Goal: Feedback & Contribution: Submit feedback/report problem

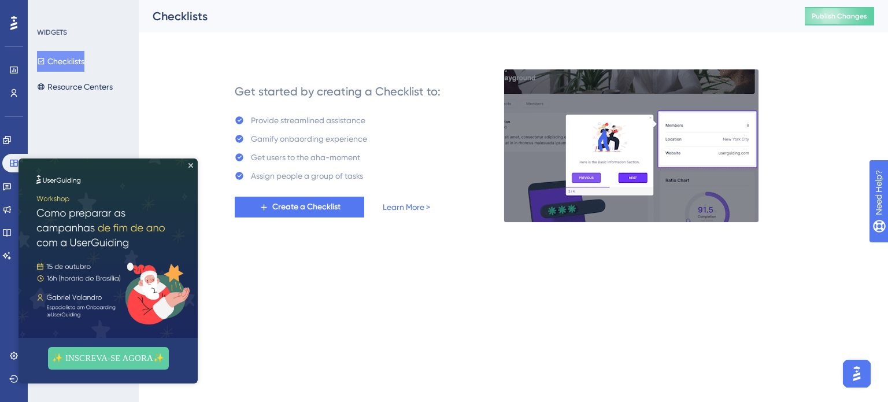
click at [440, 35] on div "Performance Users Engagement Widgets Feedback Product Updates Knowledge Base AI…" at bounding box center [513, 120] width 749 height 241
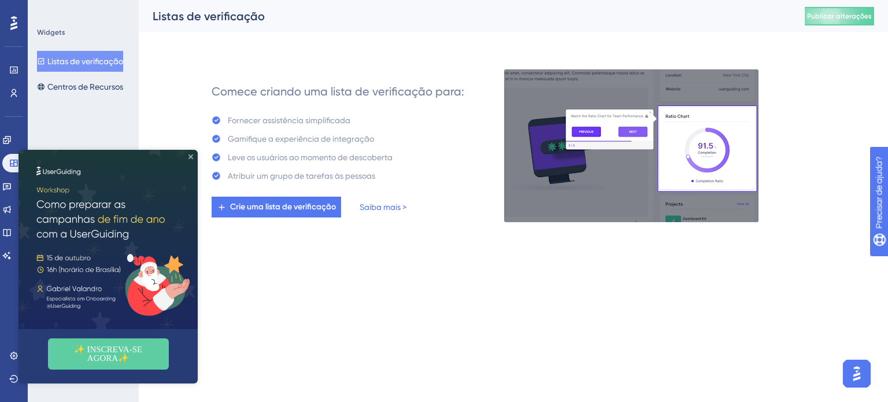
click at [190, 157] on icon "Fechar visualização" at bounding box center [191, 156] width 5 height 5
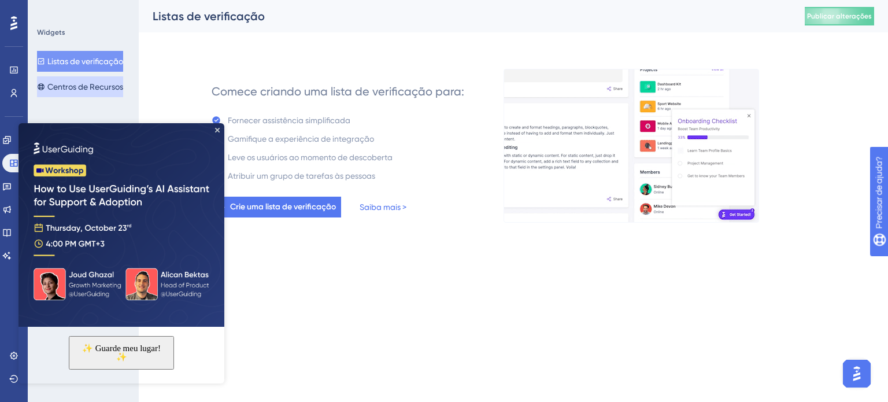
click at [97, 90] on font "Centros de Recursos" at bounding box center [85, 86] width 76 height 9
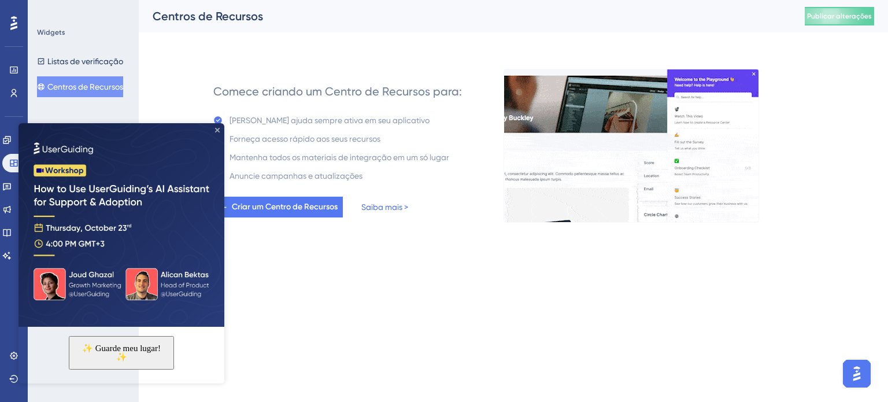
click at [215, 131] on icon "Fechar visualização" at bounding box center [217, 130] width 5 height 5
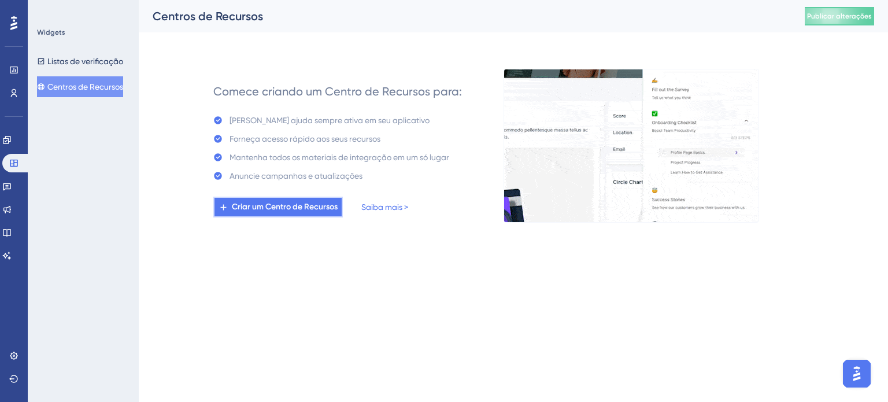
click at [306, 206] on font "Criar um Centro de Recursos" at bounding box center [285, 207] width 106 height 10
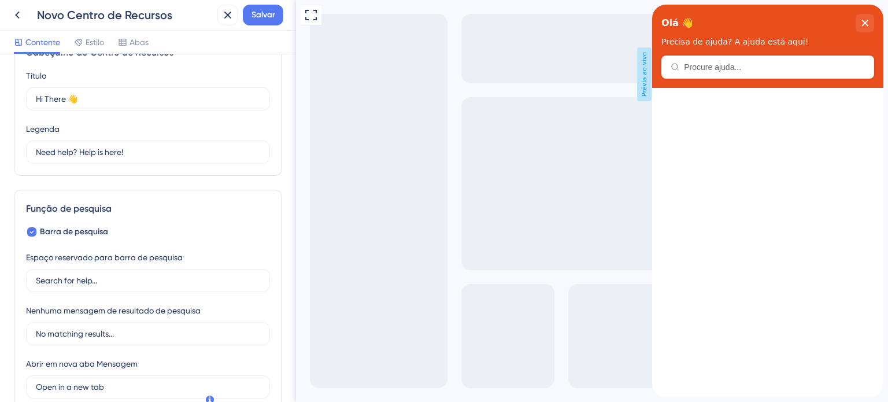
scroll to position [58, 0]
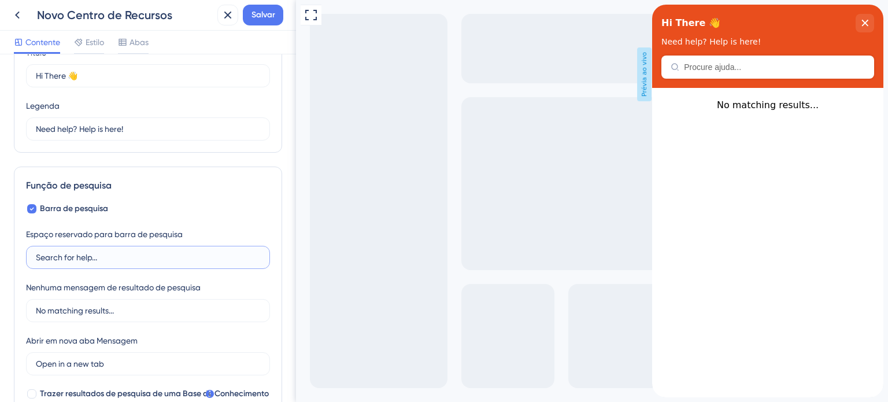
click at [139, 261] on input "Search for help..." at bounding box center [148, 257] width 224 height 13
click at [120, 313] on input "No matching results..." at bounding box center [148, 310] width 224 height 13
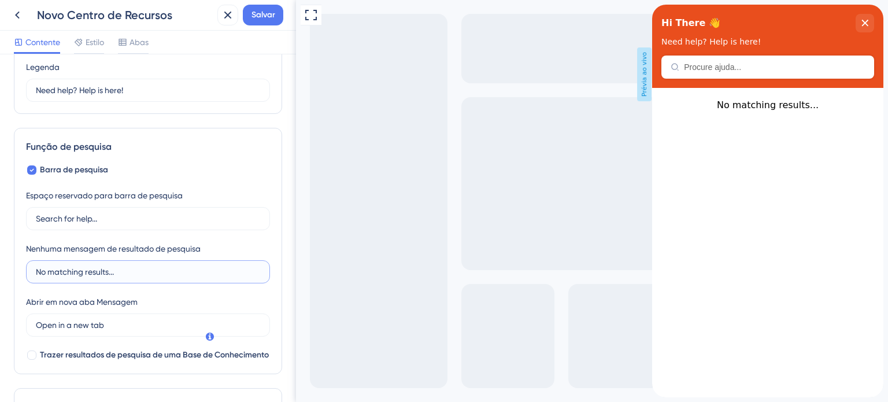
scroll to position [116, 0]
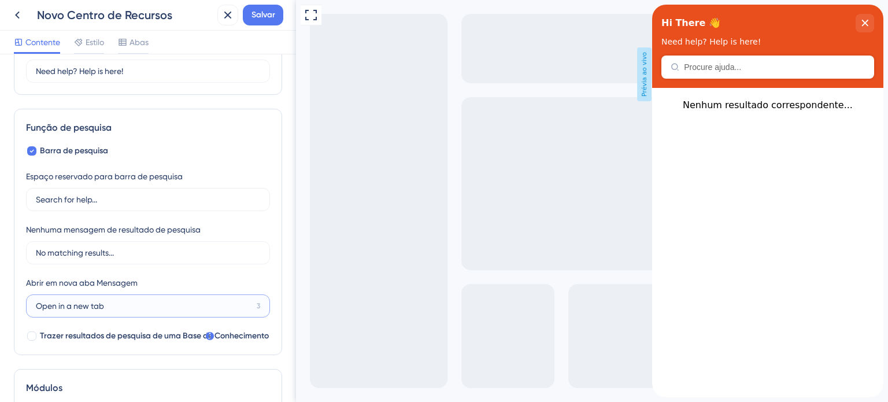
click at [136, 302] on input "Open in a new tab" at bounding box center [144, 306] width 216 height 13
click at [36, 335] on div at bounding box center [32, 336] width 12 height 12
checkbox input "true"
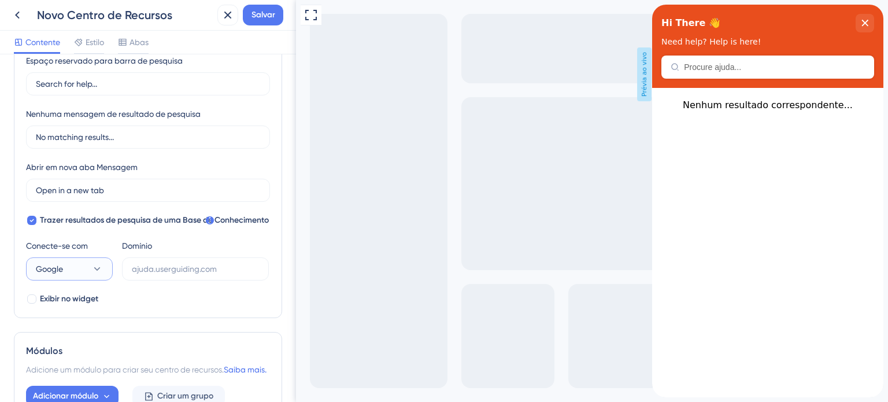
click at [102, 271] on icon at bounding box center [97, 269] width 12 height 12
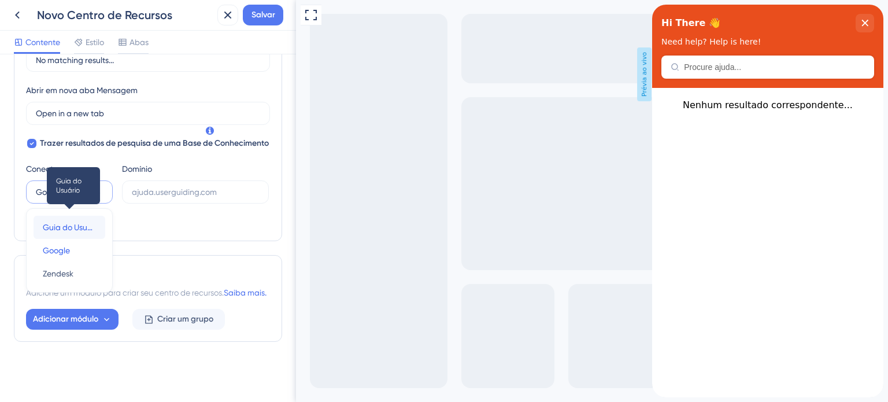
click at [70, 223] on font "Guia do Usuário" at bounding box center [72, 227] width 59 height 9
type input "https://peti9-T81V.help.userguiding.com/api/search?kb_id=21139&lang_code=en"
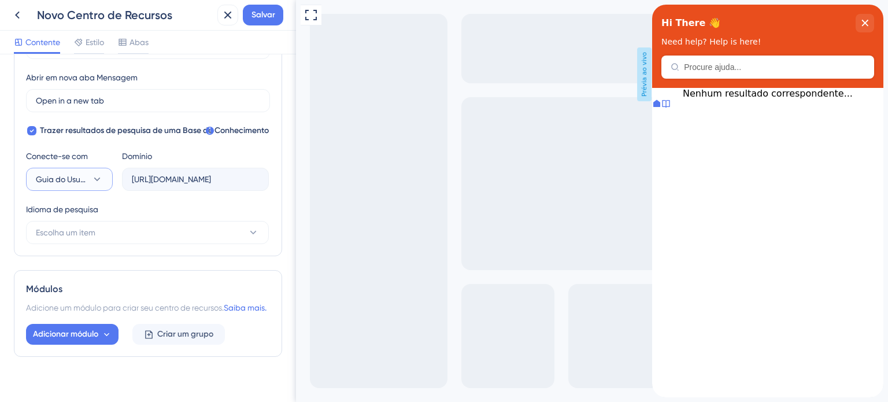
click at [89, 178] on button "Guia do Usuário" at bounding box center [69, 179] width 87 height 23
click at [79, 237] on button "Google Google" at bounding box center [70, 237] width 72 height 23
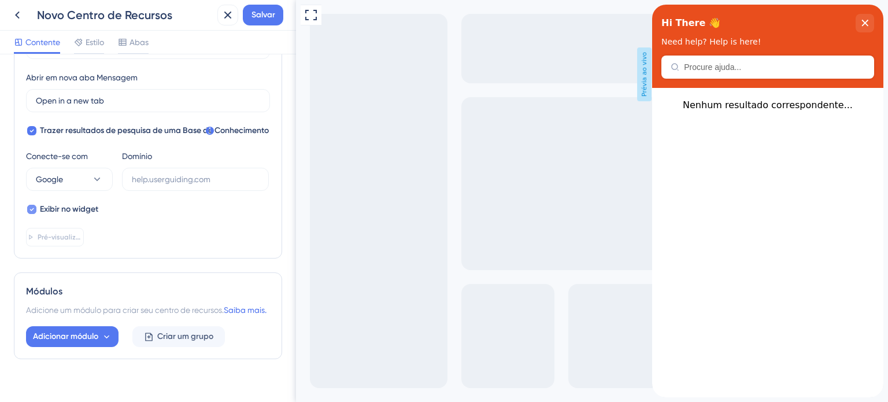
click at [58, 210] on font "Exibir no widget" at bounding box center [69, 209] width 58 height 10
checkbox input "false"
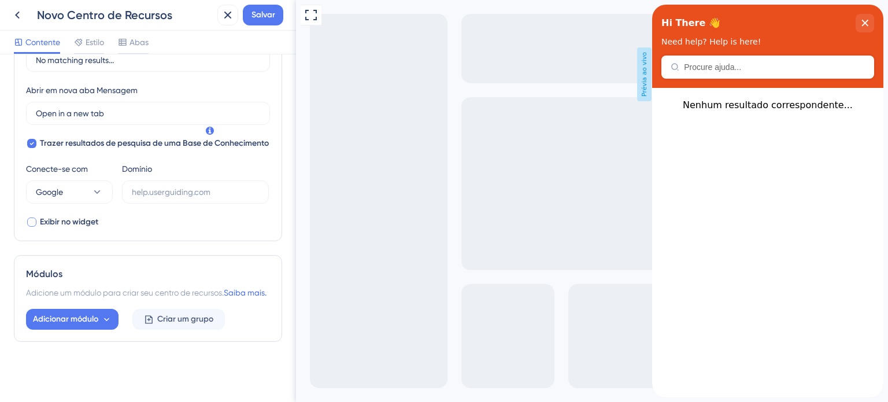
click at [58, 217] on font "Exibir no widget" at bounding box center [69, 222] width 58 height 10
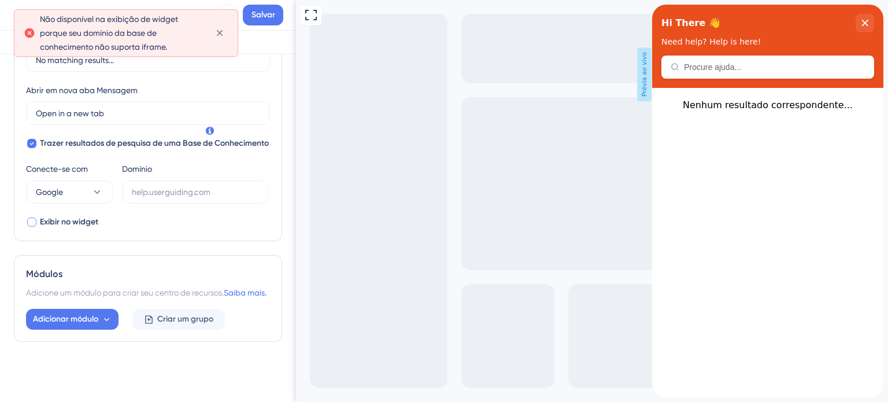
click at [35, 217] on div at bounding box center [31, 221] width 9 height 9
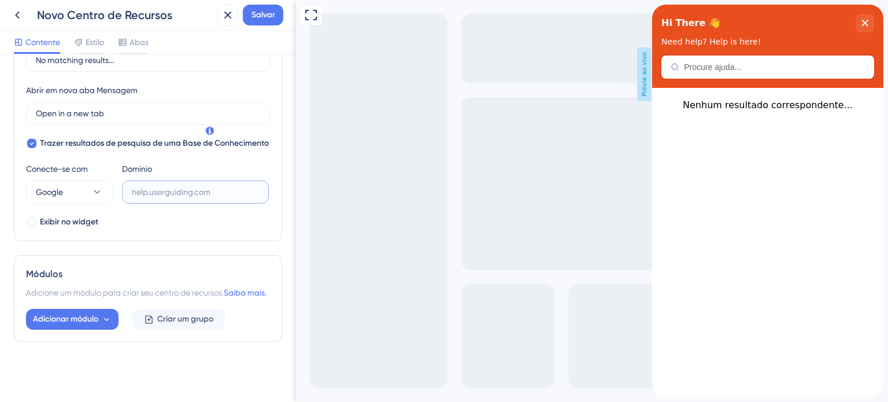
click at [173, 186] on input "text" at bounding box center [195, 192] width 127 height 13
click at [154, 186] on input "text" at bounding box center [195, 192] width 127 height 13
paste input "https://www.youtube.com/@peti9sistemas57"
type input "https://www.youtube.com/@peti9sistemas57"
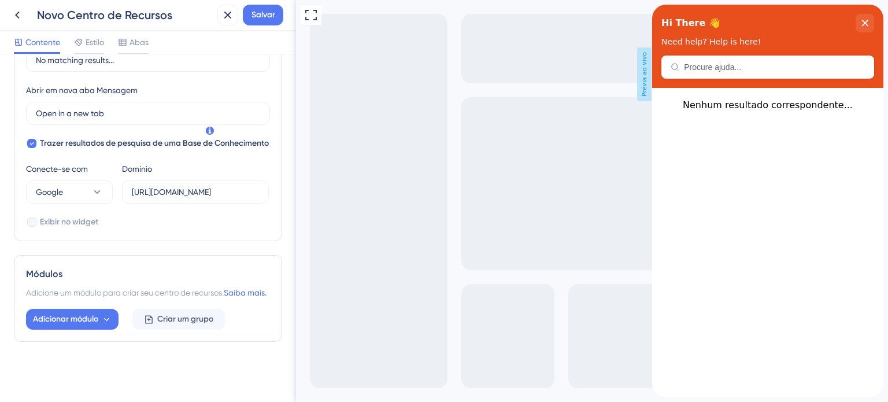
click at [208, 208] on div "Barra de pesquisa Espaço reservado para barra de pesquisa Search for help... Ne…" at bounding box center [148, 90] width 244 height 278
click at [36, 216] on div at bounding box center [32, 222] width 12 height 12
click at [97, 319] on font "Adicionar módulo" at bounding box center [65, 319] width 65 height 10
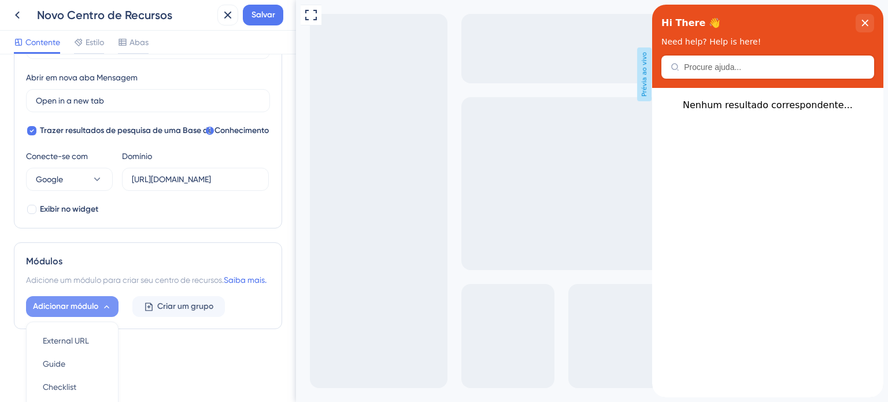
scroll to position [430, 0]
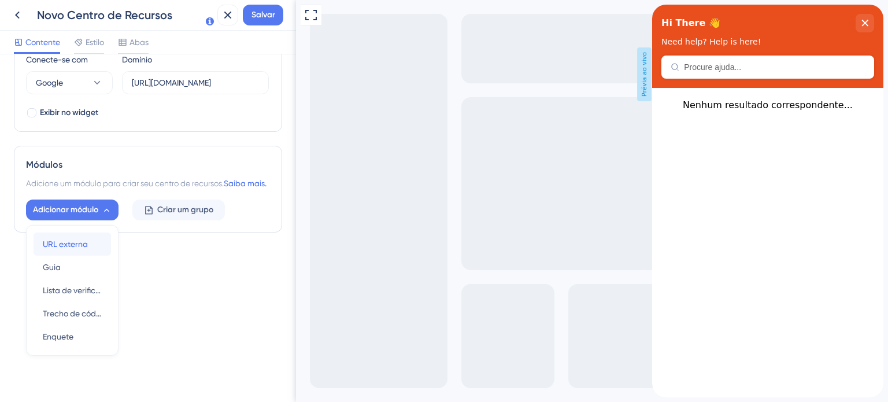
click at [66, 246] on font "URL externa" at bounding box center [65, 243] width 45 height 9
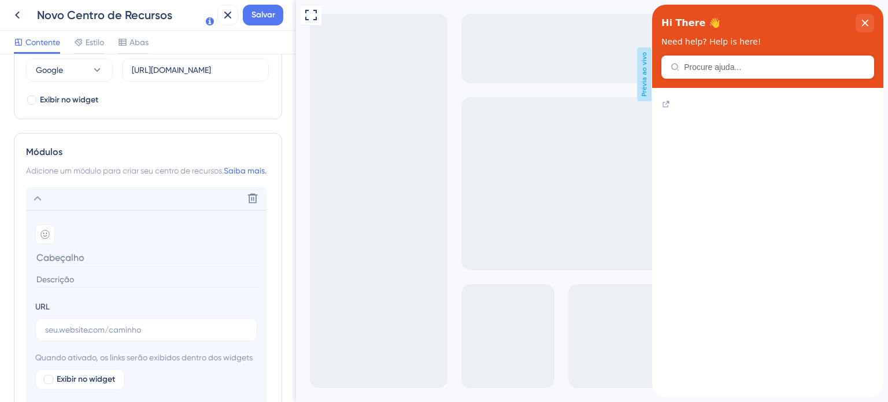
scroll to position [546, 0]
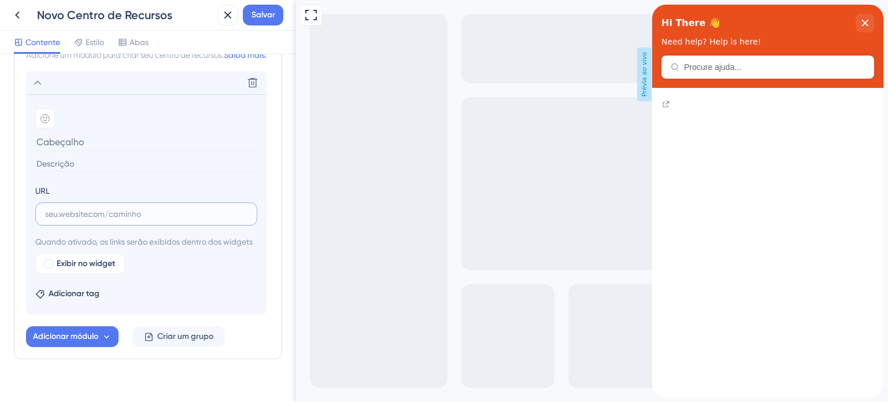
click at [150, 220] on input "text" at bounding box center [146, 214] width 202 height 13
paste input "https://www.youtube.com/@peti9sistemas57"
type input "https://www.youtube.com/@peti9sistemas57"
click at [50, 268] on div at bounding box center [48, 263] width 9 height 9
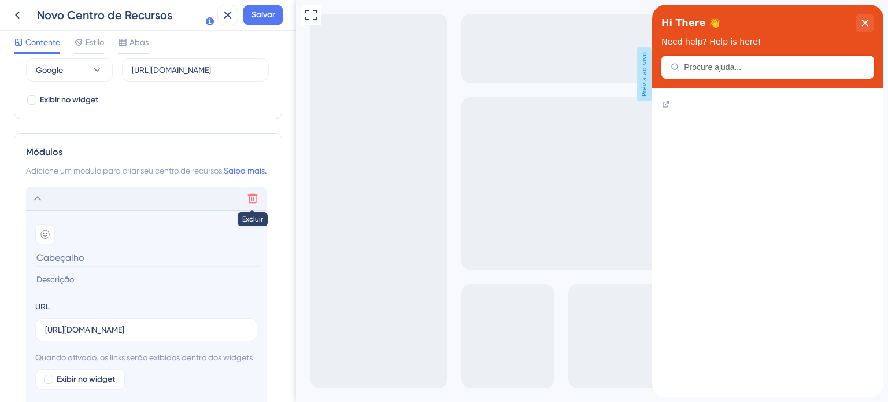
click at [250, 204] on icon at bounding box center [253, 199] width 12 height 12
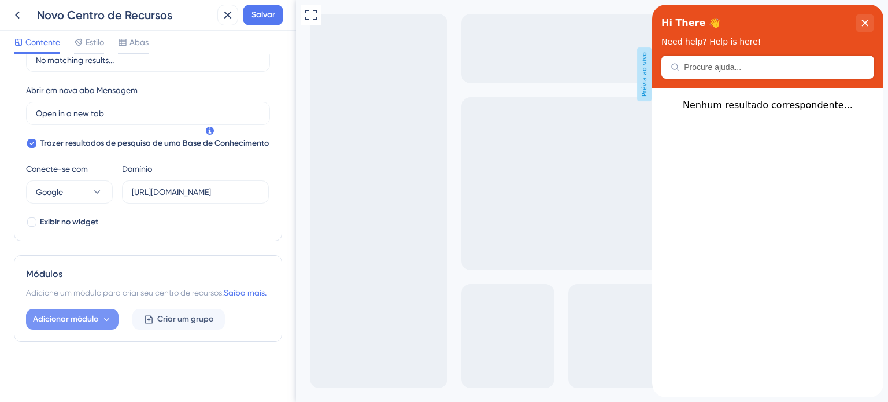
click at [107, 321] on icon at bounding box center [107, 320] width 10 height 10
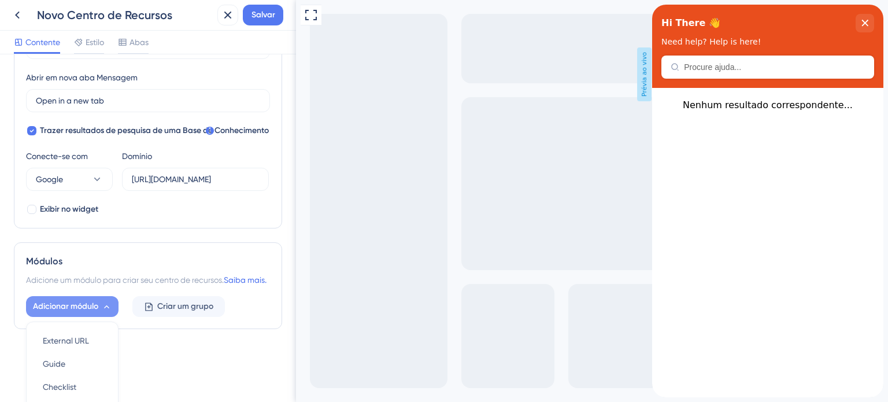
scroll to position [430, 0]
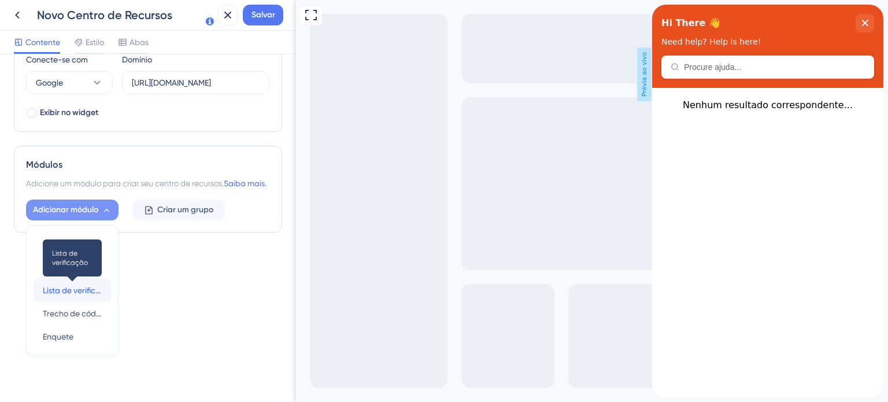
click at [84, 291] on font "Lista de verificação" at bounding box center [79, 290] width 72 height 9
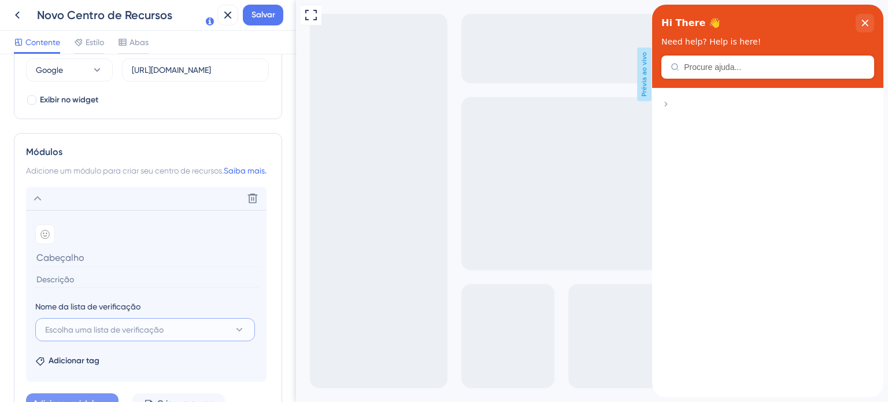
click at [150, 334] on font "Escolha uma lista de verificação" at bounding box center [104, 329] width 119 height 9
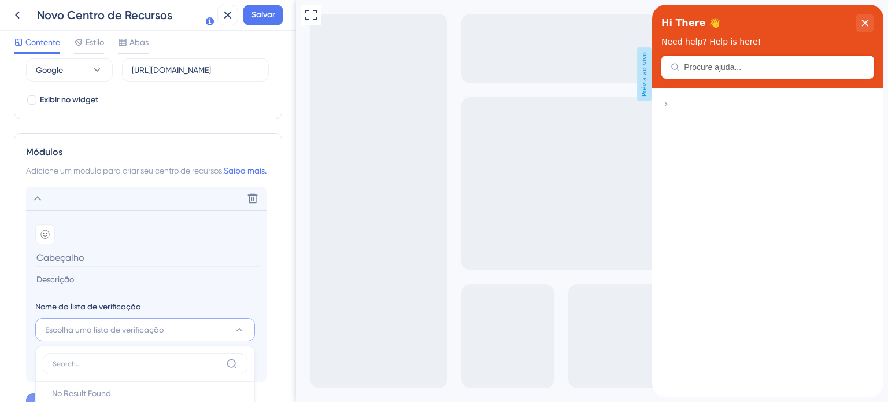
scroll to position [527, 0]
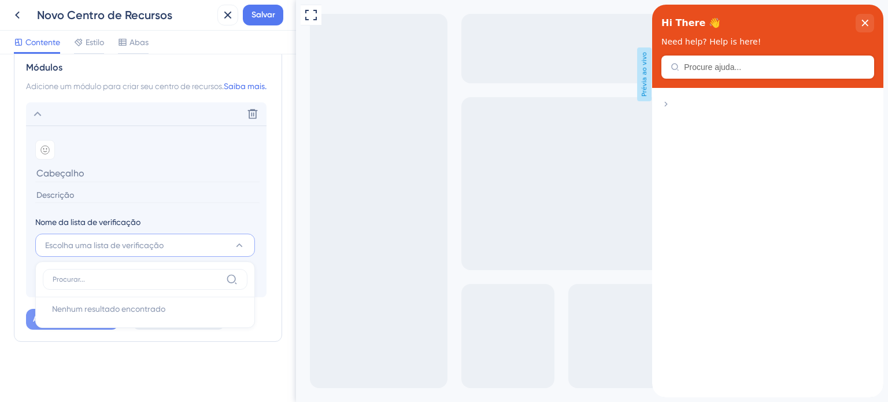
drag, startPoint x: 155, startPoint y: 365, endPoint x: 167, endPoint y: 322, distance: 45.4
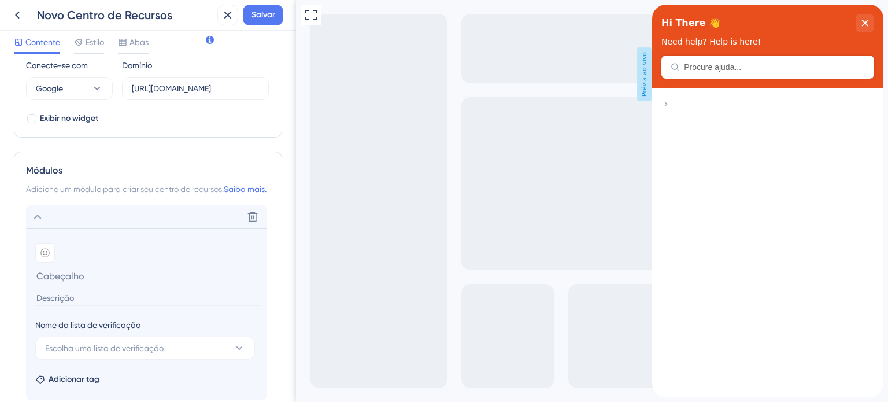
scroll to position [0, 0]
click at [257, 223] on icon at bounding box center [253, 217] width 12 height 12
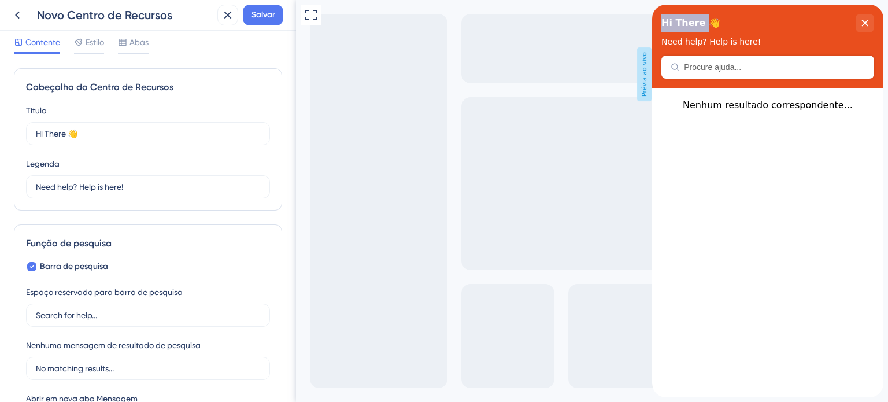
drag, startPoint x: 699, startPoint y: 22, endPoint x: 652, endPoint y: 15, distance: 46.8
click at [652, 15] on div "Hi There 👋 Need help? Help is here!" at bounding box center [767, 46] width 231 height 83
copy span "Hi There"
drag, startPoint x: 65, startPoint y: 135, endPoint x: 32, endPoint y: 135, distance: 33.5
click at [32, 135] on label "Hi There 👋 17" at bounding box center [148, 133] width 244 height 23
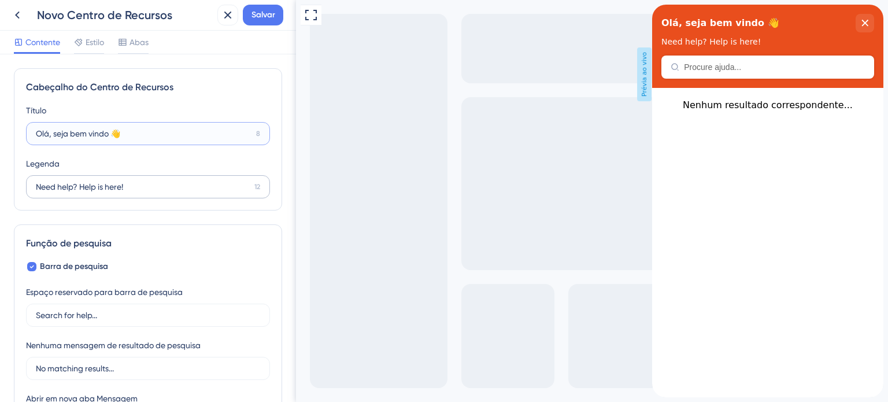
type input "Olá, seja bem vindo 👋"
drag, startPoint x: 73, startPoint y: 189, endPoint x: 23, endPoint y: 184, distance: 49.9
click at [23, 184] on div "Cabeçalho do Centro de Recursos Título Olá, seja bem vindo 👋 8 Olá, seja bem vi…" at bounding box center [148, 139] width 268 height 142
drag, startPoint x: 105, startPoint y: 190, endPoint x: 146, endPoint y: 190, distance: 41.1
click at [146, 190] on input "Precisa de ajuda? Help is here!" at bounding box center [144, 186] width 216 height 13
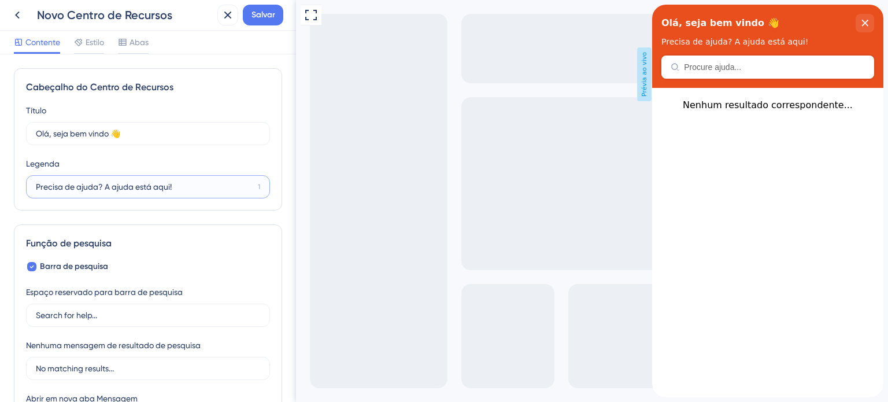
scroll to position [58, 0]
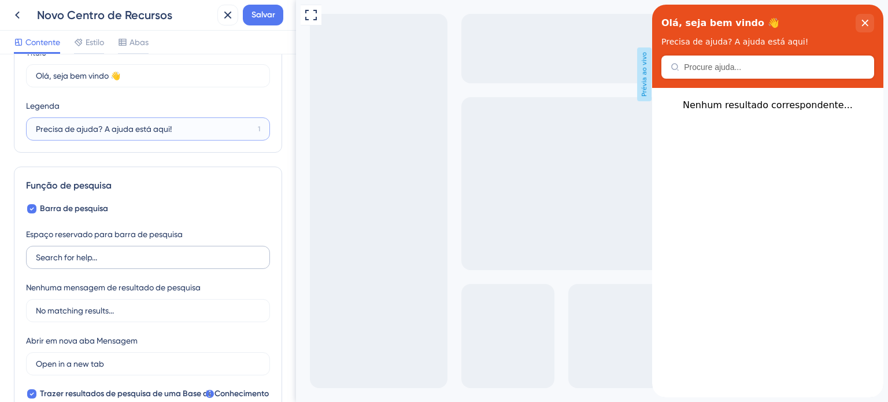
type input "Precisa de ajuda? A ajuda está aqui!"
click at [134, 261] on input "Search for help..." at bounding box center [148, 257] width 224 height 13
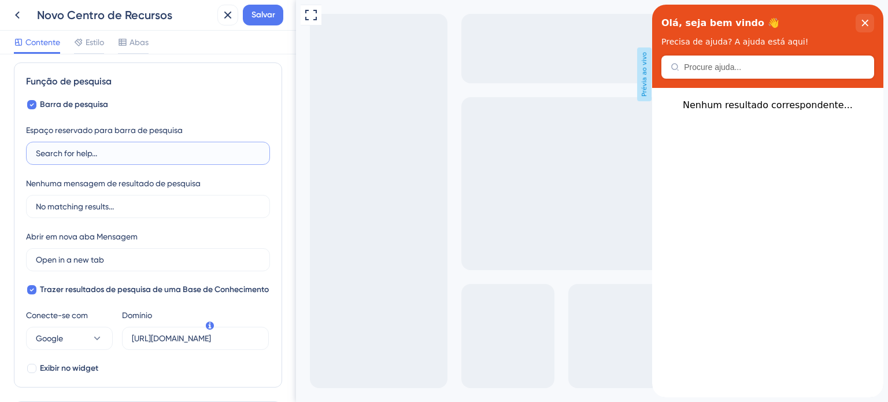
scroll to position [173, 0]
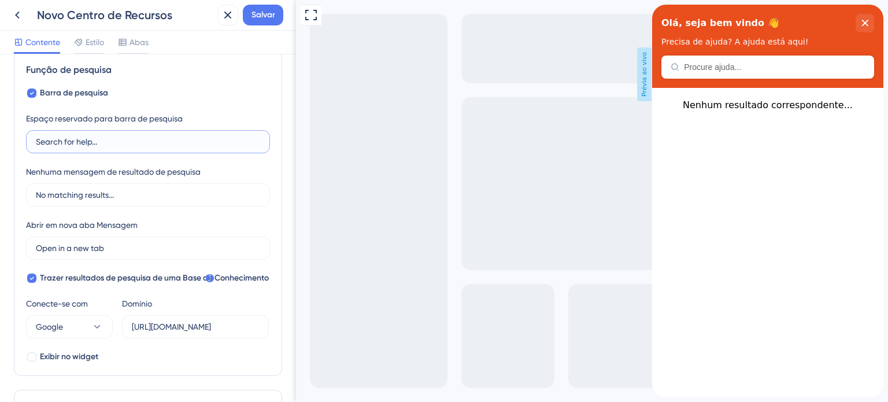
drag, startPoint x: 91, startPoint y: 141, endPoint x: 14, endPoint y: 145, distance: 77.6
click at [14, 145] on div "Função de pesquisa Barra de pesquisa Espaço reservado para barra de pesquisa Se…" at bounding box center [148, 213] width 268 height 325
type input "Digite e procure o que você precisa..."
click at [132, 250] on input "Open in a new tab" at bounding box center [144, 248] width 216 height 13
click at [156, 222] on div "Abrir em nova aba Mensagem Open in a new tab 3" at bounding box center [148, 239] width 244 height 42
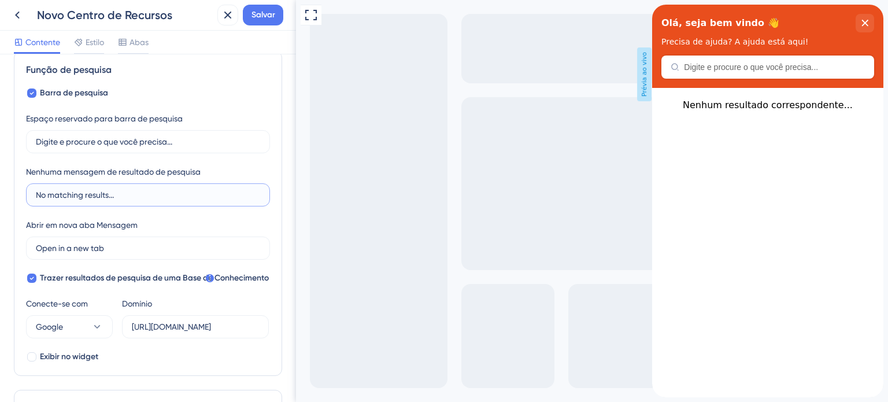
click at [157, 195] on input "No matching results..." at bounding box center [148, 195] width 224 height 13
drag, startPoint x: 824, startPoint y: 124, endPoint x: 814, endPoint y: 122, distance: 10.0
click at [823, 110] on div "Nenhum resultado correspondente..." at bounding box center [768, 104] width 213 height 11
drag, startPoint x: 813, startPoint y: 122, endPoint x: 678, endPoint y: 117, distance: 135.4
click at [678, 110] on div "Nenhum resultado correspondente..." at bounding box center [768, 104] width 213 height 11
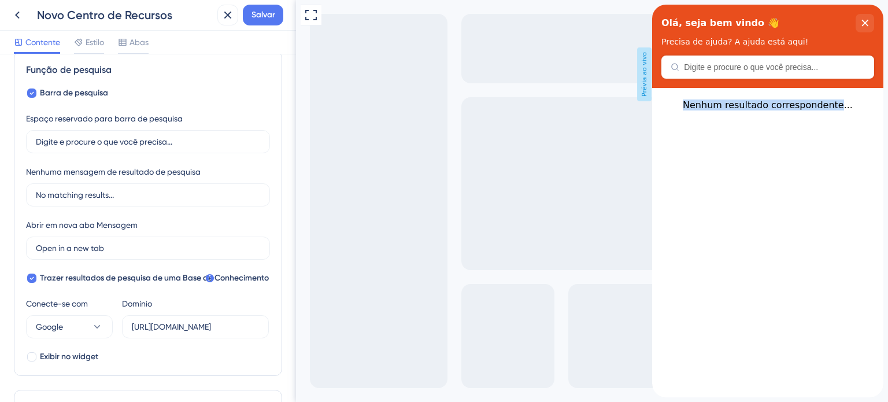
copy font "Nenhum resultado correspondente"
drag, startPoint x: 36, startPoint y: 194, endPoint x: 108, endPoint y: 198, distance: 72.4
click at [108, 198] on input "No matching results..." at bounding box center [148, 195] width 224 height 13
paste input "enhum resultado correspondente"
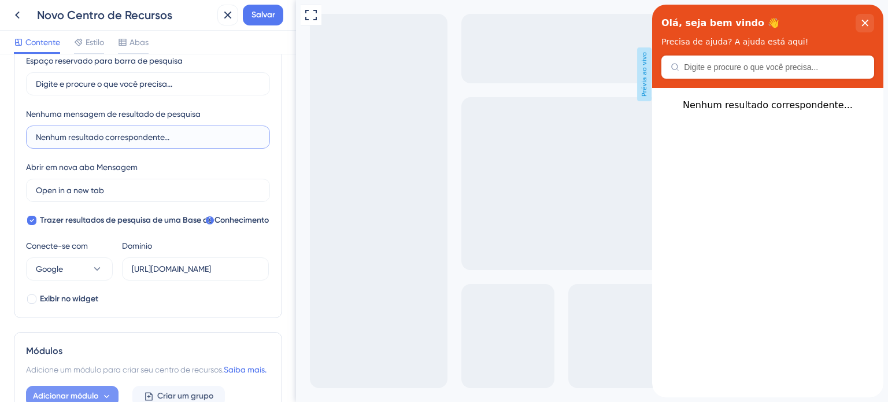
type input "Nenhum resultado correspondente..."
click at [189, 309] on div "Função de pesquisa Barra de pesquisa Espaço reservado para barra de pesquisa Di…" at bounding box center [148, 155] width 268 height 325
click at [69, 298] on font "Exibir no widget" at bounding box center [69, 299] width 58 height 10
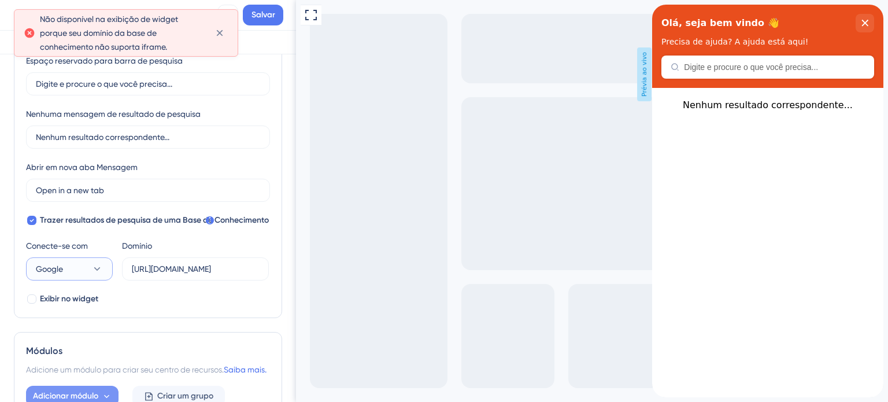
click at [90, 267] on button "Google" at bounding box center [69, 268] width 87 height 23
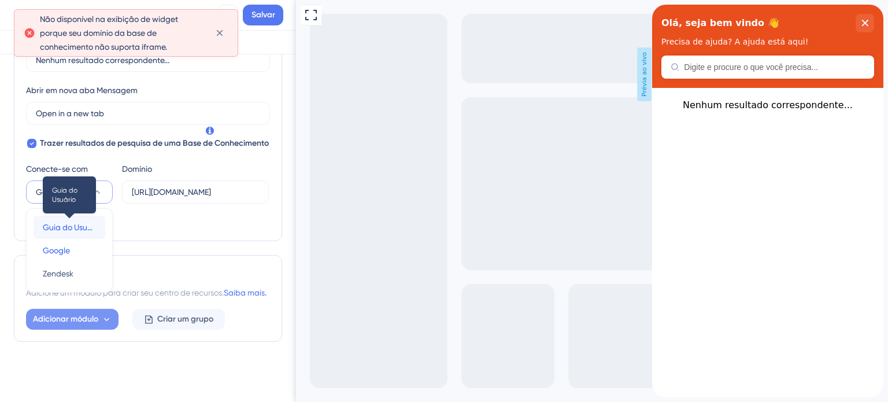
click at [83, 223] on font "Guia do Usuário" at bounding box center [72, 227] width 59 height 9
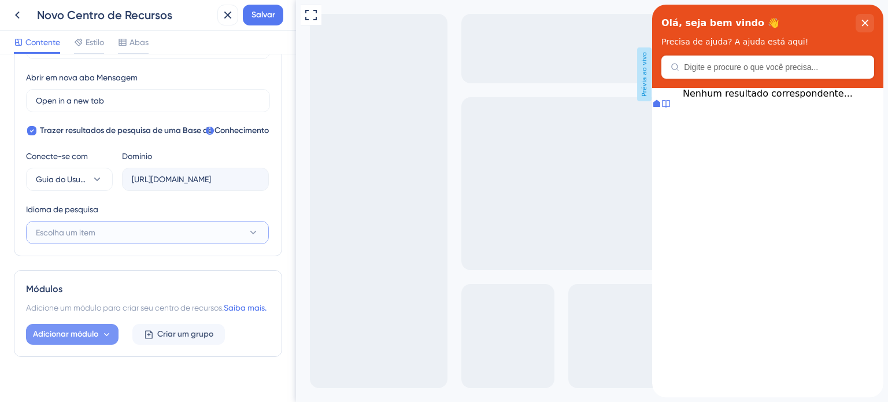
click at [160, 229] on button "Escolha um item" at bounding box center [147, 232] width 243 height 23
click at [124, 263] on div "Português (Padrão) Português (Padrão)" at bounding box center [147, 267] width 209 height 23
type input "https://peti9-T81V.help.userguiding.com/api/search?kb_id=21139&lang_code=pt"
click at [169, 208] on div "Idioma de pesquisa" at bounding box center [147, 211] width 243 height 19
click at [97, 339] on font "Adicionar módulo" at bounding box center [65, 334] width 65 height 10
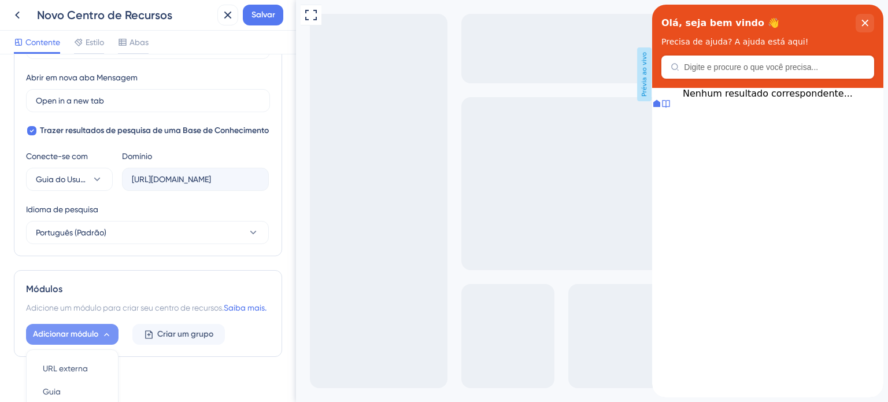
scroll to position [458, 0]
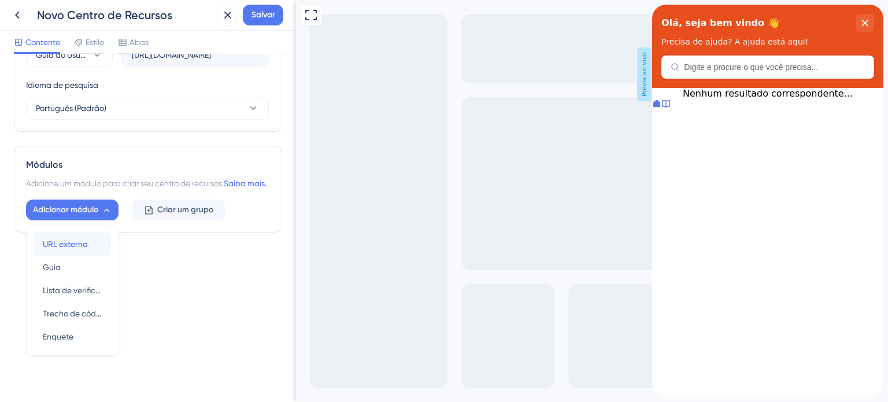
click at [84, 249] on font "URL externa" at bounding box center [65, 243] width 45 height 9
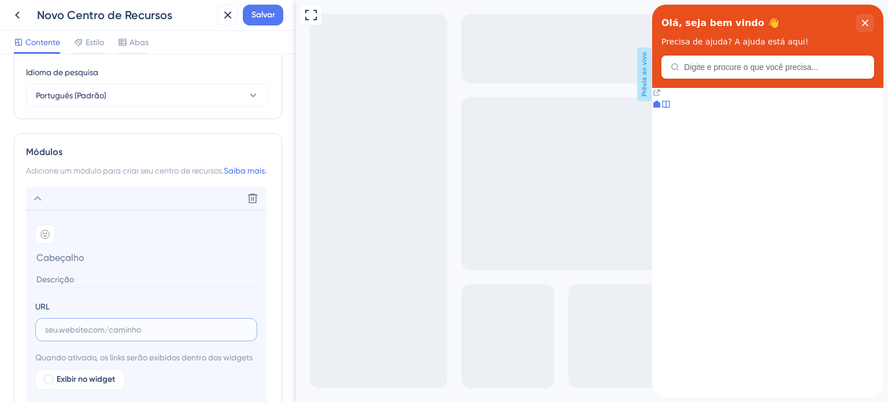
click at [124, 336] on input "text" at bounding box center [146, 329] width 202 height 13
click at [82, 336] on input "text" at bounding box center [146, 329] width 202 height 13
paste input "https://www.youtube.com/@peti9sistemas57"
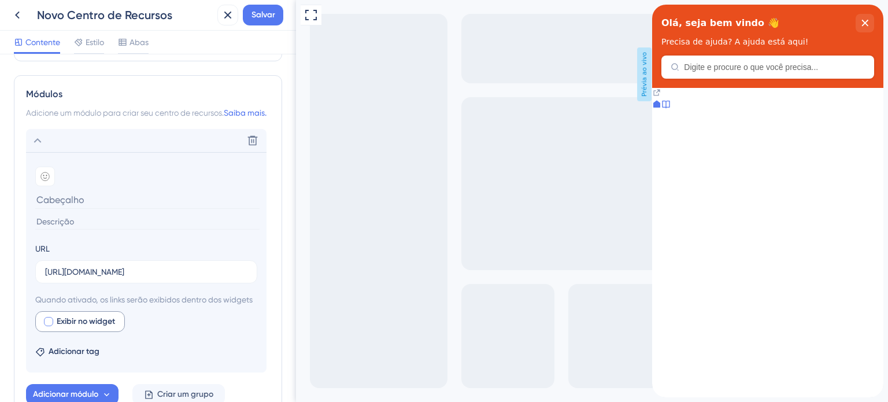
click at [46, 326] on div at bounding box center [48, 321] width 9 height 9
drag, startPoint x: 176, startPoint y: 335, endPoint x: 225, endPoint y: 292, distance: 65.6
click at [178, 332] on div "Exibir no widget" at bounding box center [146, 321] width 222 height 21
click at [128, 278] on input "https://www.youtube.com/@peti9sistemas57" at bounding box center [146, 271] width 202 height 13
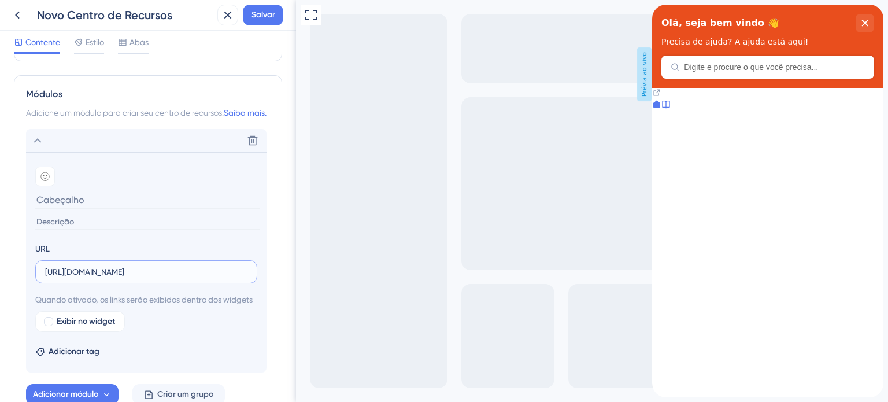
click at [128, 278] on input "https://www.youtube.com/@peti9sistemas57" at bounding box center [146, 271] width 202 height 13
paste input "watch?v=evvN7Xet6F0&list=PLcDUQJ3IoS6ajbyiVGbCvwXI5y_67PhIq"
type input "https://www.youtube.com/watch?v=evvN7Xet6F0&list=PLcDUQJ3IoS6ajbyiVGbCvwXI5y_67…"
click at [141, 329] on div "Exibir no widget" at bounding box center [146, 321] width 222 height 21
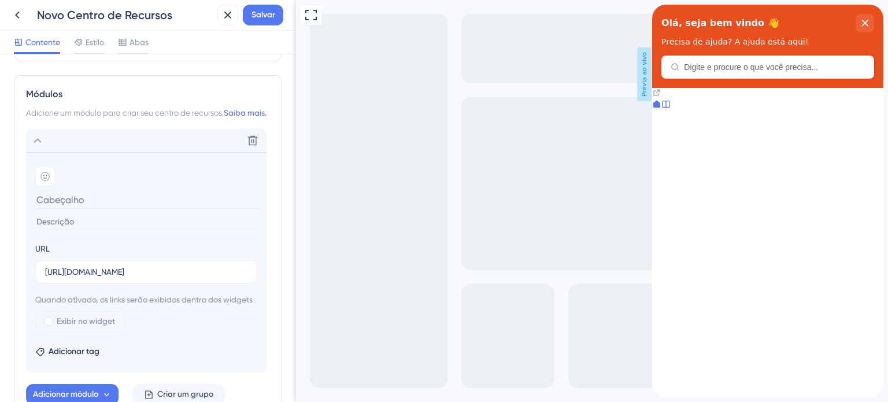
scroll to position [0, 0]
click at [49, 326] on div at bounding box center [48, 321] width 9 height 9
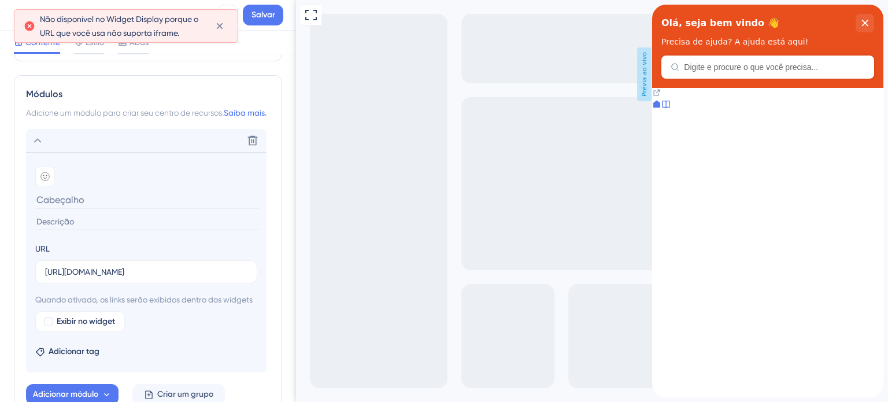
scroll to position [604, 0]
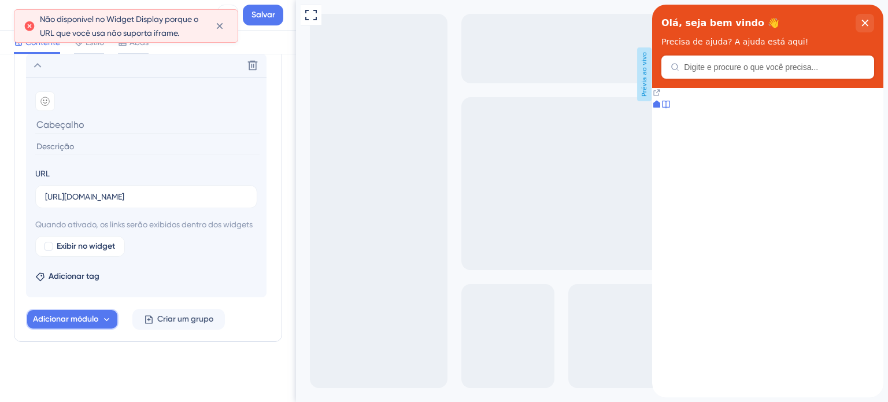
click at [96, 320] on font "Adicionar módulo" at bounding box center [65, 319] width 65 height 10
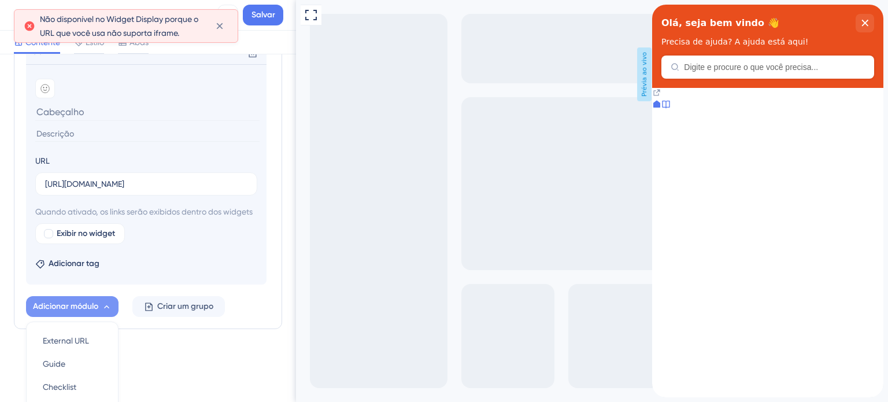
scroll to position [712, 0]
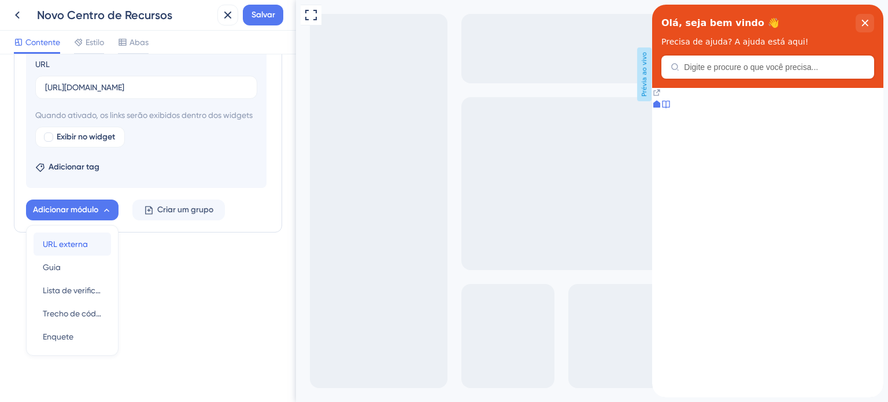
click at [88, 243] on div "URL externa URL externa" at bounding box center [72, 243] width 59 height 23
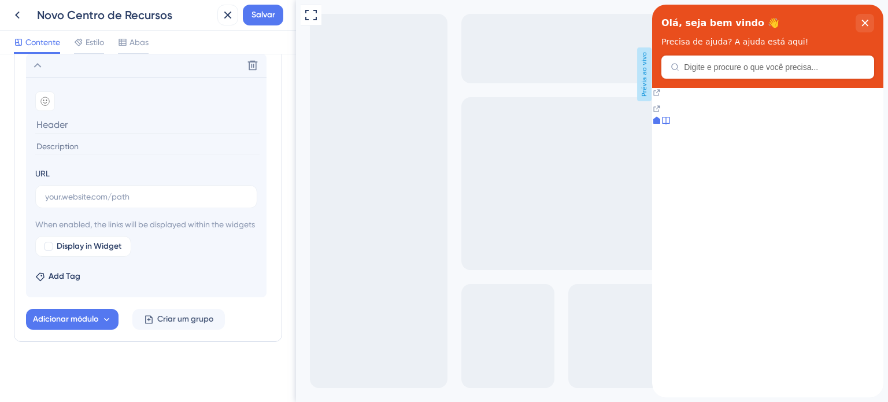
scroll to position [636, 0]
click at [175, 195] on input "text" at bounding box center [146, 196] width 202 height 13
paste input "https://www.youtube.com/watch?v=evvN7Xet6F0&list=PLcDUQJ3IoS6ajbyiVGbCvwXI5y_67…"
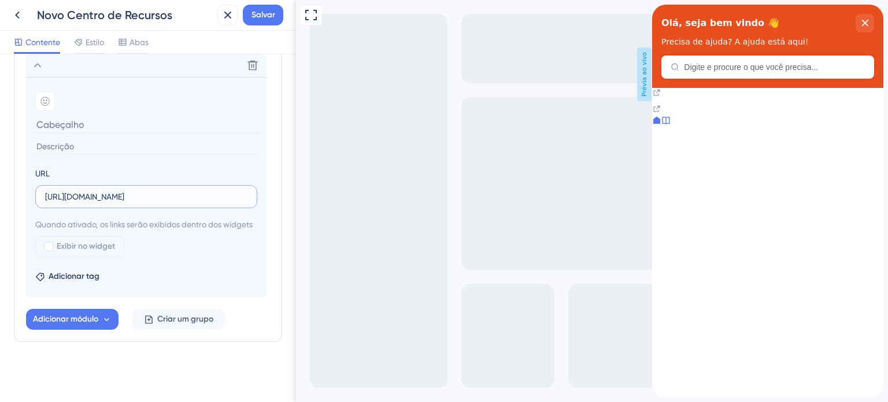
type input "https://www.youtube.com/watch?v=evvN7Xet6F0&list=PLcDUQJ3IoS6ajbyiVGbCvwXI5y_67…"
click at [154, 254] on div "Exibir no widget" at bounding box center [146, 246] width 222 height 21
click at [758, 88] on div at bounding box center [767, 88] width 231 height 0
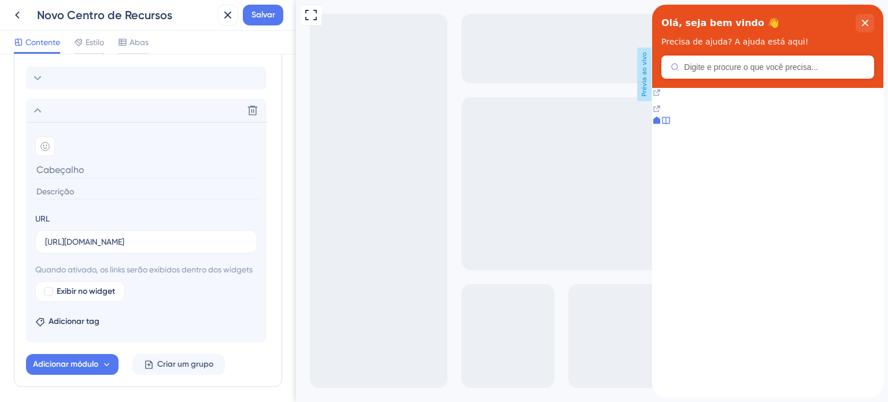
scroll to position [636, 0]
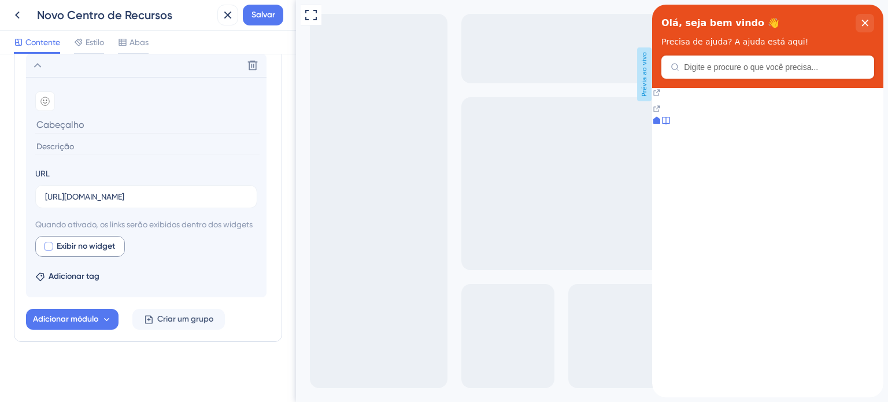
click at [49, 247] on div at bounding box center [48, 246] width 9 height 9
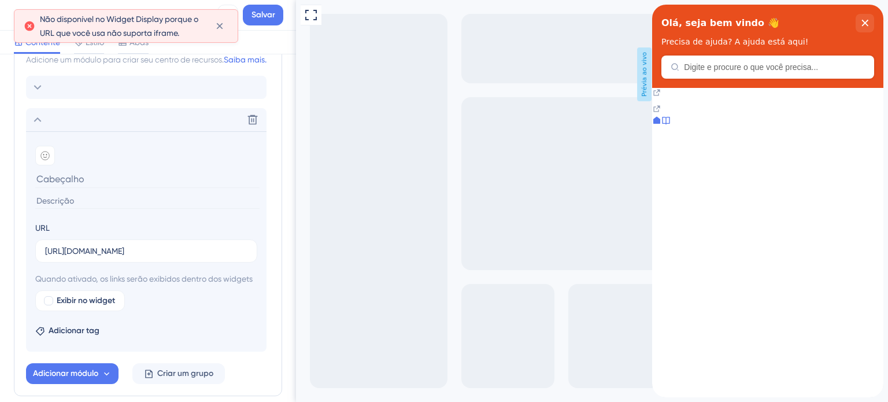
scroll to position [520, 0]
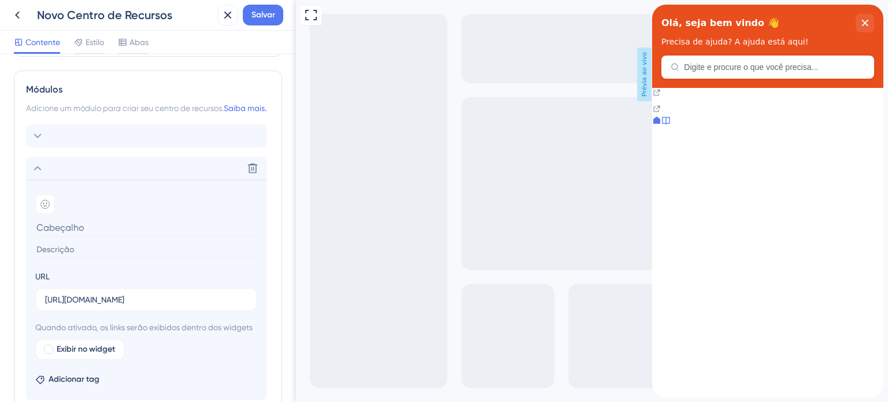
click at [81, 237] on input at bounding box center [147, 228] width 224 height 18
click at [82, 237] on input "Tudo que sua clinic" at bounding box center [147, 228] width 224 height 18
type input "Clinica Veterinária"
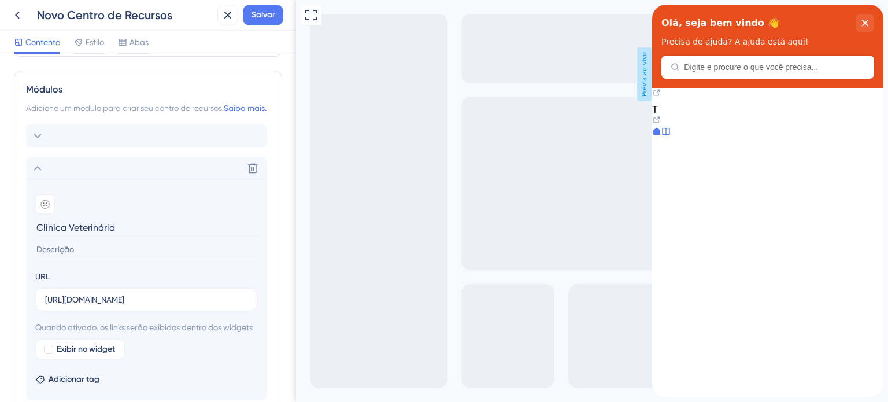
click at [82, 257] on input at bounding box center [147, 250] width 224 height 16
click at [82, 257] on input "Tudo que você" at bounding box center [147, 250] width 224 height 16
type input "Tudo que você"
click at [84, 235] on input "Clinica Veterinária" at bounding box center [147, 228] width 224 height 18
click at [88, 237] on input "Clinica Veterinária" at bounding box center [147, 228] width 224 height 18
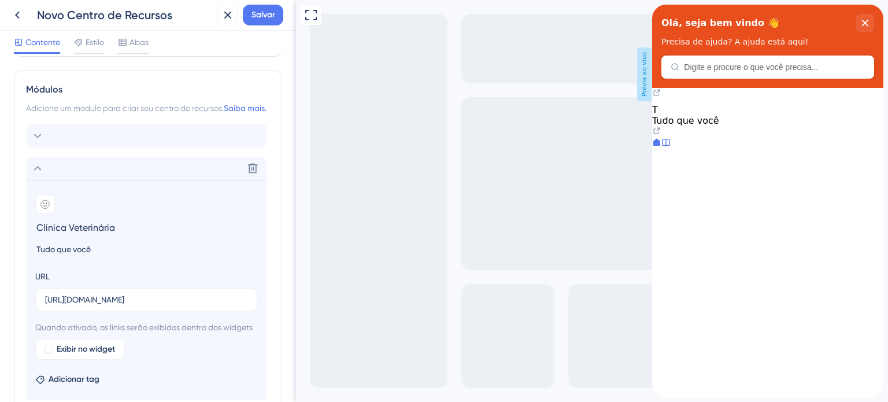
click at [88, 237] on input "Clinica Veterinária" at bounding box center [147, 228] width 224 height 18
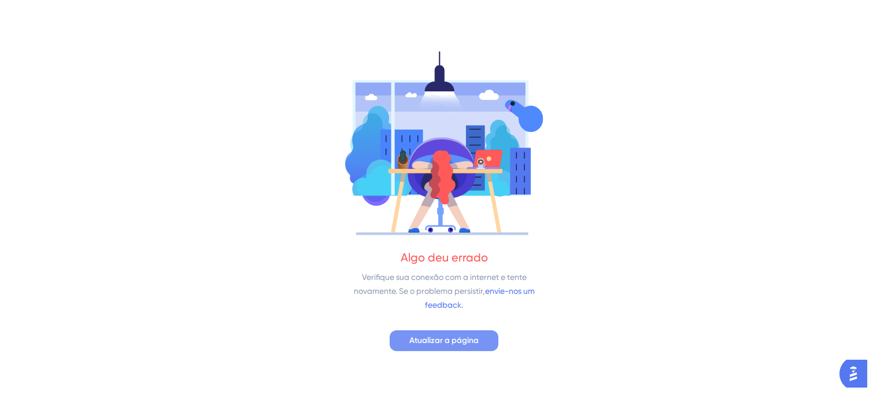
click at [450, 345] on span "Atualizar a página" at bounding box center [443, 341] width 69 height 14
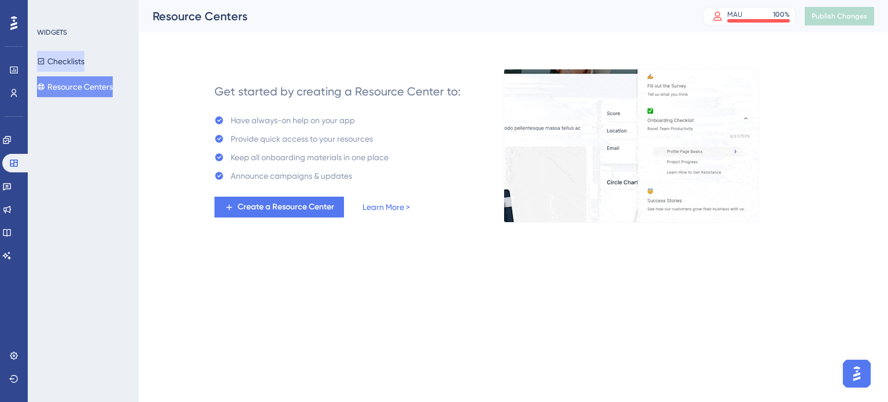
click at [70, 58] on button "Checklists" at bounding box center [60, 61] width 47 height 21
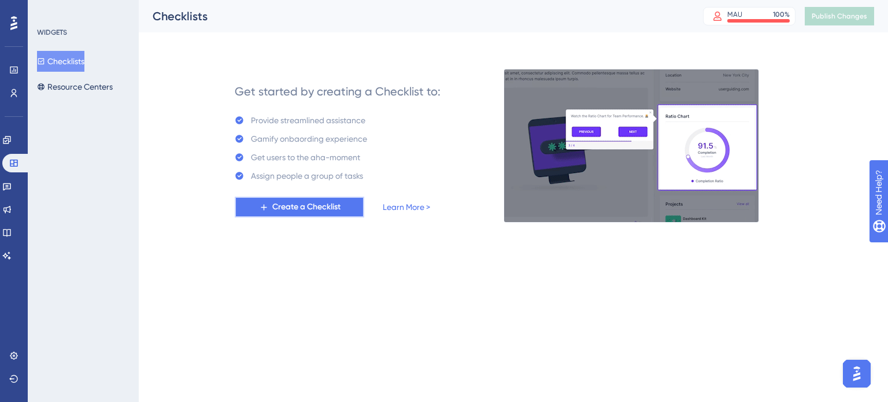
click at [304, 205] on span "Create a Checklist" at bounding box center [306, 207] width 68 height 14
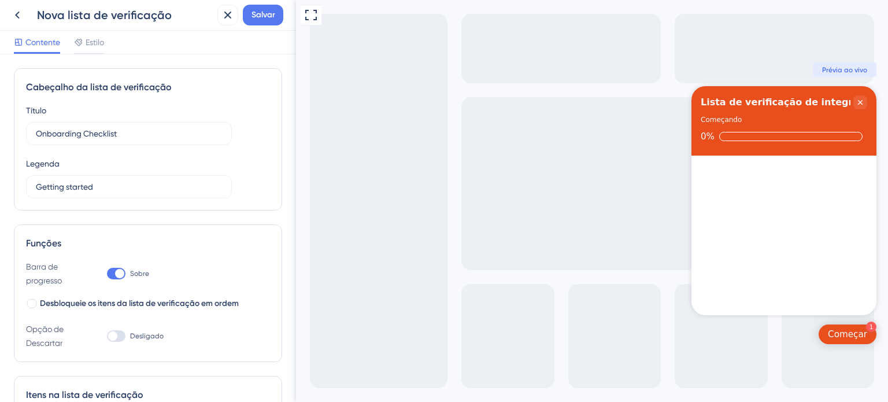
click at [854, 333] on font "Começar" at bounding box center [847, 334] width 39 height 10
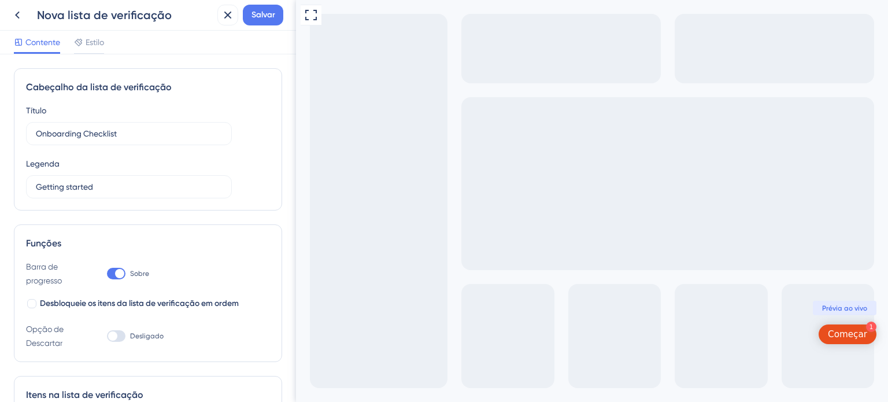
click at [854, 333] on font "Começar" at bounding box center [847, 334] width 39 height 10
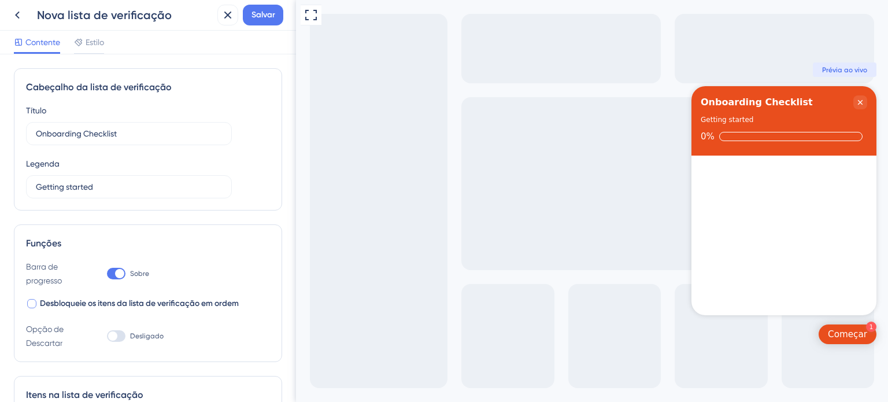
click at [32, 303] on div at bounding box center [31, 303] width 9 height 9
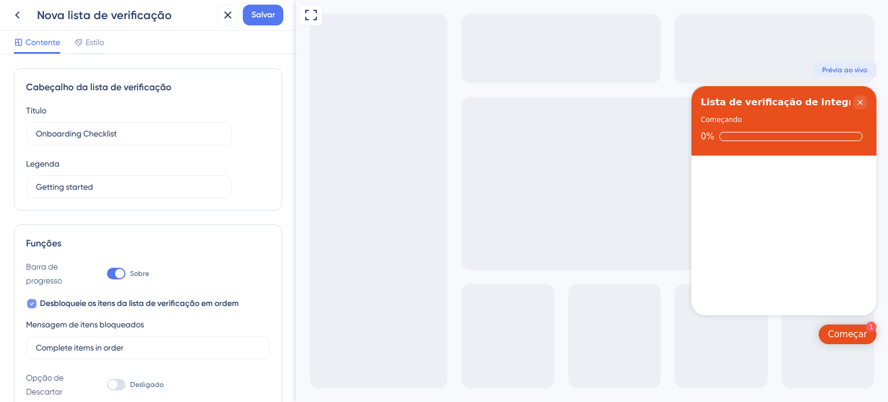
click at [32, 303] on icon at bounding box center [32, 303] width 4 height 3
checkbox input "false"
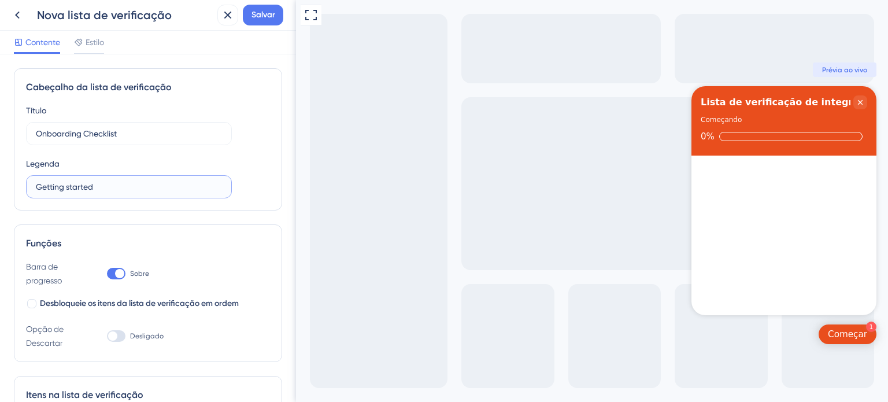
click at [145, 187] on input "Getting started" at bounding box center [129, 186] width 186 height 13
click at [88, 45] on font "Estilo" at bounding box center [95, 42] width 19 height 9
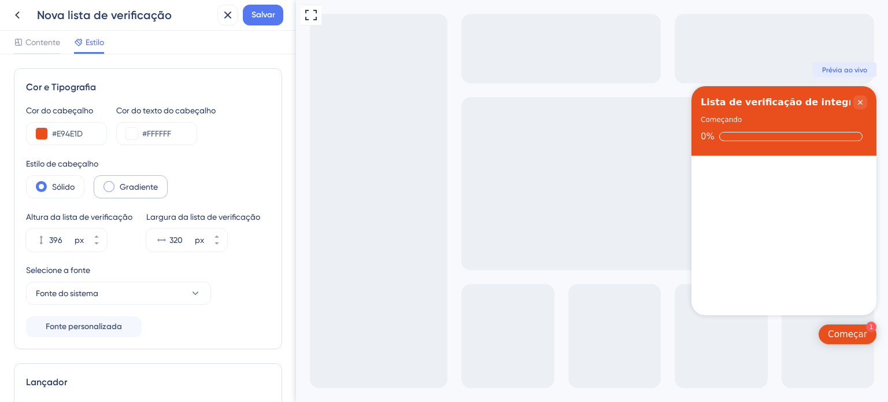
click at [113, 184] on span at bounding box center [109, 186] width 11 height 11
click at [118, 183] on input "radio" at bounding box center [118, 183] width 0 height 0
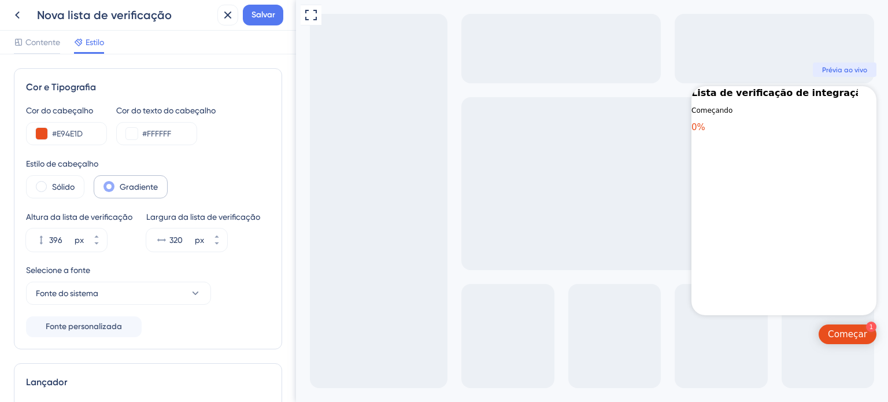
click at [113, 184] on span at bounding box center [109, 186] width 11 height 11
click at [118, 183] on input "radio" at bounding box center [118, 183] width 0 height 0
click at [40, 179] on div "Sólido" at bounding box center [55, 186] width 58 height 23
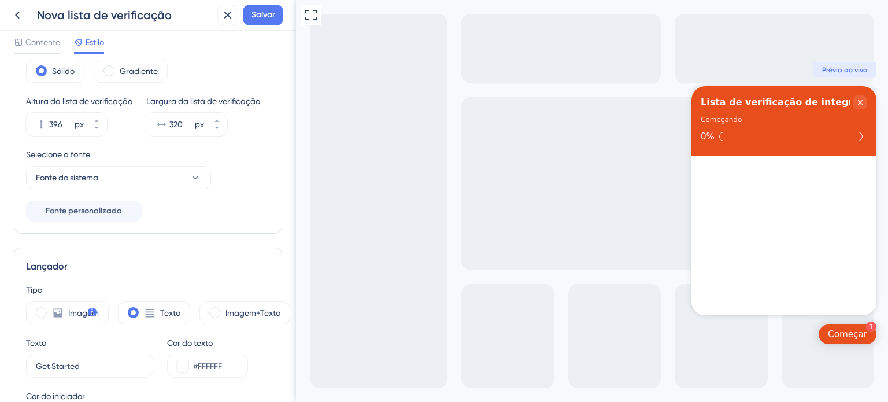
scroll to position [173, 0]
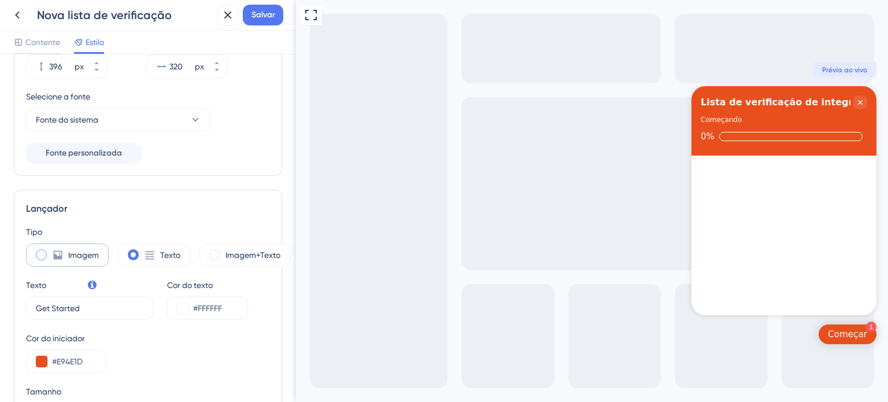
click at [76, 250] on font "Imagem" at bounding box center [83, 254] width 31 height 9
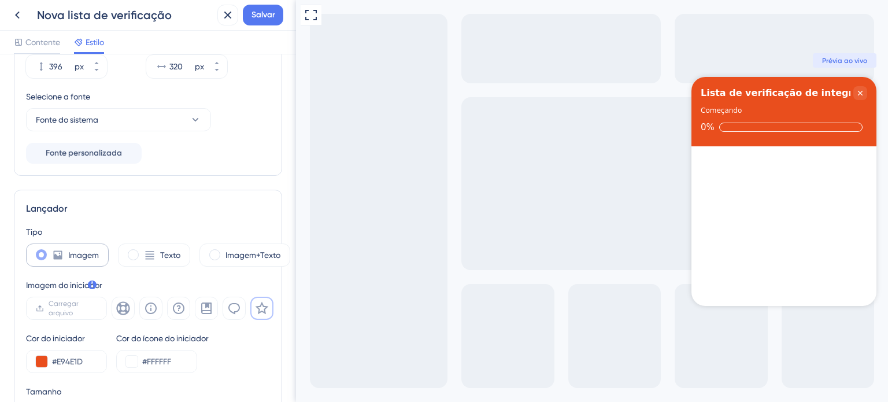
click at [76, 250] on font "Imagem" at bounding box center [83, 254] width 31 height 9
click at [141, 250] on div "Texto" at bounding box center [154, 254] width 72 height 23
type input "34"
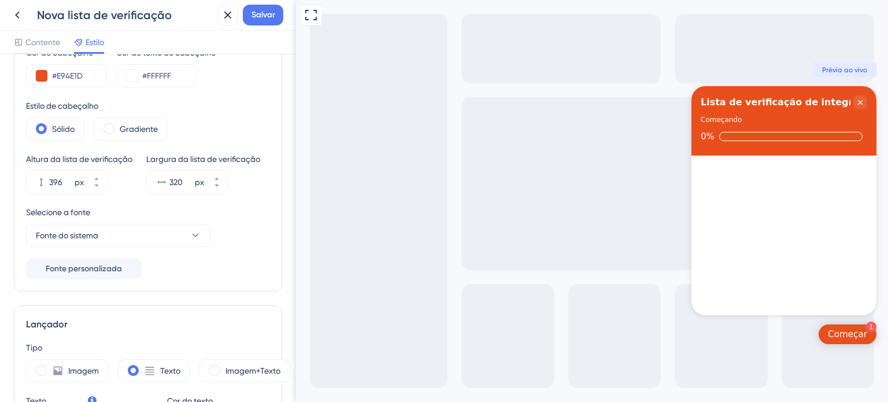
scroll to position [0, 0]
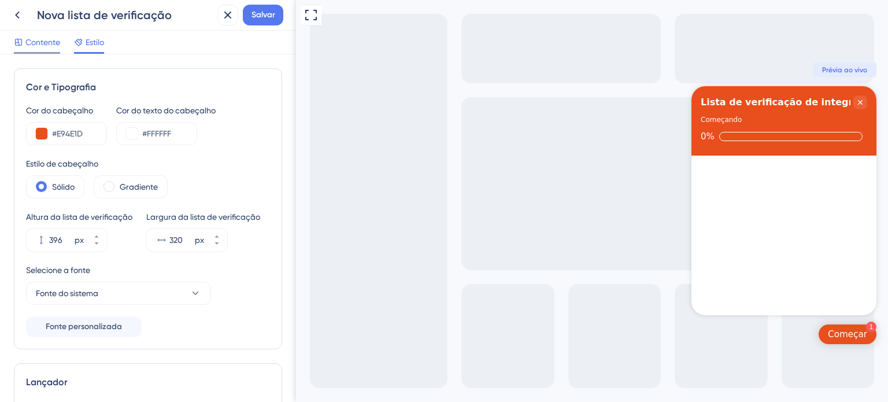
click at [36, 39] on font "Contente" at bounding box center [42, 42] width 35 height 9
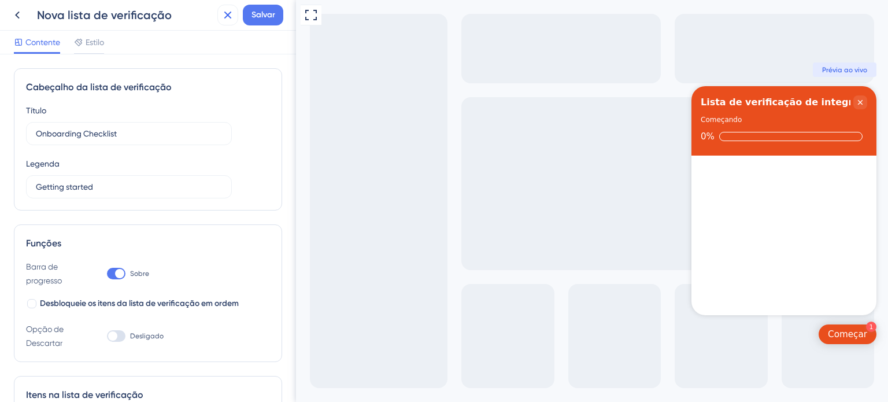
click at [226, 17] on icon at bounding box center [228, 16] width 8 height 8
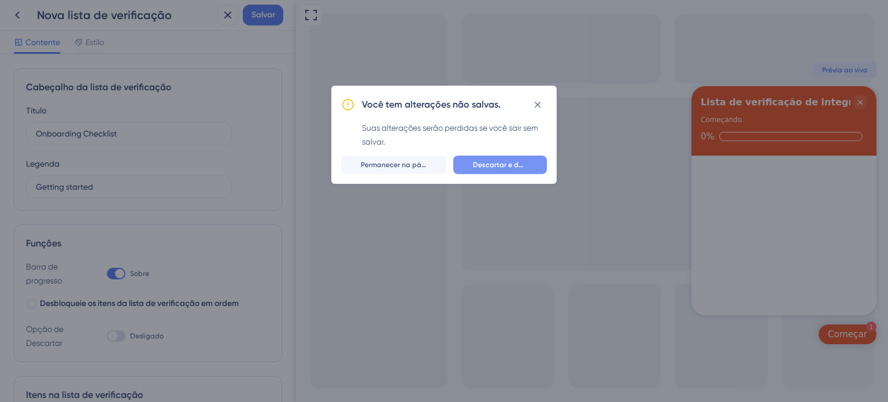
click at [470, 165] on button "Descartar e deixar" at bounding box center [500, 165] width 94 height 19
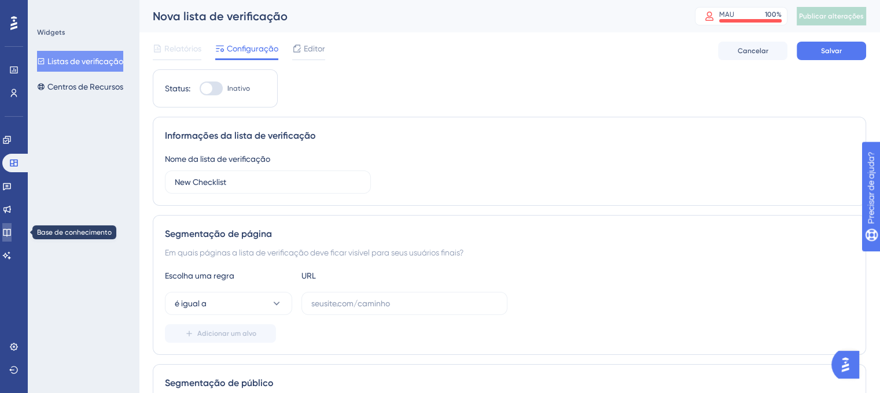
click at [12, 231] on icon at bounding box center [6, 232] width 9 height 9
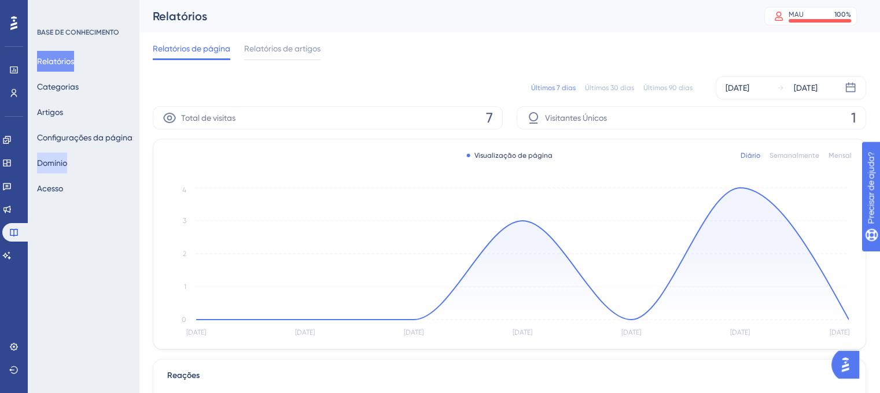
click at [67, 164] on button "Domínio" at bounding box center [52, 163] width 30 height 21
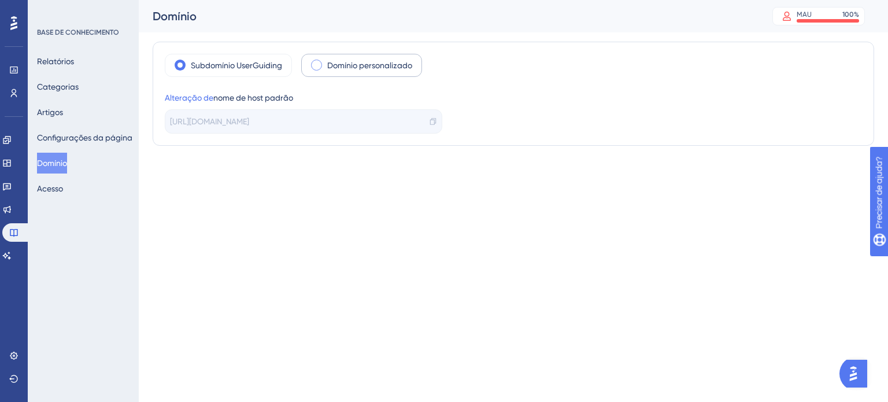
click at [319, 69] on span at bounding box center [316, 65] width 11 height 11
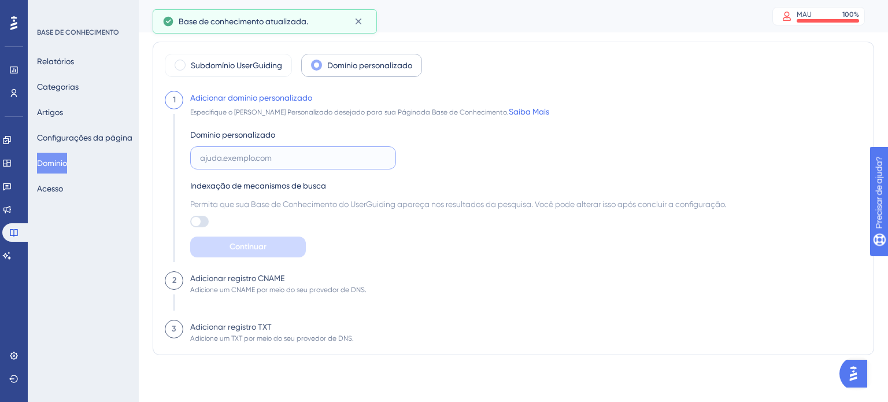
click at [287, 161] on input "text" at bounding box center [293, 158] width 186 height 13
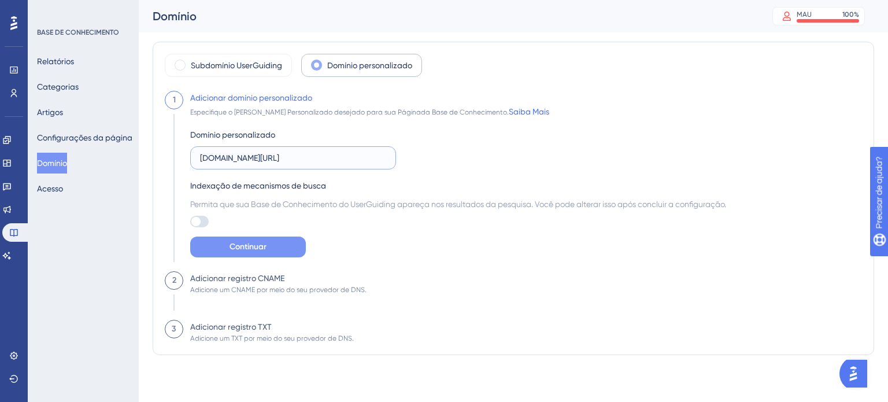
type input "[DOMAIN_NAME][URL]"
click at [230, 251] on font "Continuar" at bounding box center [248, 247] width 37 height 10
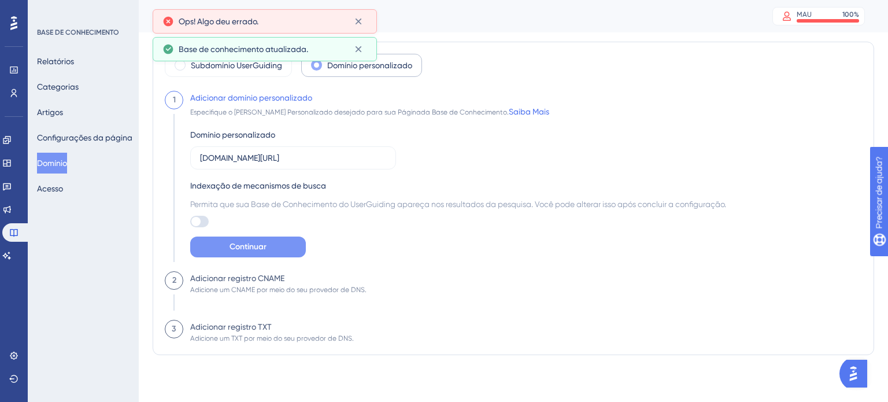
click at [377, 253] on div "Domínio personalizado [DOMAIN_NAME][URL] Indexação de mecanismos de busca Permi…" at bounding box center [458, 188] width 536 height 139
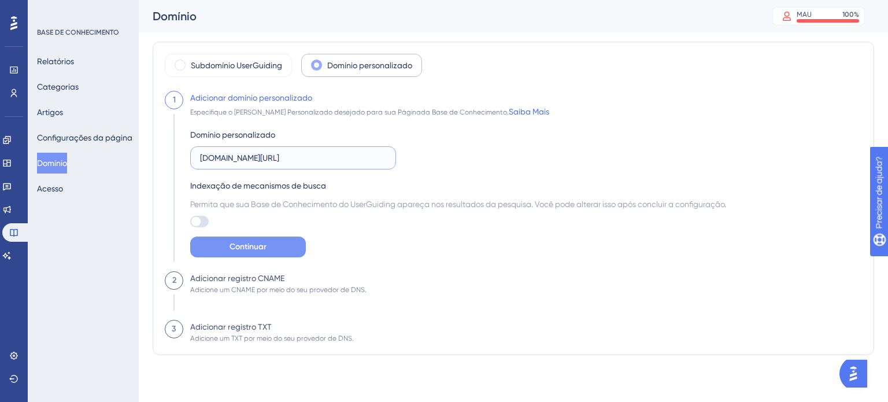
click at [261, 158] on input "[DOMAIN_NAME][URL]" at bounding box center [293, 158] width 186 height 13
click at [226, 65] on font "Subdomínio UserGuiding" at bounding box center [236, 65] width 91 height 9
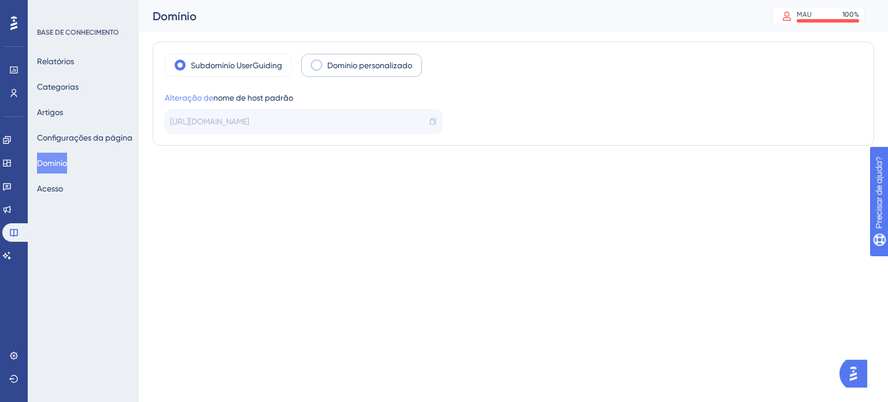
click at [201, 101] on font "Alteração de" at bounding box center [189, 97] width 49 height 9
click at [221, 121] on font "[URL][DOMAIN_NAME]" at bounding box center [209, 121] width 79 height 9
click at [436, 120] on icon at bounding box center [433, 121] width 8 height 8
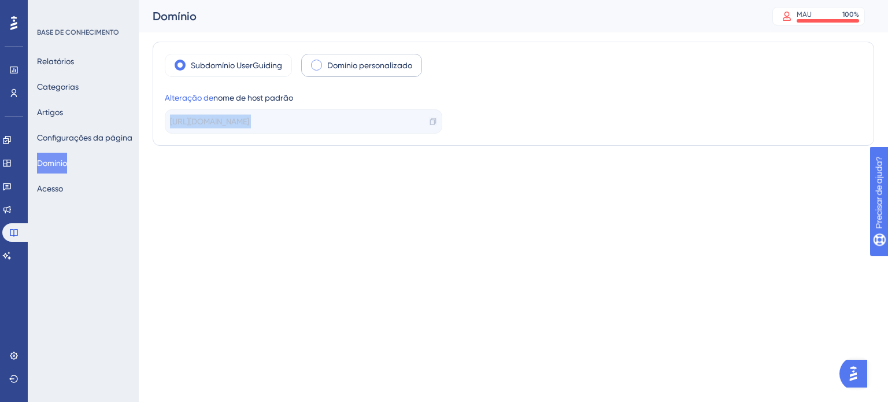
copy body "[URL][DOMAIN_NAME]"
click at [317, 63] on span at bounding box center [316, 65] width 11 height 11
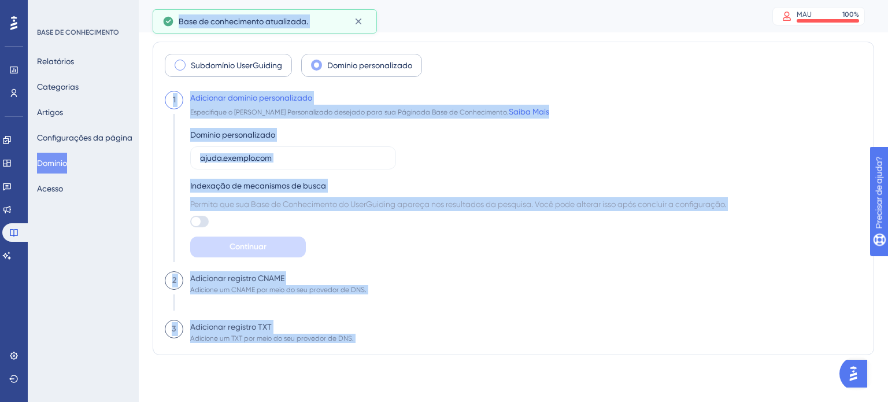
click at [237, 67] on font "Subdomínio UserGuiding" at bounding box center [236, 65] width 91 height 9
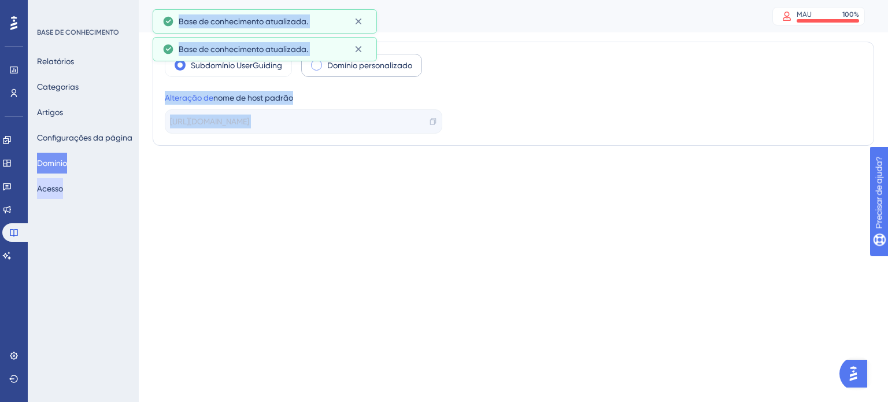
click at [63, 189] on font "Acesso" at bounding box center [50, 188] width 26 height 9
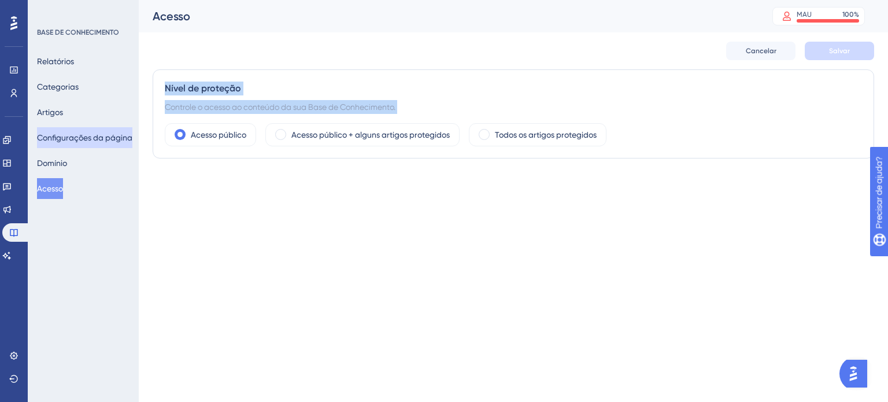
click at [75, 139] on font "Configurações da página" at bounding box center [84, 137] width 95 height 9
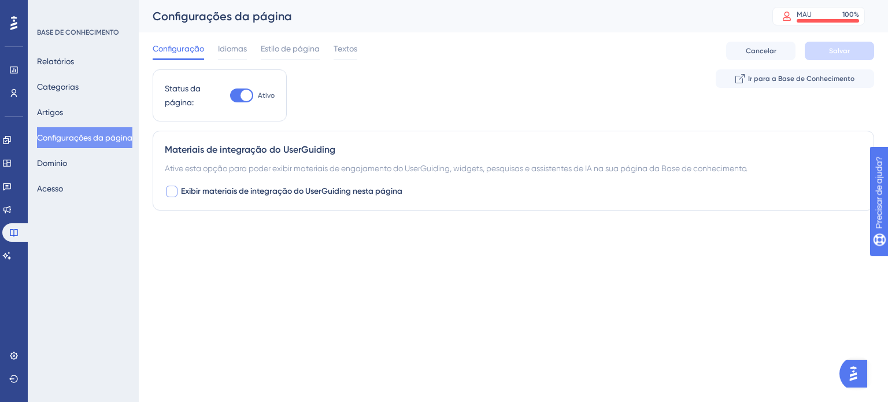
click at [178, 191] on div at bounding box center [172, 191] width 14 height 14
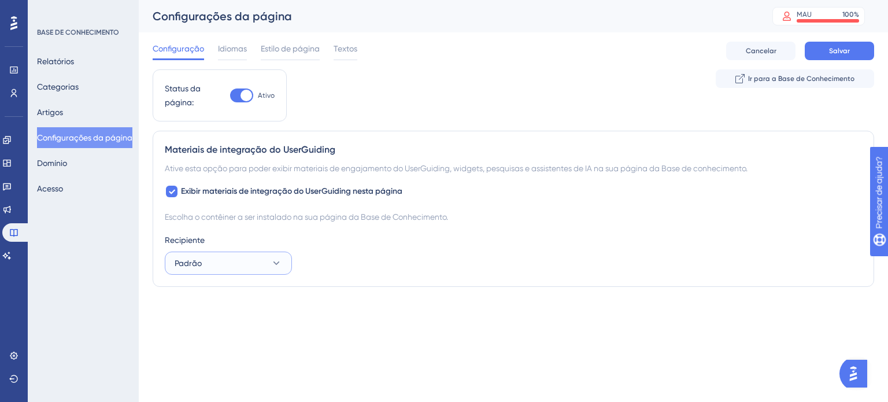
click at [238, 260] on button "Padrão" at bounding box center [228, 263] width 127 height 23
click at [255, 237] on div "Recipiente" at bounding box center [513, 240] width 697 height 14
click at [176, 190] on div at bounding box center [172, 192] width 12 height 12
checkbox input "false"
click at [234, 51] on font "Idiomas" at bounding box center [232, 48] width 29 height 9
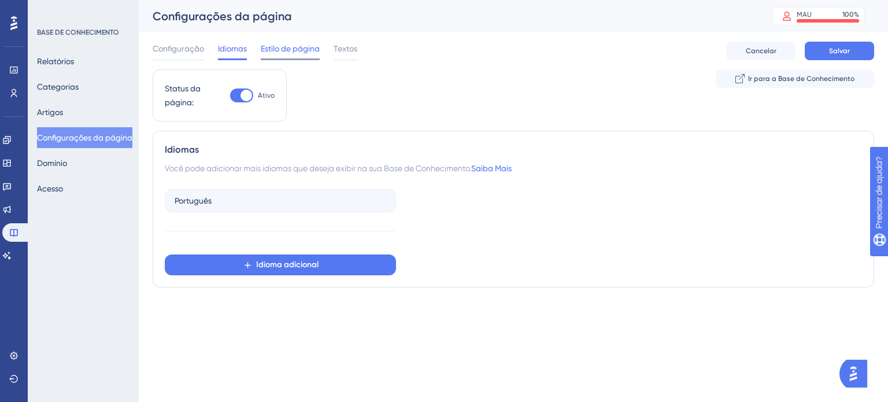
click at [282, 47] on font "Estilo de página" at bounding box center [290, 48] width 59 height 9
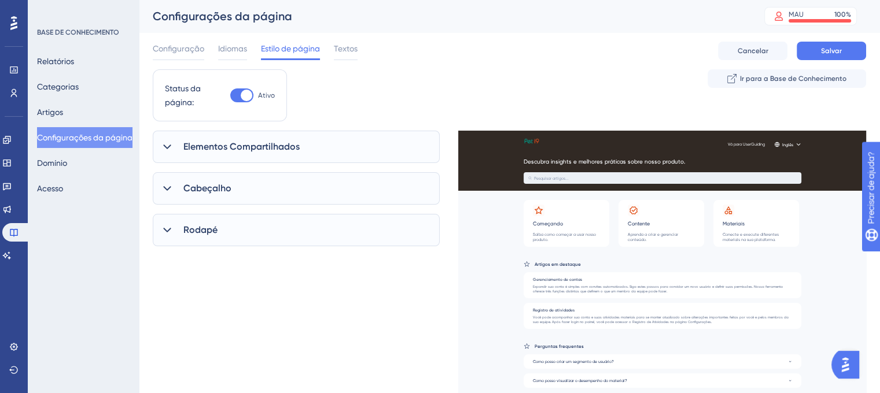
click at [231, 192] on div "Cabeçalho" at bounding box center [296, 188] width 287 height 32
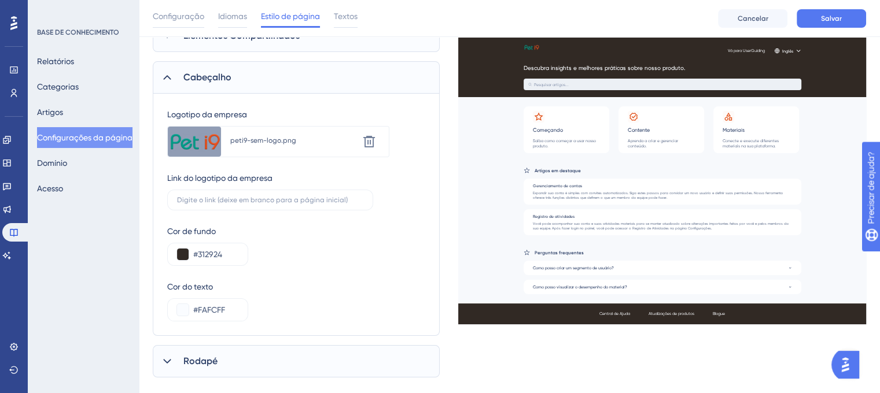
scroll to position [136, 0]
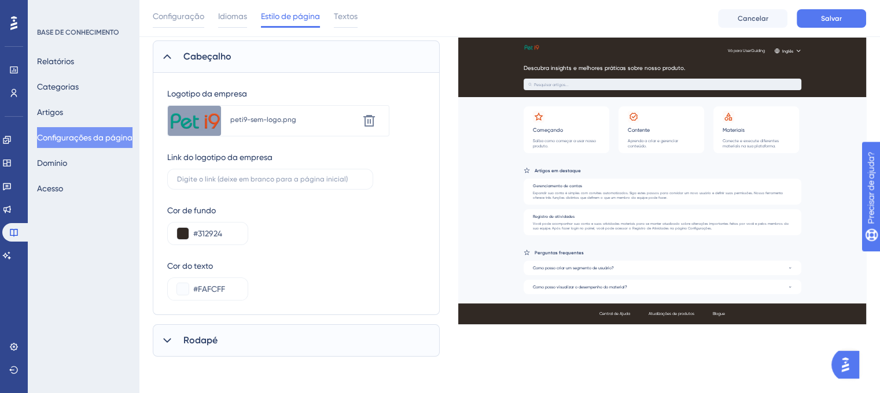
click at [191, 340] on font "Rodapé" at bounding box center [200, 340] width 34 height 11
click at [191, 339] on font "Rodapé" at bounding box center [200, 340] width 34 height 11
click at [224, 339] on div "Rodapé" at bounding box center [296, 340] width 287 height 32
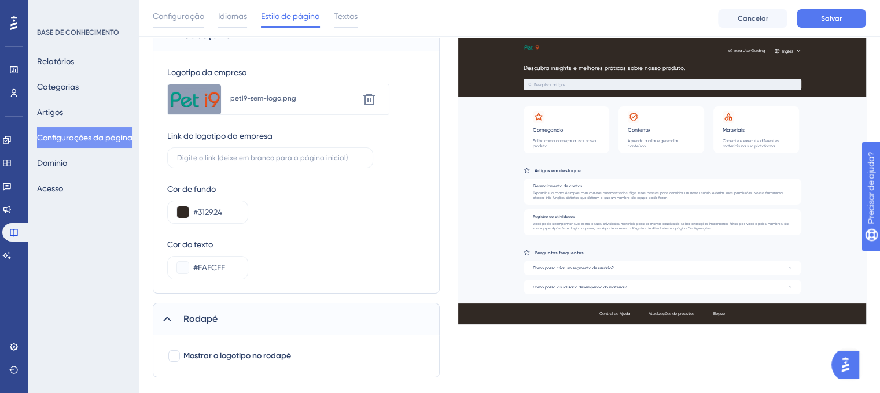
scroll to position [179, 0]
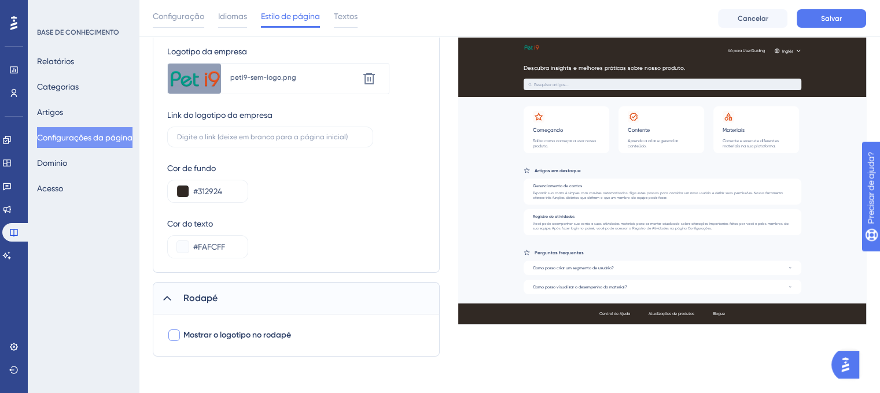
click at [252, 337] on font "Mostrar o logotipo no rodapé" at bounding box center [237, 335] width 108 height 10
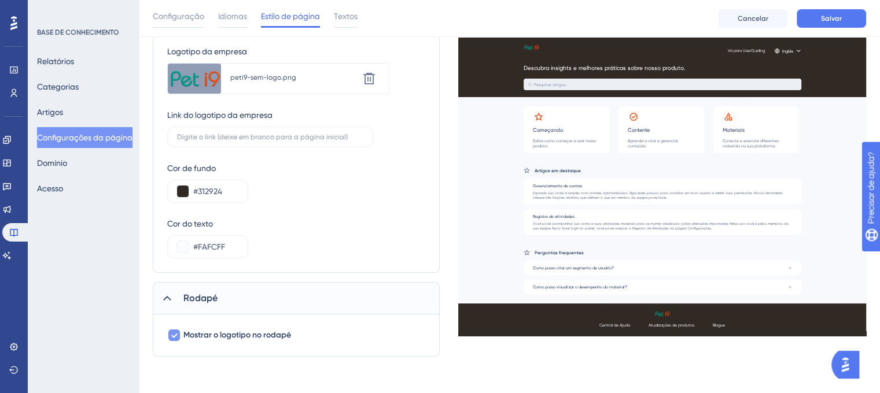
click at [252, 337] on font "Mostrar o logotipo no rodapé" at bounding box center [237, 335] width 108 height 10
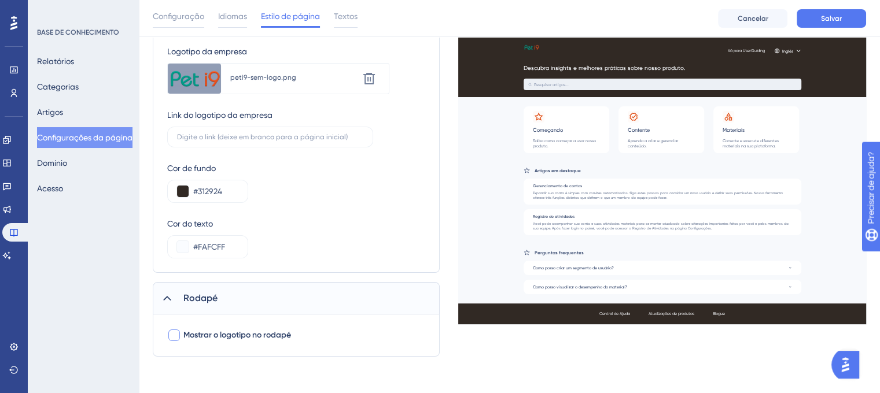
click at [252, 337] on font "Mostrar o logotipo no rodapé" at bounding box center [237, 335] width 108 height 10
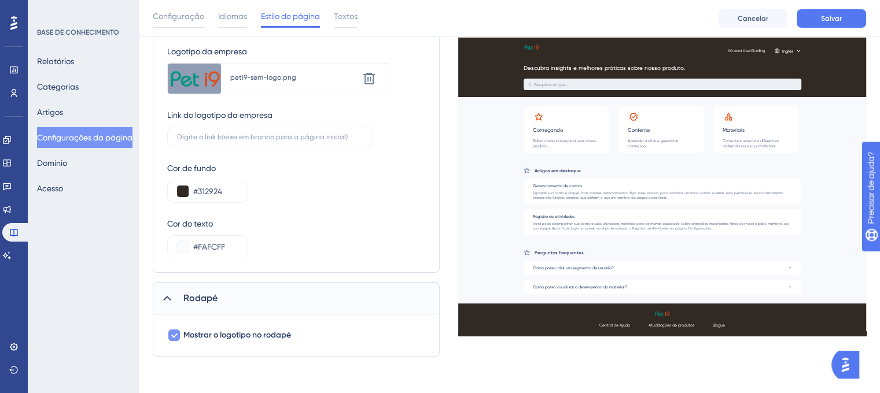
click at [252, 337] on font "Mostrar o logotipo no rodapé" at bounding box center [237, 335] width 108 height 10
checkbox input "false"
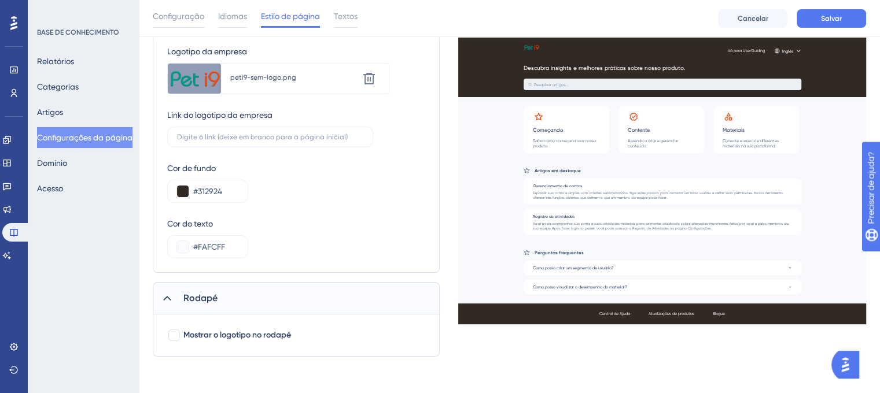
click at [203, 305] on div "Rodapé" at bounding box center [296, 298] width 287 height 32
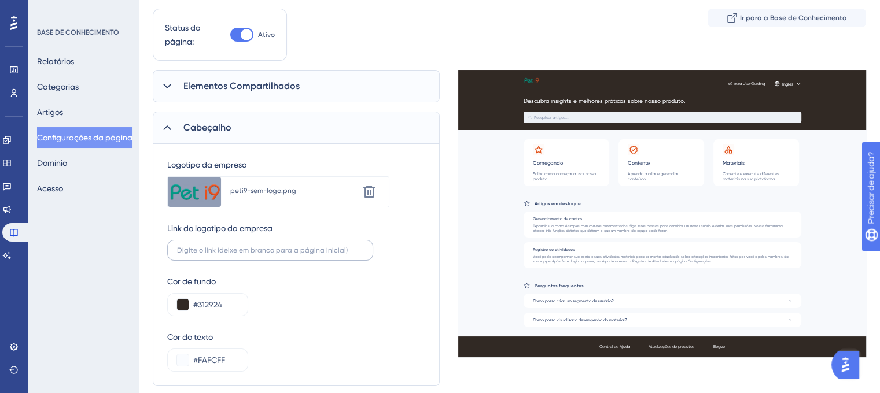
scroll to position [0, 0]
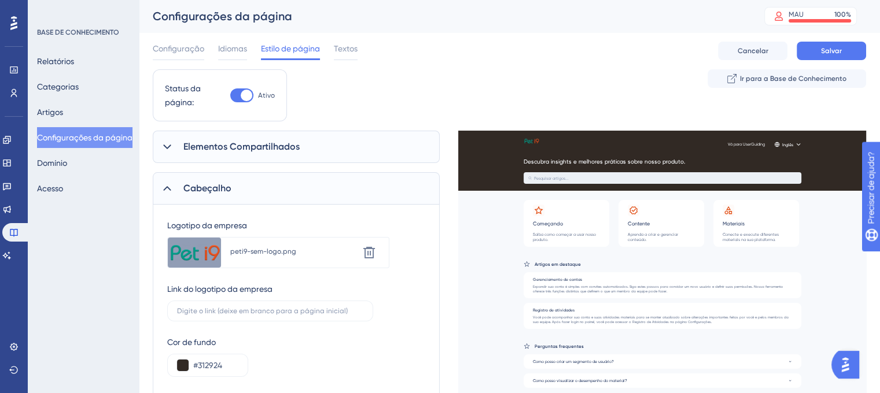
click at [213, 153] on span "Elementos Compartilhados" at bounding box center [241, 147] width 116 height 14
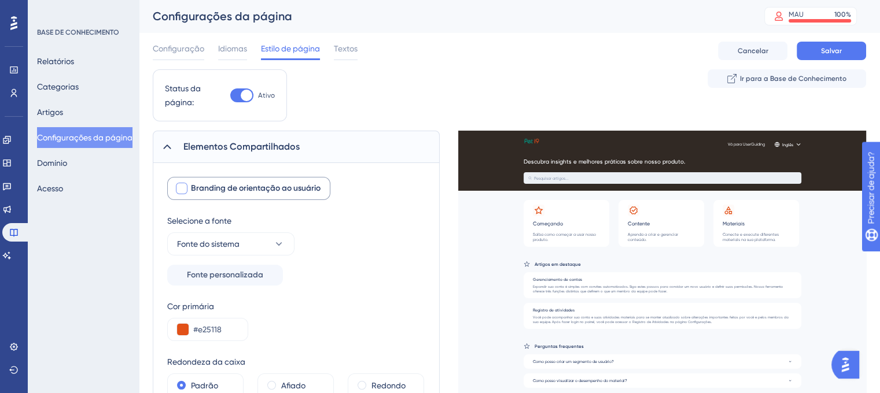
click at [224, 187] on font "Branding de orientação ao usuário" at bounding box center [256, 188] width 130 height 10
checkbox input "false"
click at [345, 57] on div "Textos" at bounding box center [346, 51] width 24 height 19
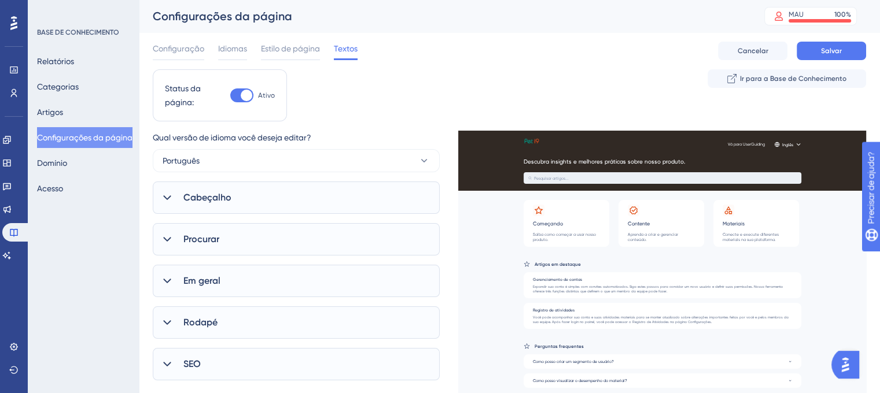
click at [278, 194] on div "Cabeçalho" at bounding box center [296, 198] width 287 height 32
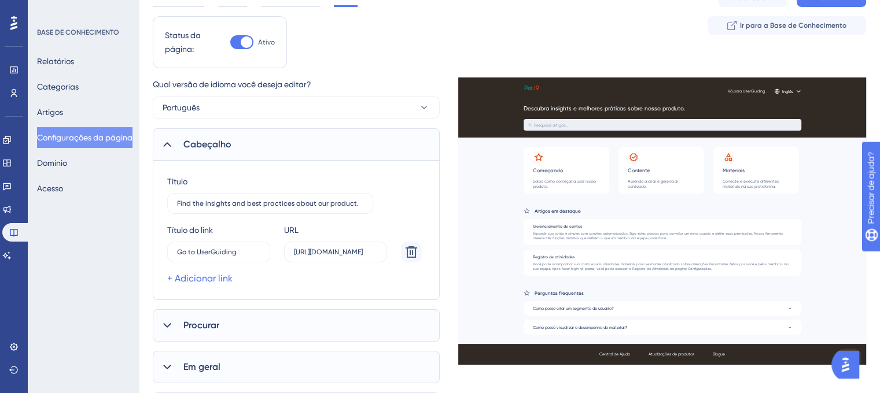
scroll to position [163, 0]
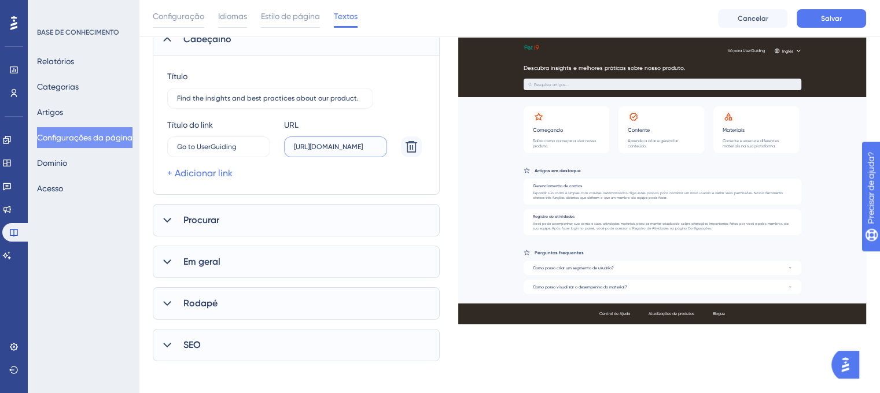
click at [311, 145] on input "[URL][DOMAIN_NAME]" at bounding box center [335, 147] width 83 height 8
paste input "text"
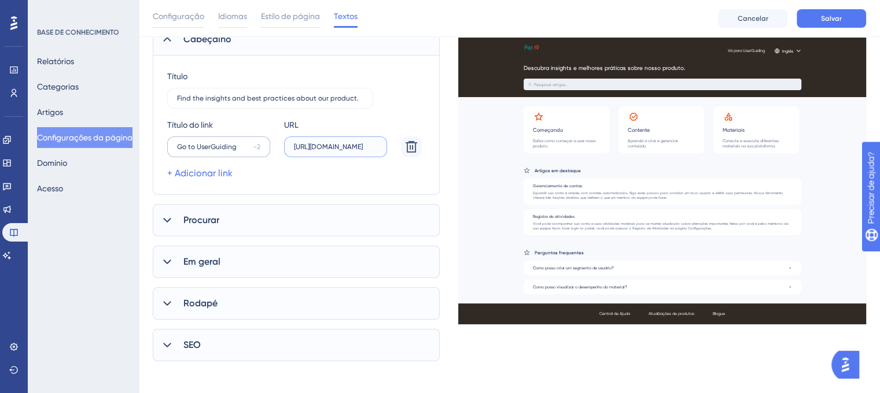
type input "[URL][DOMAIN_NAME]"
click at [245, 151] on label "Go to UserGuiding -2" at bounding box center [218, 146] width 103 height 21
click at [245, 151] on input "Go to UserGuiding" at bounding box center [213, 147] width 72 height 8
click at [245, 151] on label "Go to UserGuiding -2" at bounding box center [218, 146] width 103 height 21
click at [245, 151] on input "Go to UserGuiding" at bounding box center [213, 147] width 72 height 8
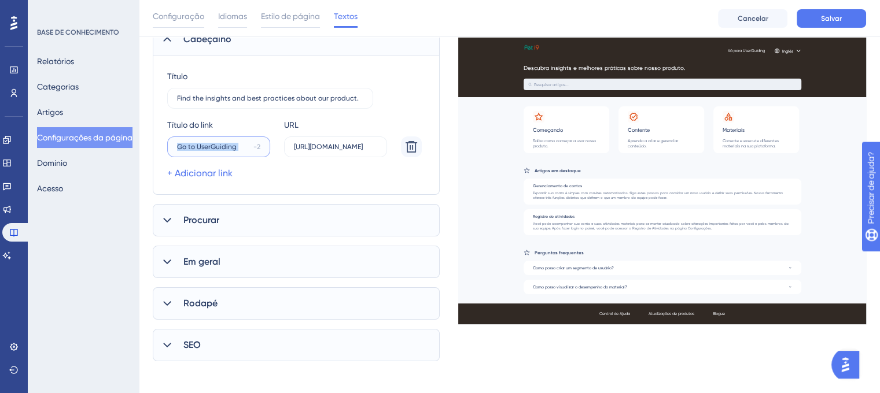
click at [242, 149] on input "Go to UserGuiding" at bounding box center [213, 147] width 72 height 8
type input "G"
type input "Login"
click at [202, 172] on font "+ Adicionar link" at bounding box center [199, 173] width 65 height 11
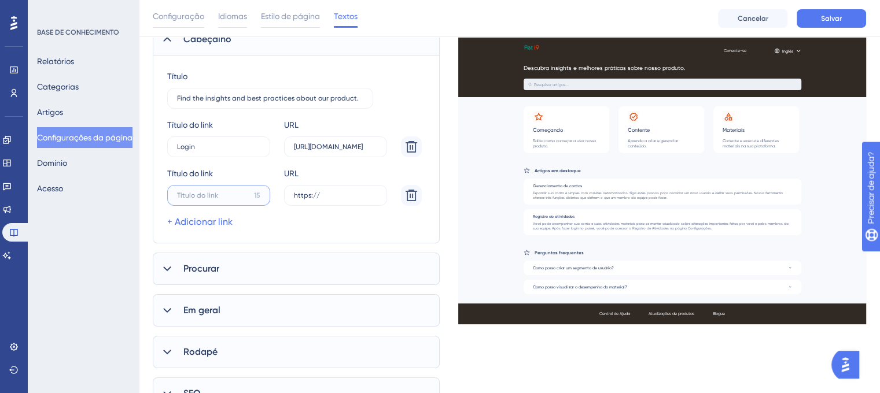
click at [219, 195] on input "15" at bounding box center [213, 195] width 72 height 8
type input "Peti9"
click at [345, 197] on input "https://" at bounding box center [335, 195] width 83 height 8
paste input "text"
click at [329, 191] on input "https://[URL][DOMAIN_NAME]" at bounding box center [335, 195] width 83 height 8
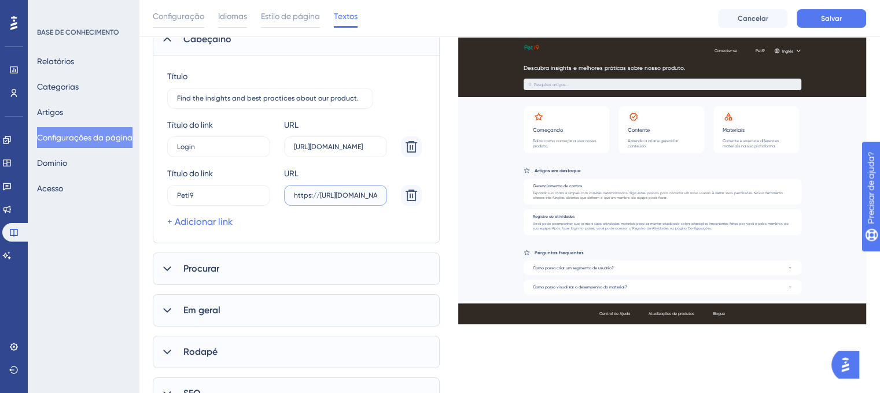
click at [329, 191] on input "https://[URL][DOMAIN_NAME]" at bounding box center [335, 195] width 83 height 8
type input "https://[URL][DOMAIN_NAME]"
paste input "text"
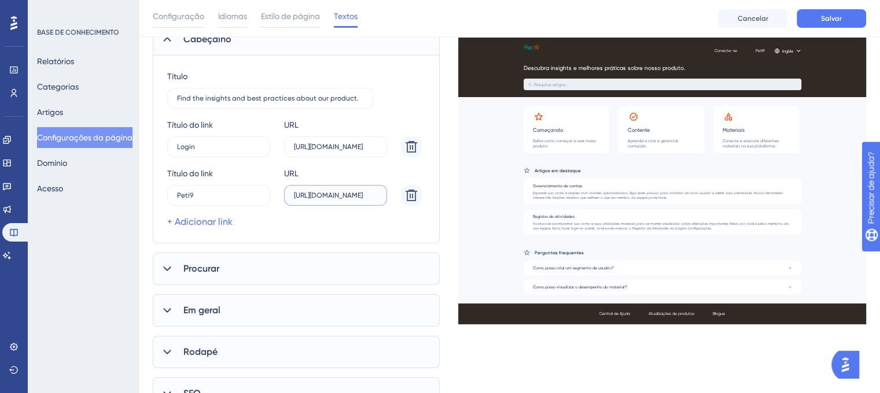
type input "[URL][DOMAIN_NAME]"
click at [363, 228] on div "+ Adicionar link" at bounding box center [294, 222] width 254 height 14
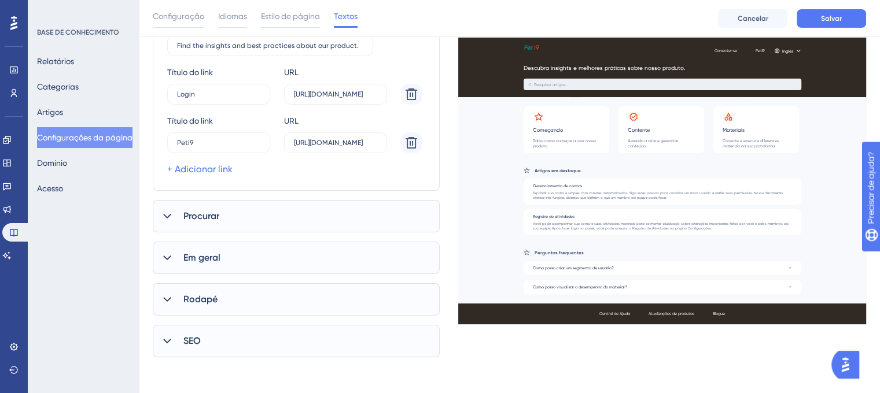
scroll to position [216, 0]
click at [213, 212] on font "Procurar" at bounding box center [201, 215] width 36 height 11
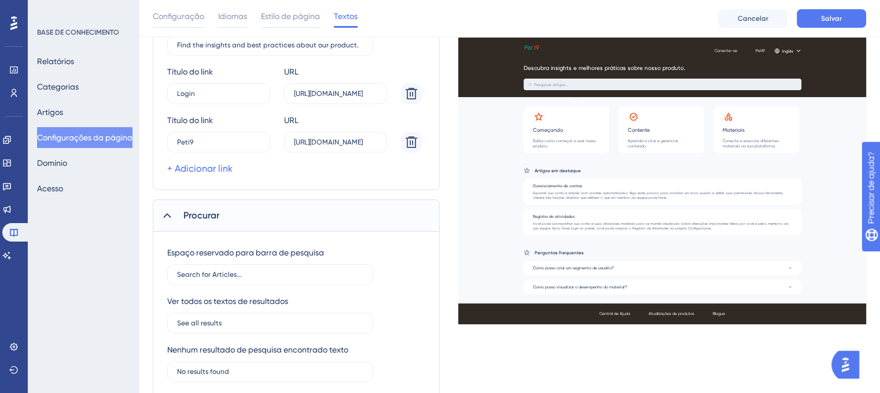
click at [259, 210] on div "Procurar" at bounding box center [296, 216] width 287 height 32
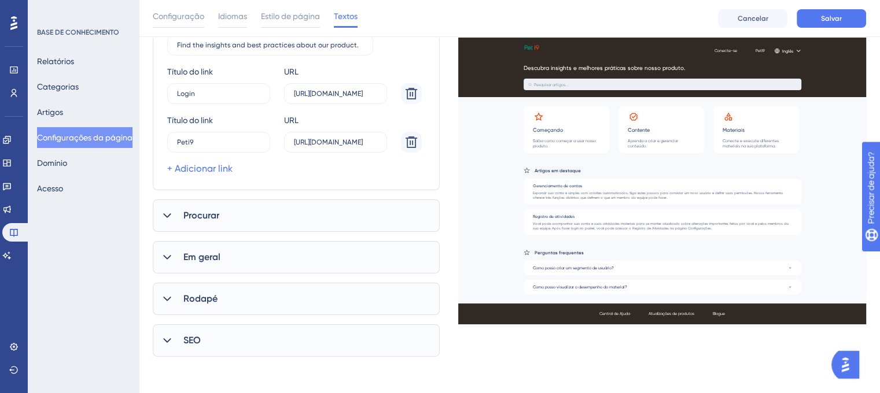
click at [235, 334] on div "SEO" at bounding box center [296, 340] width 287 height 32
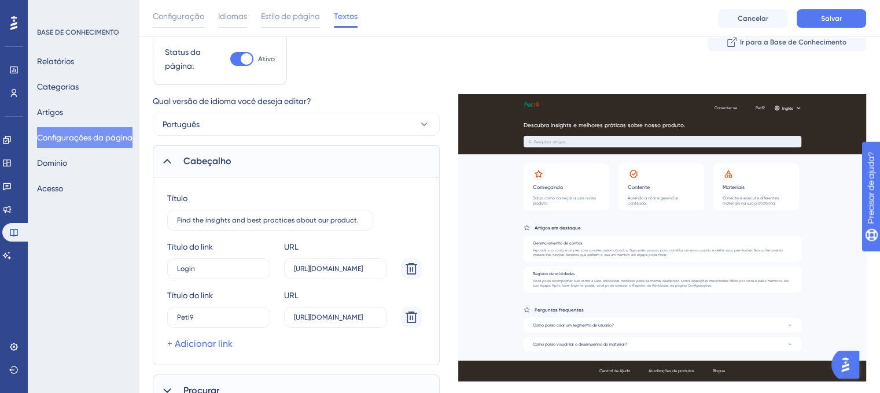
scroll to position [0, 0]
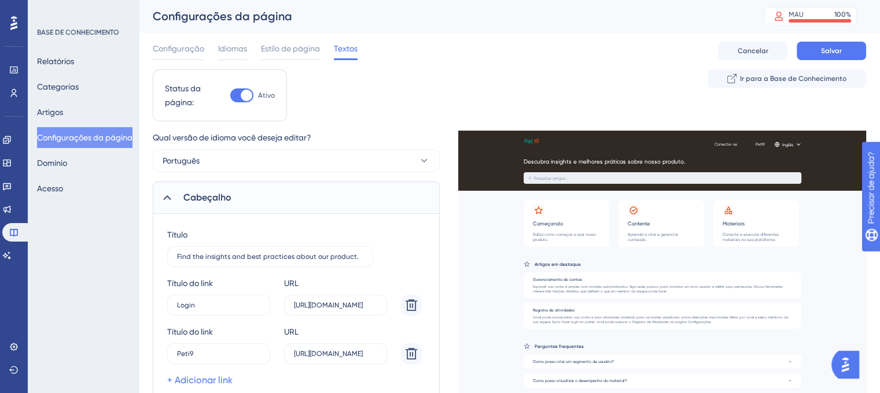
click at [382, 112] on div "Status da página: Ativo Ir para a Base de Conhecimento" at bounding box center [509, 99] width 713 height 61
click at [252, 190] on div "Cabeçalho" at bounding box center [296, 198] width 287 height 32
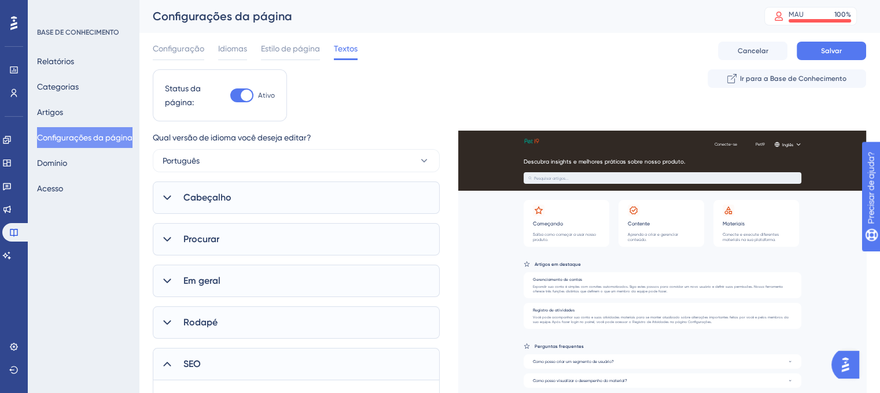
click at [235, 314] on div "Rodapé" at bounding box center [296, 322] width 287 height 32
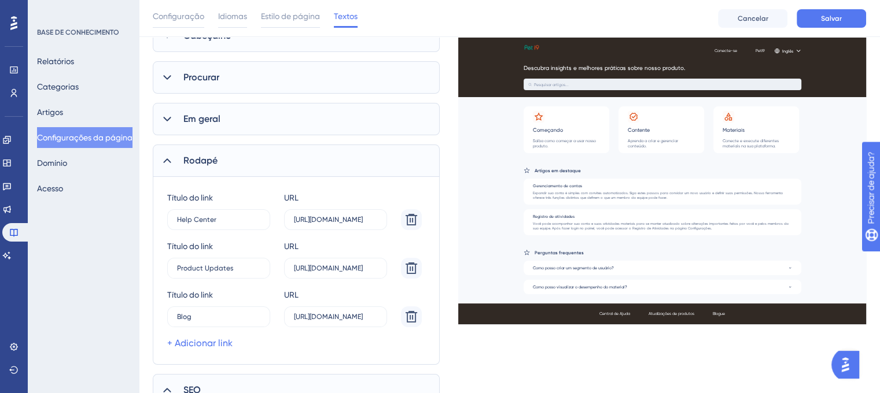
scroll to position [231, 0]
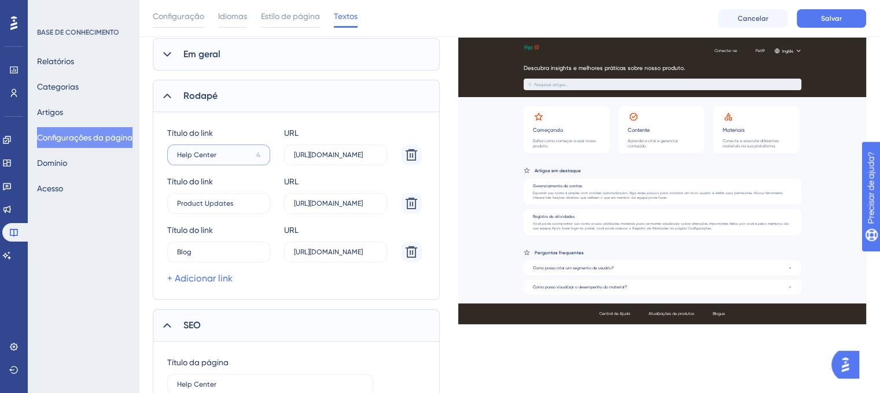
drag, startPoint x: 241, startPoint y: 158, endPoint x: 183, endPoint y: 153, distance: 58.0
click at [183, 153] on input "Help Center" at bounding box center [214, 155] width 75 height 8
click at [185, 154] on input "Help Center" at bounding box center [214, 155] width 75 height 8
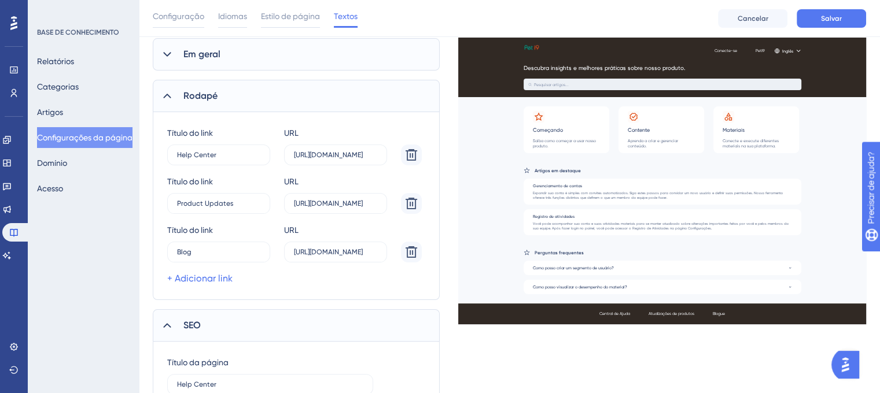
click at [162, 96] on icon at bounding box center [167, 96] width 12 height 12
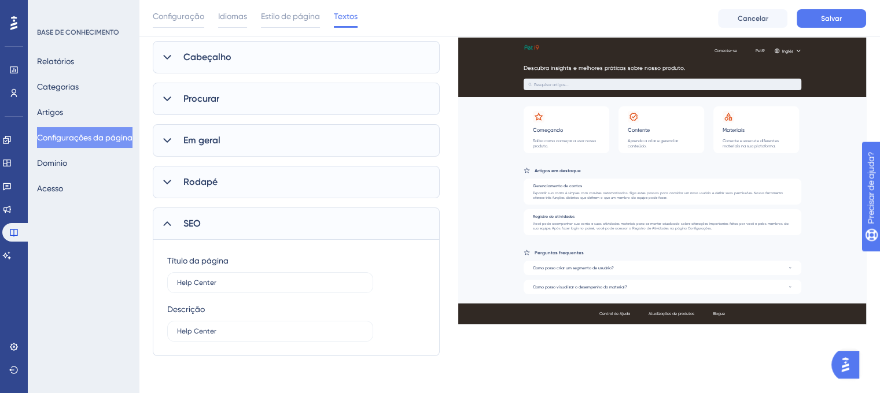
scroll to position [145, 0]
click at [216, 136] on font "Em geral" at bounding box center [201, 140] width 37 height 11
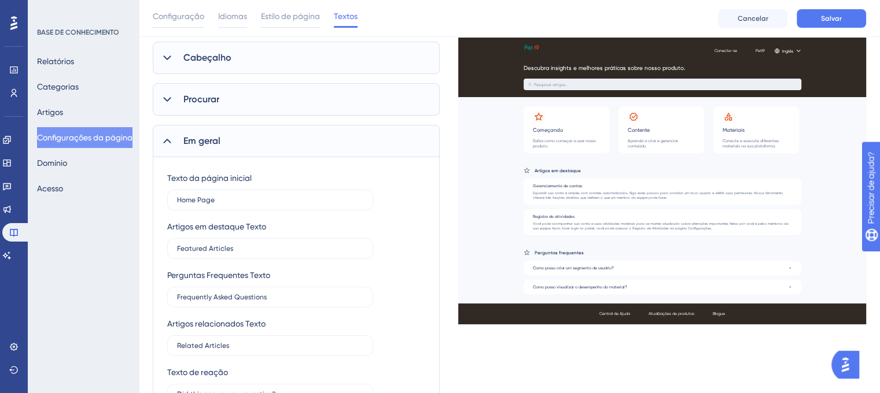
click at [216, 136] on font "Em geral" at bounding box center [201, 140] width 37 height 11
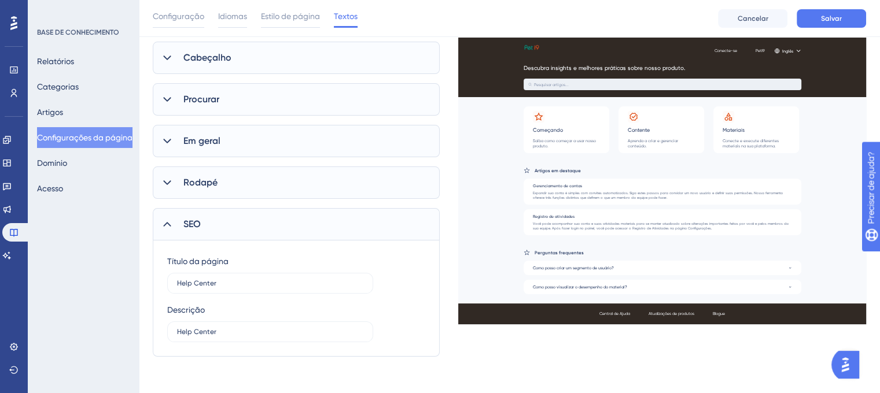
scroll to position [0, 0]
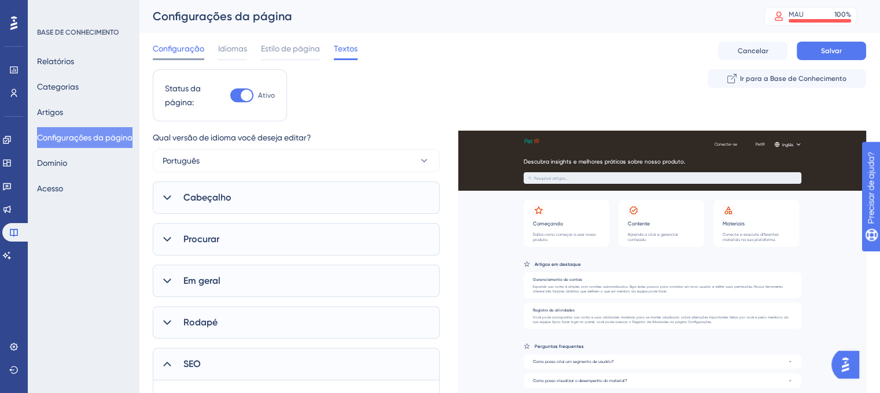
click at [195, 50] on font "Configuração" at bounding box center [178, 48] width 51 height 9
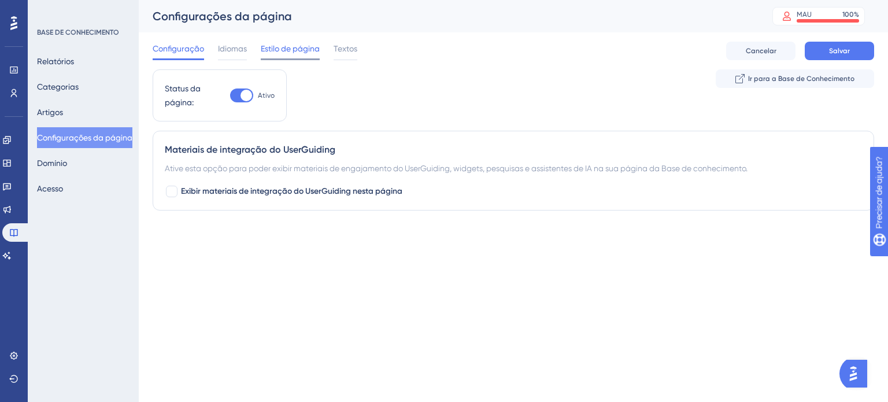
click at [286, 50] on font "Estilo de página" at bounding box center [290, 48] width 59 height 9
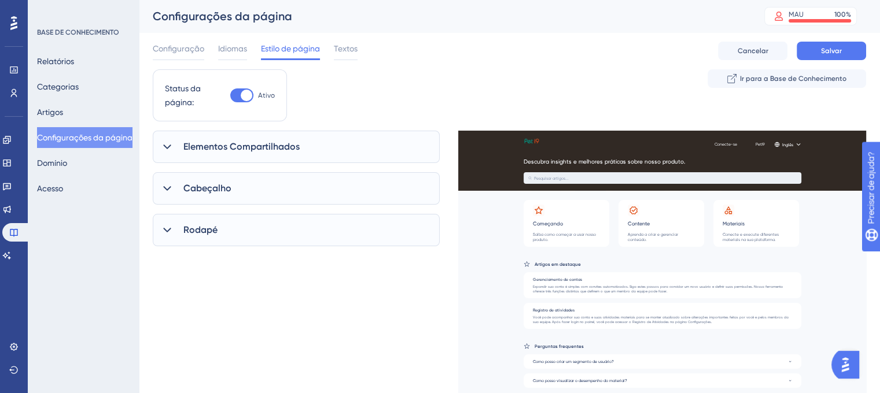
click at [206, 149] on font "Elementos Compartilhados" at bounding box center [241, 146] width 116 height 11
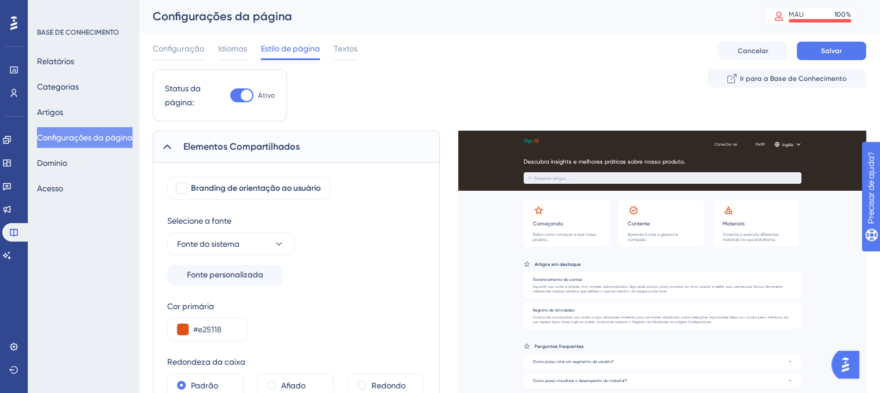
click at [206, 149] on font "Elementos Compartilhados" at bounding box center [241, 146] width 116 height 11
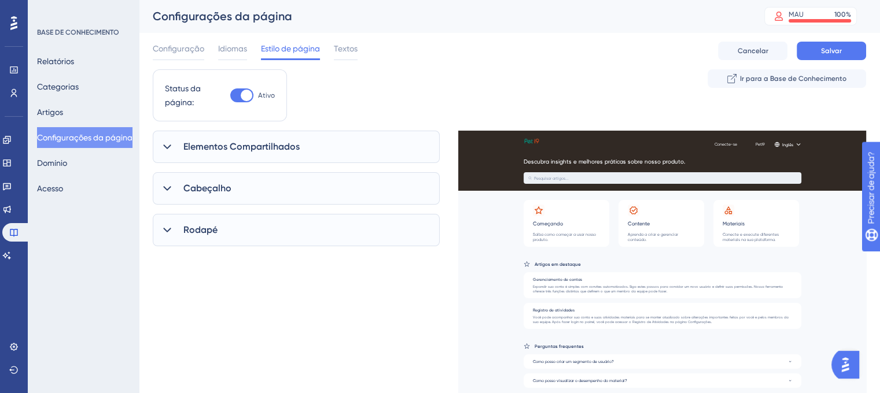
click at [198, 188] on font "Cabeçalho" at bounding box center [207, 188] width 48 height 11
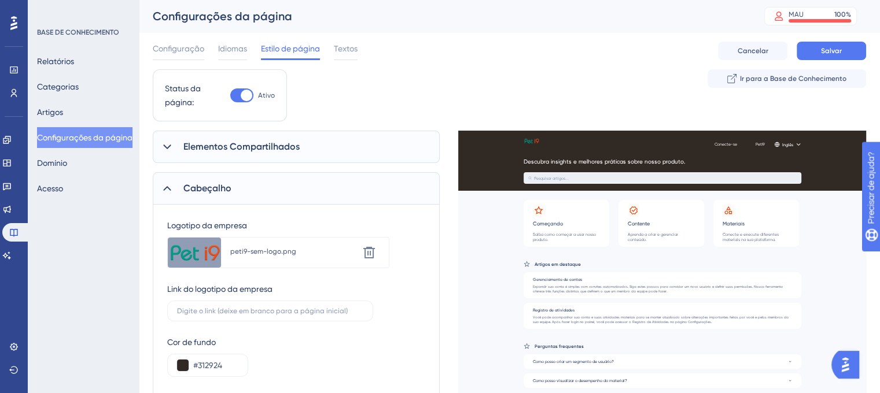
click at [286, 255] on font "peti9-sem-logo.png" at bounding box center [263, 252] width 66 height 8
click at [370, 247] on icon at bounding box center [369, 253] width 12 height 12
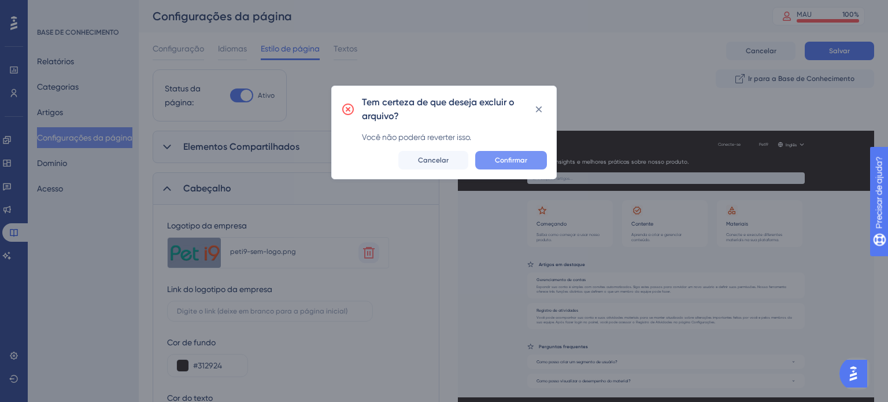
click at [487, 160] on button "Confirmar" at bounding box center [511, 160] width 72 height 19
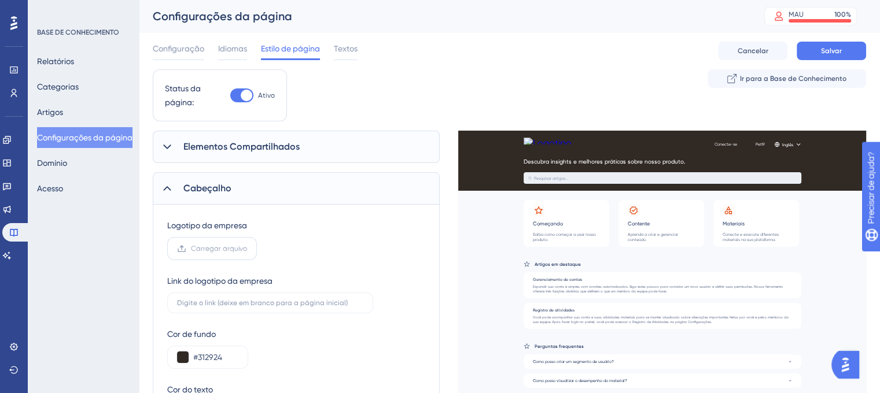
click at [211, 250] on font "Carregar arquivo" at bounding box center [219, 249] width 56 height 8
click at [247, 249] on input "Carregar arquivo" at bounding box center [247, 249] width 0 height 0
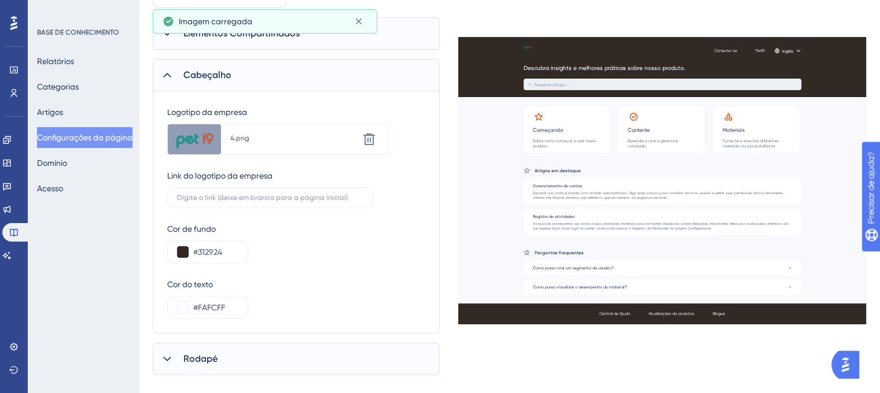
scroll to position [116, 0]
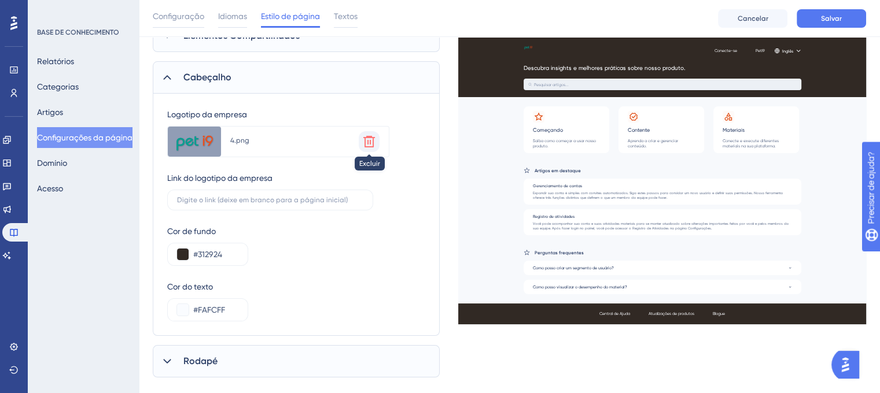
click at [372, 138] on icon at bounding box center [369, 142] width 14 height 14
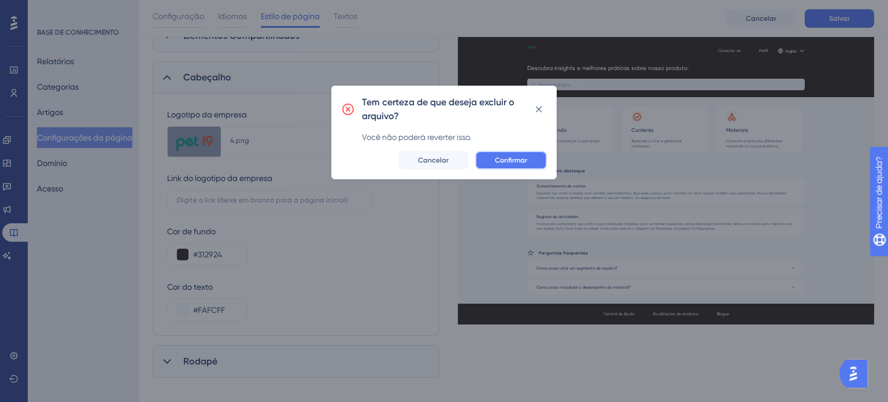
click at [516, 162] on font "Confirmar" at bounding box center [511, 160] width 32 height 8
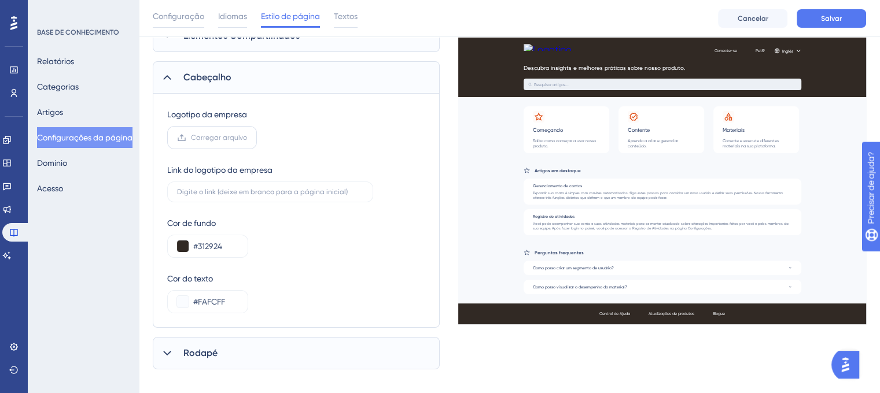
click at [209, 137] on font "Carregar arquivo" at bounding box center [219, 138] width 56 height 8
click at [247, 138] on input "Carregar arquivo" at bounding box center [247, 138] width 0 height 0
click at [203, 134] on font "Carregar arquivo" at bounding box center [219, 138] width 56 height 8
click at [247, 138] on input "Carregar arquivo" at bounding box center [247, 138] width 0 height 0
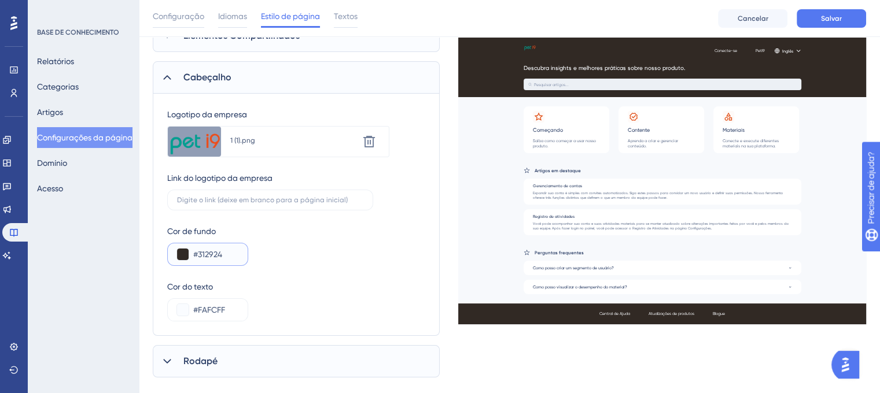
click at [231, 250] on input "#312924" at bounding box center [215, 255] width 45 height 14
click at [233, 249] on input "#312924" at bounding box center [215, 255] width 45 height 14
paste input "29292"
click at [296, 285] on div "Cor do texto #FAFCFF" at bounding box center [296, 301] width 258 height 42
click at [197, 249] on input "#29292" at bounding box center [215, 255] width 45 height 14
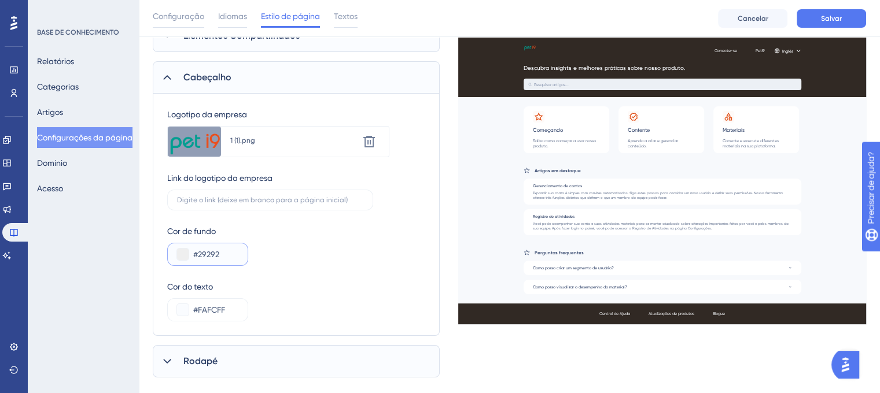
drag, startPoint x: 236, startPoint y: 251, endPoint x: 191, endPoint y: 246, distance: 45.3
click at [191, 246] on div "#29292" at bounding box center [207, 254] width 81 height 23
type input "#292929"
click at [311, 249] on div "Cor de fundo #292929" at bounding box center [296, 245] width 258 height 42
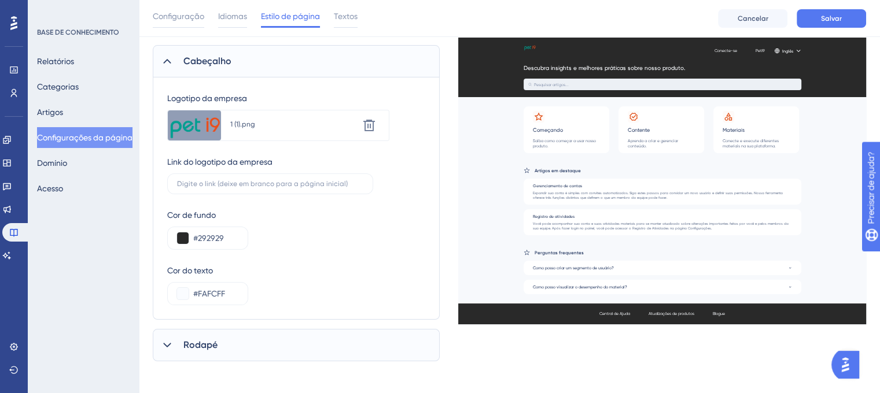
scroll to position [136, 0]
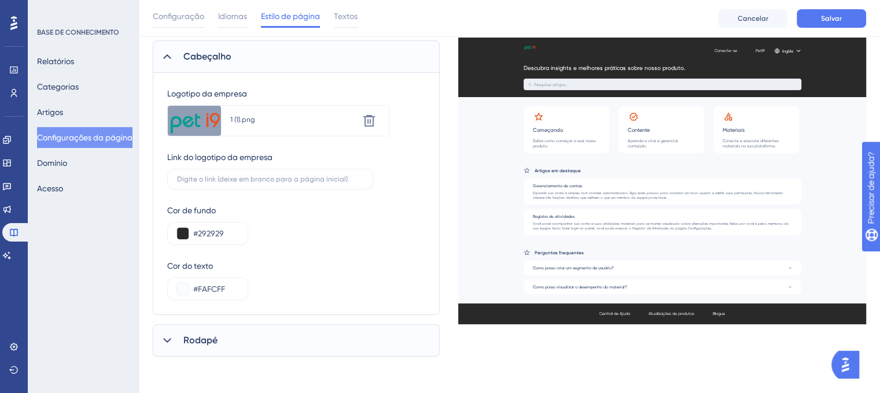
click at [296, 237] on div "Cor de fundo #292929" at bounding box center [296, 225] width 258 height 42
click at [847, 21] on button "Salvar" at bounding box center [830, 18] width 69 height 19
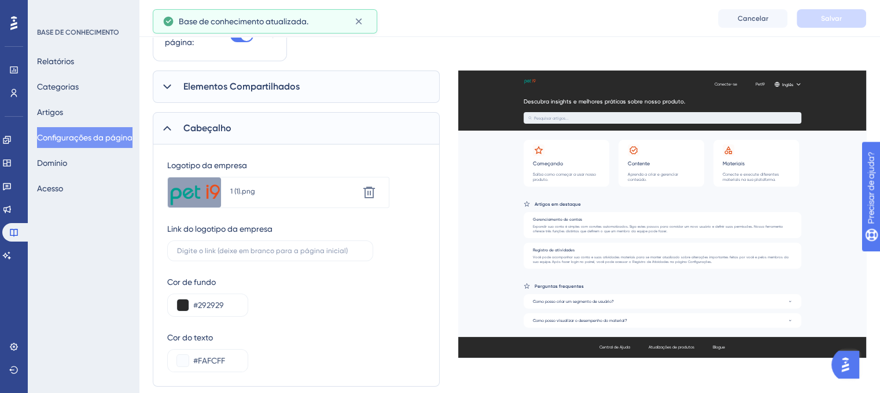
scroll to position [0, 0]
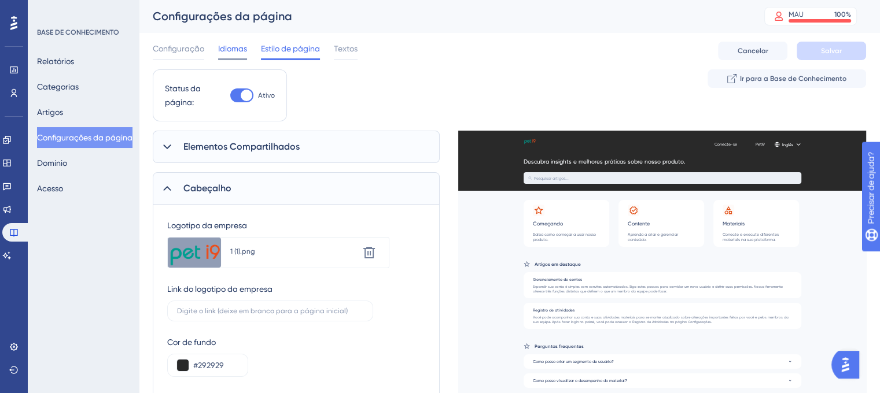
click at [241, 54] on span "Idiomas" at bounding box center [232, 49] width 29 height 14
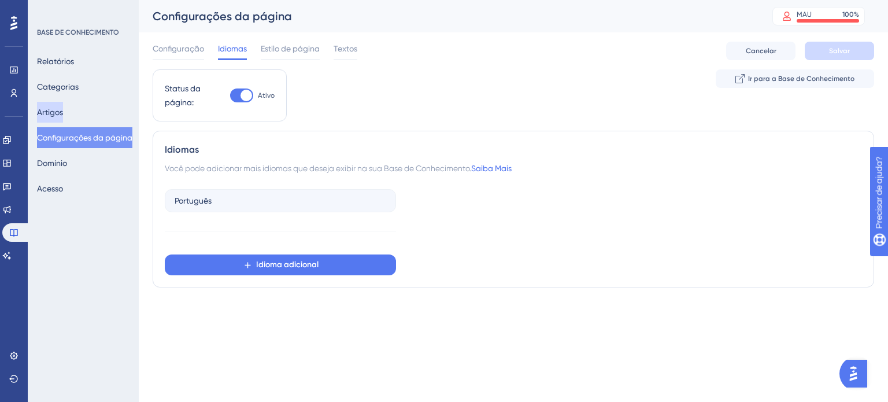
click at [58, 115] on font "Artigos" at bounding box center [50, 112] width 26 height 9
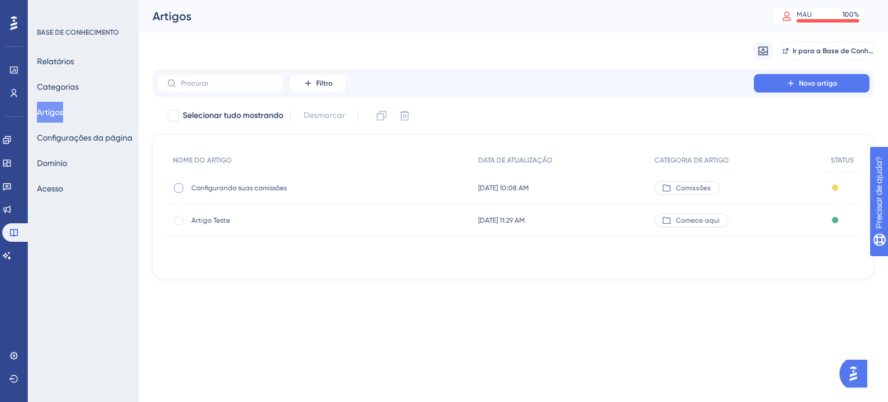
click at [179, 187] on div at bounding box center [178, 187] width 9 height 9
checkbox input "true"
click at [234, 190] on font "Configurando suas comissões" at bounding box center [238, 188] width 95 height 8
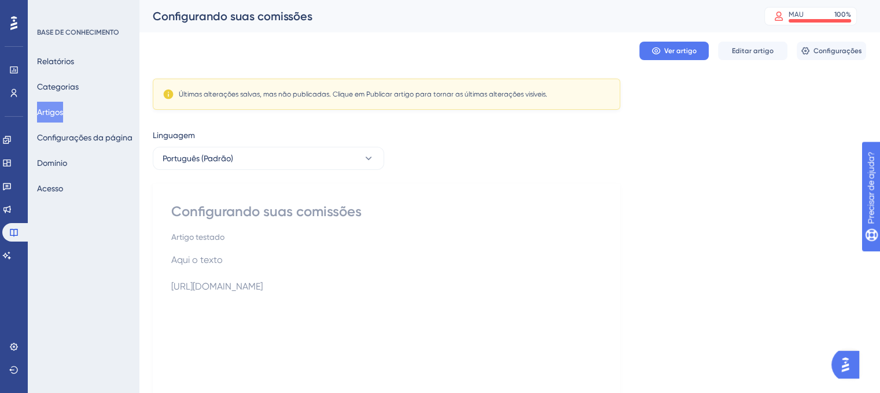
click at [210, 236] on font "Artigo testado" at bounding box center [197, 236] width 53 height 9
click at [215, 263] on span "Aqui o texto" at bounding box center [196, 259] width 51 height 11
click at [227, 258] on p "Aqui o texto" at bounding box center [386, 260] width 430 height 14
click at [745, 54] on font "Editar artigo" at bounding box center [753, 51] width 42 height 8
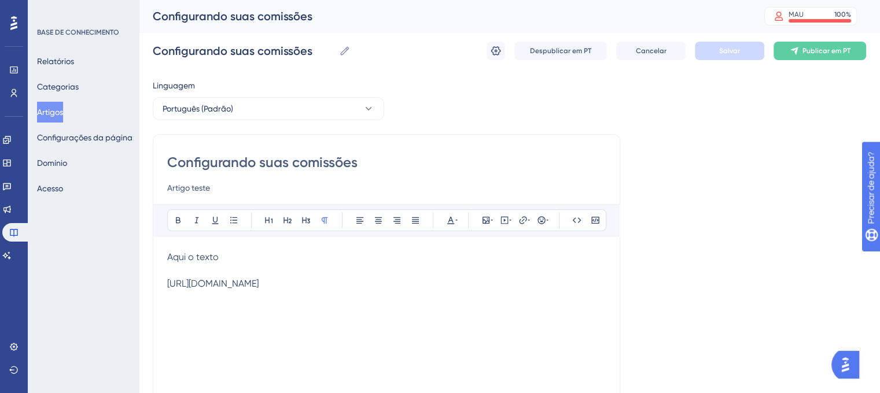
click at [258, 279] on font "[URL][DOMAIN_NAME]" at bounding box center [212, 283] width 91 height 11
click at [258, 282] on font "[URL][DOMAIN_NAME]" at bounding box center [212, 283] width 91 height 11
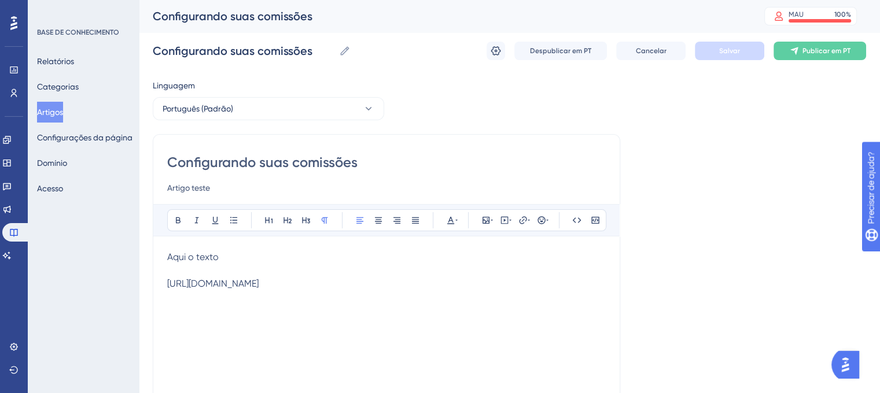
click at [264, 256] on p "Aqui o texto" at bounding box center [386, 257] width 438 height 14
drag, startPoint x: 246, startPoint y: 254, endPoint x: 129, endPoint y: 254, distance: 117.4
click at [139, 254] on div "Desempenho Usuários Noivado Widgets Opinião Atualizações de produtos Base de co…" at bounding box center [509, 303] width 741 height 607
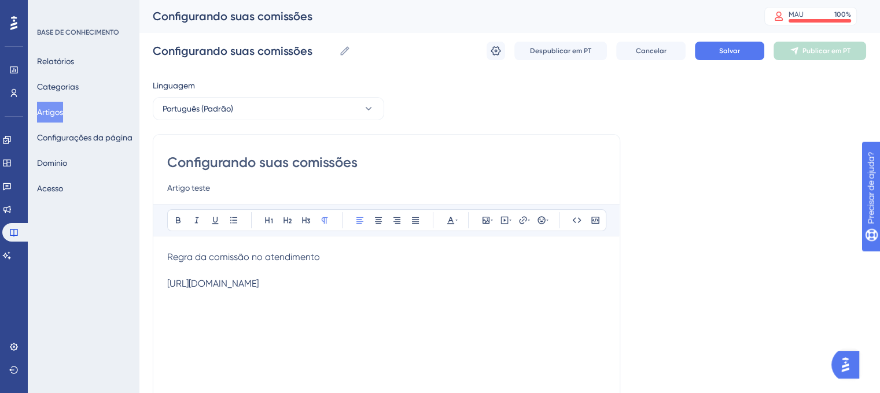
click at [248, 279] on font "[URL][DOMAIN_NAME]" at bounding box center [212, 283] width 91 height 11
click at [304, 284] on div "[URL][DOMAIN_NAME]" at bounding box center [386, 283] width 438 height 11
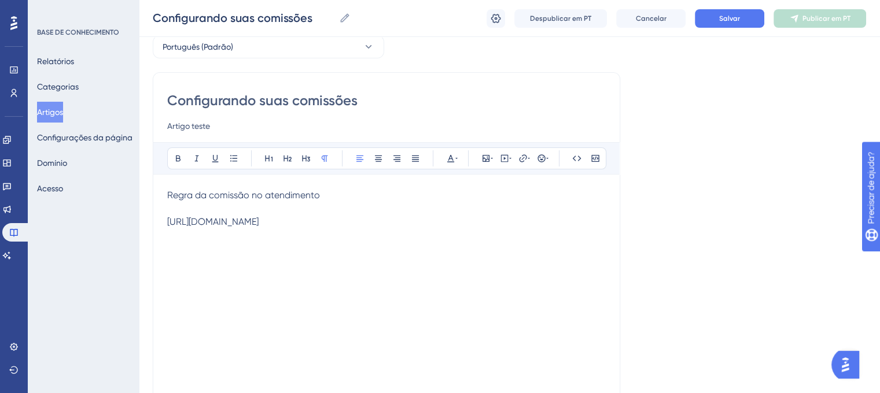
scroll to position [58, 0]
click at [258, 219] on font "[URL][DOMAIN_NAME]" at bounding box center [212, 221] width 91 height 11
drag, startPoint x: 304, startPoint y: 219, endPoint x: 152, endPoint y: 210, distance: 152.4
click at [152, 210] on div "Desempenho Usuários Noivado Widgets Opinião Atualizações de produtos Base de co…" at bounding box center [509, 243] width 741 height 603
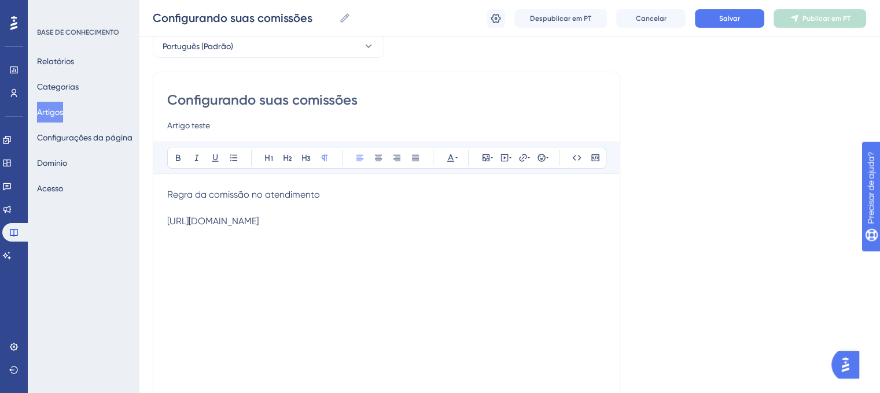
click at [207, 190] on span "Regra da comissão no atendimento" at bounding box center [243, 194] width 153 height 11
click at [322, 199] on p "Regra da comissão no atendimento" at bounding box center [386, 195] width 438 height 14
click at [664, 18] on font "Cancelar" at bounding box center [651, 18] width 31 height 8
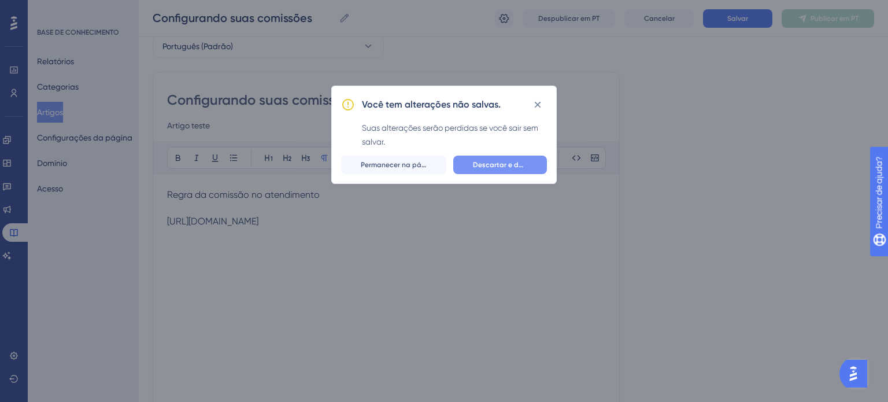
click at [472, 162] on button "Descartar e deixar" at bounding box center [500, 165] width 94 height 19
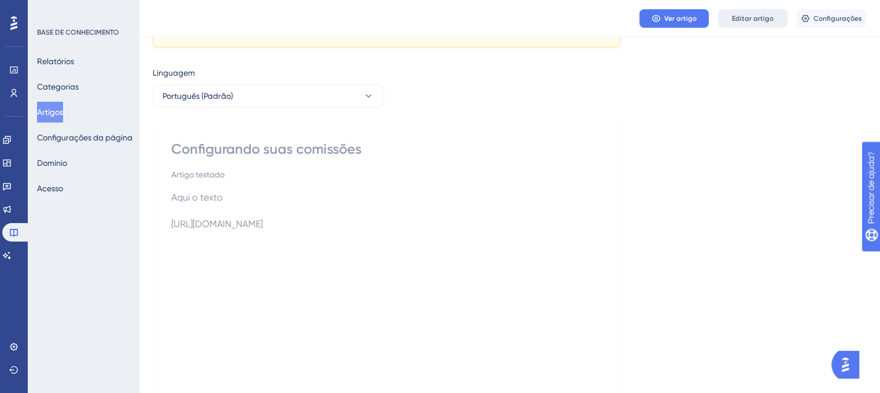
click at [732, 19] on font "Editar artigo" at bounding box center [753, 18] width 42 height 8
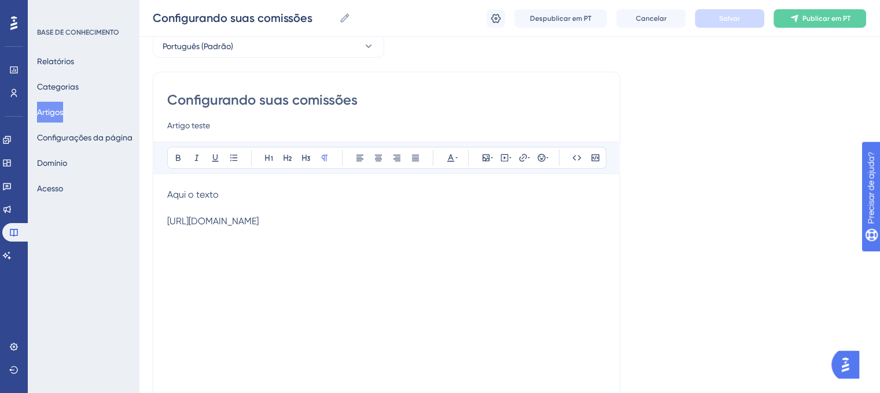
click at [308, 221] on div "[URL][DOMAIN_NAME]" at bounding box center [386, 221] width 438 height 11
click at [258, 219] on font "[URL][DOMAIN_NAME]" at bounding box center [212, 221] width 91 height 11
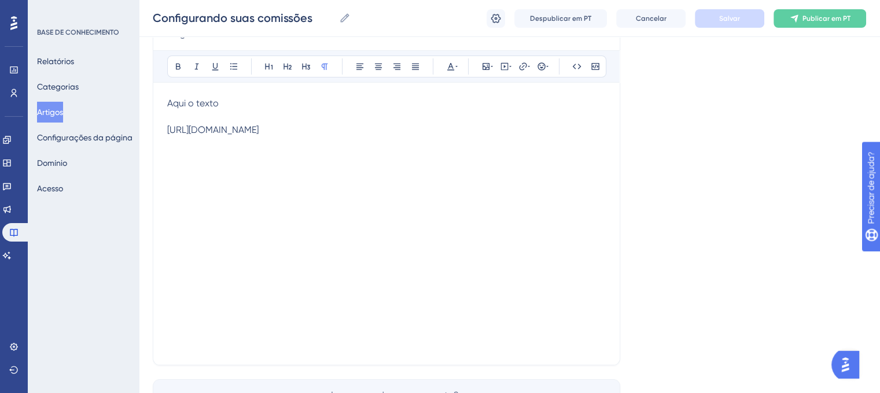
scroll to position [0, 0]
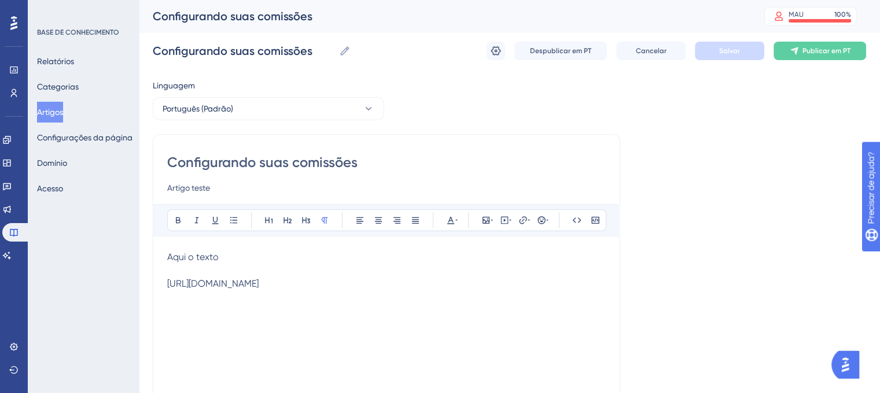
click at [269, 164] on input "Configurando suas comissões" at bounding box center [386, 162] width 438 height 19
click at [202, 189] on input "Artigo teste" at bounding box center [386, 188] width 438 height 14
click at [197, 189] on input "Artigo teste" at bounding box center [386, 188] width 438 height 14
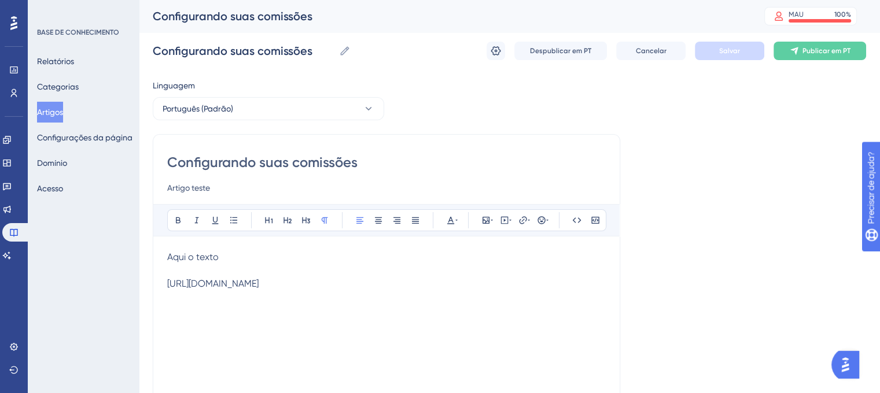
drag, startPoint x: 229, startPoint y: 258, endPoint x: 156, endPoint y: 257, distance: 73.5
click at [156, 257] on div "Configurando suas comissões Artigo teste Audacioso itálico Sublinhado Ponto de …" at bounding box center [386, 326] width 467 height 385
click at [176, 264] on p at bounding box center [386, 271] width 438 height 14
drag, startPoint x: 168, startPoint y: 256, endPoint x: 327, endPoint y: 293, distance: 162.7
click at [327, 293] on div "Aqui o texto [URL][DOMAIN_NAME]" at bounding box center [386, 377] width 438 height 254
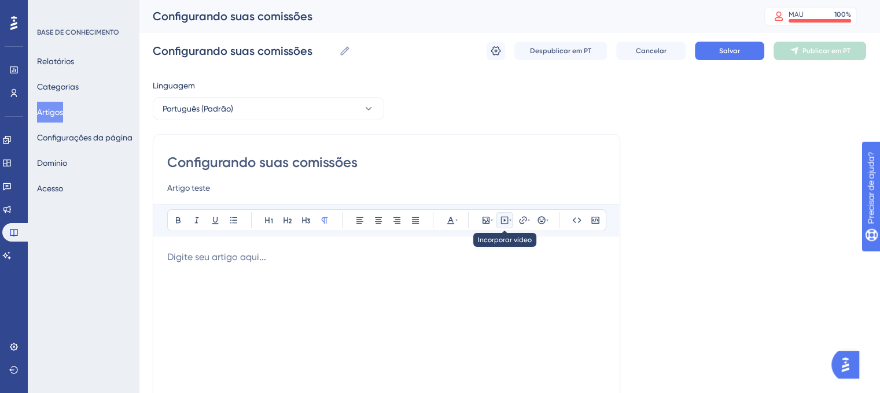
click at [504, 226] on button at bounding box center [504, 220] width 16 height 16
click at [467, 289] on textarea at bounding box center [504, 292] width 176 height 52
paste textarea "[URL][DOMAIN_NAME]"
type textarea "[URL][DOMAIN_NAME]"
click at [442, 340] on font "Salvar" at bounding box center [445, 339] width 21 height 8
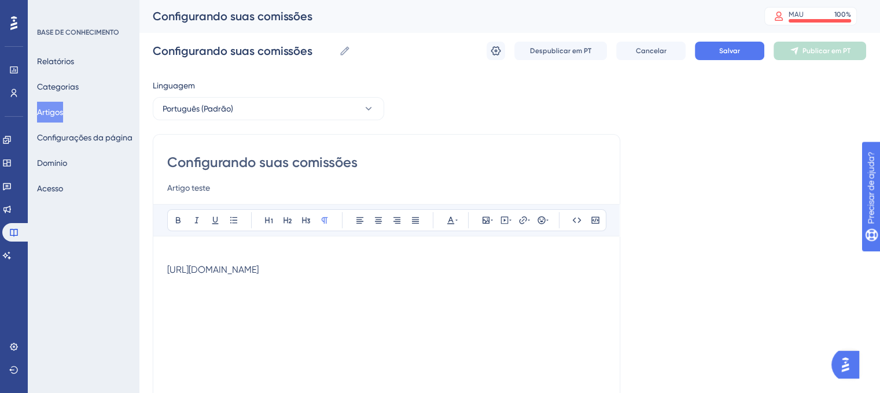
click at [258, 267] on font "[URL][DOMAIN_NAME]" at bounding box center [212, 269] width 91 height 11
click at [452, 284] on p at bounding box center [386, 282] width 438 height 14
click at [503, 222] on icon at bounding box center [504, 220] width 9 height 9
click at [525, 223] on icon at bounding box center [522, 220] width 9 height 9
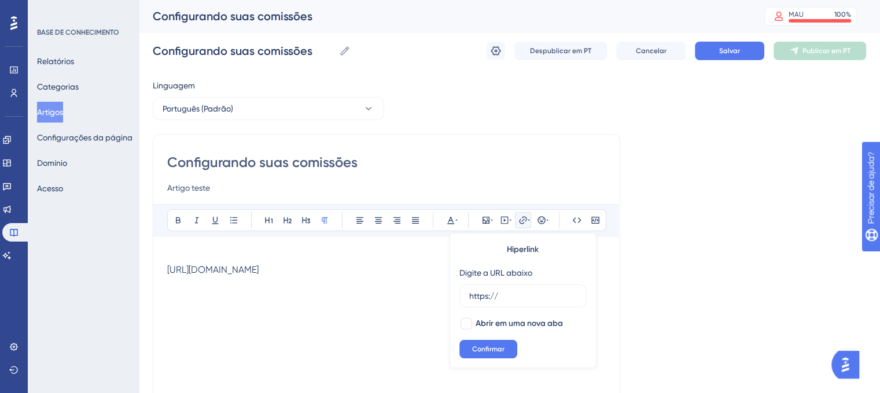
click at [409, 327] on div "[URL][DOMAIN_NAME]" at bounding box center [386, 377] width 438 height 254
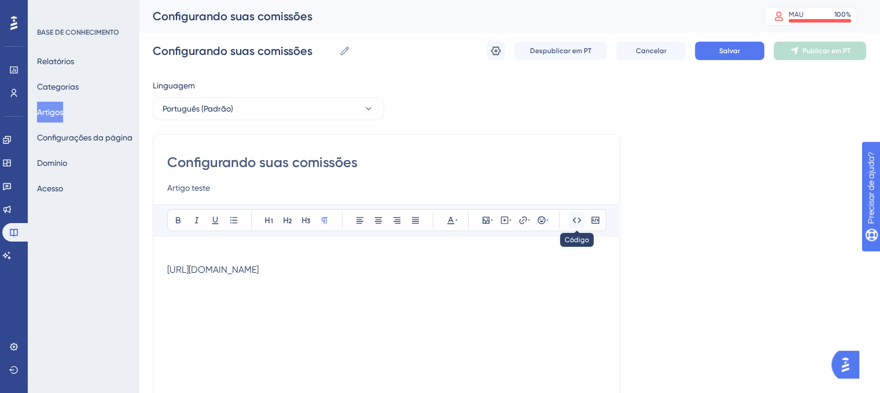
click at [581, 219] on icon at bounding box center [576, 220] width 9 height 9
click at [208, 184] on input "Artigo teste" at bounding box center [386, 188] width 438 height 14
drag, startPoint x: 228, startPoint y: 187, endPoint x: 134, endPoint y: 187, distance: 93.7
click at [139, 187] on div "Desempenho Usuários Noivado Widgets Opinião Atualizações de produtos Base de co…" at bounding box center [509, 303] width 741 height 607
click at [233, 187] on input "Artigo teste" at bounding box center [386, 188] width 438 height 14
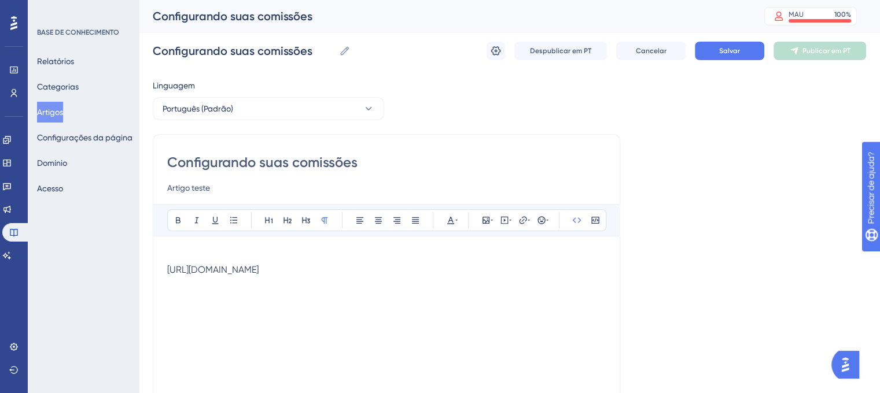
click at [233, 187] on input "Artigo teste" at bounding box center [386, 188] width 438 height 14
paste input "Diga adeus a complexidade de controlar a comissão mensal dos colaboradores que …"
click at [241, 186] on input "Diga adeus a complexidade de controlar a comissão mensal dos colaboradores que …" at bounding box center [386, 188] width 438 height 14
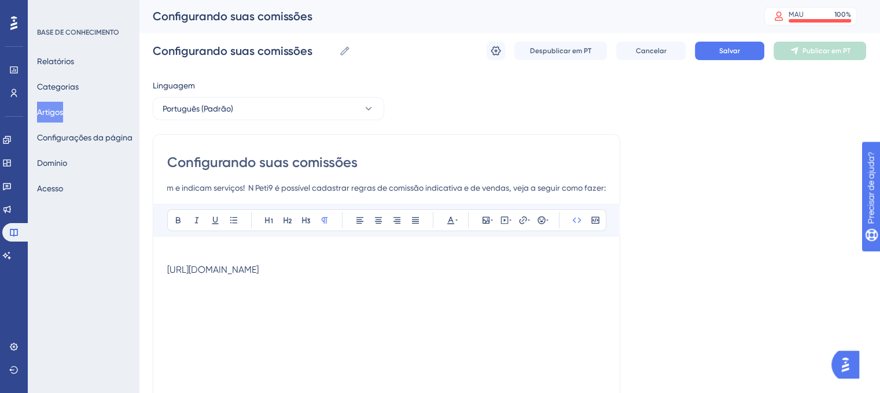
scroll to position [0, 345]
type input "Diga adeus a complexidade de controlar a comissão mensal dos colaboradores que …"
click at [409, 282] on p at bounding box center [386, 282] width 438 height 14
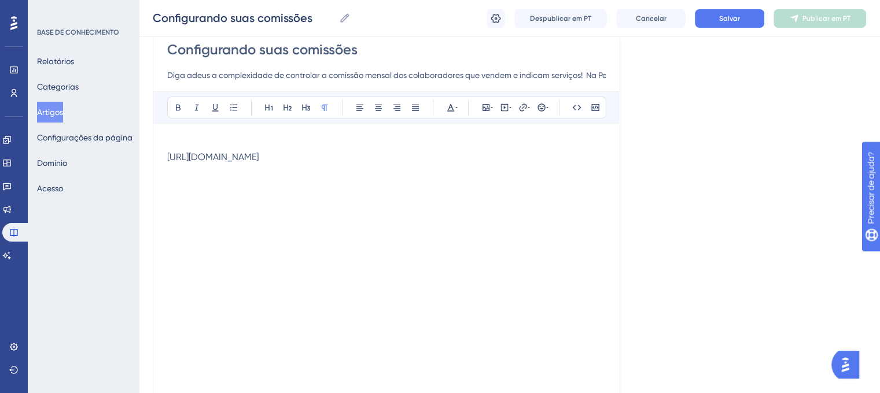
scroll to position [116, 0]
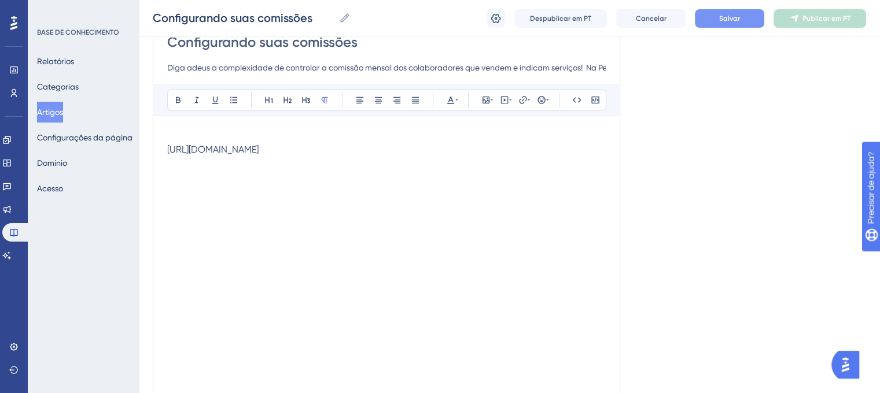
click at [723, 16] on font "Salvar" at bounding box center [729, 18] width 21 height 8
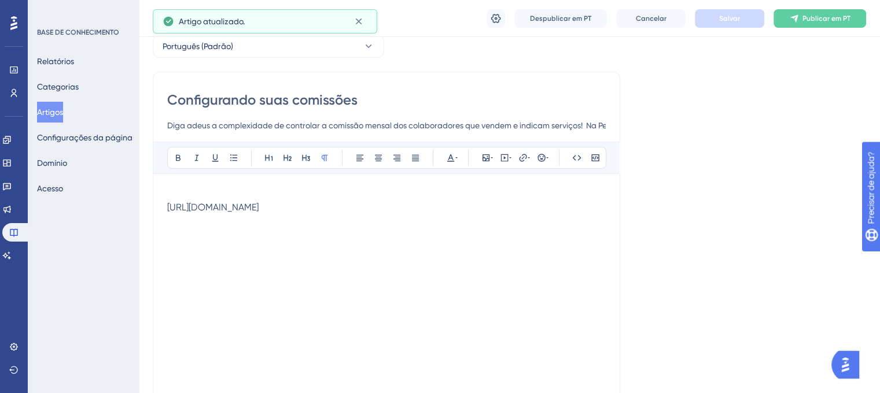
scroll to position [0, 0]
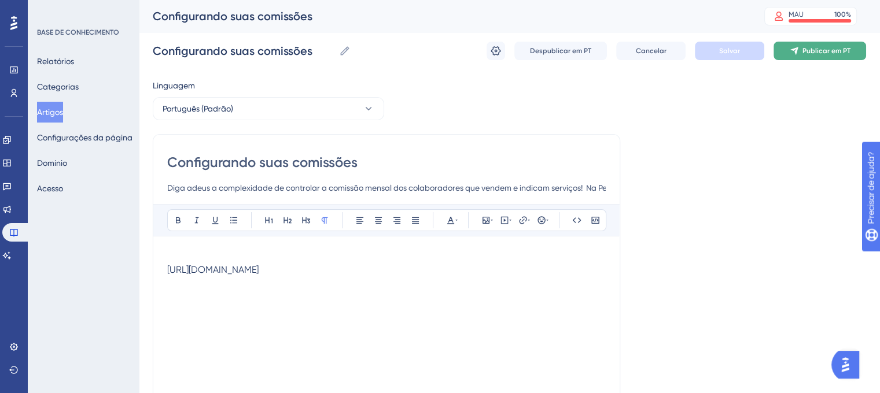
click at [794, 48] on icon at bounding box center [794, 51] width 8 height 8
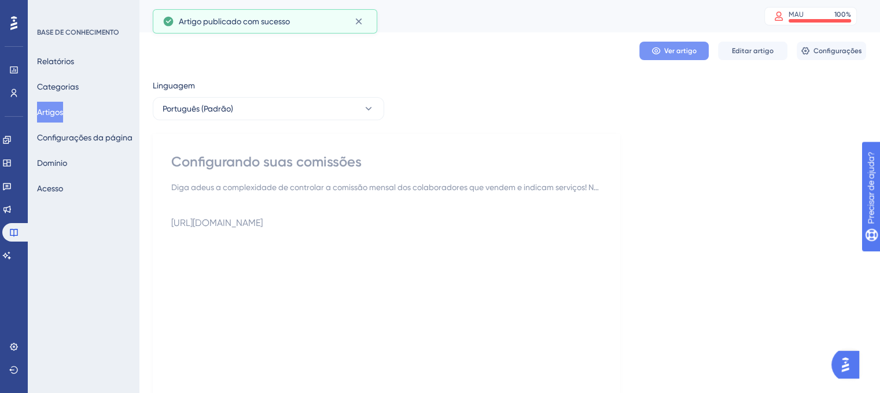
click at [678, 50] on font "Ver artigo" at bounding box center [680, 51] width 32 height 8
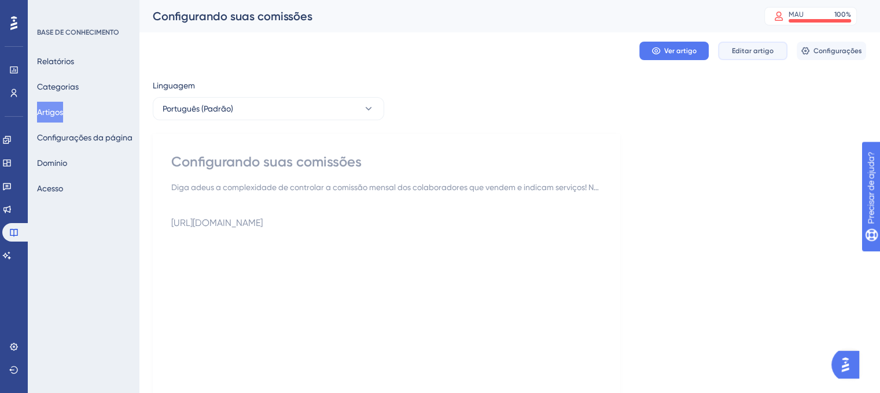
click at [738, 51] on font "Editar artigo" at bounding box center [753, 51] width 42 height 8
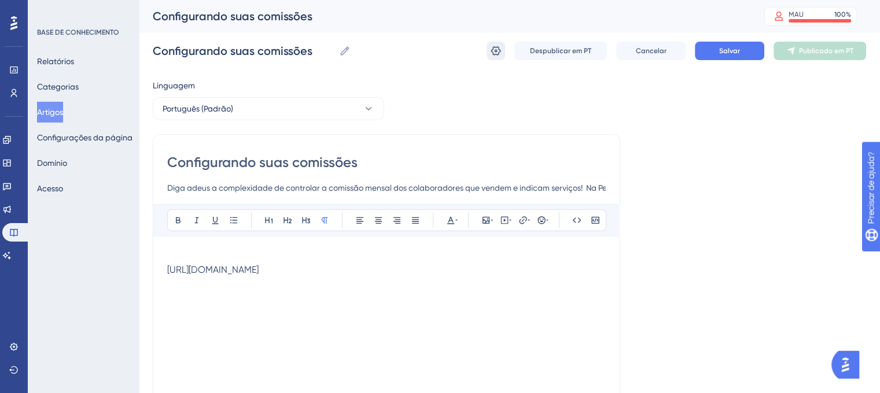
click at [493, 53] on icon at bounding box center [496, 51] width 12 height 12
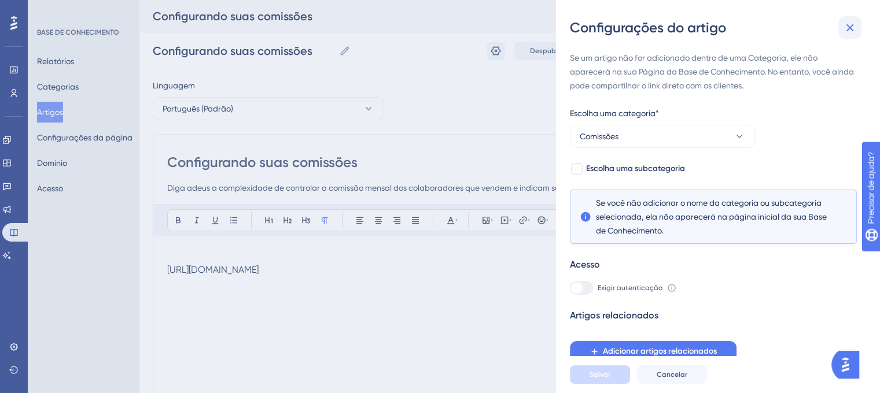
click at [856, 27] on icon at bounding box center [850, 28] width 14 height 14
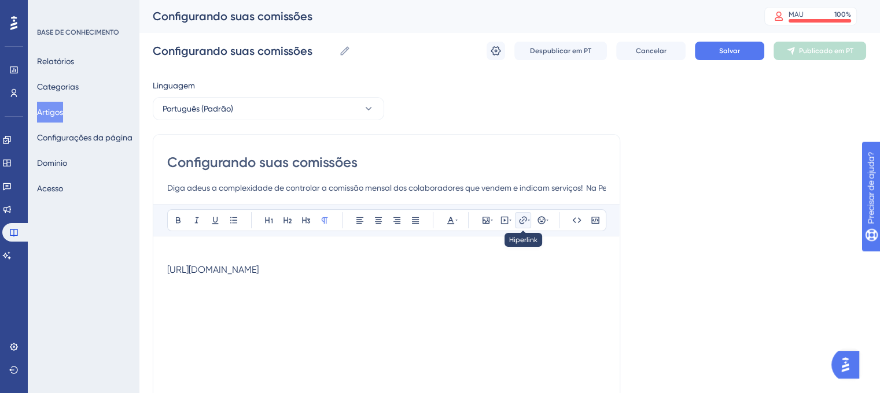
click at [523, 220] on icon at bounding box center [522, 220] width 9 height 9
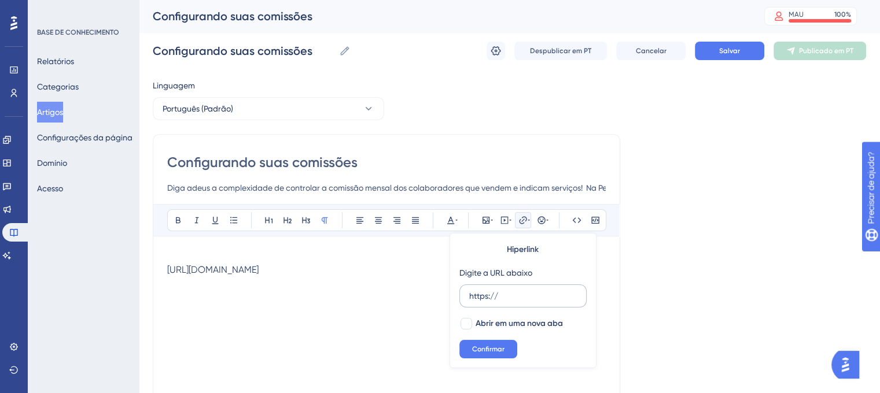
click at [531, 300] on input "https://" at bounding box center [523, 296] width 108 height 13
type input "https://"
drag, startPoint x: 301, startPoint y: 272, endPoint x: 212, endPoint y: 261, distance: 89.8
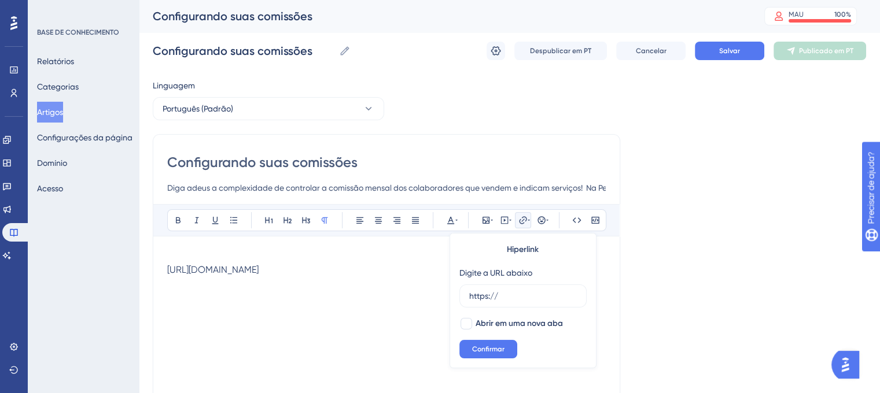
click at [211, 262] on div "[URL][DOMAIN_NAME]" at bounding box center [386, 377] width 438 height 254
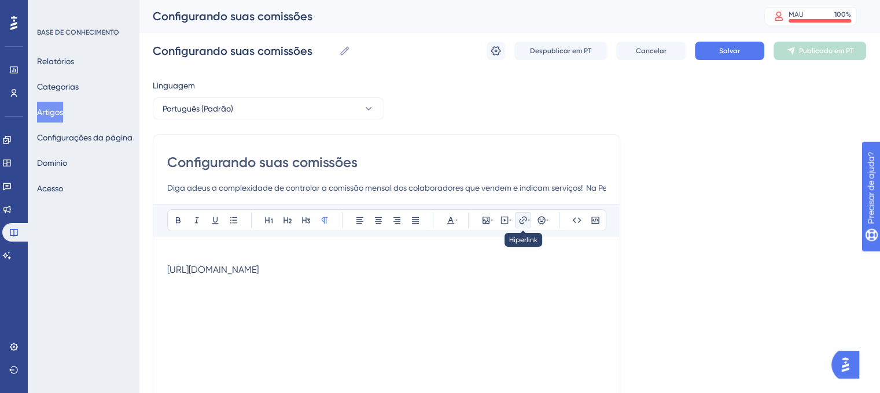
click at [520, 224] on icon at bounding box center [522, 220] width 9 height 9
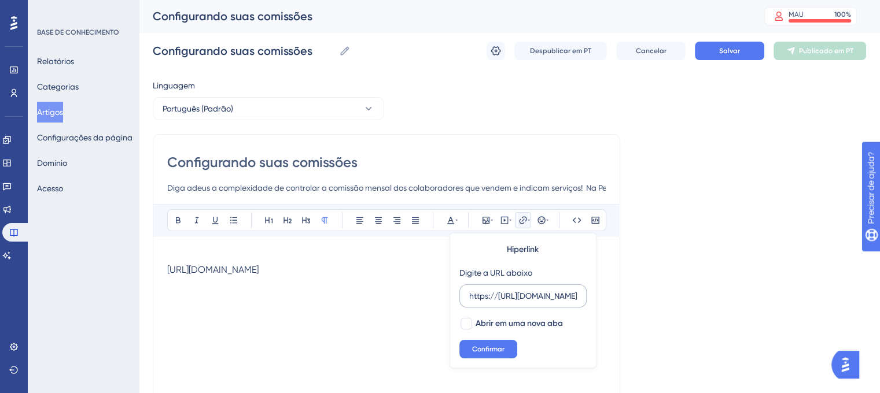
scroll to position [0, 40]
type input "https://[URL][DOMAIN_NAME]"
click at [465, 322] on div at bounding box center [466, 324] width 12 height 12
checkbox input "true"
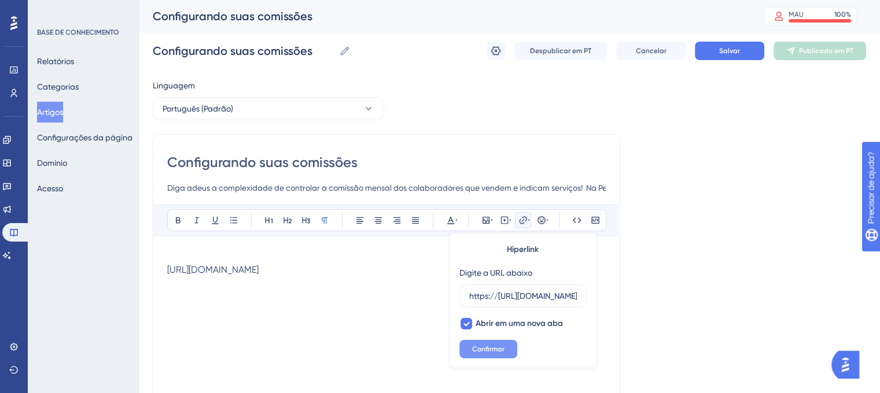
click at [496, 347] on font "Confirmar" at bounding box center [488, 349] width 32 height 8
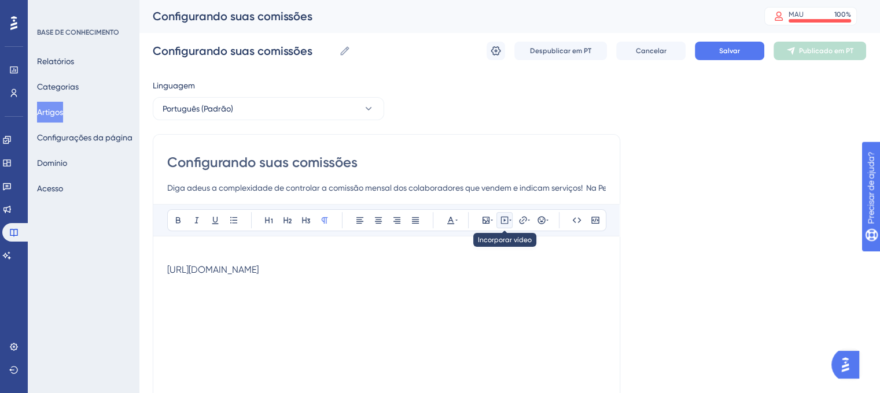
click at [503, 222] on icon at bounding box center [504, 220] width 9 height 9
click at [474, 283] on textarea at bounding box center [504, 292] width 176 height 52
paste textarea "[URL][DOMAIN_NAME]"
type textarea "[URL][DOMAIN_NAME]"
click at [461, 335] on button "Salvar" at bounding box center [445, 339] width 58 height 19
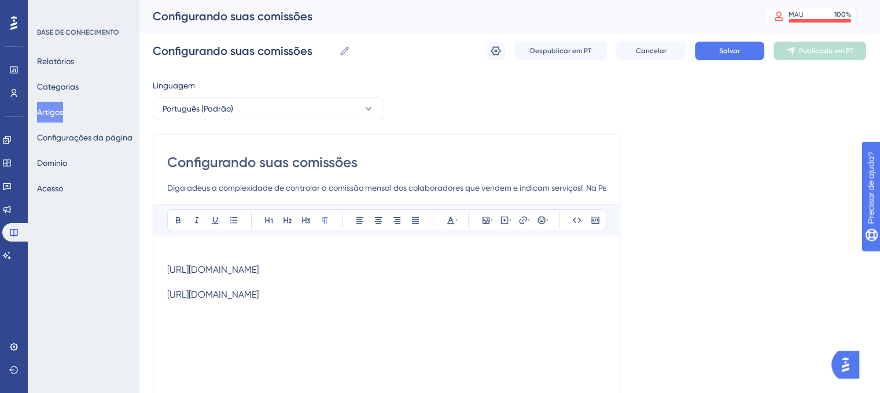
click at [258, 294] on font "[URL][DOMAIN_NAME]" at bounding box center [212, 294] width 91 height 11
click at [258, 291] on font "[URL][DOMAIN_NAME]" at bounding box center [212, 294] width 91 height 11
click at [258, 293] on font "[URL][DOMAIN_NAME]" at bounding box center [212, 294] width 91 height 11
click at [506, 224] on icon at bounding box center [504, 220] width 9 height 9
click at [389, 319] on div "[URL][DOMAIN_NAME] [URL][DOMAIN_NAME]" at bounding box center [386, 377] width 438 height 254
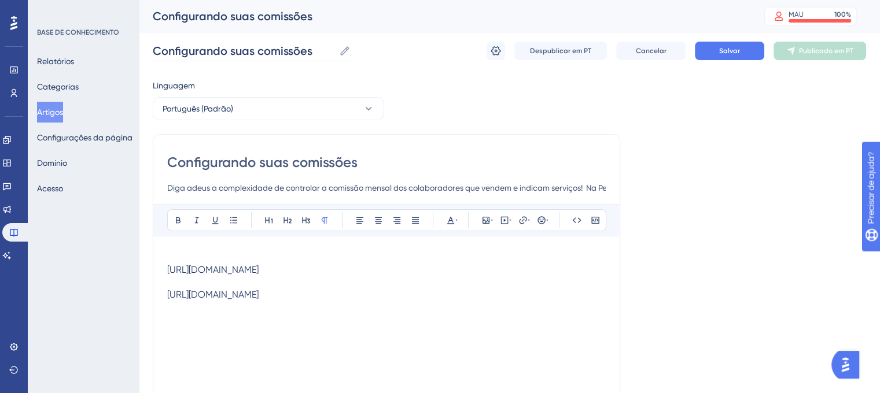
click at [347, 53] on icon at bounding box center [345, 51] width 12 height 12
click at [334, 53] on input "Configurando suas comissões" at bounding box center [244, 51] width 182 height 16
click at [403, 68] on div "Configurando suas comissões Configurando suas comissões Despublicar em PT Cance…" at bounding box center [509, 50] width 713 height 37
drag, startPoint x: 358, startPoint y: 297, endPoint x: 179, endPoint y: 254, distance: 183.9
click at [139, 254] on div "Desempenho Usuários Noivado Widgets Opinião Atualizações de produtos Base de co…" at bounding box center [509, 303] width 741 height 607
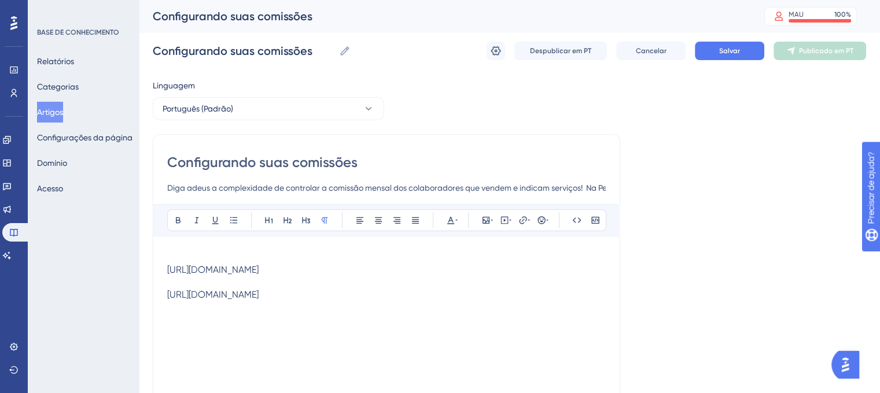
drag, startPoint x: 169, startPoint y: 268, endPoint x: 326, endPoint y: 270, distance: 157.3
click at [326, 270] on div "[URL][DOMAIN_NAME]" at bounding box center [386, 269] width 438 height 11
click at [652, 50] on font "Cancelar" at bounding box center [651, 51] width 31 height 8
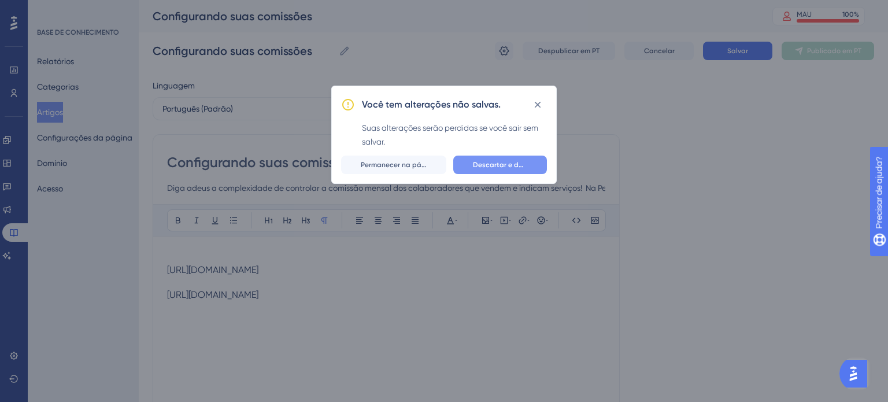
click at [479, 162] on font "Descartar e deixar" at bounding box center [504, 165] width 62 height 8
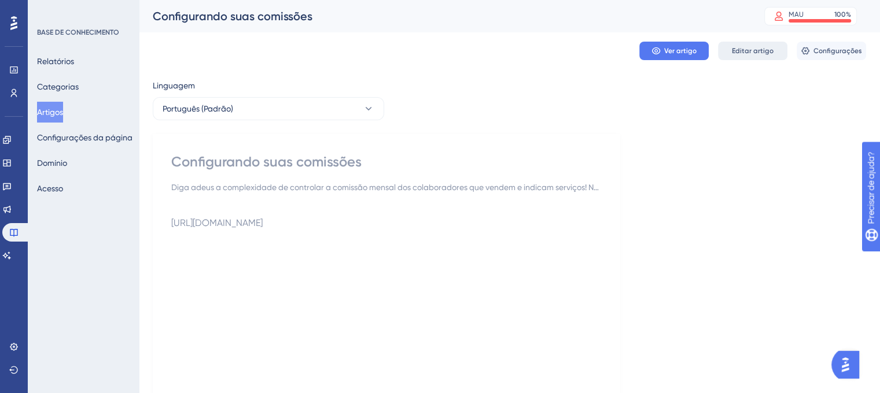
click at [761, 48] on font "Editar artigo" at bounding box center [753, 51] width 42 height 8
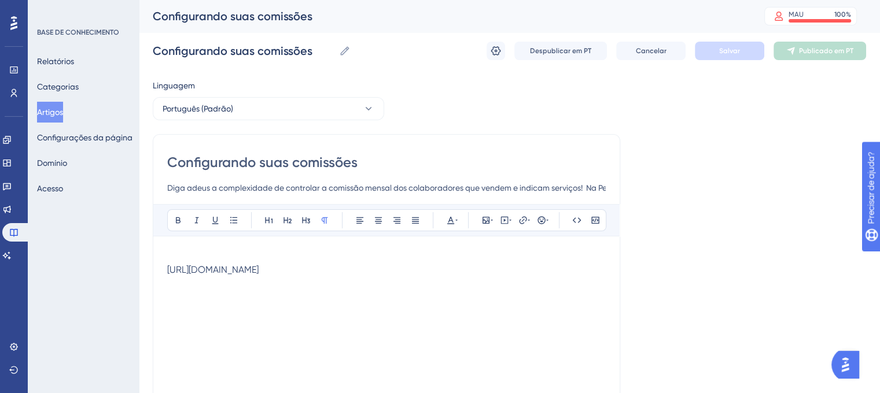
click at [256, 273] on font "[URL][DOMAIN_NAME]" at bounding box center [212, 269] width 91 height 11
click at [256, 269] on font "[URL][DOMAIN_NAME]" at bounding box center [212, 269] width 91 height 11
click at [248, 250] on p at bounding box center [386, 257] width 438 height 14
drag, startPoint x: 180, startPoint y: 247, endPoint x: 203, endPoint y: 269, distance: 31.5
click at [203, 269] on div "Audacioso itálico Sublinhado Ponto de bala Título 1 Título 2 Título 3 Normal Al…" at bounding box center [386, 354] width 438 height 301
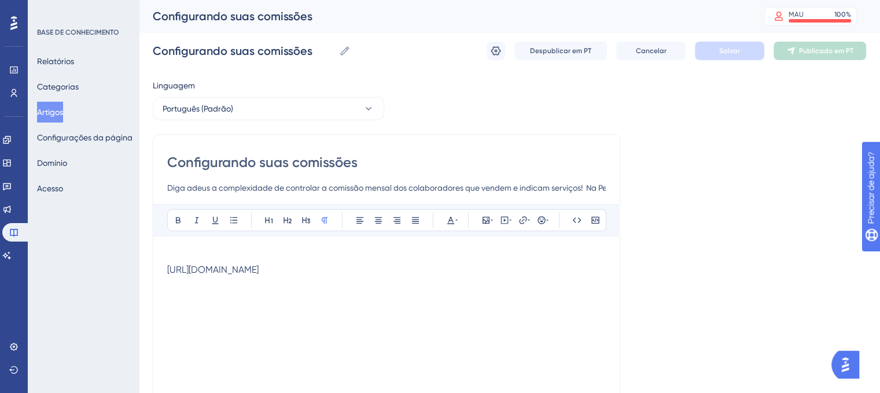
click at [187, 254] on p at bounding box center [386, 257] width 438 height 14
click at [243, 259] on p at bounding box center [386, 257] width 438 height 14
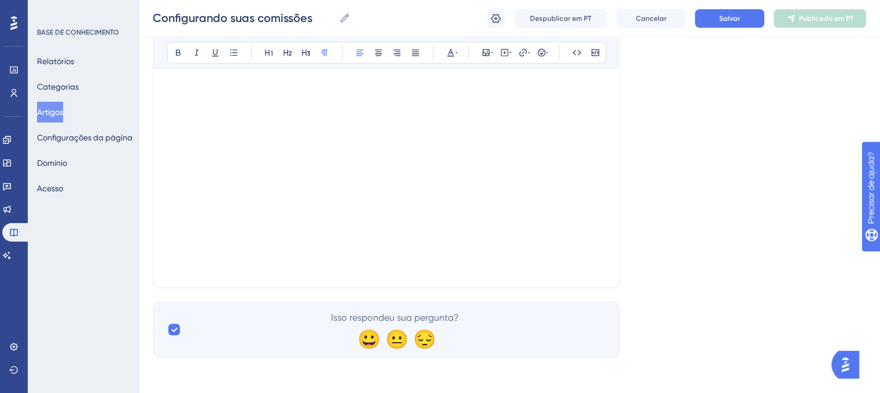
scroll to position [111, 0]
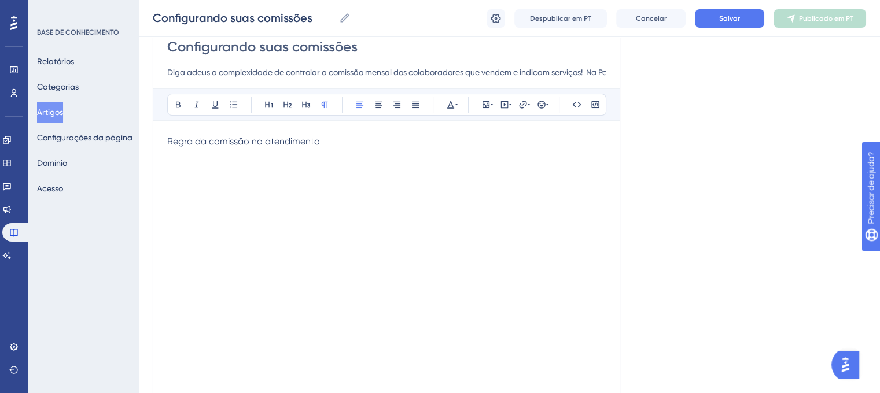
click at [370, 149] on p at bounding box center [386, 156] width 438 height 14
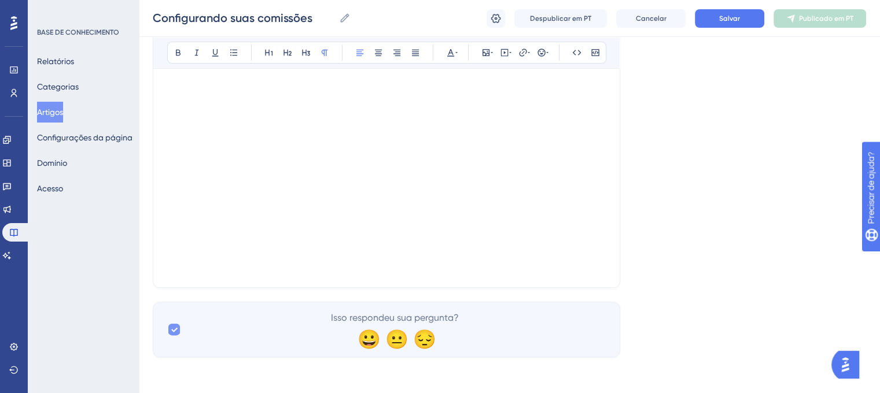
click at [178, 328] on div at bounding box center [174, 330] width 12 height 12
click at [172, 328] on div at bounding box center [174, 330] width 12 height 12
click at [172, 328] on icon at bounding box center [174, 330] width 6 height 5
checkbox input "false"
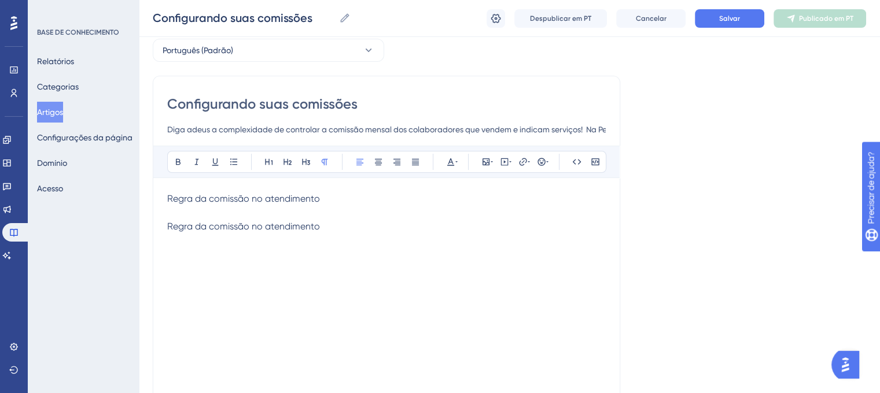
scroll to position [53, 0]
drag, startPoint x: 318, startPoint y: 224, endPoint x: 145, endPoint y: 219, distance: 173.5
click at [145, 219] on div "Desempenho Usuários Noivado Widgets Opinião Atualizações de produtos Base de co…" at bounding box center [509, 248] width 741 height 603
click at [212, 200] on span "Regra da comissão no atendimento" at bounding box center [243, 199] width 153 height 11
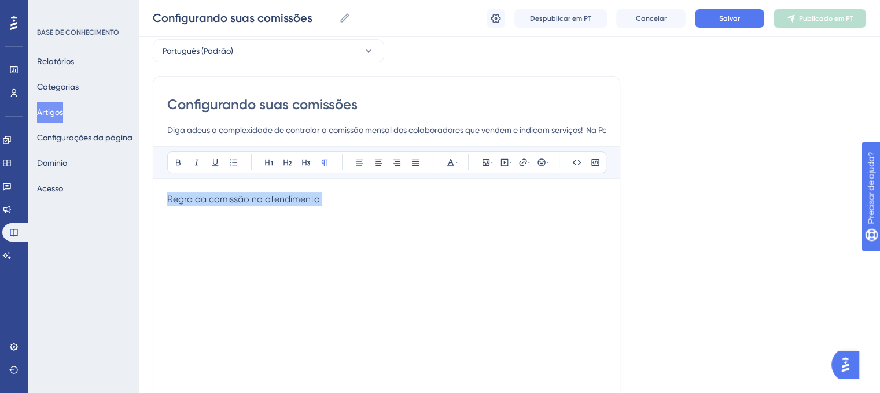
click at [212, 200] on span "Regra da comissão no atendimento" at bounding box center [243, 199] width 153 height 11
click at [491, 159] on icon at bounding box center [491, 162] width 2 height 9
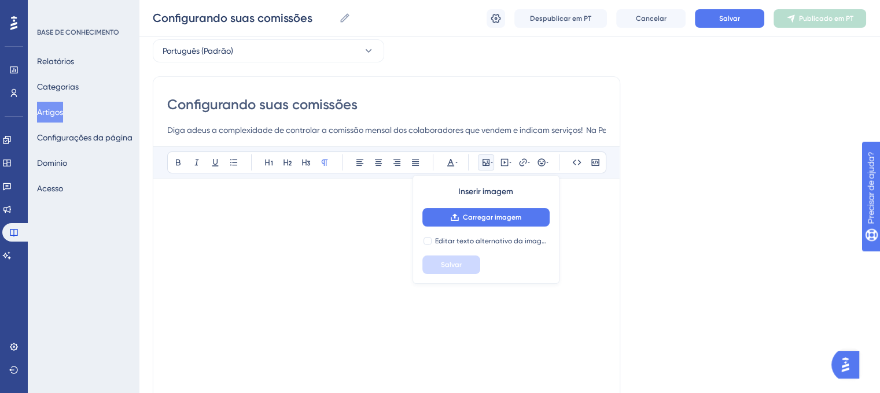
click at [353, 254] on div at bounding box center [386, 320] width 438 height 254
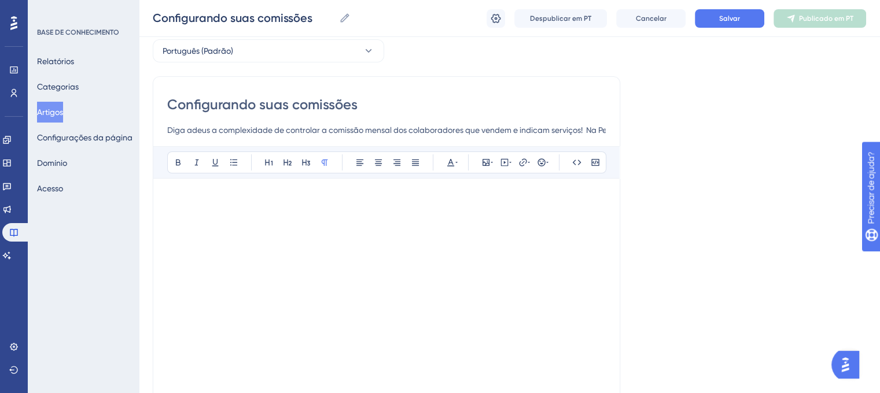
click at [289, 224] on div at bounding box center [386, 320] width 438 height 254
click at [577, 158] on icon at bounding box center [576, 162] width 9 height 9
click at [526, 215] on div at bounding box center [386, 320] width 438 height 254
click at [575, 162] on icon at bounding box center [576, 162] width 9 height 9
click at [597, 158] on icon at bounding box center [594, 162] width 9 height 9
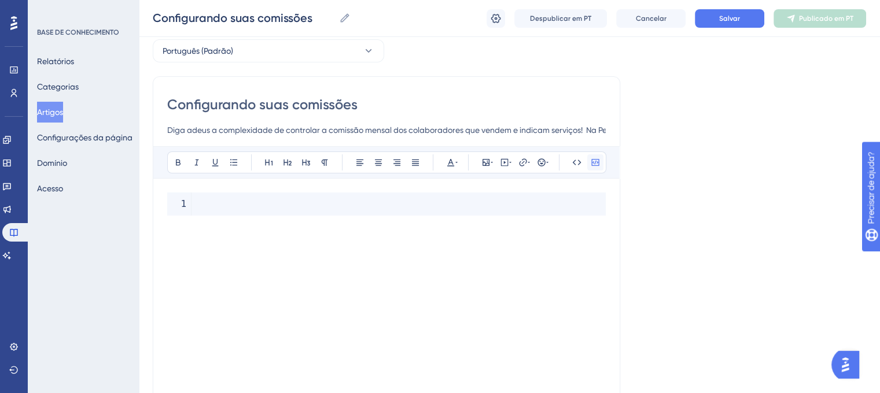
click at [597, 158] on icon at bounding box center [594, 162] width 9 height 9
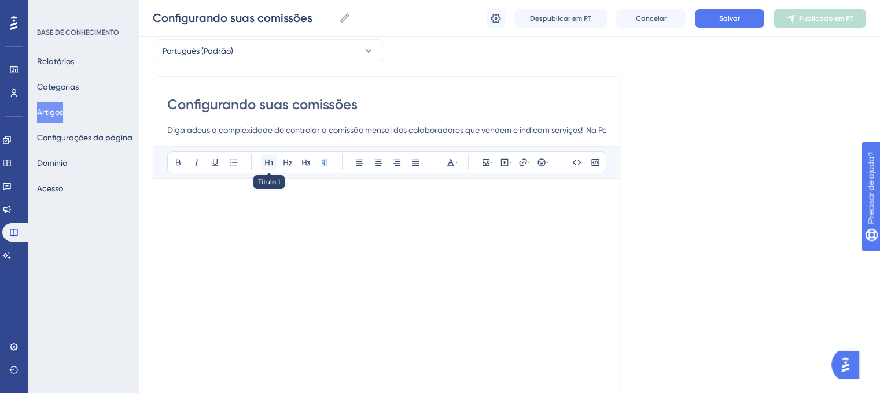
click at [271, 164] on icon at bounding box center [268, 162] width 9 height 9
click at [235, 203] on h1 at bounding box center [386, 212] width 438 height 39
click at [220, 219] on h1 at bounding box center [386, 212] width 438 height 39
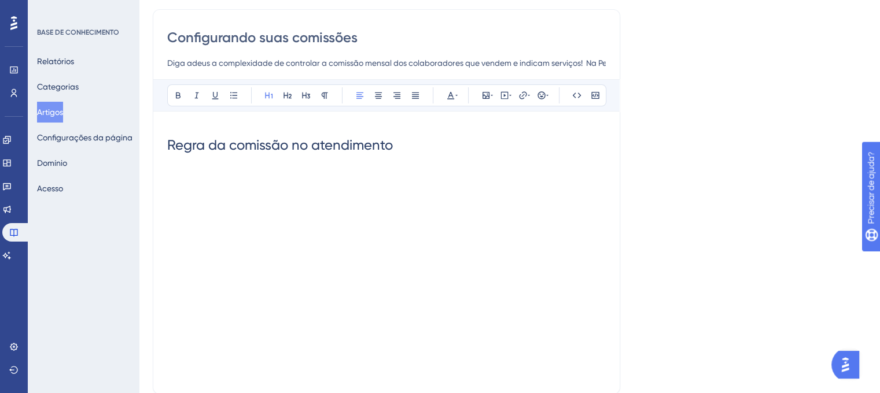
scroll to position [0, 0]
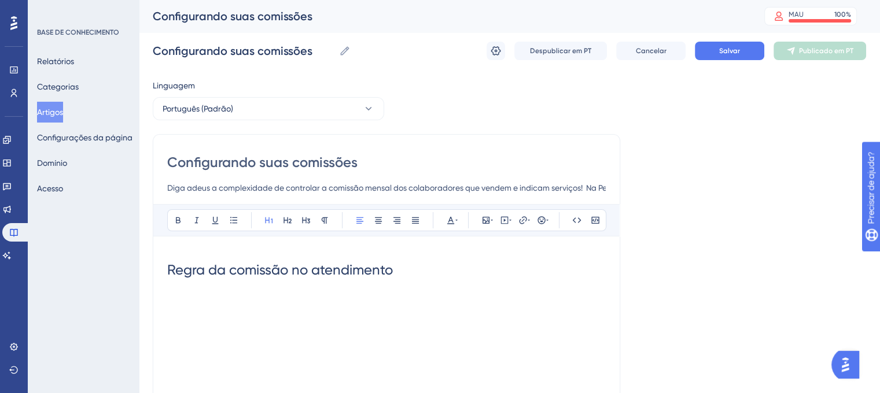
click at [222, 269] on span "Regra da comissão no atendimento" at bounding box center [280, 270] width 226 height 16
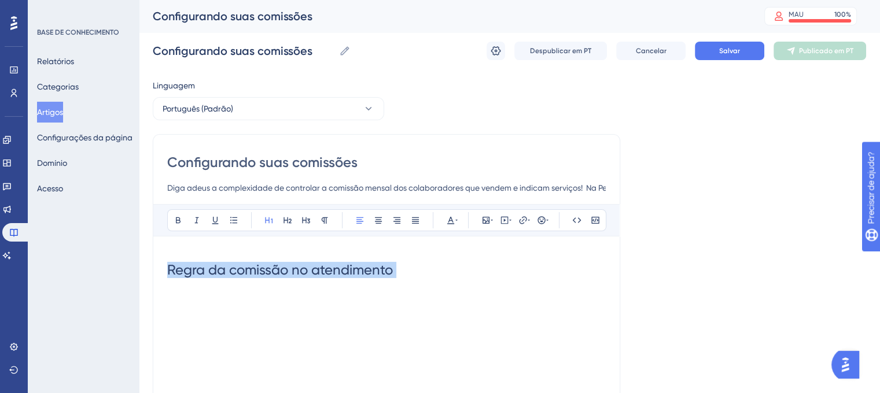
click at [222, 269] on span "Regra da comissão no atendimento" at bounding box center [280, 270] width 226 height 16
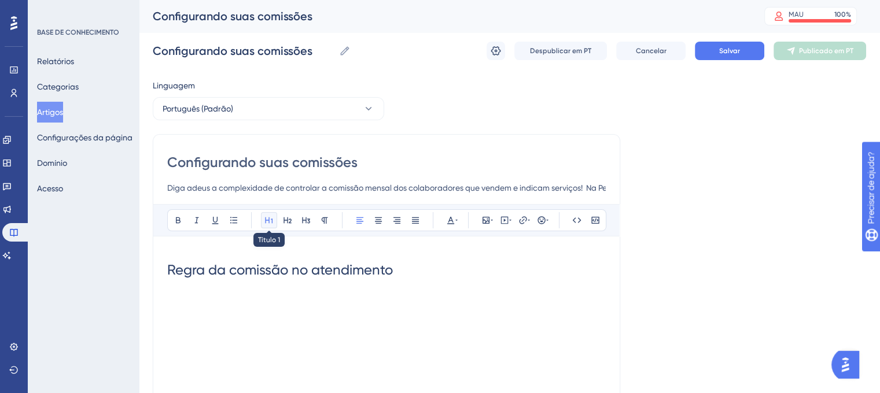
click at [269, 219] on icon at bounding box center [268, 220] width 9 height 9
click at [269, 221] on icon at bounding box center [268, 220] width 9 height 9
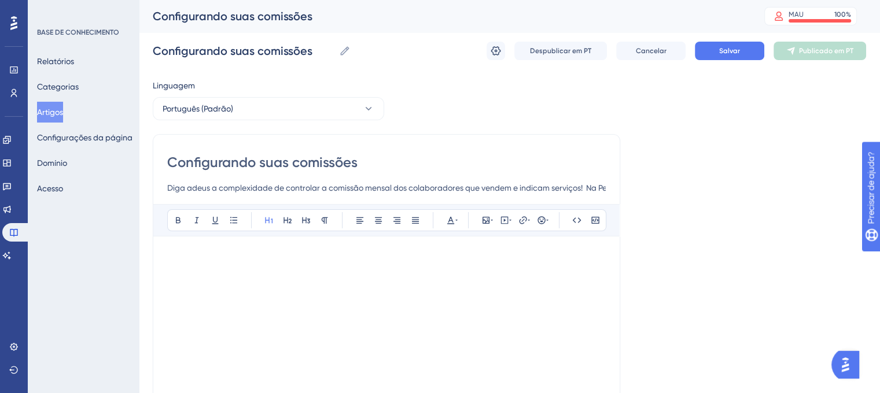
click at [265, 248] on div "Audacioso itálico Sublinhado Ponto de bala Título 1 Título 2 Título 3 Normal Al…" at bounding box center [386, 354] width 438 height 301
click at [283, 224] on icon at bounding box center [287, 220] width 9 height 9
click at [268, 226] on button at bounding box center [269, 220] width 16 height 16
click at [308, 221] on icon at bounding box center [305, 220] width 9 height 9
click at [183, 220] on button at bounding box center [178, 220] width 16 height 16
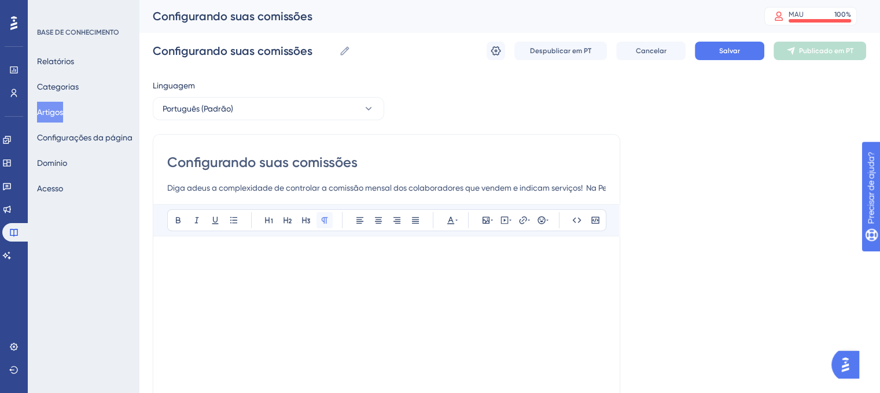
click at [326, 220] on icon at bounding box center [325, 220] width 6 height 6
click at [297, 261] on p at bounding box center [386, 257] width 438 height 14
click at [217, 256] on p at bounding box center [386, 257] width 438 height 14
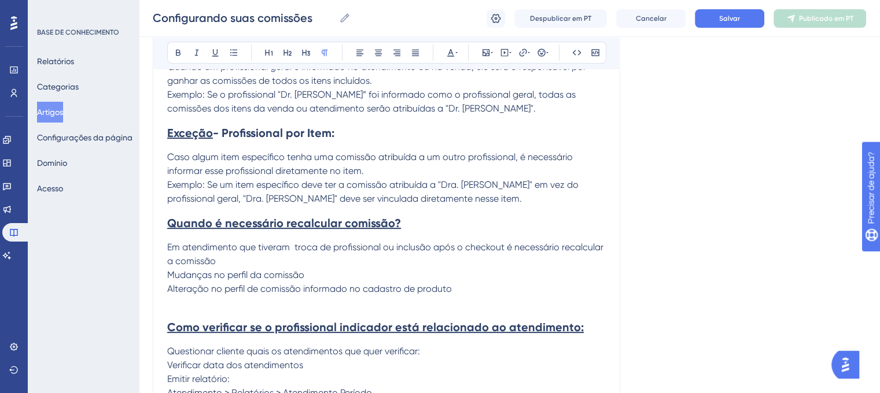
scroll to position [612, 0]
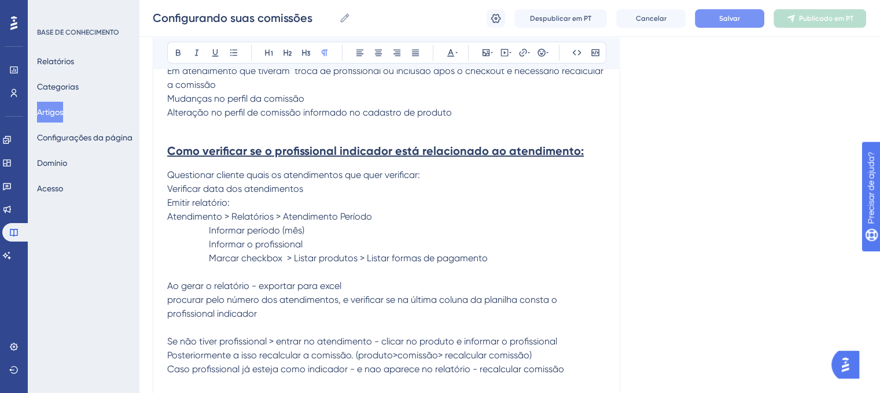
click at [724, 19] on font "Salvar" at bounding box center [729, 18] width 21 height 8
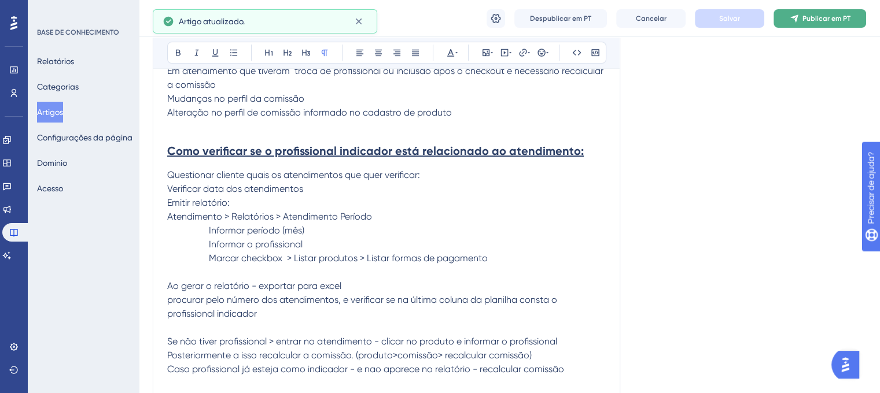
click at [799, 20] on button "Publicar em PT" at bounding box center [819, 18] width 93 height 19
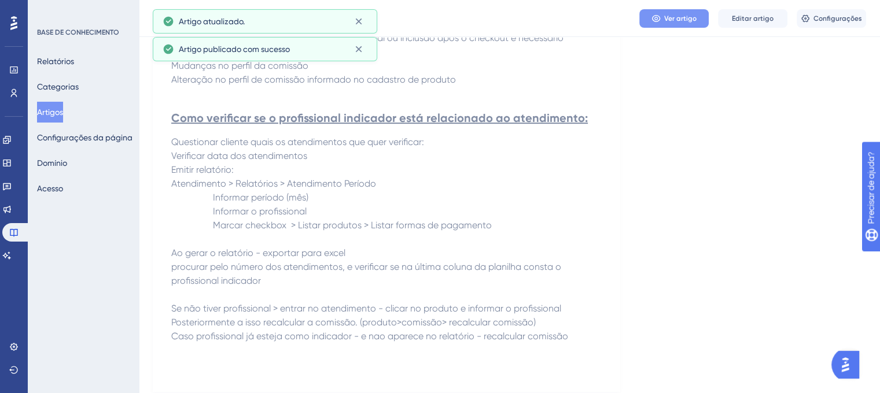
click at [677, 14] on font "Ver artigo" at bounding box center [680, 18] width 32 height 8
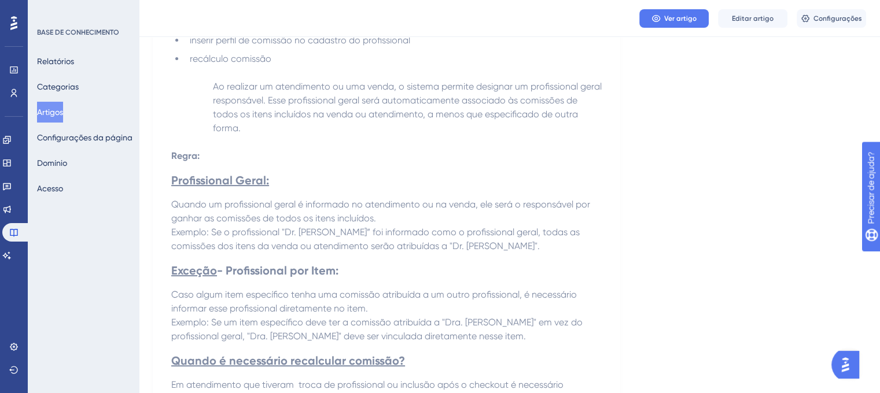
scroll to position [0, 0]
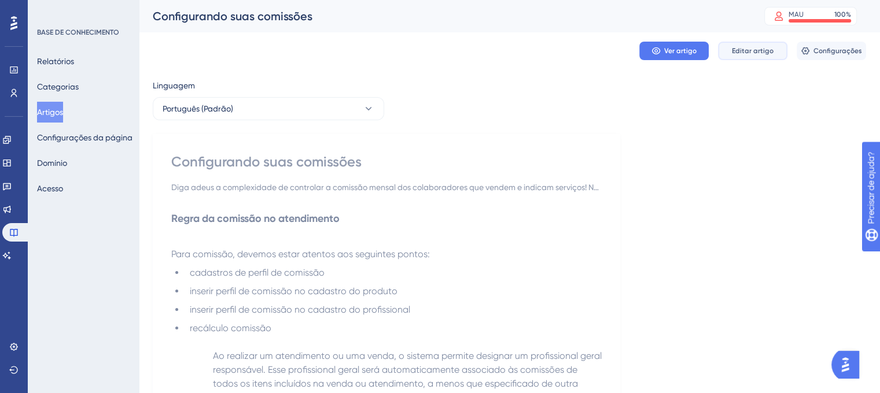
click at [738, 52] on font "Editar artigo" at bounding box center [753, 51] width 42 height 8
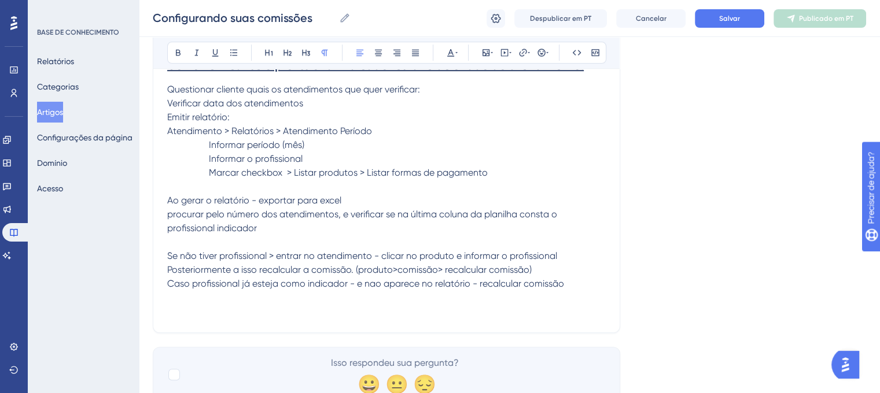
scroll to position [743, 0]
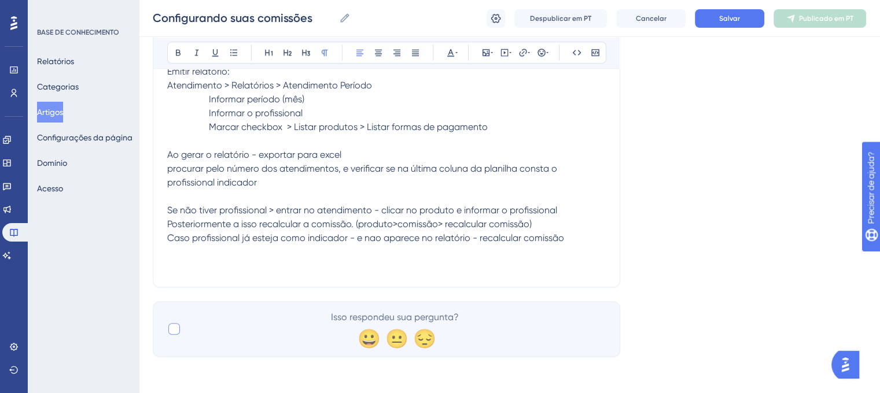
click at [172, 330] on div at bounding box center [174, 329] width 12 height 12
checkbox input "true"
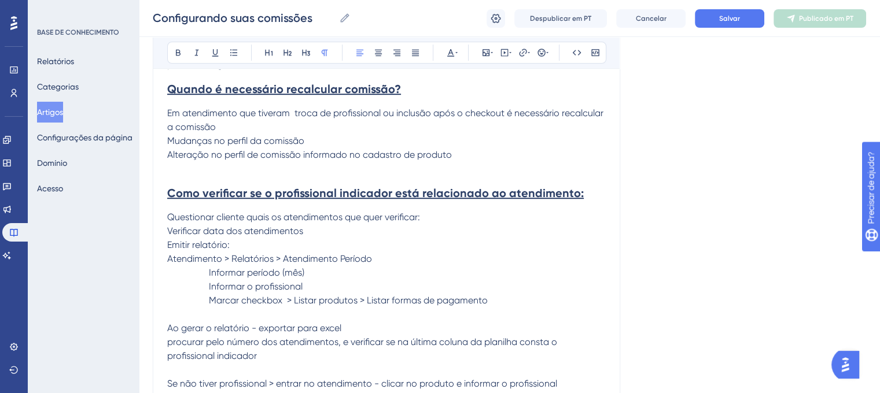
scroll to position [512, 0]
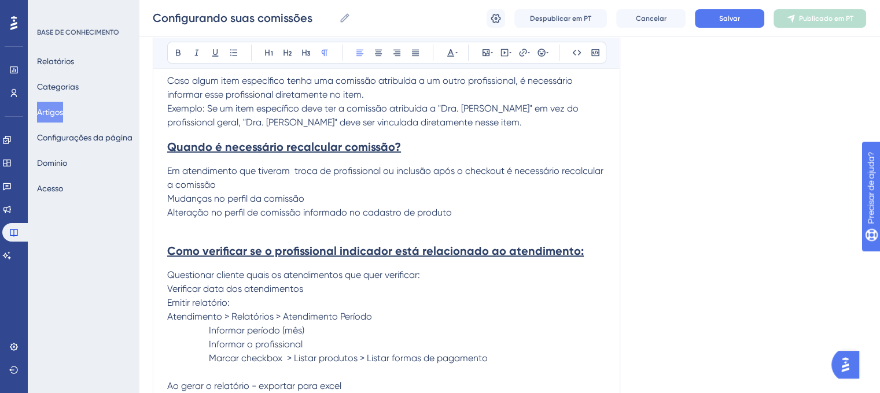
click at [237, 171] on span "Em atendimento que tiveram troca de profissional ou inclusão após o checkout é …" at bounding box center [386, 177] width 438 height 25
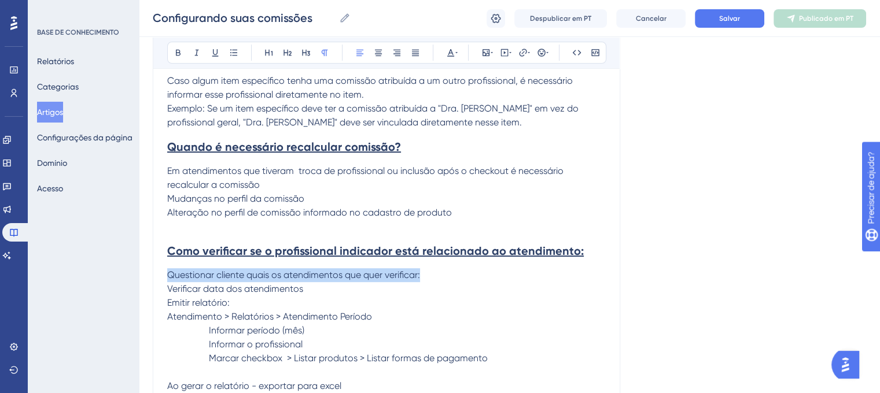
drag, startPoint x: 308, startPoint y: 289, endPoint x: 141, endPoint y: 282, distance: 166.7
click at [141, 282] on div "Desempenho Usuários Noivado Widgets Opinião Atualizações de produtos Base de co…" at bounding box center [509, 47] width 741 height 1118
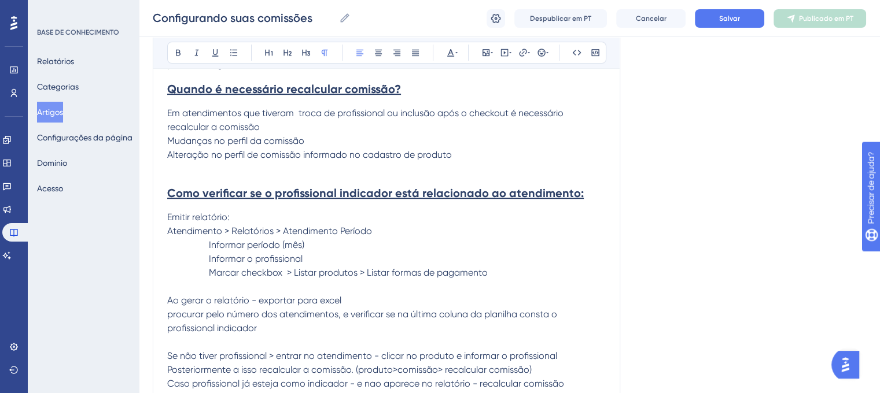
scroll to position [627, 0]
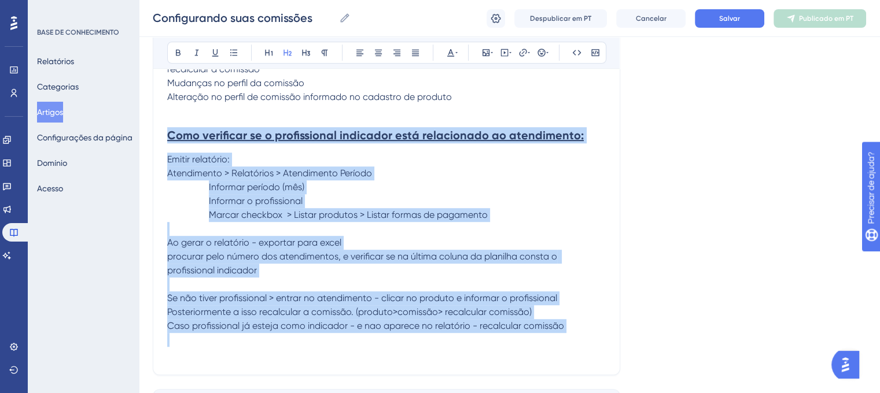
drag, startPoint x: 170, startPoint y: 137, endPoint x: 568, endPoint y: 333, distance: 443.8
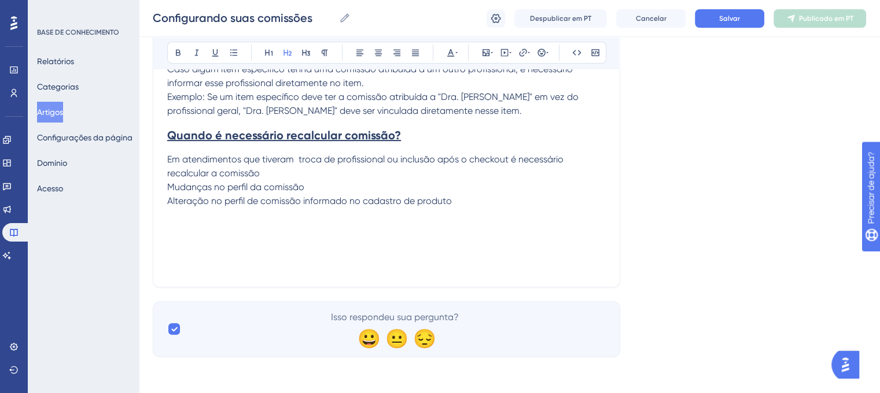
scroll to position [408, 0]
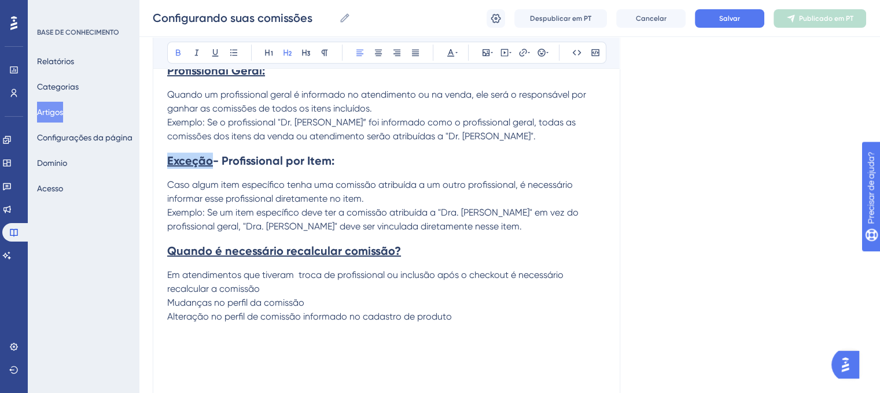
drag, startPoint x: 167, startPoint y: 161, endPoint x: 336, endPoint y: 168, distance: 169.6
click at [336, 168] on h2 "Exceção - Profissional por Item:" at bounding box center [386, 160] width 438 height 35
click at [219, 54] on icon at bounding box center [214, 52] width 9 height 9
click at [394, 154] on h2 "Exceção - Profissional por Item:" at bounding box center [386, 160] width 438 height 35
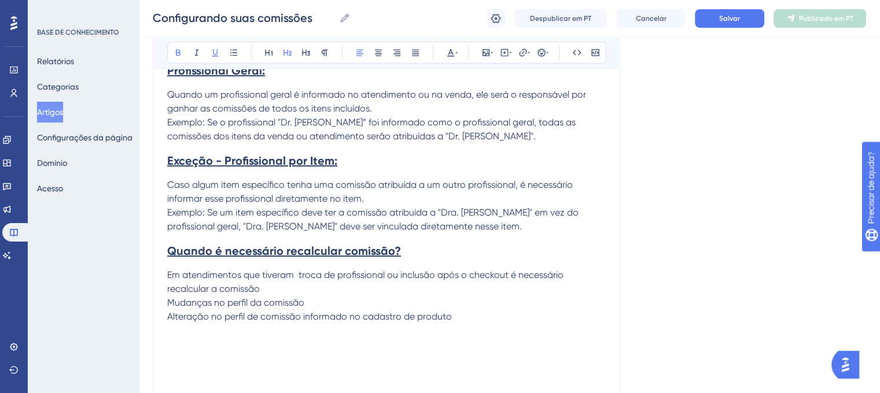
click at [409, 183] on span "Caso algum item específico tenha uma comissão atribuída a um outro profissional…" at bounding box center [371, 191] width 408 height 25
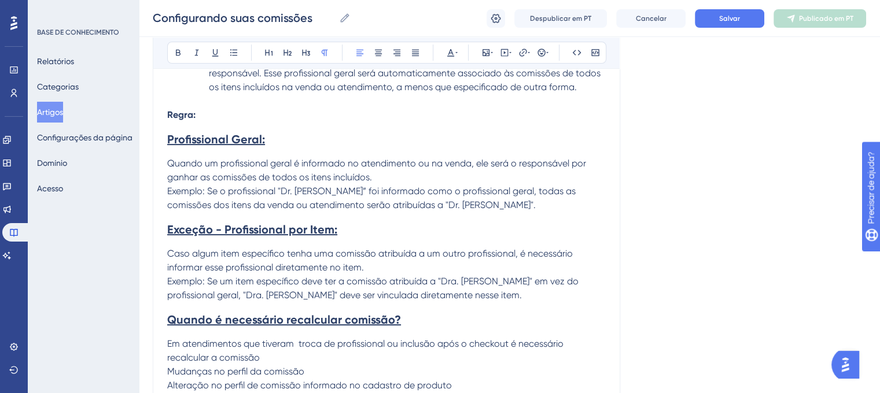
scroll to position [292, 0]
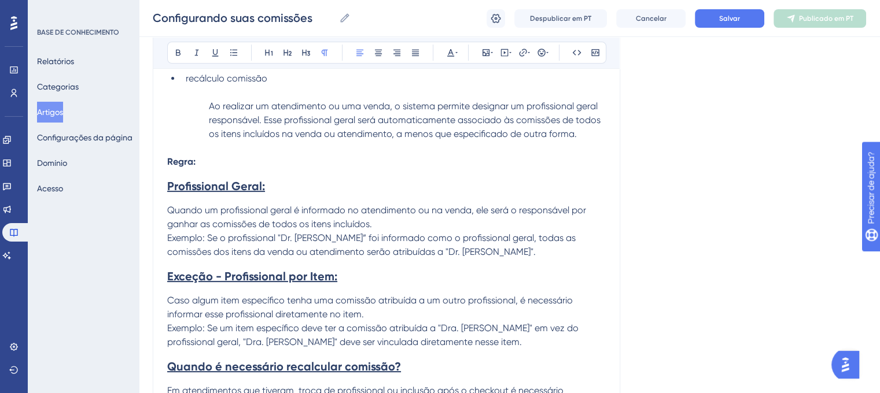
click at [394, 218] on p "Quando um profissional geral é informado no atendimento ou na venda, ele será o…" at bounding box center [386, 218] width 438 height 28
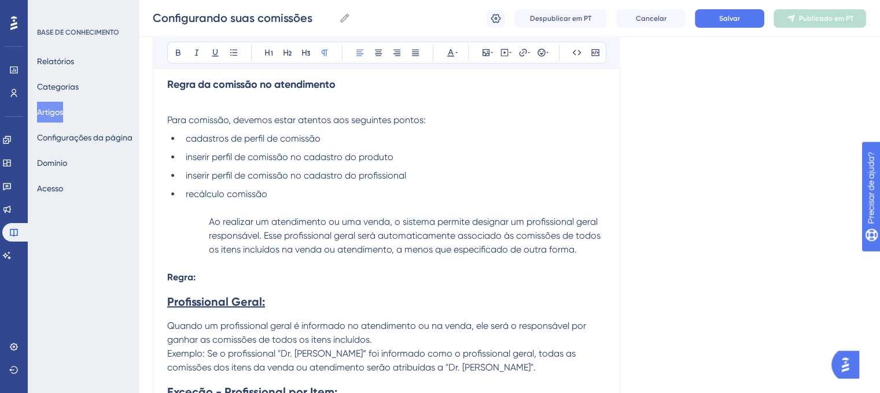
click at [209, 220] on span "Ao realizar um atendimento ou uma venda, o sistema permite designar um profissi…" at bounding box center [406, 235] width 394 height 39
drag, startPoint x: 209, startPoint y: 220, endPoint x: 578, endPoint y: 251, distance: 370.8
click at [578, 251] on p "Ao realizar um atendimento ou uma venda, o sistema permite designar um profissi…" at bounding box center [386, 236] width 438 height 42
click at [264, 237] on span "Ao realizar um atendimento ou uma venda, o sistema permite designar um profissi…" at bounding box center [406, 235] width 394 height 39
click at [719, 21] on font "Salvar" at bounding box center [729, 18] width 21 height 8
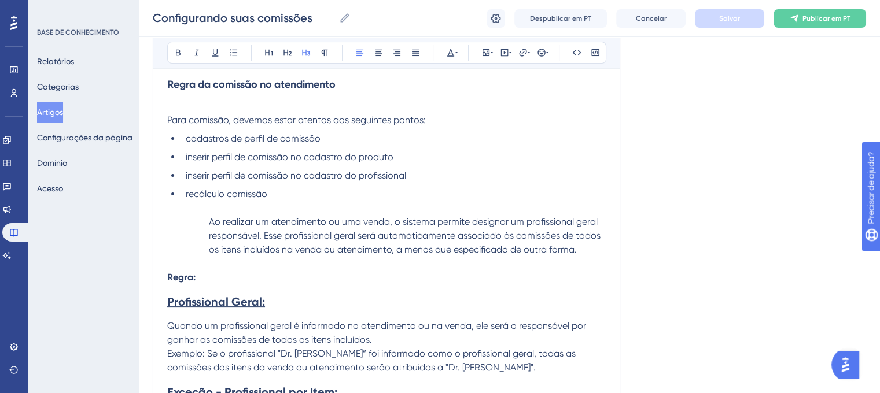
click at [262, 84] on strong "Regra da comissão no atendimento" at bounding box center [251, 84] width 168 height 13
click at [197, 79] on strong "Regra da comissão no atendimento" at bounding box center [251, 84] width 168 height 13
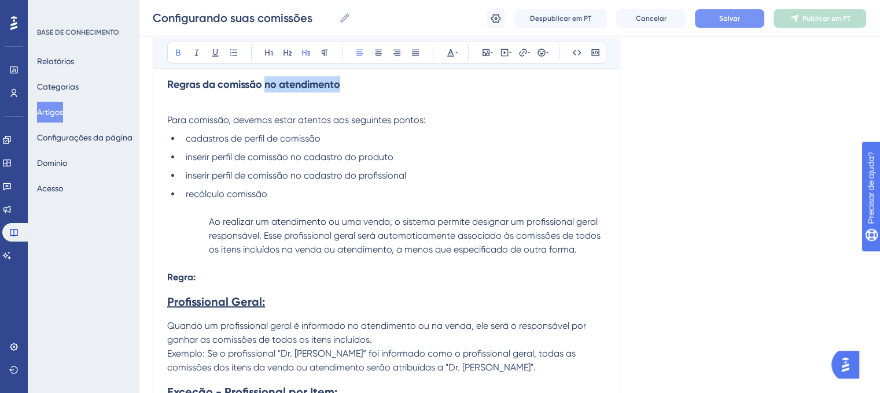
drag, startPoint x: 268, startPoint y: 84, endPoint x: 346, endPoint y: 83, distance: 78.1
click at [346, 83] on h3 "Regras da comissão no atendimento" at bounding box center [386, 84] width 438 height 30
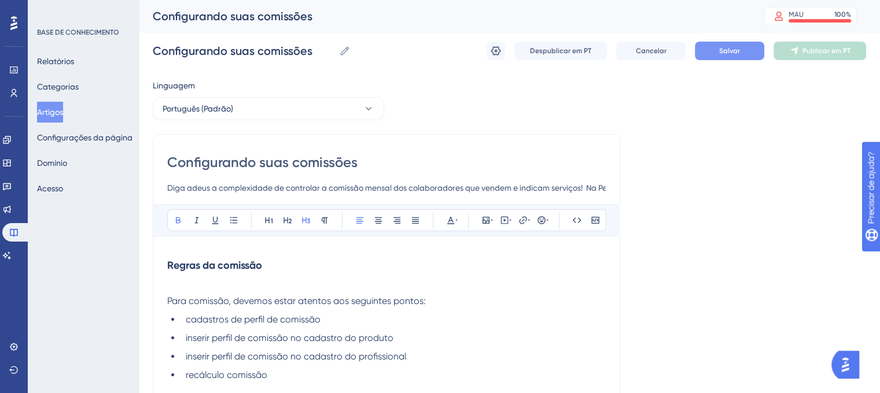
click at [723, 56] on button "Salvar" at bounding box center [729, 51] width 69 height 19
click at [789, 53] on icon at bounding box center [793, 50] width 9 height 9
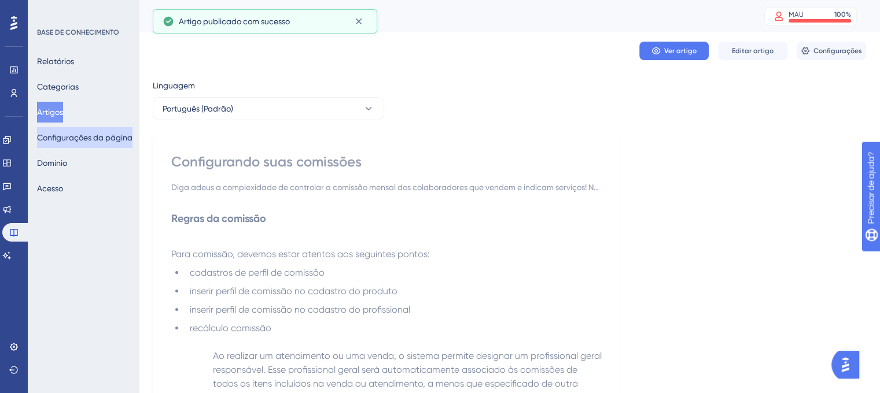
click at [79, 138] on font "Configurações da página" at bounding box center [84, 137] width 95 height 9
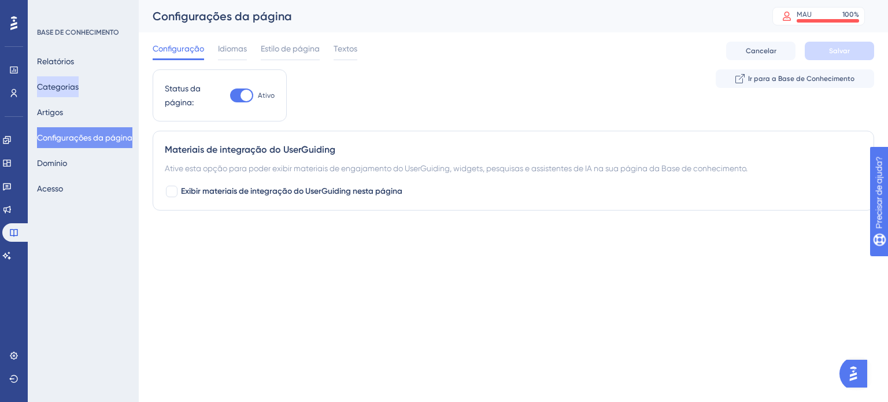
click at [65, 86] on font "Categorias" at bounding box center [58, 86] width 42 height 9
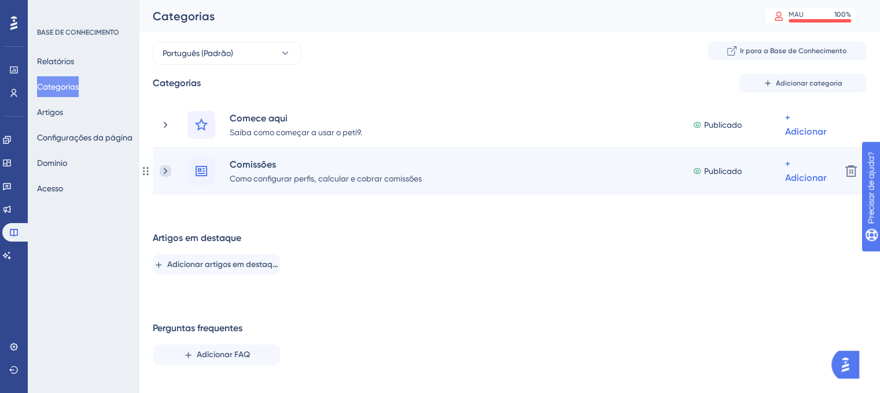
click at [167, 172] on icon at bounding box center [166, 171] width 12 height 12
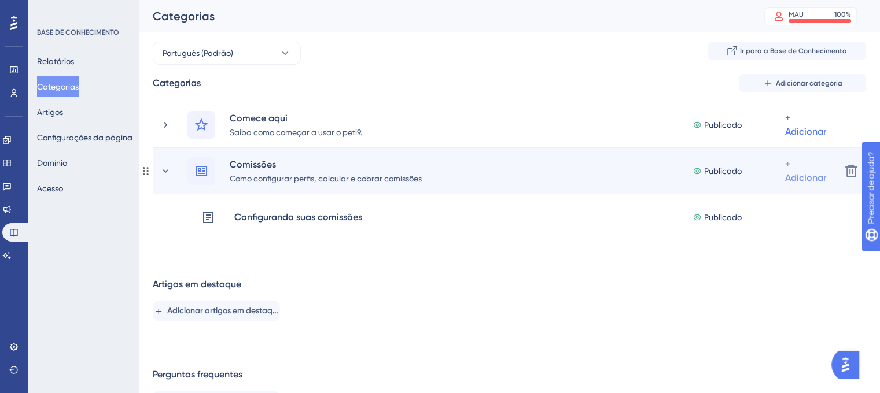
click at [788, 169] on font "+ Adicionar" at bounding box center [805, 170] width 41 height 25
click at [763, 230] on font "Adicionar artigos" at bounding box center [759, 231] width 64 height 9
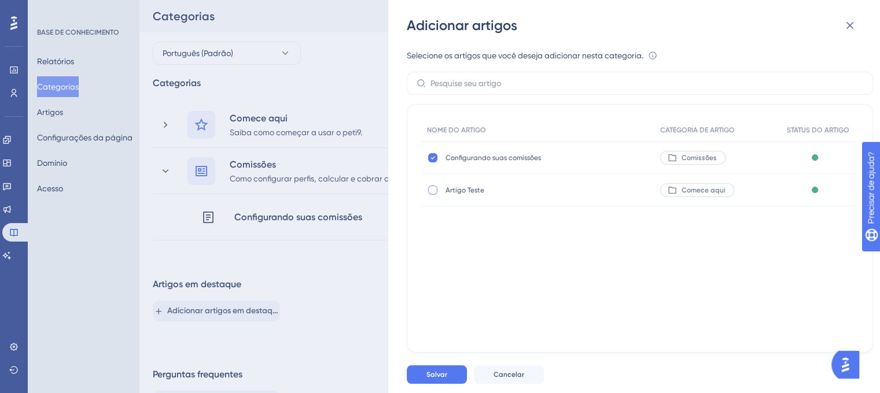
click at [431, 191] on div at bounding box center [432, 190] width 9 height 9
checkbox input "true"
click at [446, 379] on font "Salvar" at bounding box center [436, 375] width 21 height 8
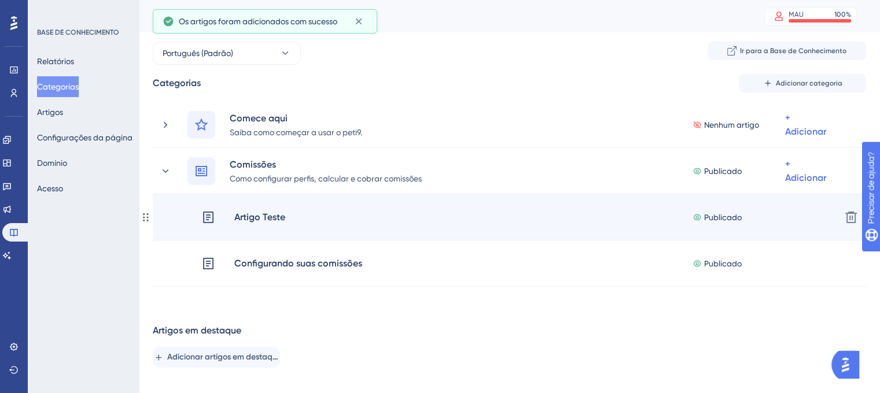
click at [435, 211] on div "Artigo Teste Publicado + Adicionar" at bounding box center [516, 218] width 630 height 28
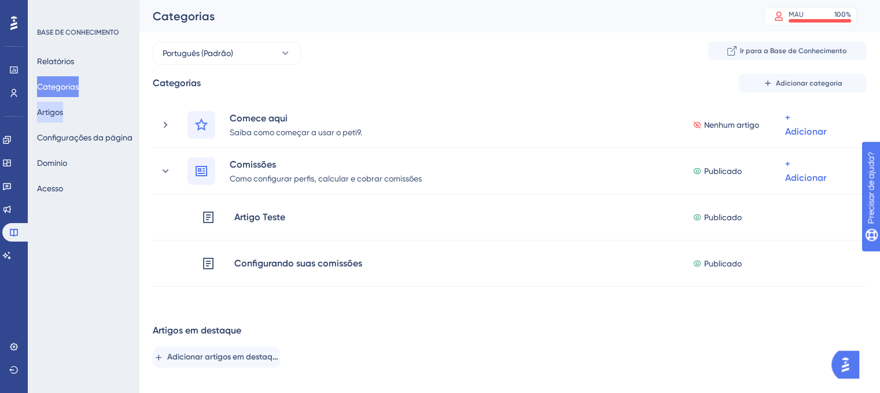
click at [62, 113] on font "Artigos" at bounding box center [50, 112] width 26 height 9
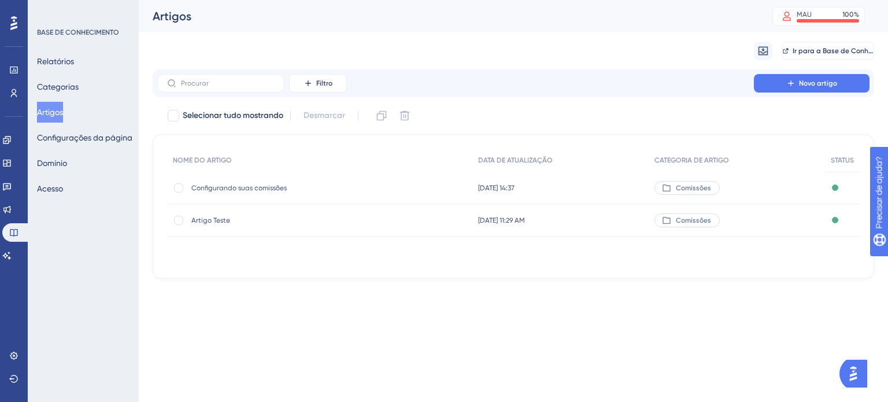
click at [243, 188] on font "Configurando suas comissões" at bounding box center [238, 188] width 95 height 8
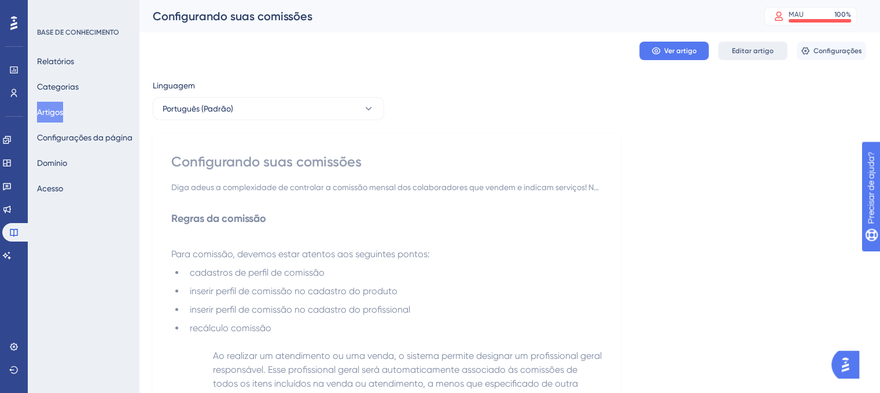
click at [749, 53] on font "Editar artigo" at bounding box center [753, 51] width 42 height 8
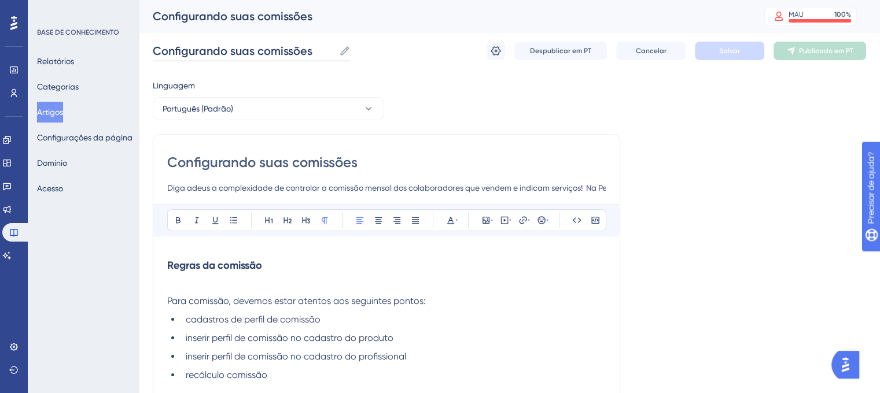
click at [324, 49] on input "Configurando suas comissões" at bounding box center [244, 51] width 182 height 16
drag, startPoint x: 253, startPoint y: 50, endPoint x: 127, endPoint y: 47, distance: 126.1
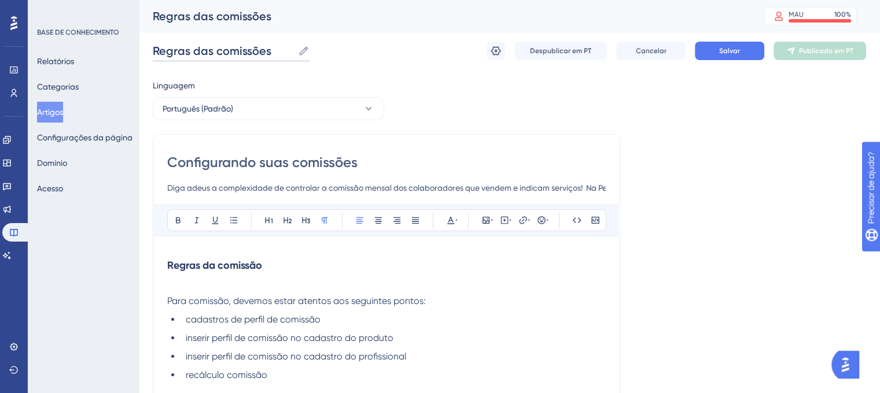
click at [168, 53] on input "Regras das comissões" at bounding box center [223, 51] width 141 height 16
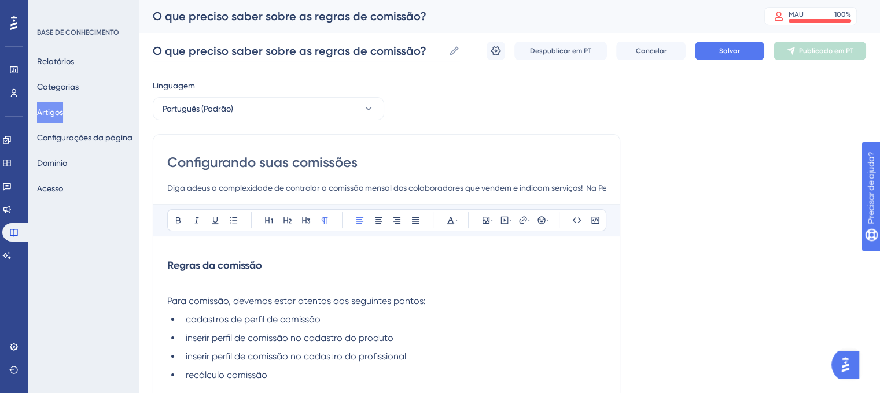
type input "O que preciso saber sobre as regras de comissão?"
click at [269, 161] on input "Configurando suas comissões" at bounding box center [386, 162] width 438 height 19
click at [234, 166] on input "Configurando suas comissões" at bounding box center [386, 162] width 438 height 19
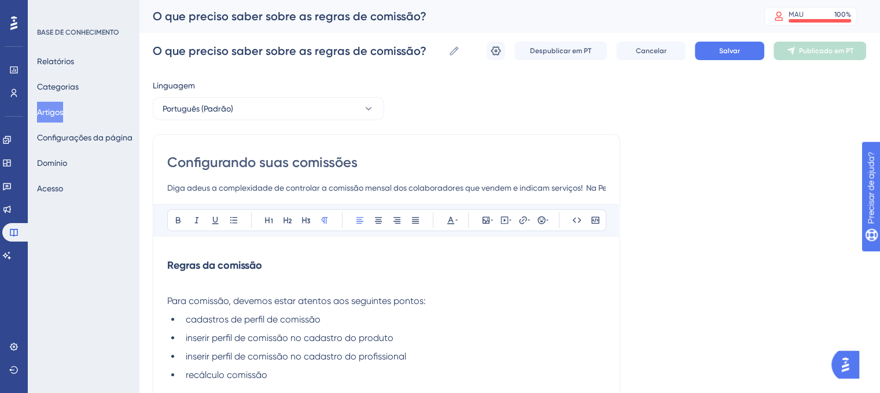
drag, startPoint x: 165, startPoint y: 159, endPoint x: 206, endPoint y: 167, distance: 42.3
click at [194, 183] on input "Diga adeus a complexidade de controlar a comissão mensal dos colaboradores que …" at bounding box center [386, 188] width 438 height 14
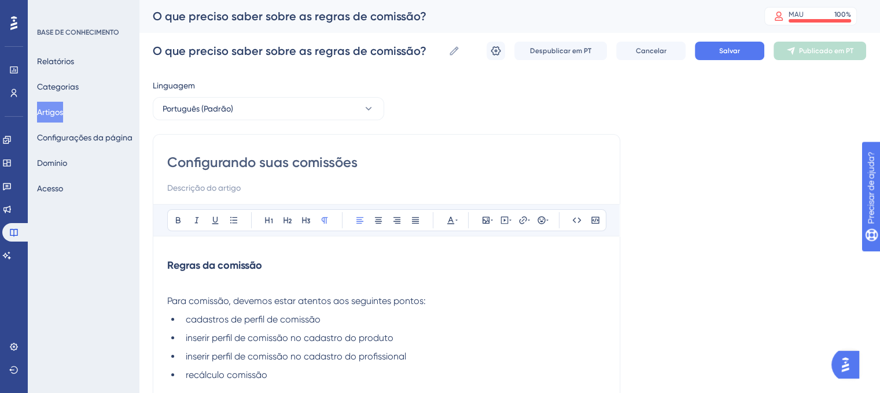
click at [205, 157] on input "Configurando suas comissões" at bounding box center [386, 162] width 438 height 19
click at [219, 264] on strong "Regras da comissão" at bounding box center [214, 265] width 95 height 13
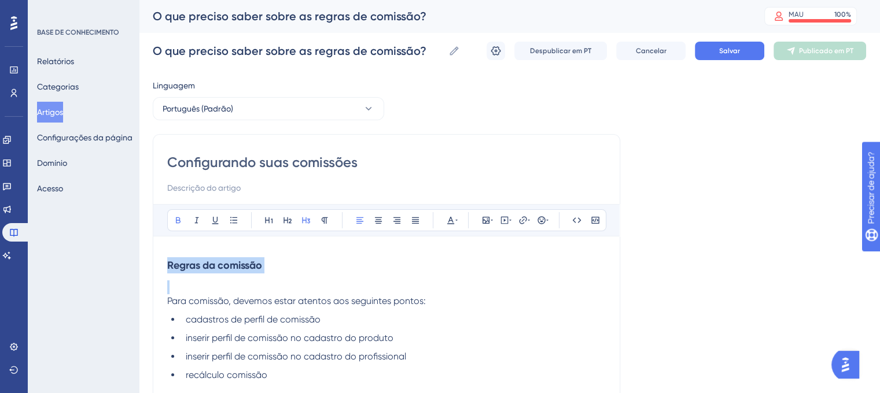
click at [219, 264] on strong "Regras da comissão" at bounding box center [214, 265] width 95 height 13
click at [215, 163] on input "Configurando suas comissões" at bounding box center [386, 162] width 438 height 19
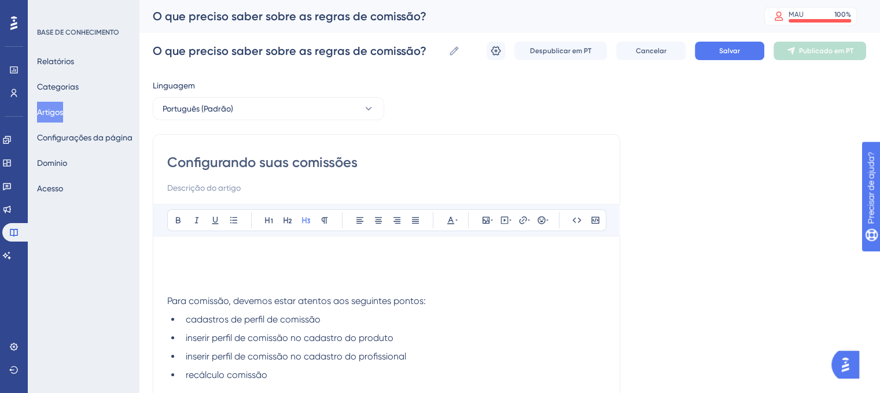
click at [274, 163] on input "Configurando suas comissões" at bounding box center [386, 162] width 438 height 19
click at [374, 164] on input "Configurando suas comissões" at bounding box center [386, 162] width 438 height 19
drag, startPoint x: 370, startPoint y: 164, endPoint x: 187, endPoint y: 154, distance: 182.4
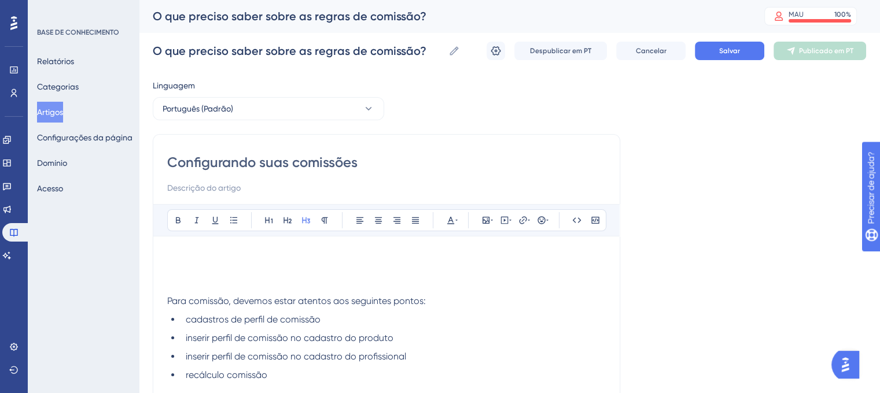
click at [187, 154] on input "Configurando suas comissões" at bounding box center [386, 162] width 438 height 19
click at [189, 161] on input "Configurando suas comissões" at bounding box center [386, 162] width 438 height 19
click at [197, 257] on h3 at bounding box center [386, 265] width 438 height 30
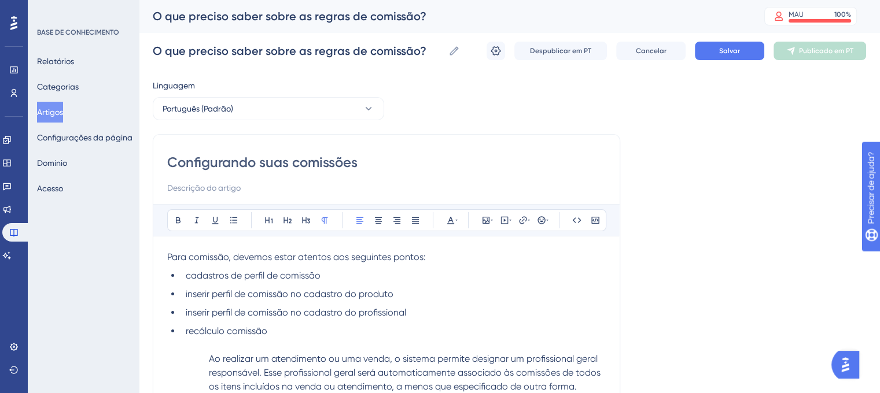
click at [202, 163] on input "Configurando suas comissões" at bounding box center [386, 162] width 438 height 19
click at [394, 283] on ul "cadastros de perfil de comissão inserir perfil de comissão no cadastro do produ…" at bounding box center [386, 303] width 438 height 69
click at [285, 166] on input "Configurando suas comissões" at bounding box center [386, 162] width 438 height 19
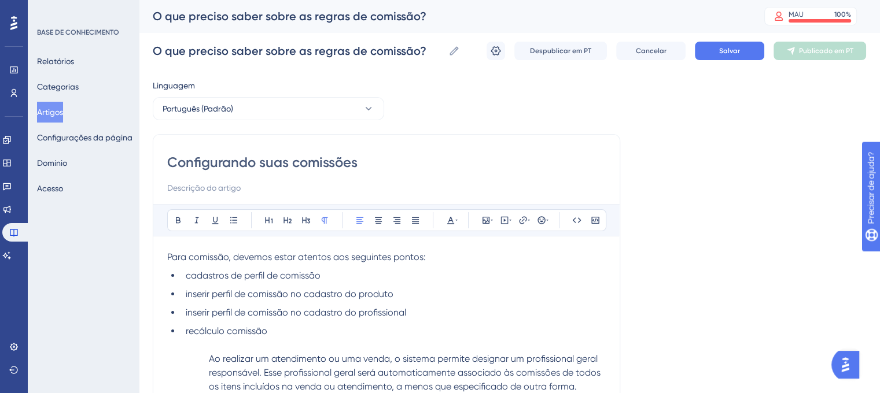
drag, startPoint x: 261, startPoint y: 152, endPoint x: 150, endPoint y: 153, distance: 111.0
click at [190, 189] on input at bounding box center [386, 188] width 438 height 14
click at [192, 191] on input at bounding box center [386, 188] width 438 height 14
click at [719, 53] on font "Salvar" at bounding box center [729, 51] width 21 height 8
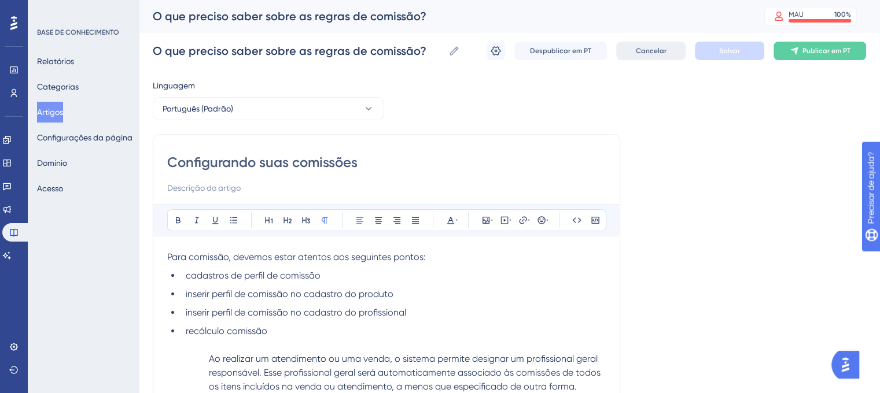
click at [644, 53] on font "Cancelar" at bounding box center [651, 51] width 31 height 8
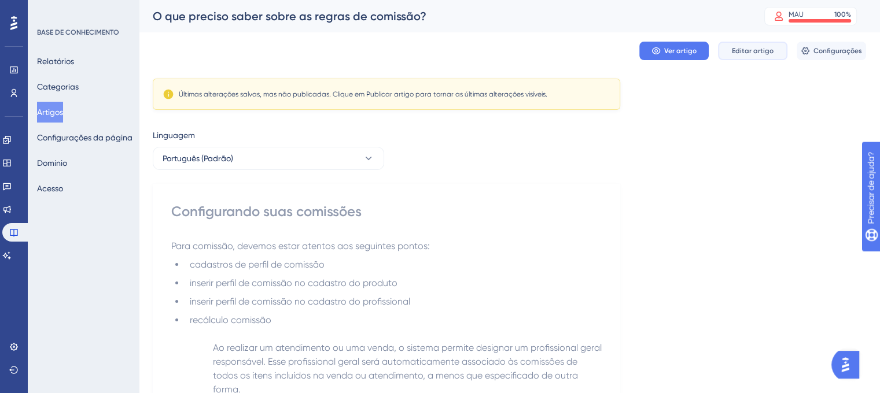
click at [751, 52] on font "Editar artigo" at bounding box center [753, 51] width 42 height 8
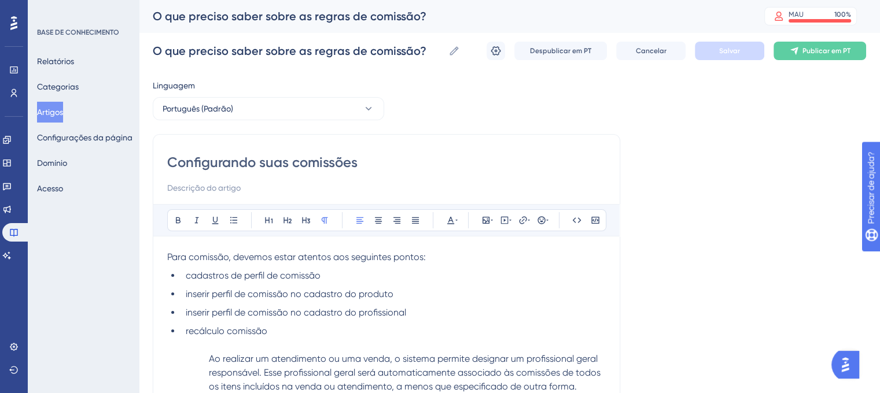
click at [282, 164] on input "Configurando suas comissões" at bounding box center [386, 162] width 438 height 19
drag, startPoint x: 363, startPoint y: 165, endPoint x: 168, endPoint y: 164, distance: 194.9
click at [168, 164] on input "Configurando suas comissões" at bounding box center [386, 162] width 438 height 19
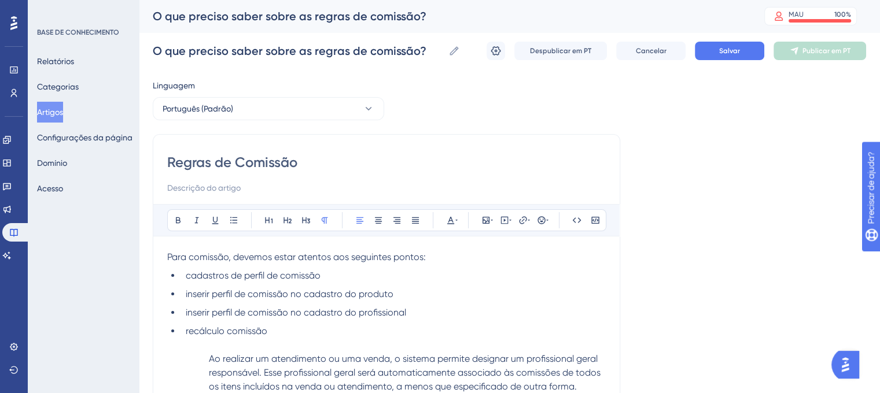
type input "Regras de Comissão"
click at [192, 193] on input at bounding box center [386, 188] width 438 height 14
type input "A"
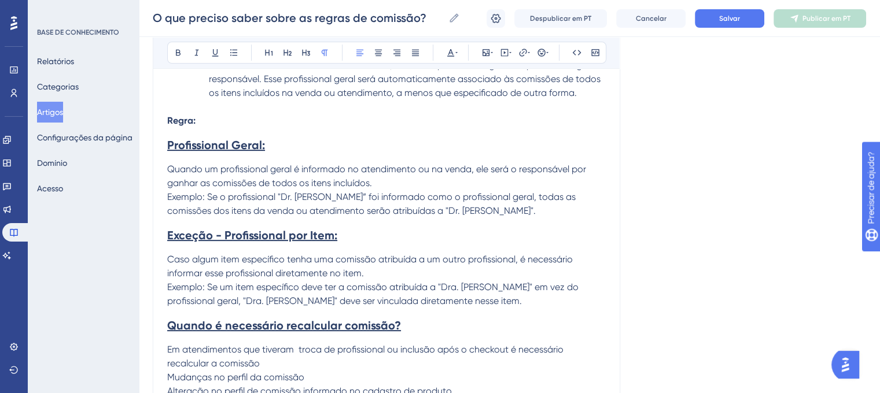
scroll to position [116, 0]
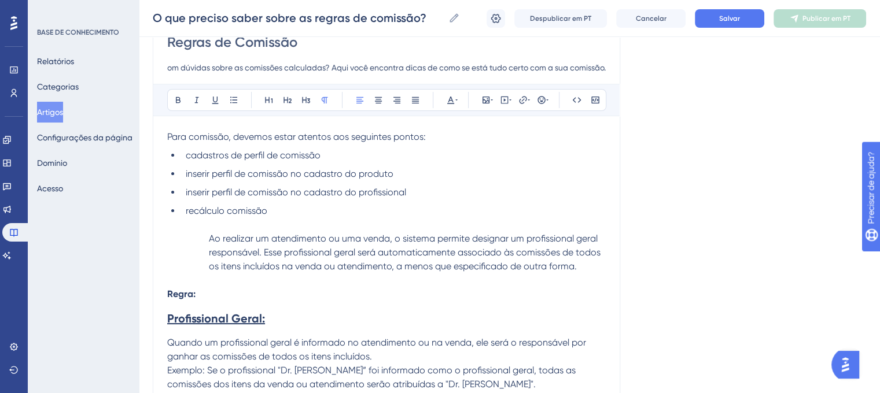
type input "Está com dúvidas sobre as comissões calculadas? Aqui você encontra dicas de com…"
drag, startPoint x: 209, startPoint y: 237, endPoint x: 601, endPoint y: 268, distance: 392.7
click at [601, 268] on p "Ao realizar um atendimento ou uma venda, o sistema permite designar um profissi…" at bounding box center [386, 253] width 438 height 42
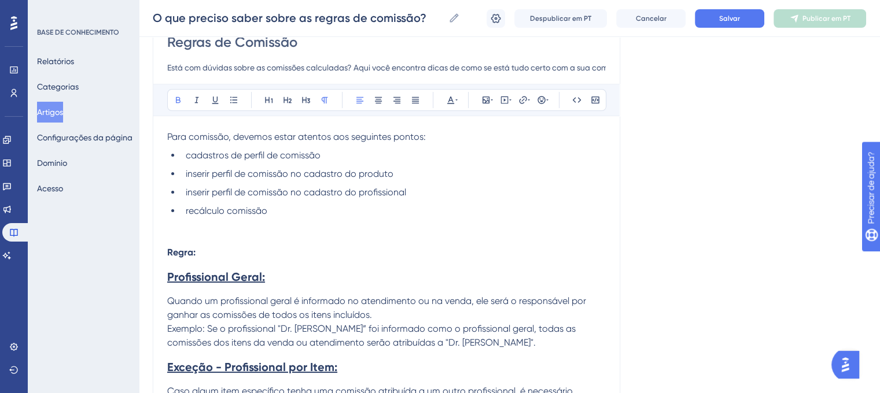
click at [194, 253] on strong "Regra:" at bounding box center [181, 252] width 28 height 11
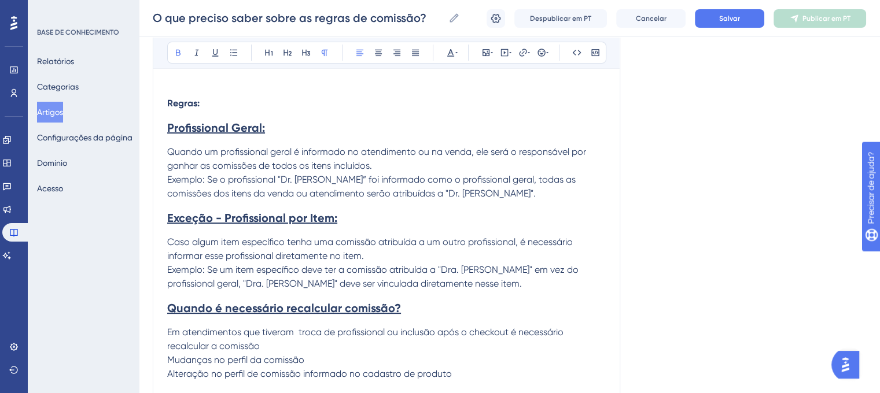
scroll to position [289, 0]
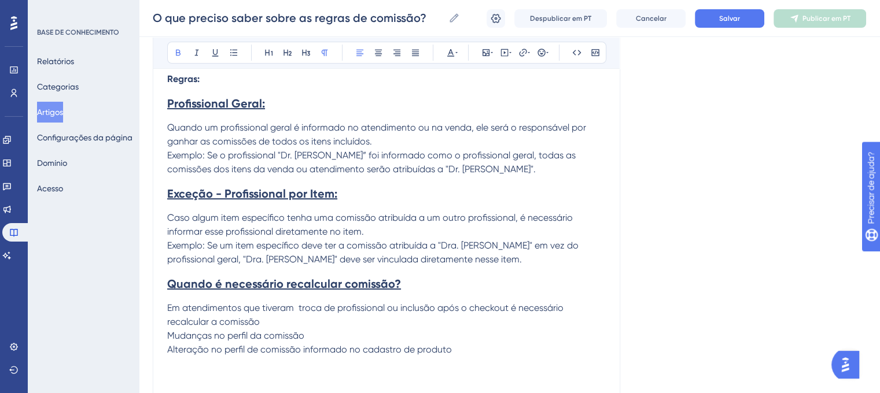
click at [169, 130] on span "Quando um profissional geral é informado no atendimento ou na venda, ele será o…" at bounding box center [377, 134] width 421 height 25
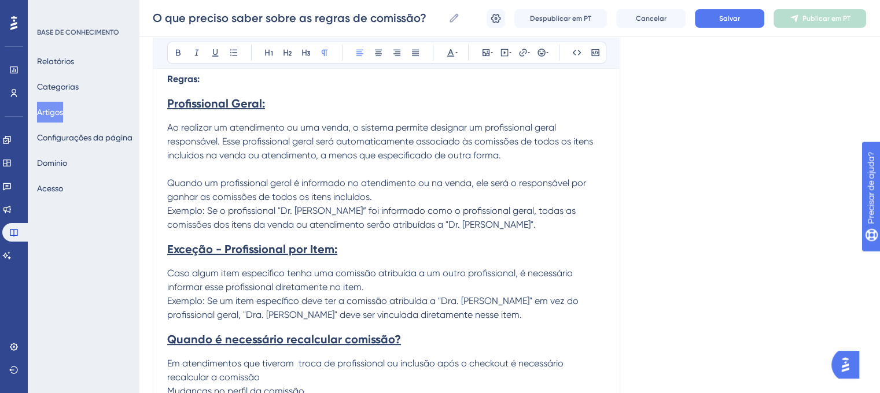
click at [223, 138] on span "Ao realizar um atendimento ou uma venda, o sistema permite designar um profissi…" at bounding box center [381, 141] width 428 height 39
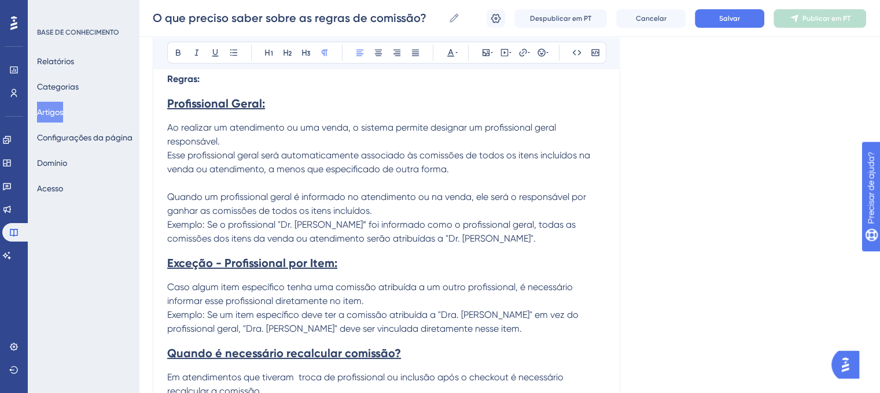
drag, startPoint x: 264, startPoint y: 169, endPoint x: 474, endPoint y: 167, distance: 210.5
click at [474, 167] on p "Esse profissional geral será automaticamente associado às comissões de todos os…" at bounding box center [386, 183] width 438 height 69
click at [383, 208] on p "Esse profissional geral será automaticamente associado às comissões de todos os…" at bounding box center [386, 183] width 438 height 69
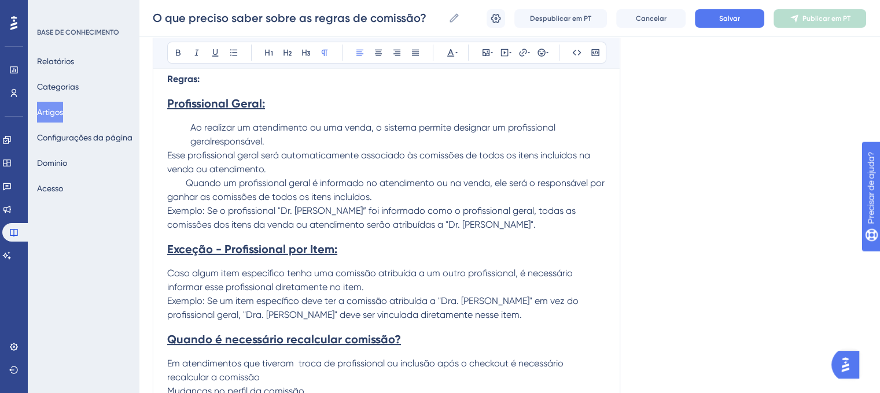
click at [386, 162] on p "Esse profissional geral será automaticamente associado às comissões de todos os…" at bounding box center [386, 177] width 438 height 56
click at [252, 145] on span "Ao realizar um atendimento ou uma venda, o sistema permite designar um profissi…" at bounding box center [373, 134] width 367 height 25
click at [190, 129] on p "Ao realizar um atendimento ou uma venda, o sistema permite designar um profissi…" at bounding box center [386, 135] width 438 height 28
click at [190, 142] on span "Ao realizar um atendimento ou uma venda, o sistema permite designar um profissi…" at bounding box center [350, 134] width 367 height 25
click at [185, 181] on span "Quando um profissional geral é informado no atendimento ou na venda, ele será o…" at bounding box center [386, 190] width 439 height 25
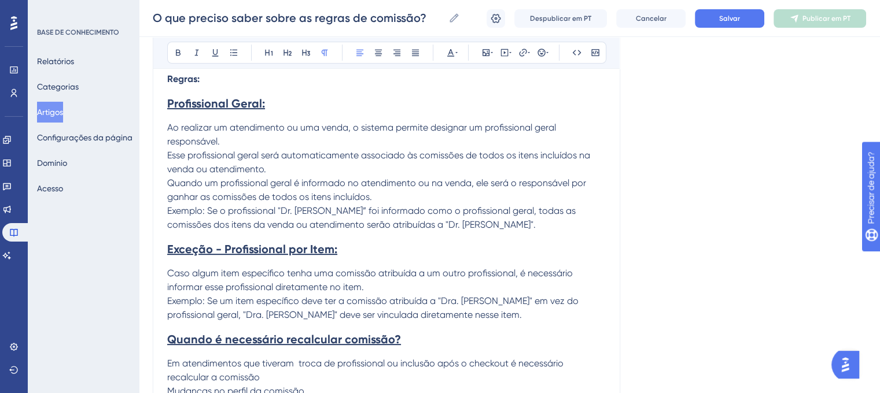
click at [385, 286] on p "Caso algum item específico tenha uma comissão atribuída a um outro profissional…" at bounding box center [386, 281] width 438 height 28
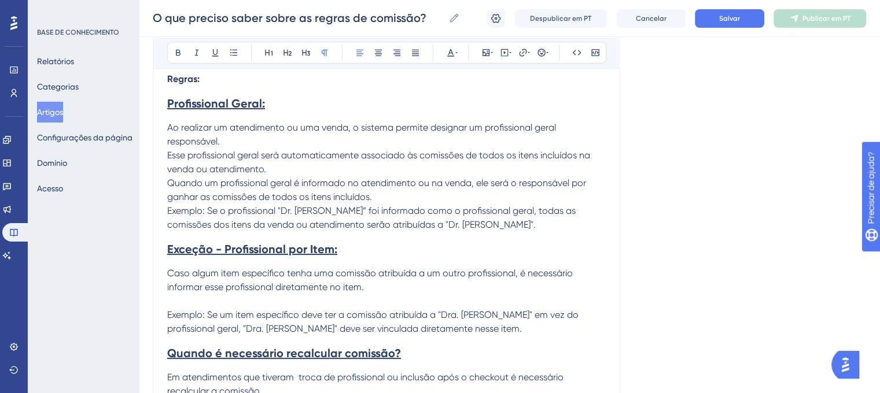
click at [379, 198] on p "Esse profissional geral será automaticamente associado às comissões de todos os…" at bounding box center [386, 177] width 438 height 56
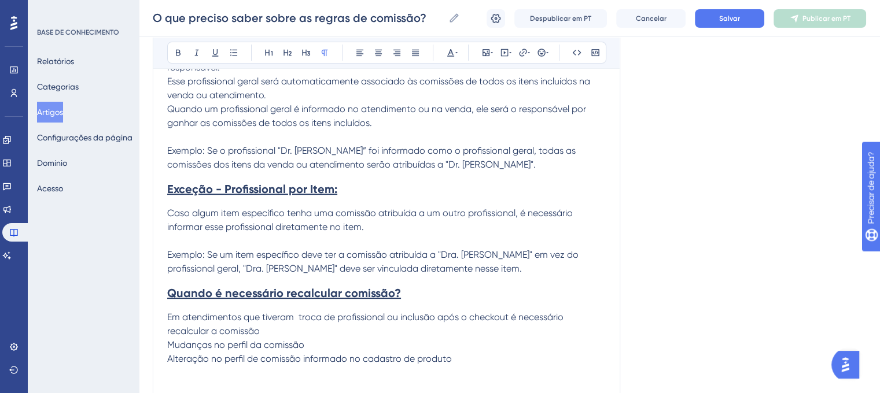
scroll to position [405, 0]
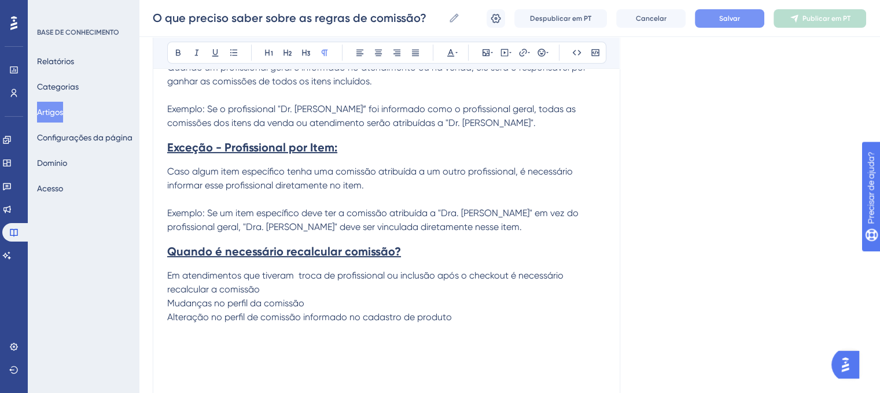
click at [726, 27] on button "Salvar" at bounding box center [729, 18] width 69 height 19
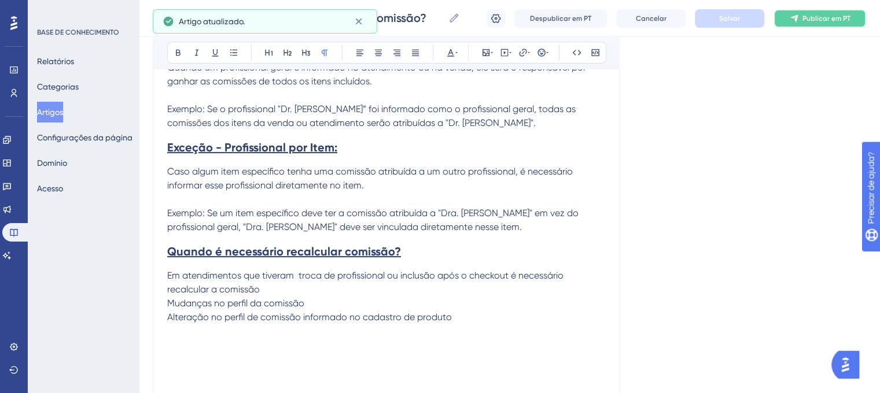
click at [817, 20] on font "Publicar em PT" at bounding box center [826, 18] width 48 height 8
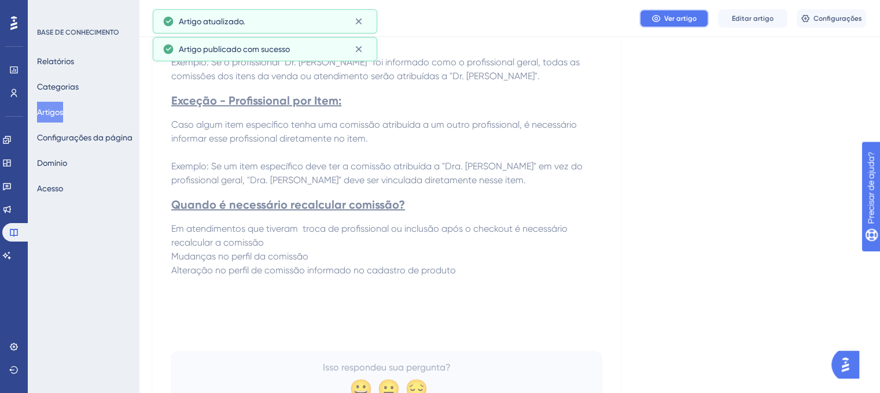
click at [700, 13] on button "Ver artigo" at bounding box center [673, 18] width 69 height 19
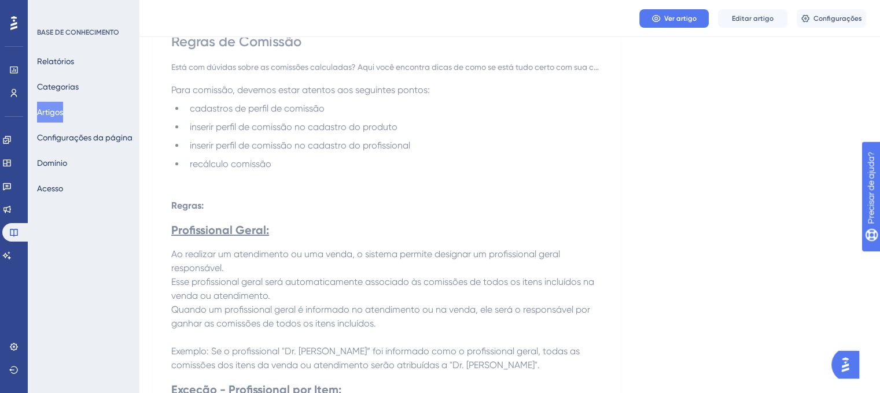
scroll to position [0, 0]
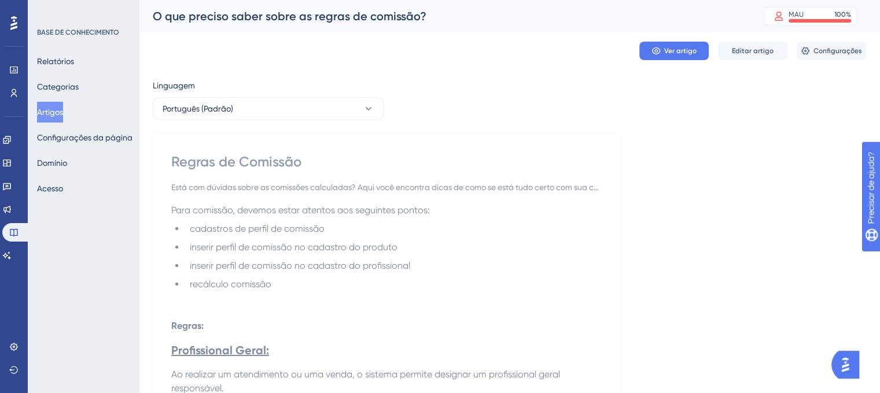
click at [55, 113] on font "Artigos" at bounding box center [50, 112] width 26 height 9
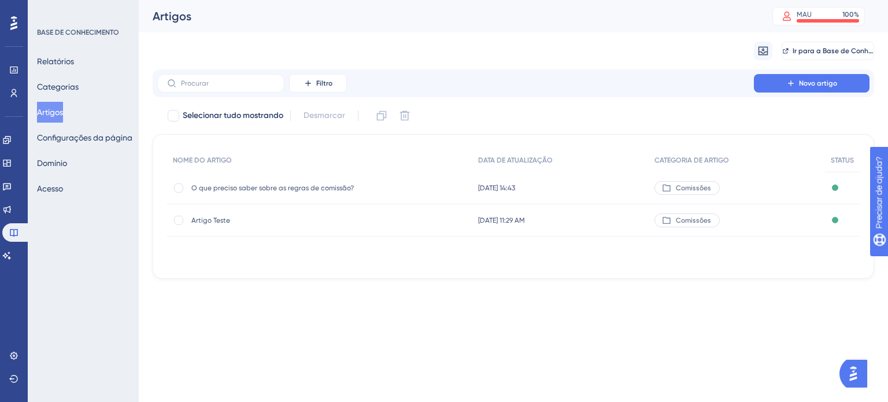
click at [223, 219] on font "Artigo Teste" at bounding box center [210, 220] width 39 height 8
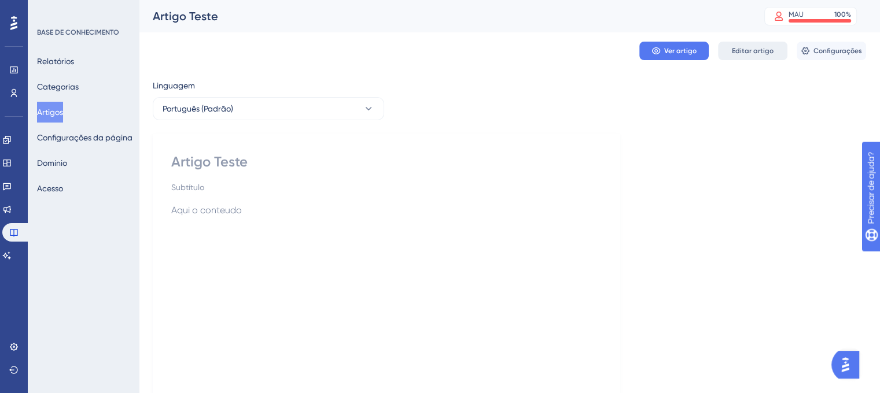
click at [738, 49] on font "Editar artigo" at bounding box center [753, 51] width 42 height 8
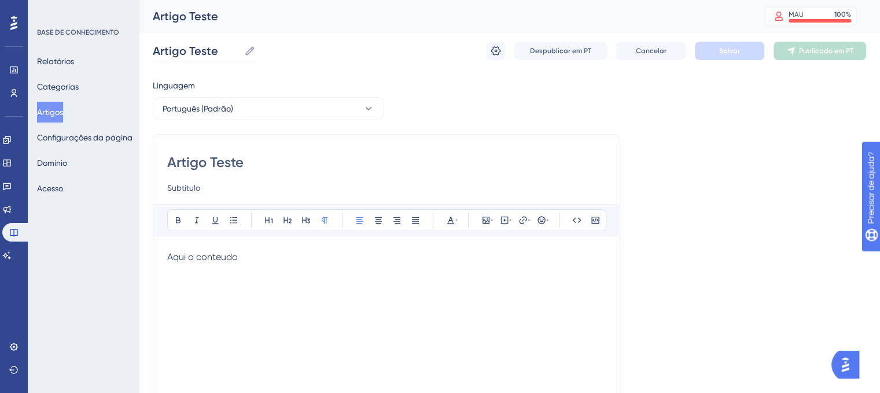
click at [248, 50] on icon at bounding box center [249, 50] width 9 height 9
click at [239, 50] on input "Artigo Teste" at bounding box center [196, 51] width 87 height 16
drag, startPoint x: 233, startPoint y: 50, endPoint x: 91, endPoint y: 48, distance: 142.3
click at [139, 48] on div "Desempenho Usuários Noivado Widgets Opinião Atualizações de produtos Base de co…" at bounding box center [509, 303] width 741 height 607
type input "C"
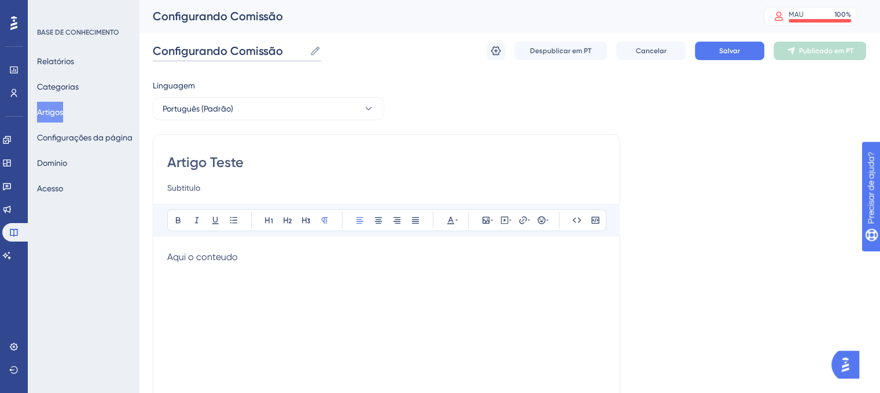
type input "Configurando Comissão"
click at [221, 157] on input "Artigo Teste" at bounding box center [386, 162] width 438 height 19
click at [220, 157] on input "Artigo Teste" at bounding box center [386, 162] width 438 height 19
click at [218, 191] on input "Subtitulo" at bounding box center [386, 188] width 438 height 14
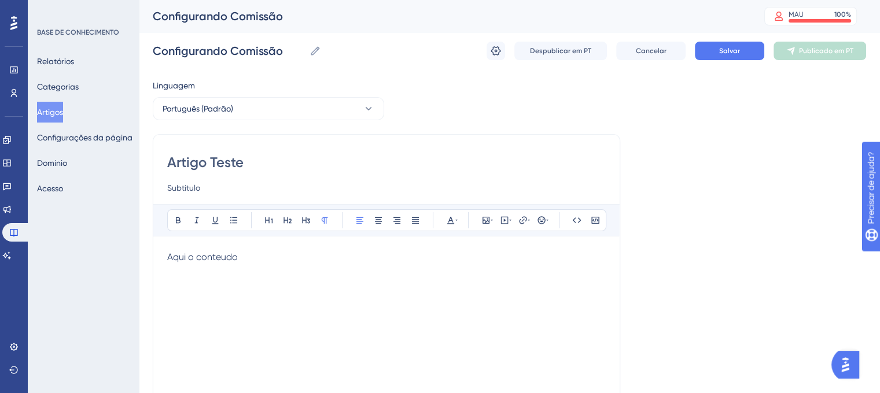
click at [218, 191] on input "Subtitulo" at bounding box center [386, 188] width 438 height 14
paste input "Diga adeus a complexidade de controlar a comissão mensal dos colaboradores que …"
type input "Diga adeus a complexidade de controlar a comissão mensal dos colaboradores que …"
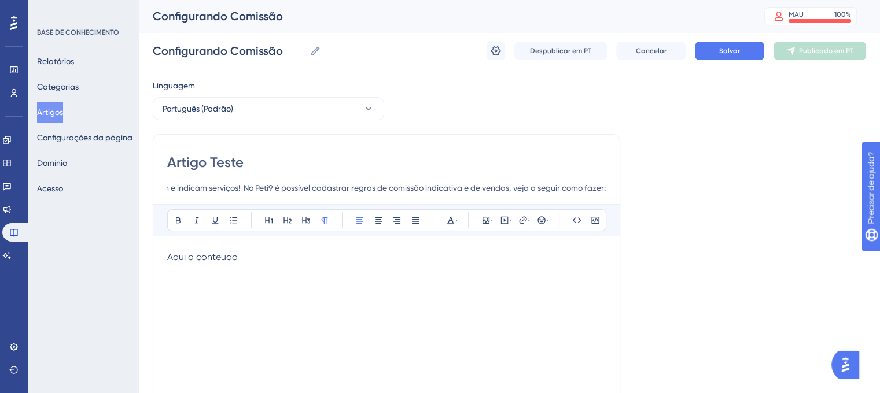
click at [231, 164] on input "Artigo Teste" at bounding box center [386, 162] width 438 height 19
type input "C"
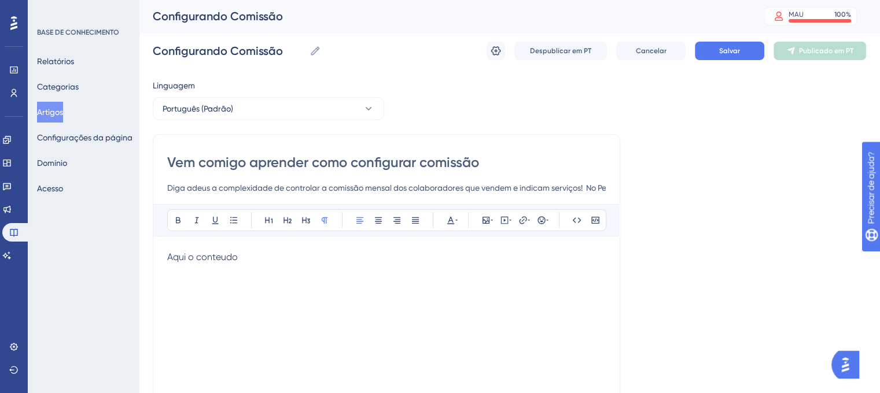
click at [419, 164] on input "Vem comigo aprender como configurar comissão" at bounding box center [386, 162] width 438 height 19
click at [503, 167] on input "Vem comigo aprender como configurar a comissão" at bounding box center [386, 162] width 438 height 19
type input "Vem comigo aprender como configurar a comissão!"
click at [509, 221] on icon at bounding box center [510, 220] width 2 height 9
click at [479, 285] on textarea at bounding box center [504, 292] width 176 height 52
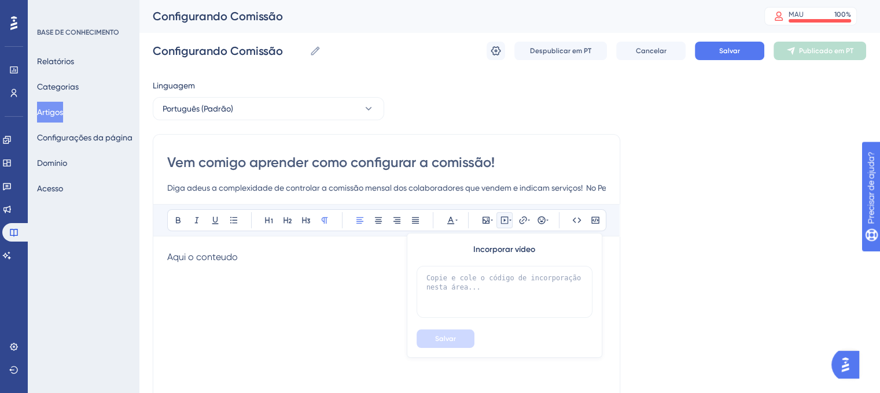
click at [299, 261] on p "Aqui o conteudo" at bounding box center [386, 257] width 438 height 14
click at [719, 47] on font "Salvar" at bounding box center [729, 51] width 21 height 8
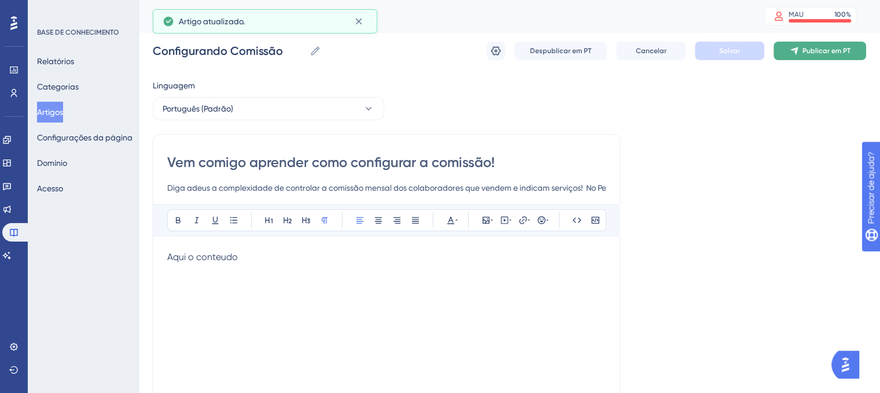
click at [808, 51] on font "Publicar em PT" at bounding box center [826, 51] width 48 height 8
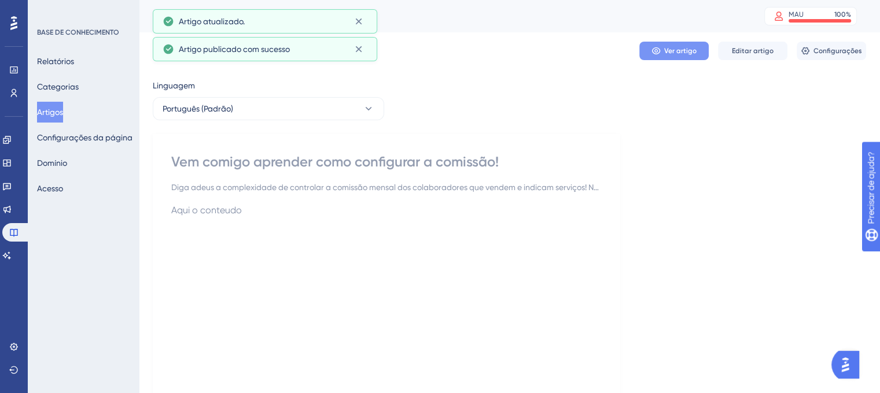
click at [662, 57] on button "Ver artigo" at bounding box center [673, 51] width 69 height 19
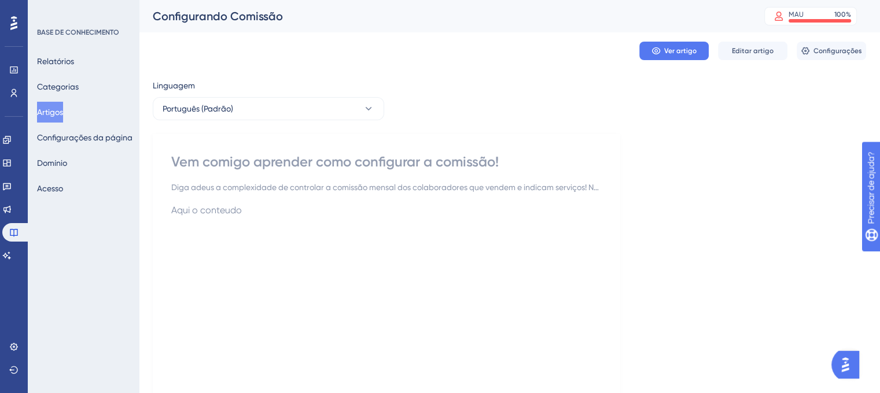
click at [62, 116] on font "Artigos" at bounding box center [50, 112] width 26 height 9
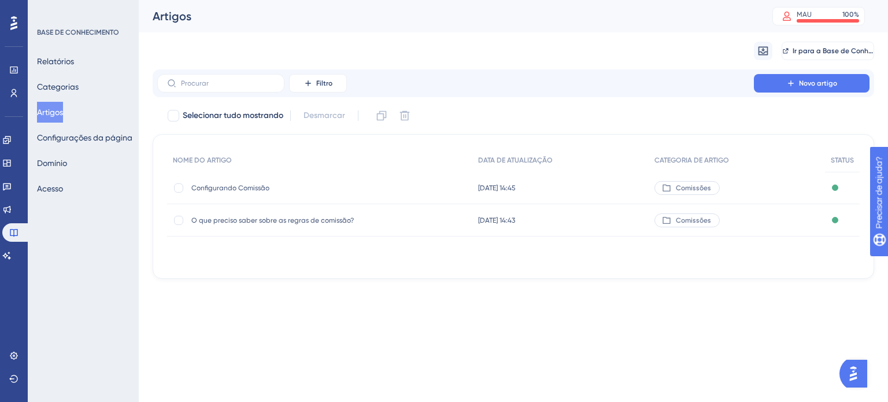
click at [258, 187] on font "Configurando Comissão" at bounding box center [230, 188] width 78 height 8
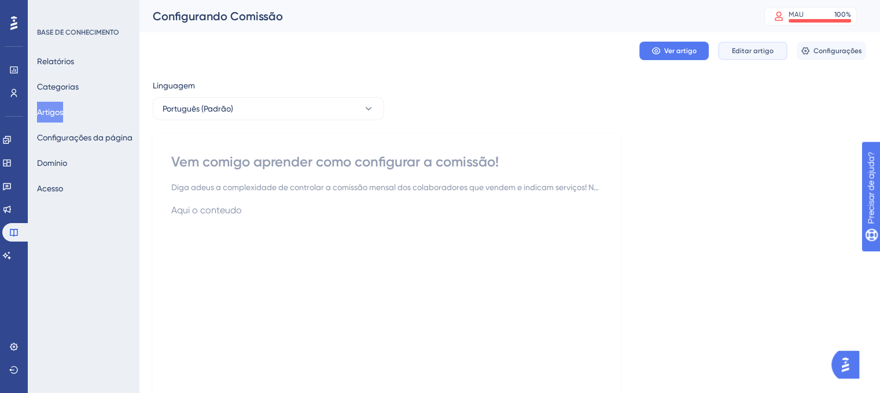
click at [751, 47] on font "Editar artigo" at bounding box center [753, 51] width 42 height 8
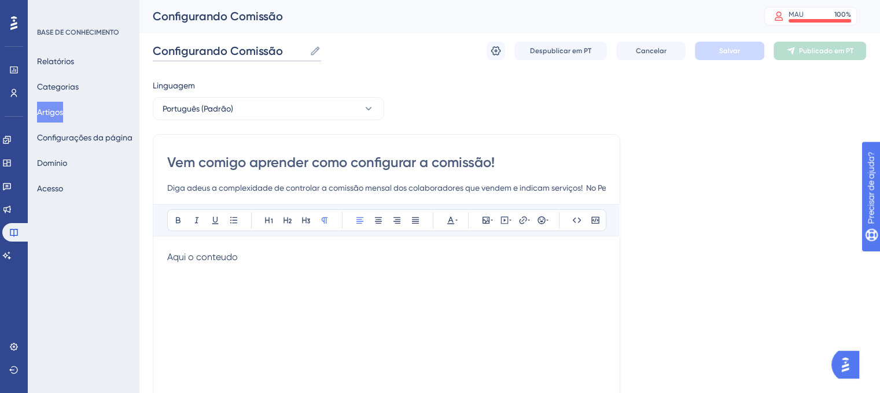
click at [241, 49] on input "Configurando Comissão" at bounding box center [229, 51] width 152 height 16
click at [257, 162] on input "Vem comigo aprender como configurar a comissão!" at bounding box center [386, 162] width 438 height 19
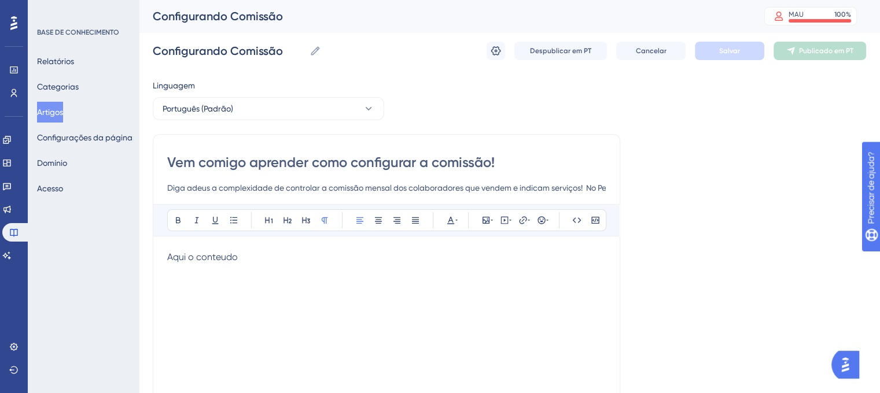
click at [257, 162] on input "Vem comigo aprender como configurar a comissão!" at bounding box center [386, 162] width 438 height 19
paste input "Configurando Comissão"
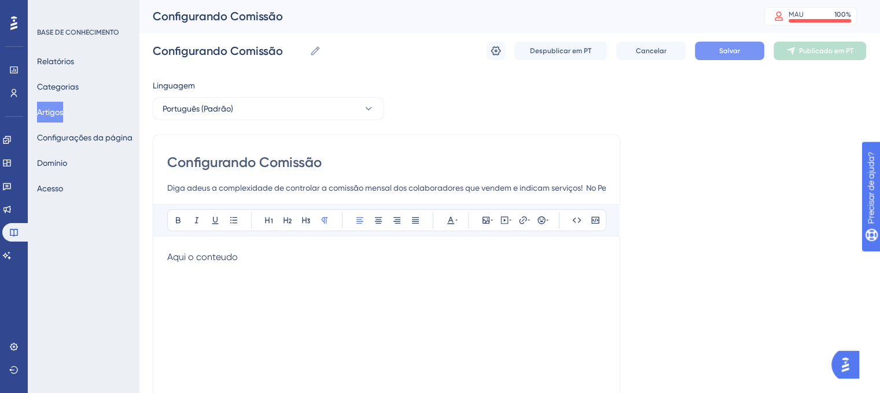
type input "Configurando Comissão"
click at [703, 53] on button "Salvar" at bounding box center [729, 51] width 69 height 19
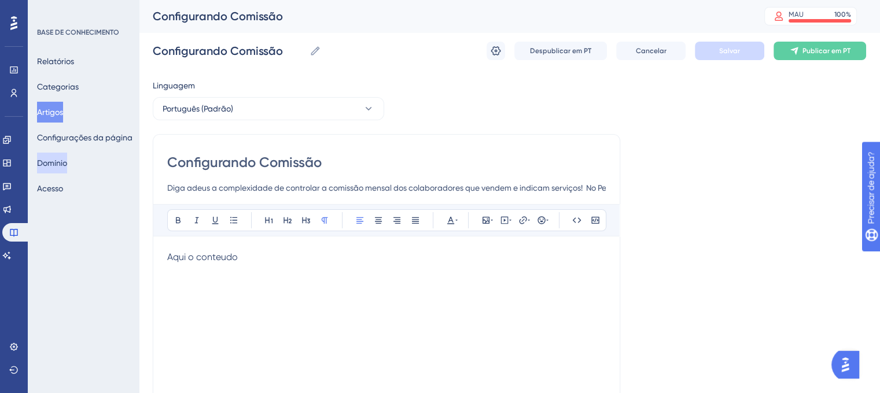
click at [67, 169] on font "Domínio" at bounding box center [52, 163] width 30 height 14
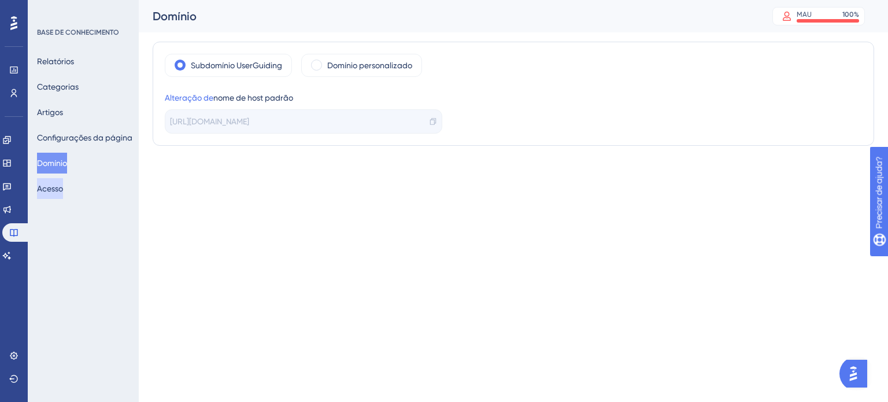
click at [63, 189] on font "Acesso" at bounding box center [50, 188] width 26 height 9
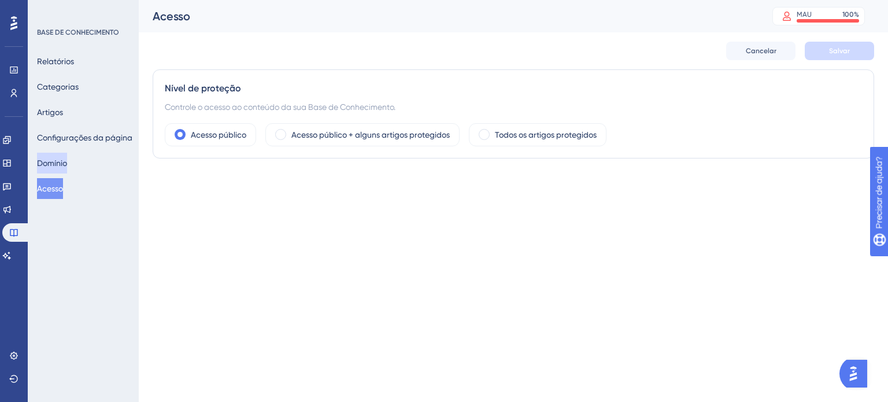
click at [67, 164] on font "Domínio" at bounding box center [52, 162] width 30 height 9
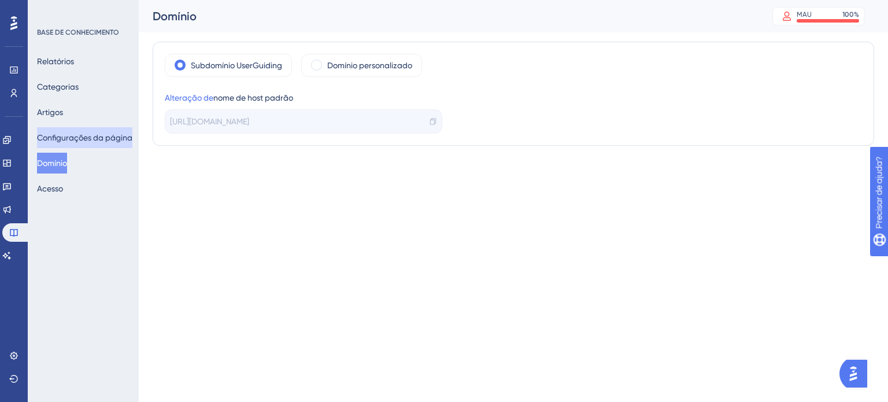
click at [71, 143] on font "Configurações da página" at bounding box center [84, 138] width 95 height 14
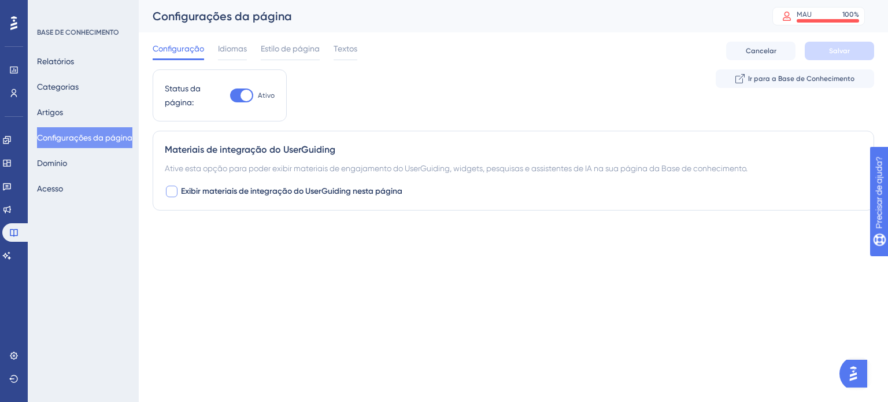
click at [171, 192] on div at bounding box center [172, 192] width 12 height 12
checkbox input "true"
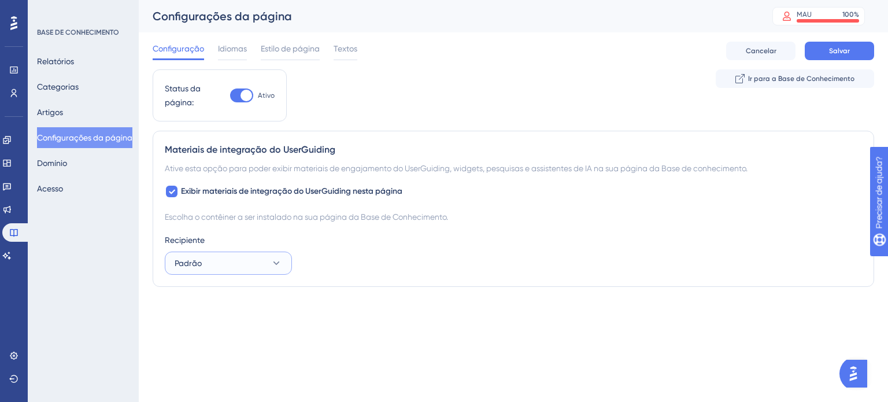
click at [230, 258] on button "Padrão" at bounding box center [228, 263] width 127 height 23
click at [232, 240] on div "Recipiente" at bounding box center [513, 240] width 697 height 14
click at [821, 47] on button "Salvar" at bounding box center [839, 51] width 69 height 19
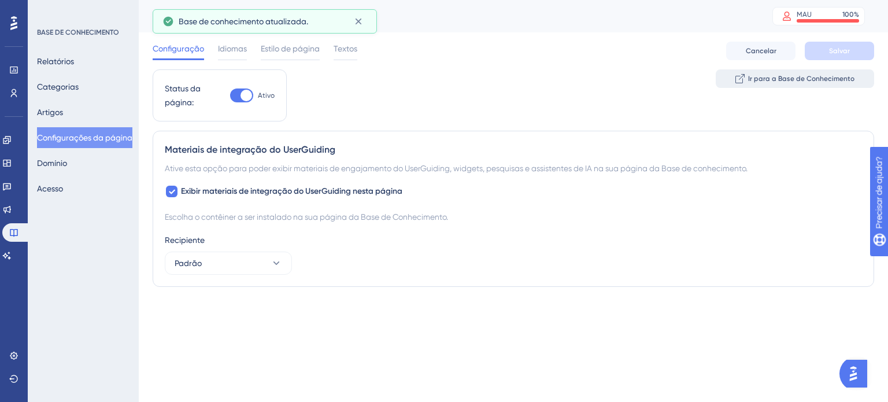
click at [756, 75] on font "Ir para a Base de Conhecimento" at bounding box center [801, 79] width 106 height 8
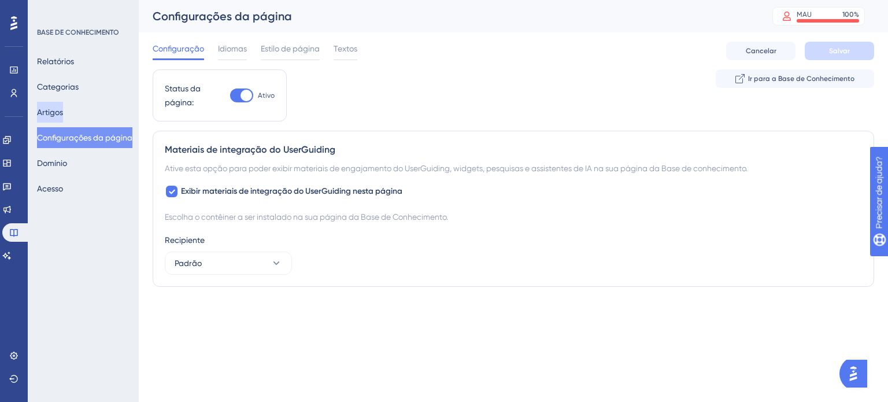
click at [63, 106] on button "Artigos" at bounding box center [50, 112] width 26 height 21
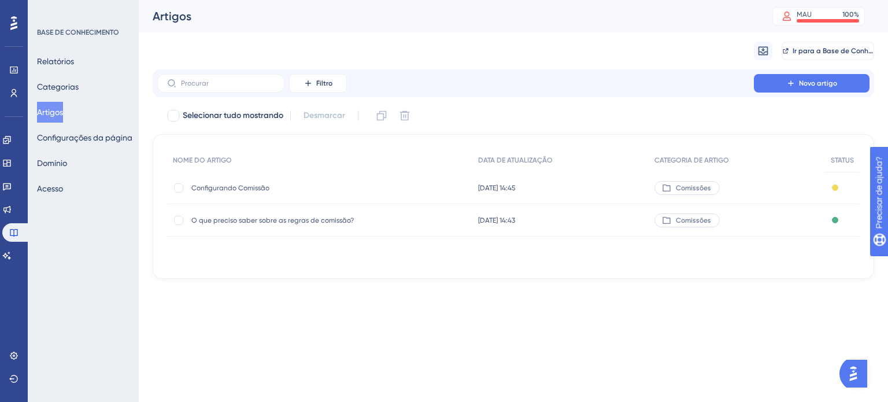
click at [268, 187] on span "Configurando Comissão" at bounding box center [283, 187] width 185 height 9
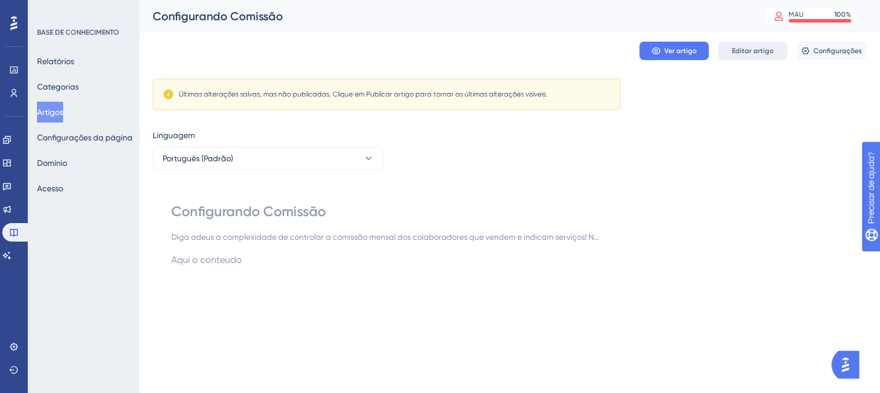
click at [739, 50] on font "Editar artigo" at bounding box center [753, 51] width 42 height 8
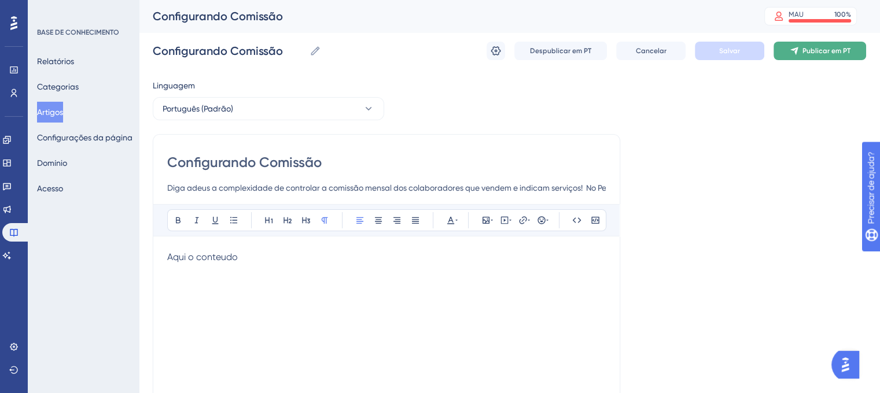
click at [817, 55] on font "Publicar em PT" at bounding box center [826, 51] width 48 height 8
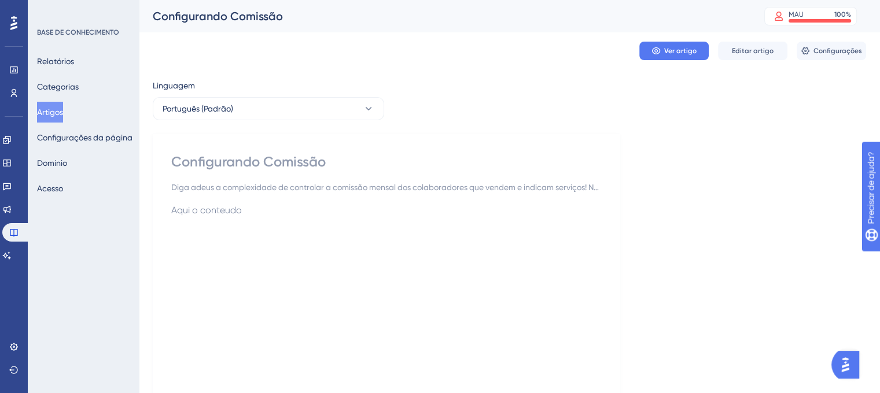
click at [302, 195] on div "Configurando Comissão Diga adeus a complexidade de controlar a comissão mensal …" at bounding box center [386, 338] width 430 height 370
click at [846, 367] on img "Abra o iniciador do assistente de IA" at bounding box center [844, 364] width 21 height 21
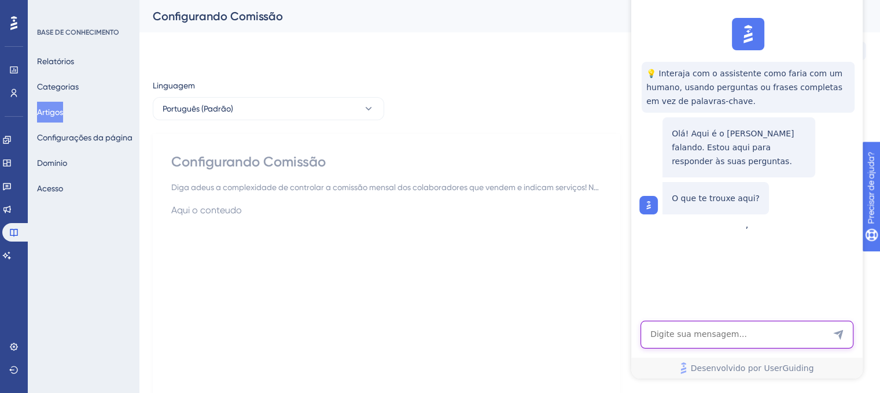
click at [725, 332] on textarea "Entrada de texto do assistente de IA" at bounding box center [746, 335] width 213 height 28
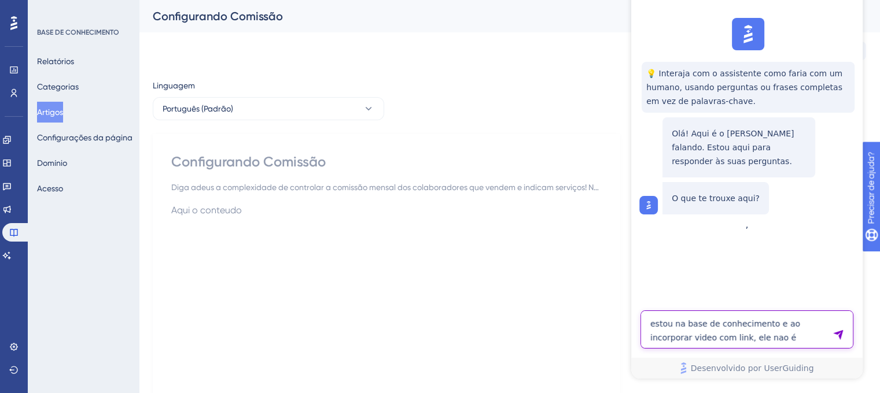
click at [725, 332] on textarea "estou na base de conhecimento e ao incorporar video com link, ele nao é mostrad…" at bounding box center [746, 330] width 213 height 38
click at [797, 338] on textarea "estou na base de conhecimento e ao incorporar video com link, ele não é mostrad…" at bounding box center [746, 330] width 213 height 38
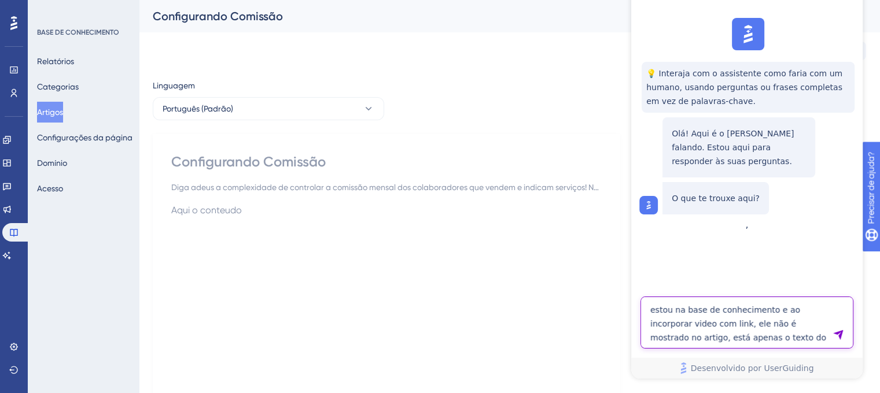
type textarea "estou na base de conhecimento e ao incorporar video com link, ele não é mostrad…"
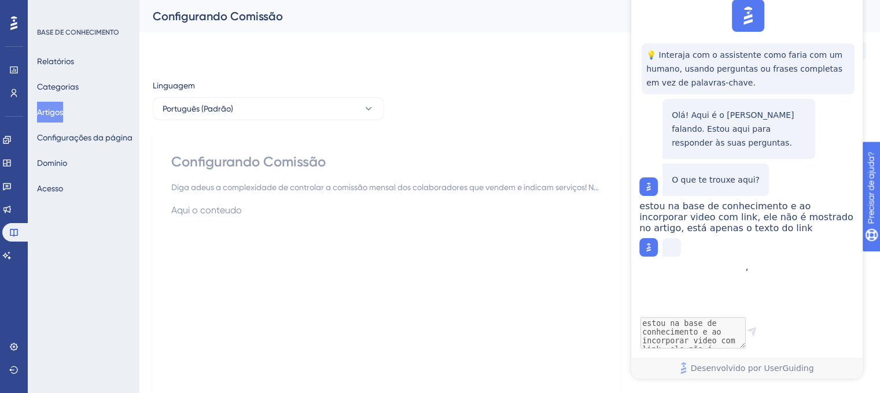
scroll to position [25, 0]
click at [567, 302] on div "Aqui o conteudo" at bounding box center [386, 331] width 430 height 254
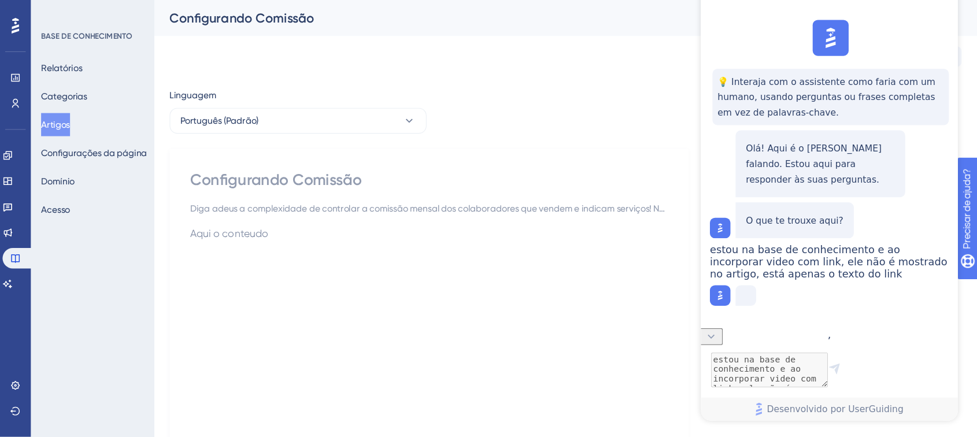
scroll to position [0, 0]
click at [485, 116] on div "Linguagem Português (Padrão) Configurando Comissão Diga adeus a complexidade de…" at bounding box center [509, 311] width 713 height 465
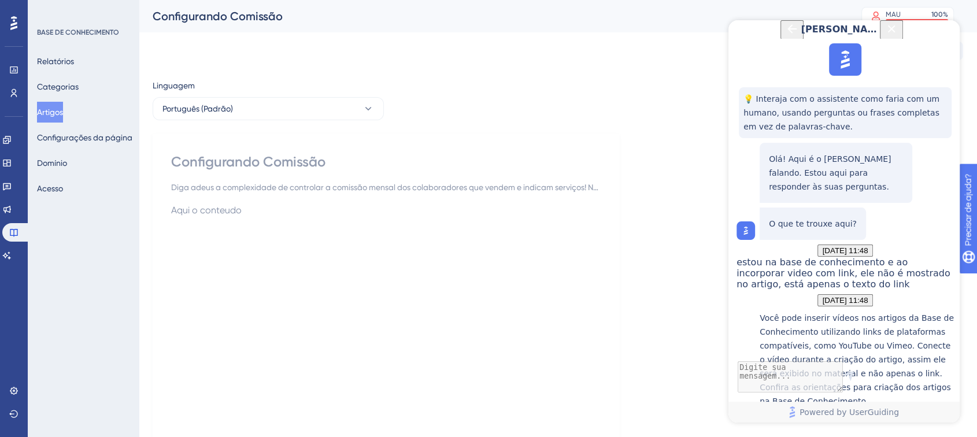
scroll to position [223, 0]
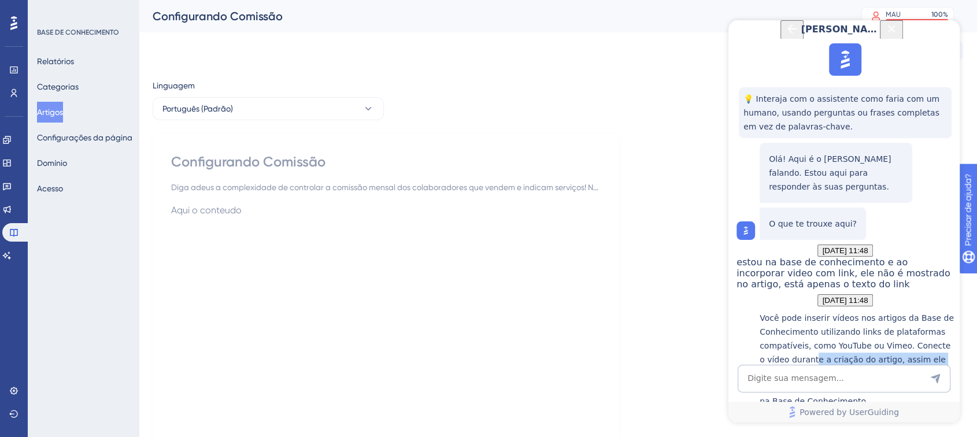
drag, startPoint x: 841, startPoint y: 234, endPoint x: 930, endPoint y: 250, distance: 90.4
click at [888, 311] on p "Você pode inserir vídeos nos artigos da Base de Conhecimento utilizando links d…" at bounding box center [857, 359] width 194 height 97
click at [844, 401] on div "Criando artigos da Base de Conhecimento" at bounding box center [857, 437] width 194 height 36
click at [788, 34] on icon "Back Button" at bounding box center [792, 28] width 9 height 9
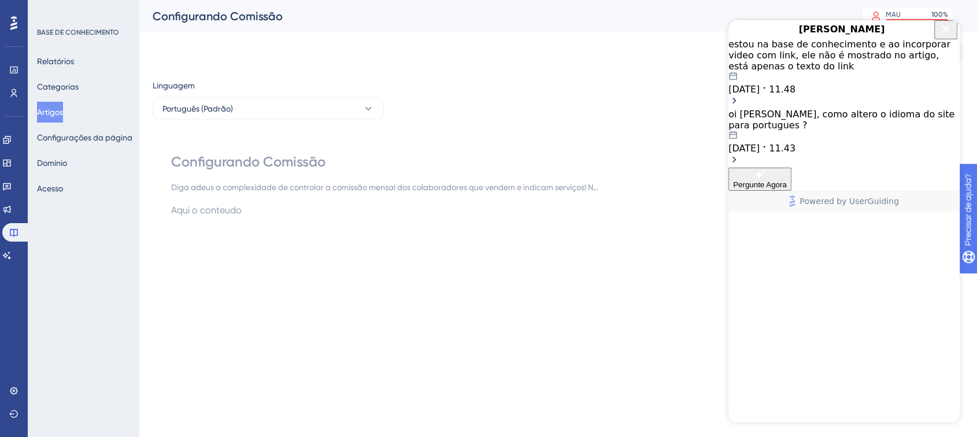
click at [888, 33] on icon "Close Button" at bounding box center [946, 29] width 14 height 14
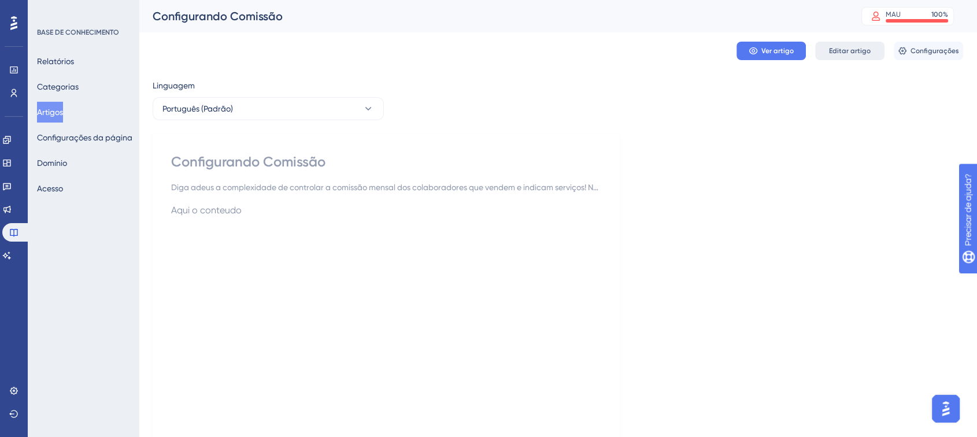
scroll to position [0, 0]
click at [860, 49] on font "Editar artigo" at bounding box center [850, 51] width 42 height 8
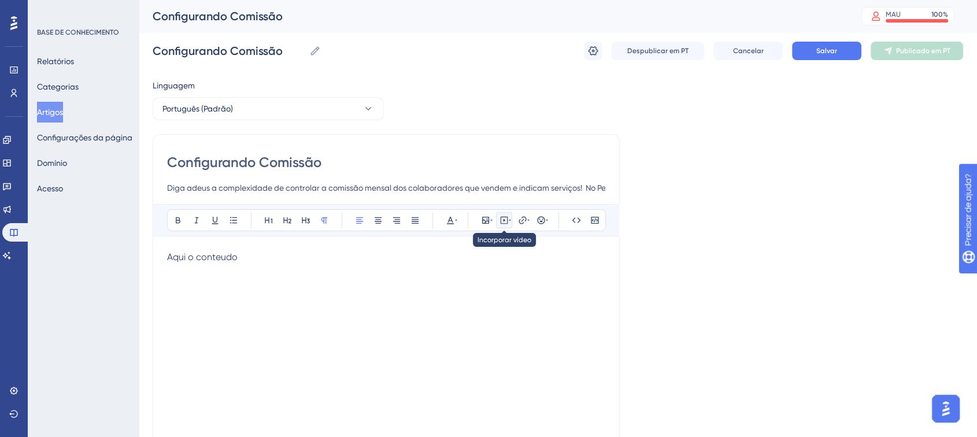
click at [506, 222] on icon at bounding box center [504, 220] width 9 height 9
click at [463, 276] on textarea at bounding box center [504, 292] width 176 height 52
paste textarea "[URL][DOMAIN_NAME]"
click at [473, 304] on textarea "[URL][DOMAIN_NAME]" at bounding box center [504, 292] width 176 height 52
click at [559, 272] on textarea "[URL][DOMAIN_NAME]" at bounding box center [504, 292] width 176 height 52
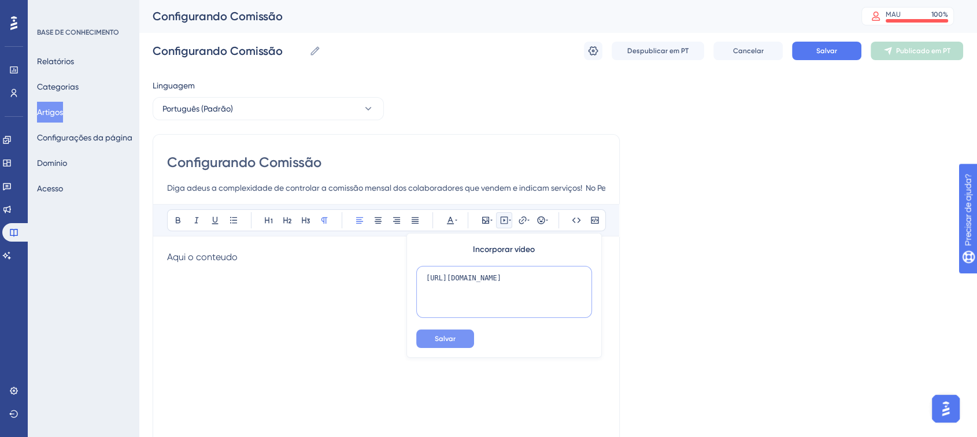
type textarea "[URL][DOMAIN_NAME]"
click at [460, 337] on button "Salvar" at bounding box center [445, 339] width 58 height 19
click at [379, 316] on div "Aqui o conteudo [URL][DOMAIN_NAME]" at bounding box center [386, 377] width 438 height 254
click at [208, 262] on span "Aqui o conteudo" at bounding box center [202, 257] width 71 height 11
click at [208, 271] on font "[URL][DOMAIN_NAME]" at bounding box center [212, 269] width 91 height 11
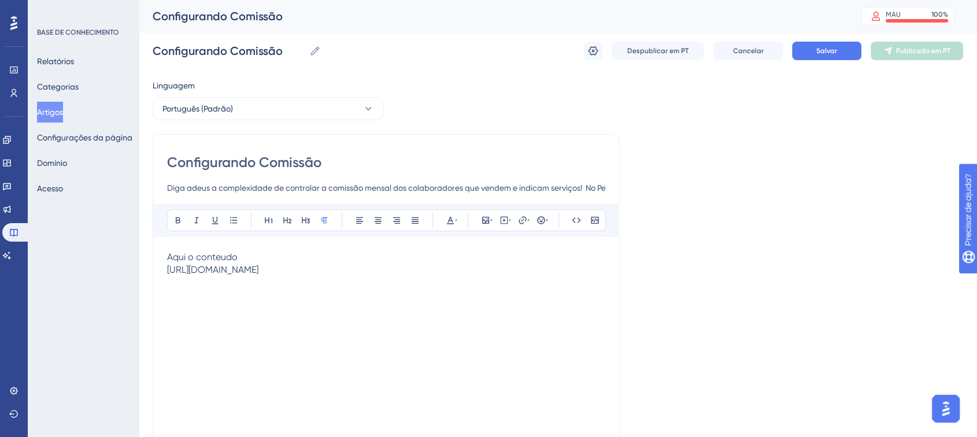
click at [289, 300] on div "Aqui o conteudo [URL][DOMAIN_NAME]" at bounding box center [386, 377] width 438 height 254
click at [844, 54] on button "Salvar" at bounding box center [826, 51] width 69 height 19
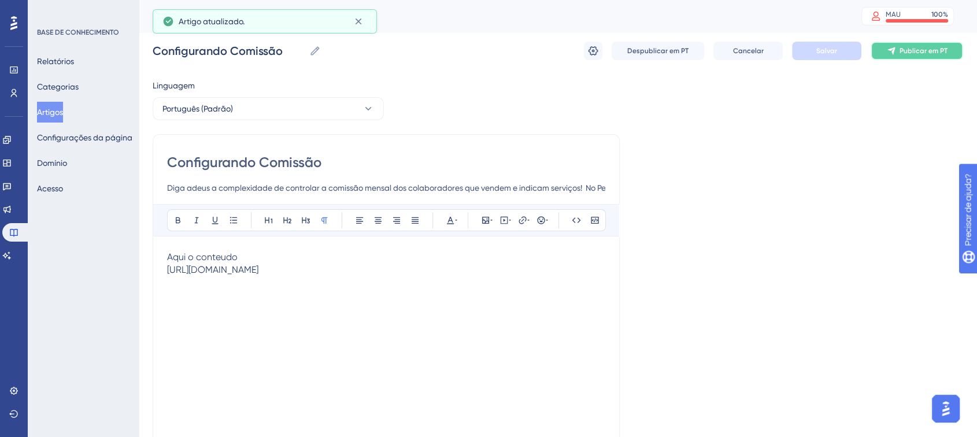
click at [887, 50] on icon at bounding box center [891, 50] width 9 height 9
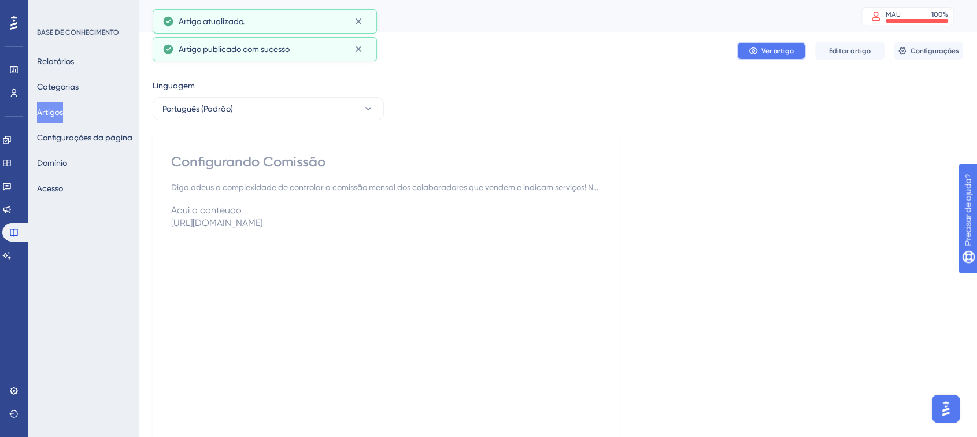
click at [777, 56] on button "Ver artigo" at bounding box center [771, 51] width 69 height 19
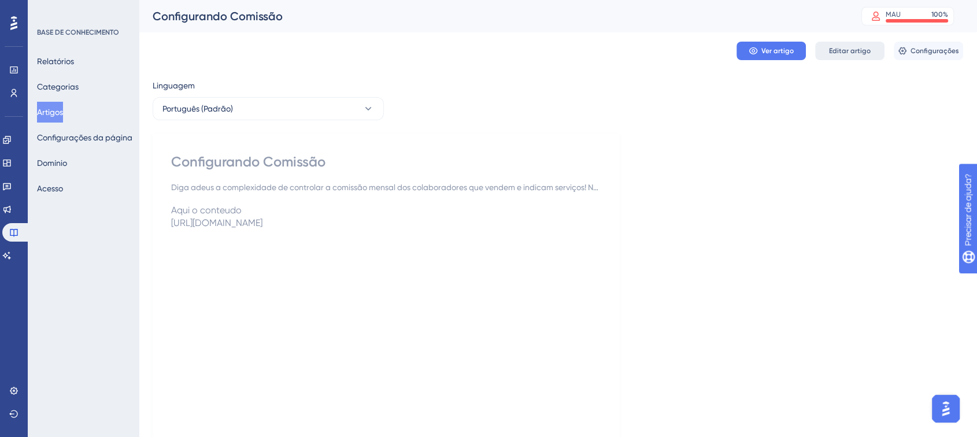
click at [851, 50] on font "Editar artigo" at bounding box center [850, 51] width 42 height 8
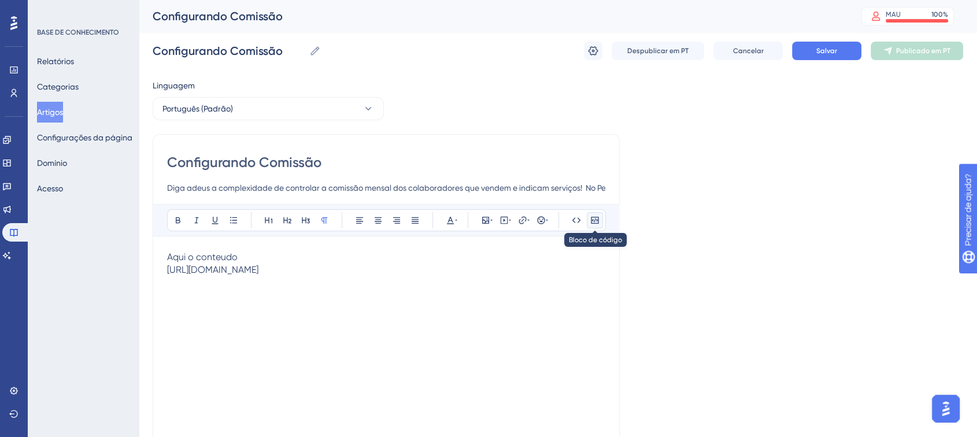
click at [592, 225] on button at bounding box center [595, 220] width 16 height 16
click at [574, 223] on icon at bounding box center [576, 220] width 9 height 9
click at [579, 219] on icon at bounding box center [577, 219] width 9 height 5
click at [509, 224] on icon at bounding box center [510, 220] width 2 height 9
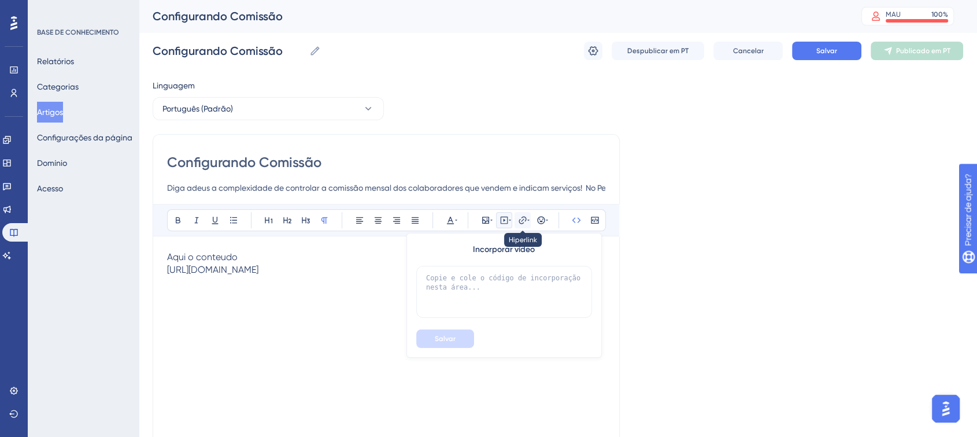
click at [523, 222] on icon at bounding box center [523, 220] width 8 height 8
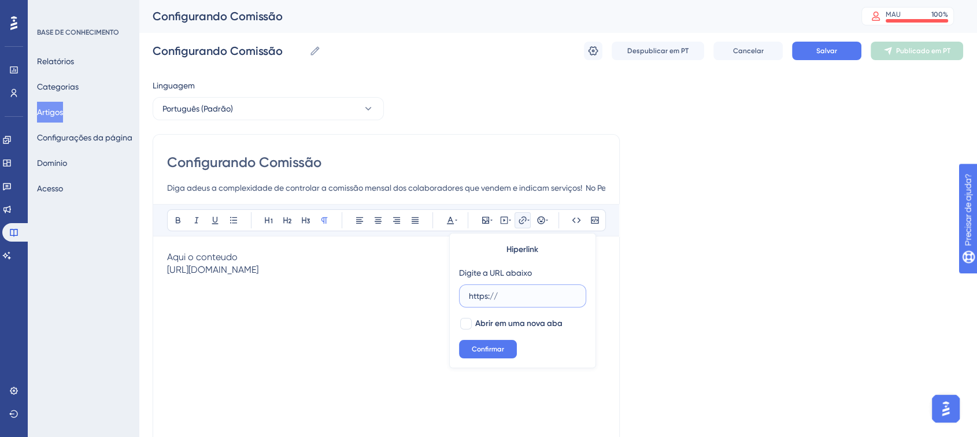
click at [543, 297] on input "https://" at bounding box center [523, 296] width 108 height 13
click at [464, 322] on div at bounding box center [466, 324] width 12 height 12
checkbox input "true"
drag, startPoint x: 322, startPoint y: 272, endPoint x: 296, endPoint y: 267, distance: 26.5
click at [296, 268] on div "[URL][DOMAIN_NAME]" at bounding box center [386, 269] width 438 height 11
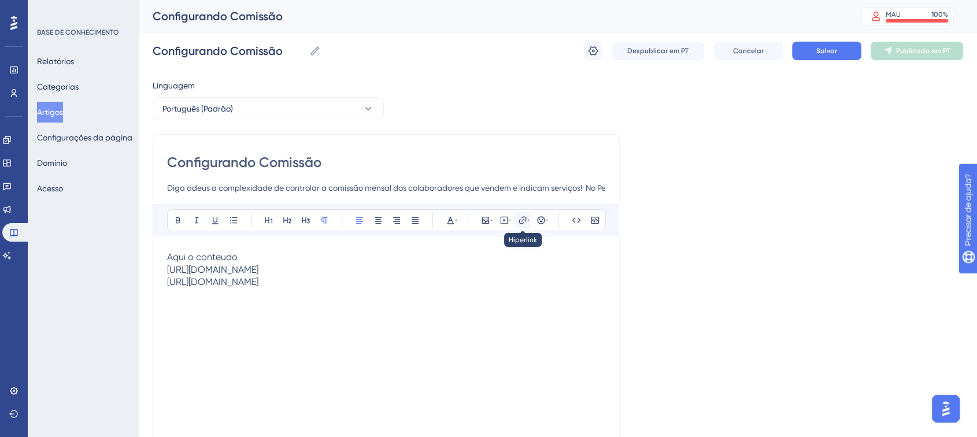
click at [523, 223] on icon at bounding box center [523, 220] width 8 height 8
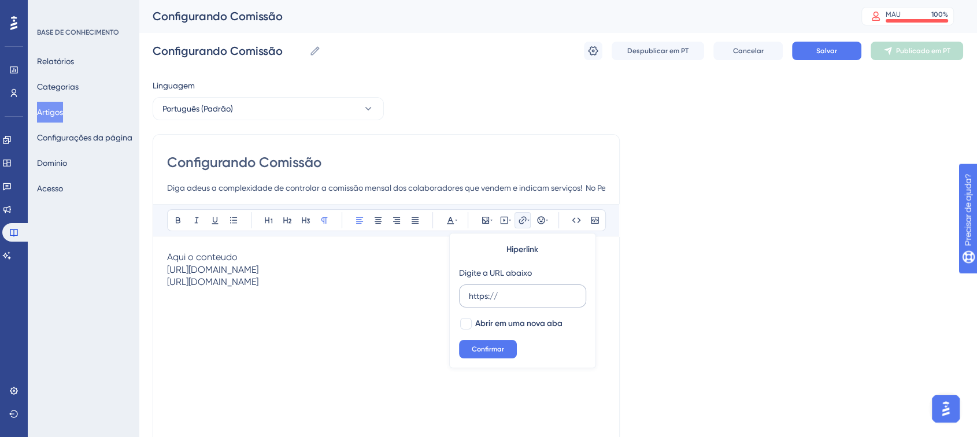
click at [524, 293] on input "https://" at bounding box center [523, 296] width 108 height 13
drag, startPoint x: 524, startPoint y: 292, endPoint x: 395, endPoint y: 291, distance: 129.0
click at [395, 291] on div "Audacioso itálico Sublinhado Ponto de bala Título 1 Título 2 Título 3 Normal Al…" at bounding box center [386, 354] width 438 height 301
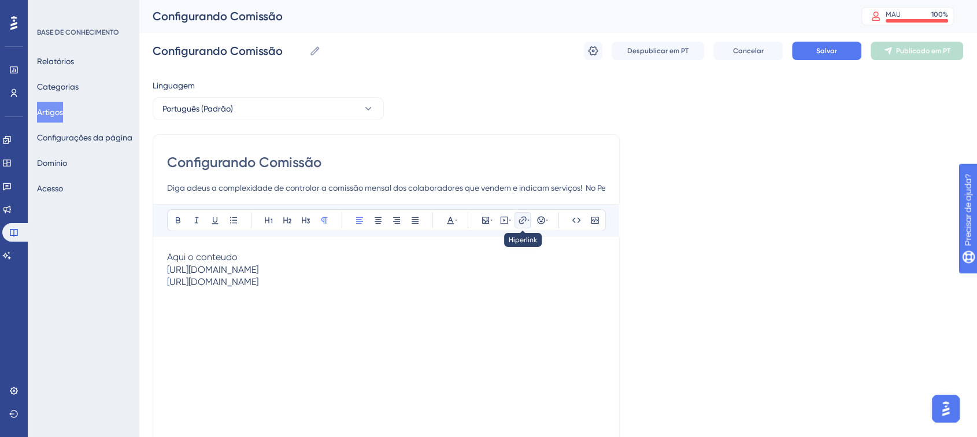
click at [523, 221] on icon at bounding box center [522, 220] width 9 height 9
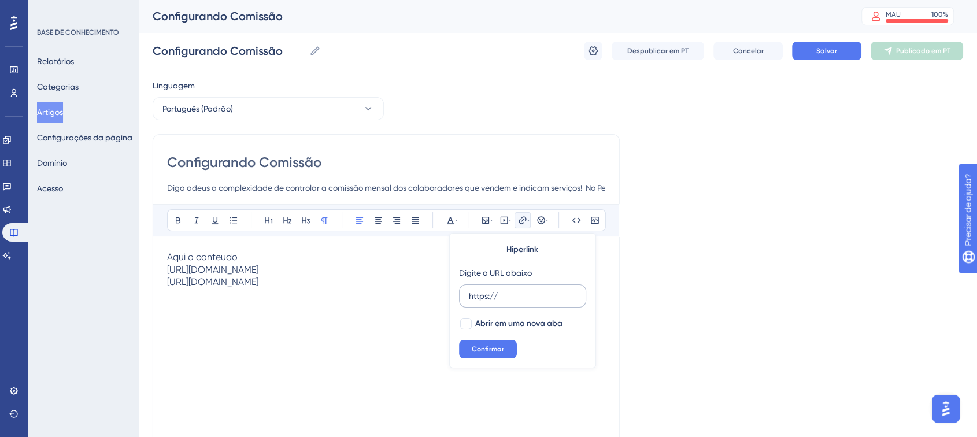
click at [518, 294] on input "https://" at bounding box center [523, 296] width 108 height 13
drag, startPoint x: 389, startPoint y: 295, endPoint x: 208, endPoint y: 300, distance: 180.5
click at [208, 289] on p "[URL][DOMAIN_NAME][DOMAIN_NAME]" at bounding box center [386, 282] width 438 height 14
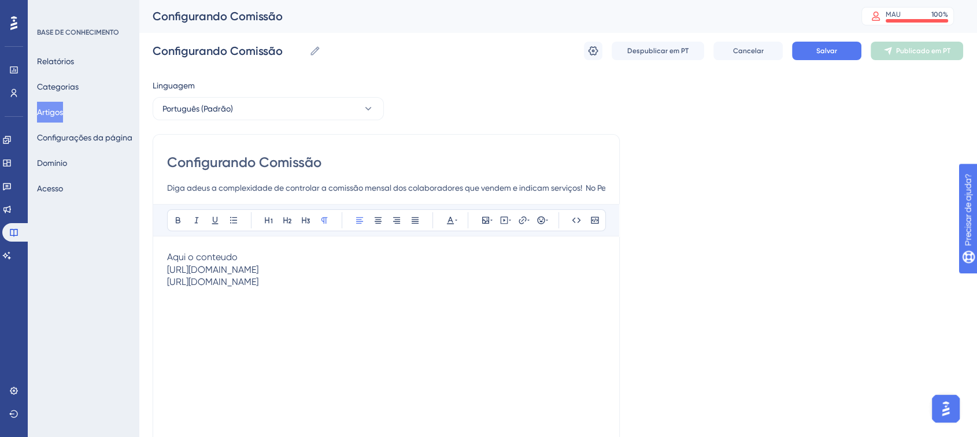
drag, startPoint x: 558, startPoint y: 280, endPoint x: 131, endPoint y: 295, distance: 427.6
click at [139, 295] on div "Desempenho Usuários Noivado Widgets Opinião Atualizações de produtos Base de co…" at bounding box center [558, 303] width 839 height 607
click at [490, 219] on icon at bounding box center [491, 220] width 2 height 9
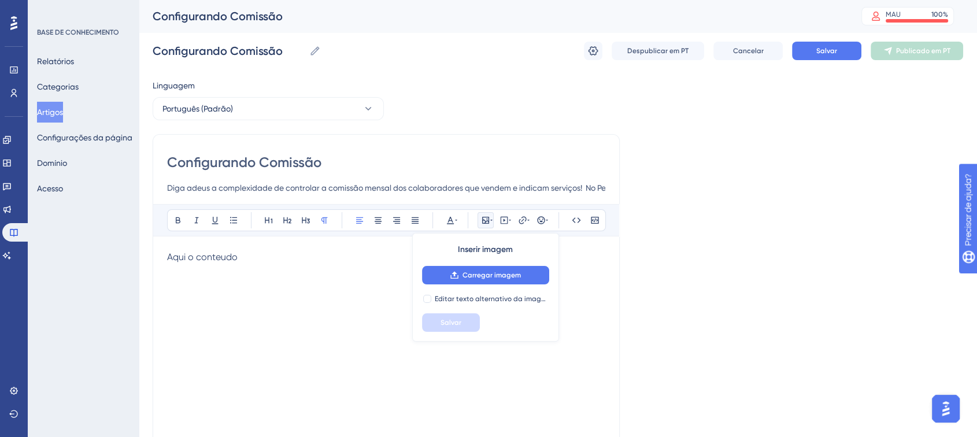
click at [367, 296] on div "Aqui o conteudo" at bounding box center [386, 377] width 438 height 254
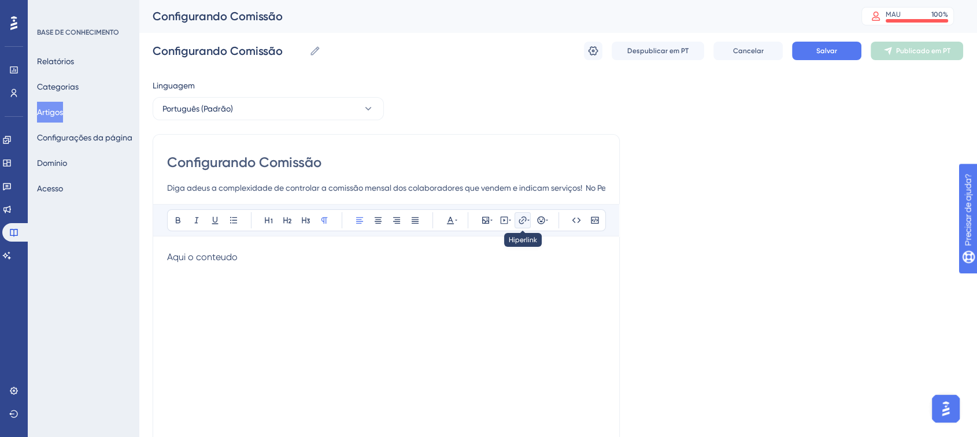
click at [517, 220] on button at bounding box center [523, 220] width 16 height 16
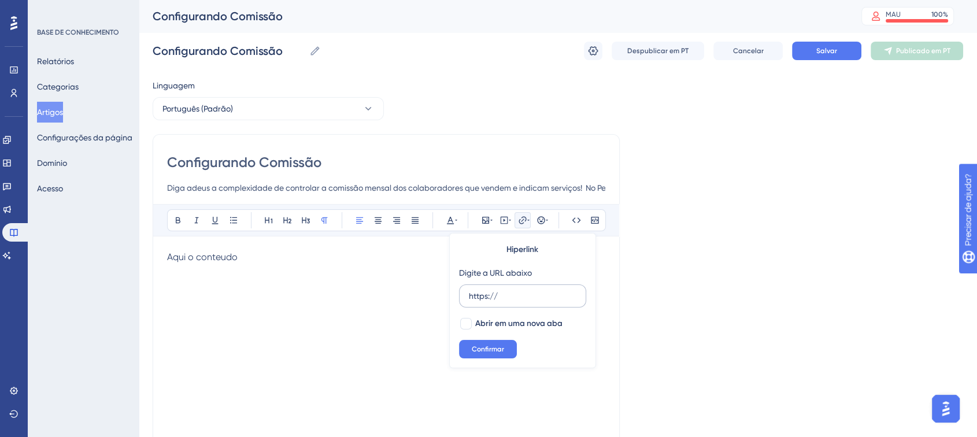
click at [511, 291] on input "https://" at bounding box center [523, 296] width 108 height 13
drag, startPoint x: 511, startPoint y: 291, endPoint x: 453, endPoint y: 290, distance: 57.8
click at [453, 290] on div "Hiperlink Digite a URL abaixo https:// Abrir em uma nova aba Confirmar" at bounding box center [522, 300] width 147 height 135
click at [475, 293] on input "https://" at bounding box center [523, 296] width 108 height 13
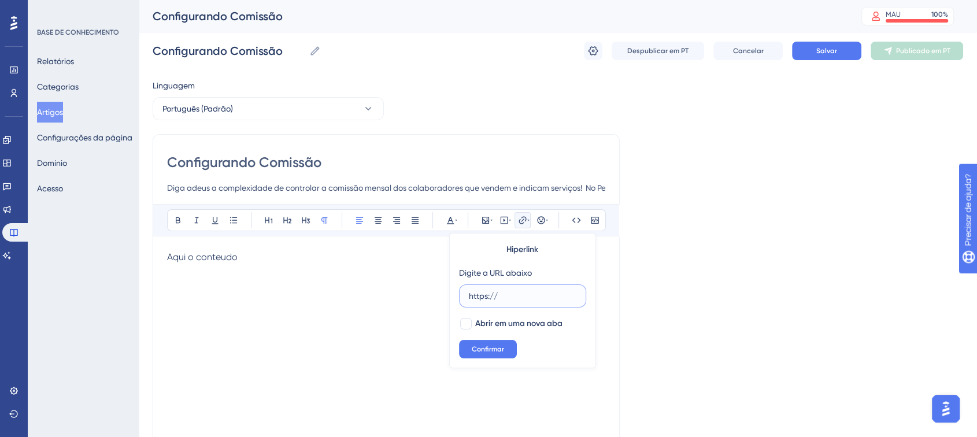
click at [475, 293] on input "https://" at bounding box center [523, 296] width 108 height 13
click at [504, 297] on input "https://" at bounding box center [523, 296] width 108 height 13
click at [503, 297] on input "https://" at bounding box center [523, 296] width 108 height 13
click at [467, 323] on div at bounding box center [466, 324] width 12 height 12
checkbox input "true"
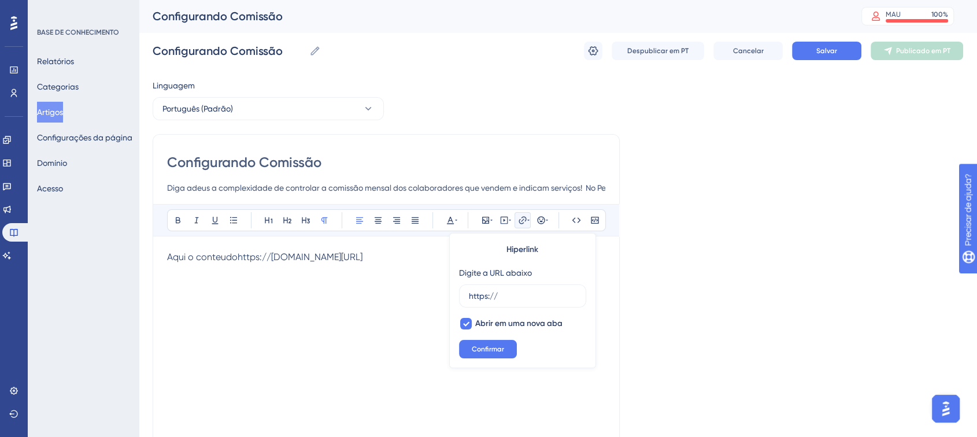
drag, startPoint x: 375, startPoint y: 257, endPoint x: 272, endPoint y: 257, distance: 103.5
click at [272, 257] on p "Aqui o conteudohttps://[DOMAIN_NAME][URL]" at bounding box center [386, 257] width 438 height 14
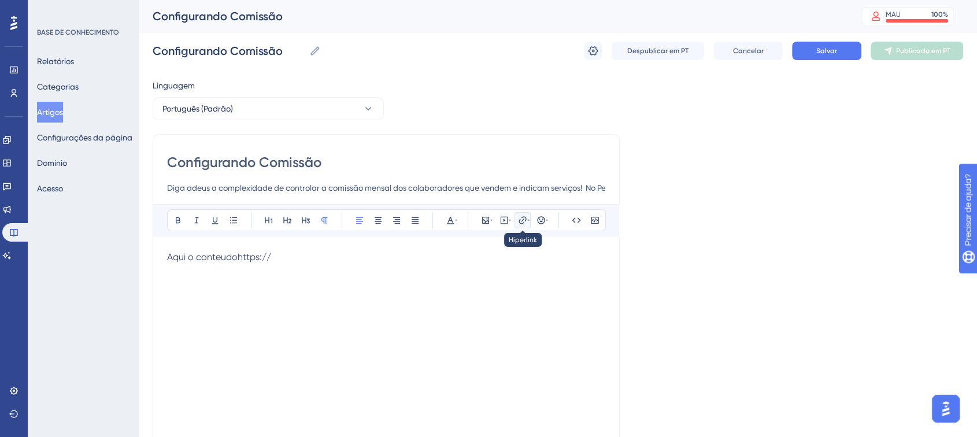
click at [519, 222] on icon at bounding box center [523, 220] width 8 height 8
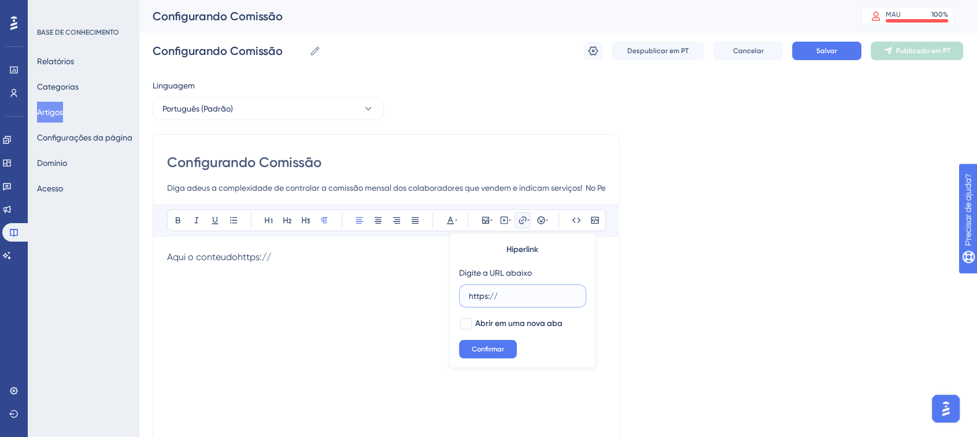
click at [522, 294] on input "https://" at bounding box center [523, 296] width 108 height 13
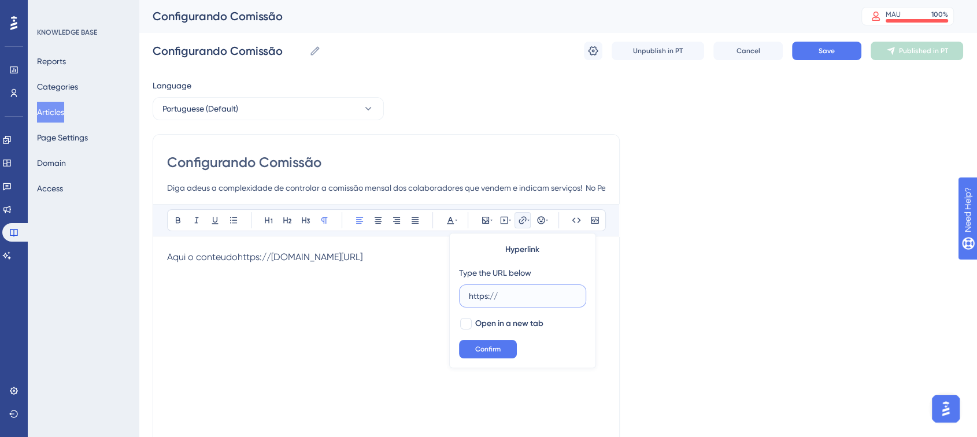
click at [501, 298] on input "https://" at bounding box center [523, 296] width 108 height 13
paste input "[DOMAIN_NAME][URL]"
type input "[URL][DOMAIN_NAME]"
click at [469, 324] on div at bounding box center [466, 324] width 12 height 12
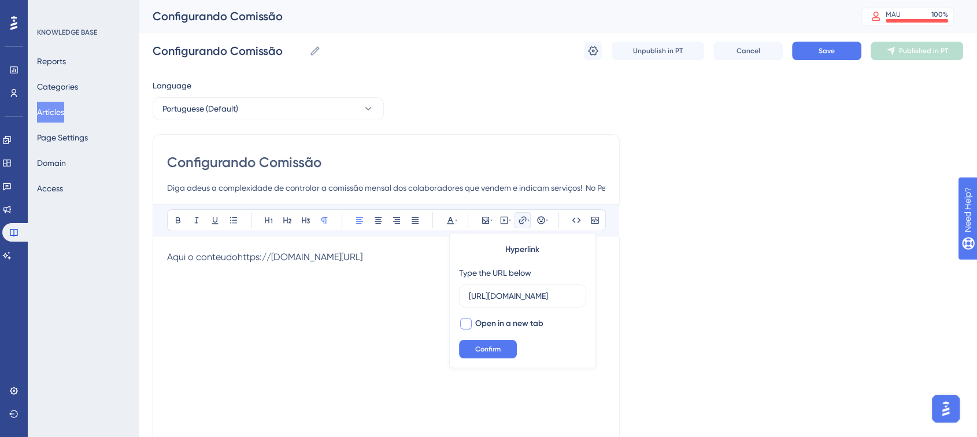
checkbox input "true"
click at [481, 354] on button "Confirm" at bounding box center [488, 349] width 58 height 19
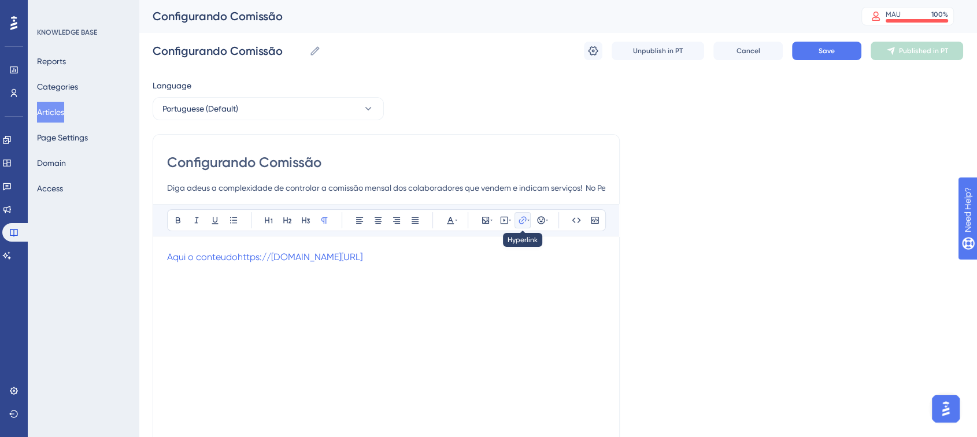
click at [527, 222] on icon at bounding box center [528, 220] width 2 height 9
click at [407, 259] on p "Aqui o conteudohttps://[DOMAIN_NAME][URL]" at bounding box center [386, 257] width 438 height 14
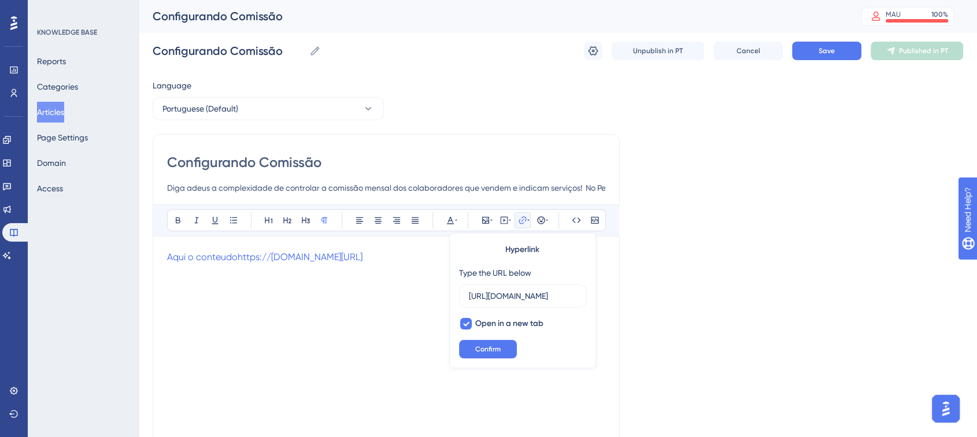
click at [407, 259] on p "Aqui o conteudohttps://[DOMAIN_NAME][URL]" at bounding box center [386, 257] width 438 height 14
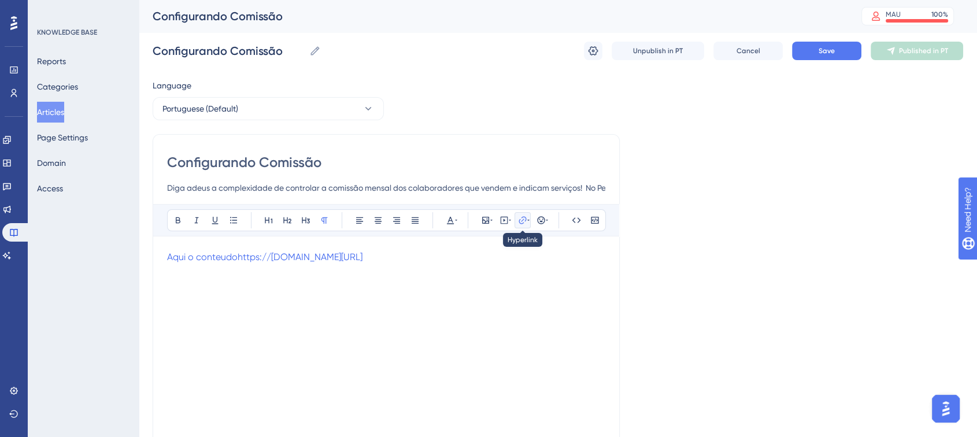
click at [520, 221] on icon at bounding box center [522, 220] width 9 height 9
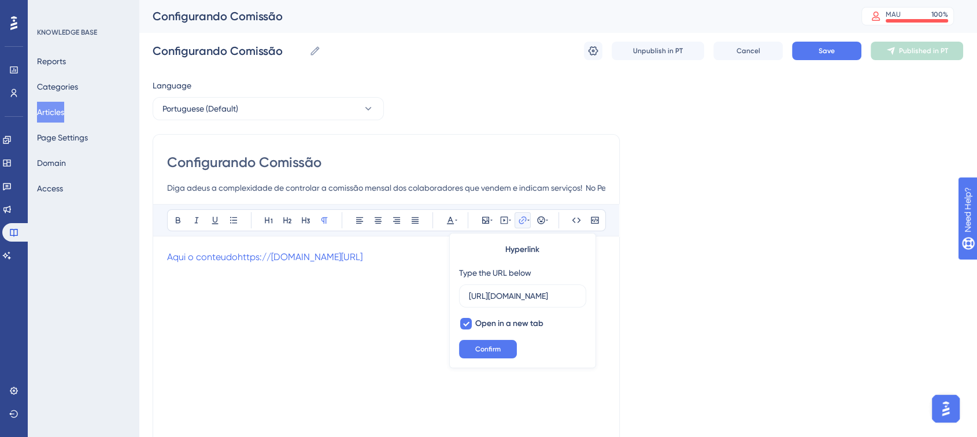
scroll to position [0, 10]
click at [536, 292] on input "[URL][DOMAIN_NAME]" at bounding box center [523, 296] width 108 height 13
click at [494, 350] on span "Confirm" at bounding box center [487, 349] width 25 height 9
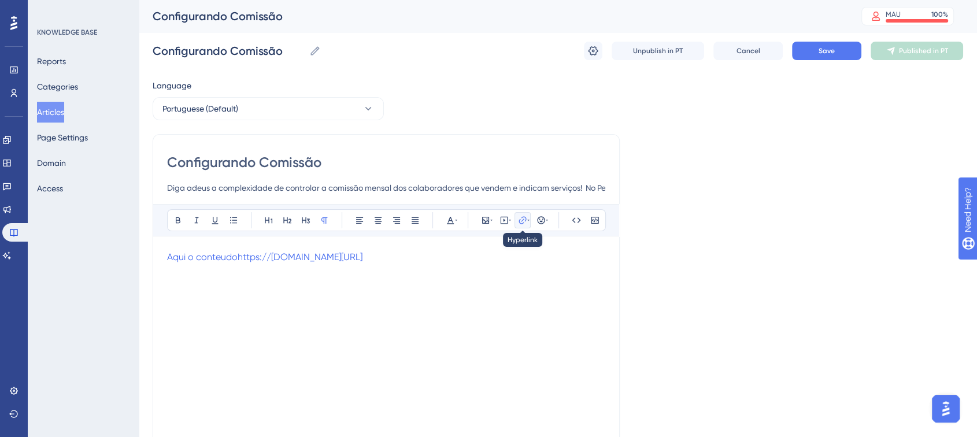
click at [525, 218] on icon at bounding box center [522, 220] width 9 height 9
click at [525, 224] on icon at bounding box center [522, 220] width 9 height 9
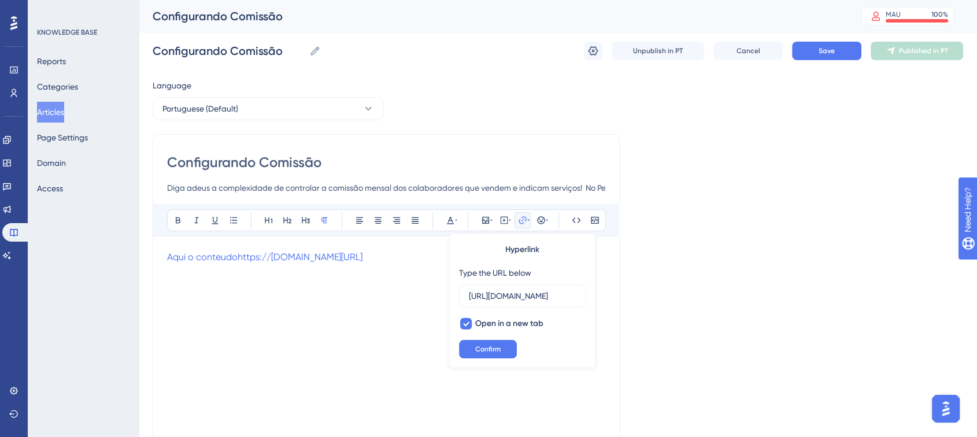
scroll to position [0, 10]
click at [530, 296] on input "[URL][DOMAIN_NAME]" at bounding box center [523, 296] width 108 height 13
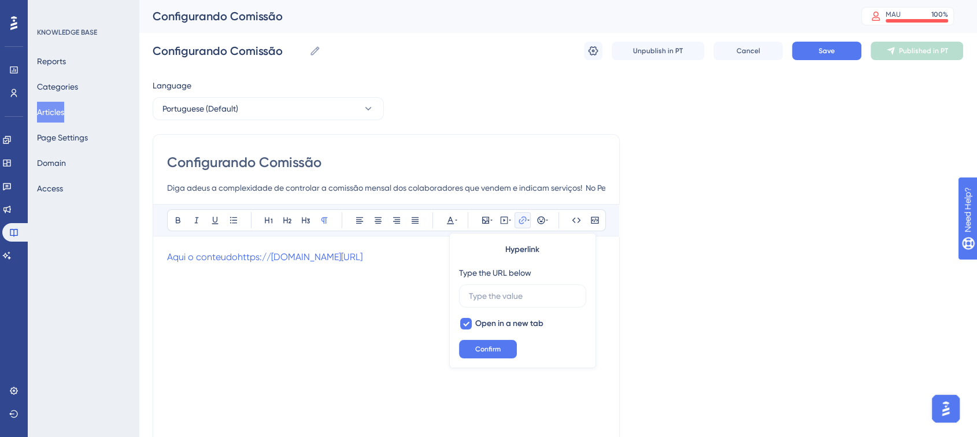
click at [409, 316] on div "Aqui o conteudohttps://[DOMAIN_NAME][URL]" at bounding box center [386, 377] width 438 height 254
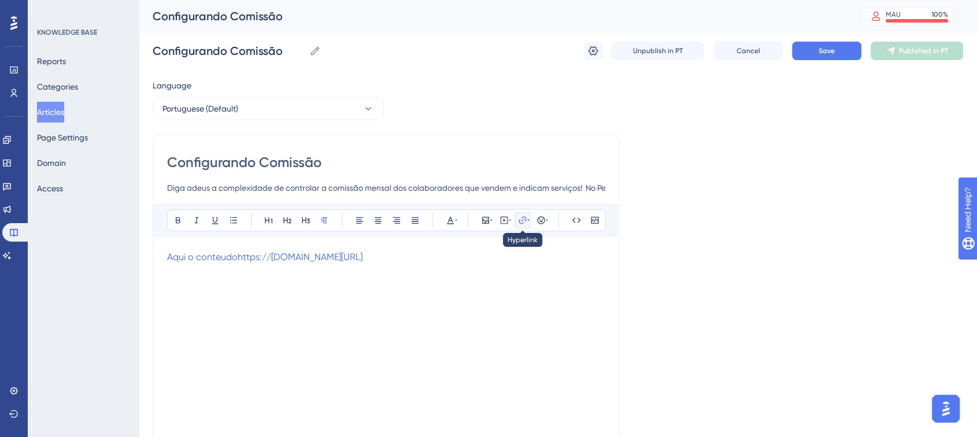
click at [523, 217] on icon at bounding box center [522, 220] width 9 height 9
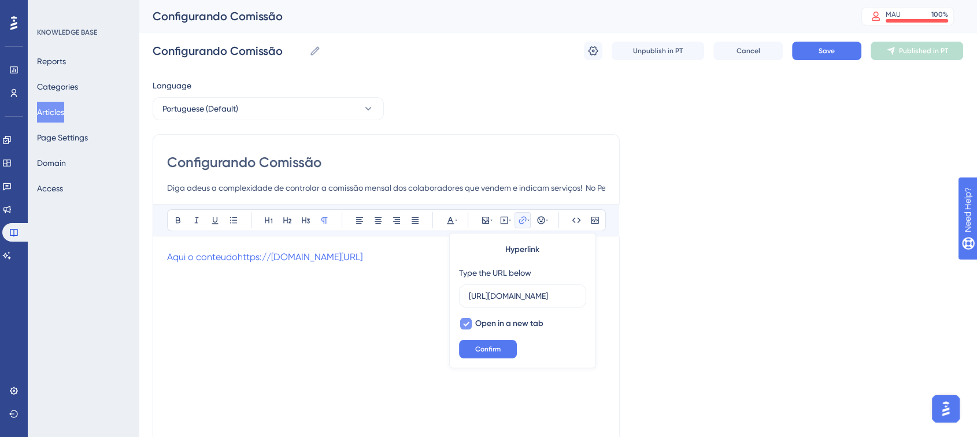
scroll to position [0, 10]
click at [470, 323] on div at bounding box center [466, 324] width 12 height 12
checkbox input "false"
click at [489, 295] on input "[URL][DOMAIN_NAME]" at bounding box center [523, 296] width 108 height 13
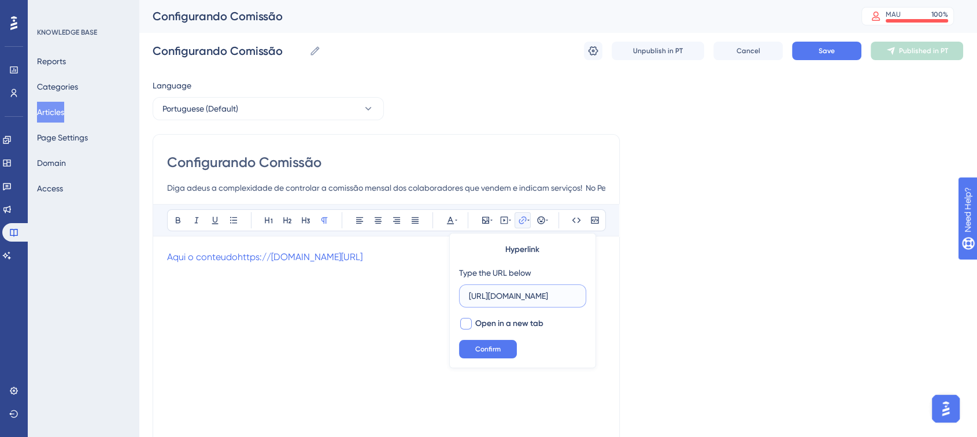
click at [489, 295] on input "[URL][DOMAIN_NAME]" at bounding box center [523, 296] width 108 height 13
click at [488, 354] on button "Confirm" at bounding box center [488, 349] width 58 height 19
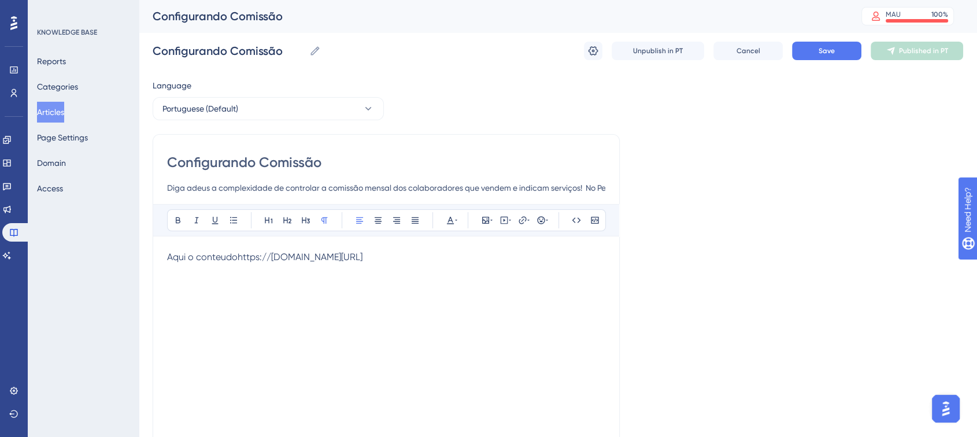
drag, startPoint x: 393, startPoint y: 258, endPoint x: 65, endPoint y: 251, distance: 327.4
click at [139, 251] on div "Performance Users Engagement Widgets Feedback Product Updates Knowledge Base AI…" at bounding box center [558, 303] width 839 height 607
click at [522, 222] on icon at bounding box center [522, 220] width 9 height 9
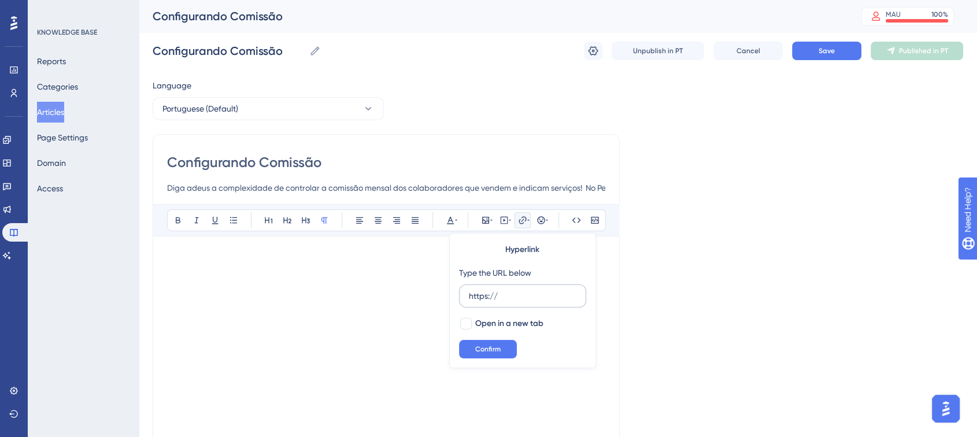
click at [520, 293] on input "https://" at bounding box center [523, 296] width 108 height 13
drag, startPoint x: 520, startPoint y: 293, endPoint x: 457, endPoint y: 291, distance: 63.1
click at [456, 293] on div "Hyperlink Type the URL below https:// Open in a new tab Confirm" at bounding box center [522, 300] width 147 height 135
type input "[URL][DOMAIN_NAME]"
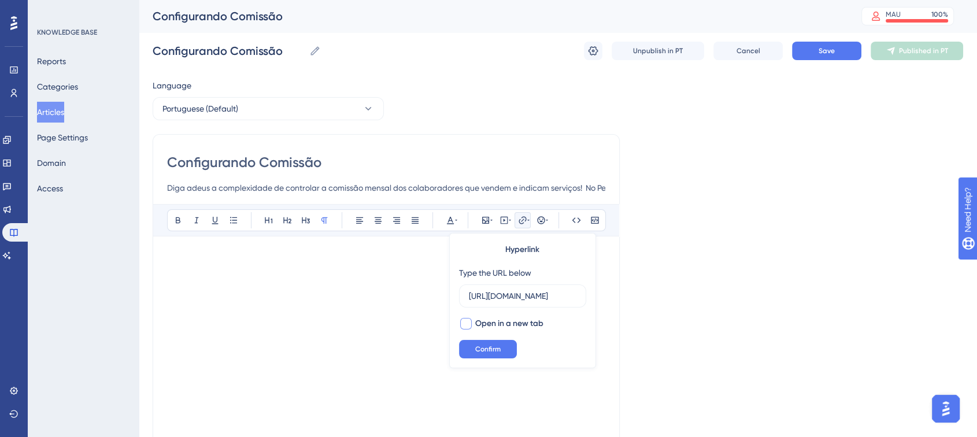
click at [479, 327] on span "Open in a new tab" at bounding box center [509, 324] width 68 height 14
checkbox input "true"
click at [481, 346] on span "Confirm" at bounding box center [487, 349] width 25 height 9
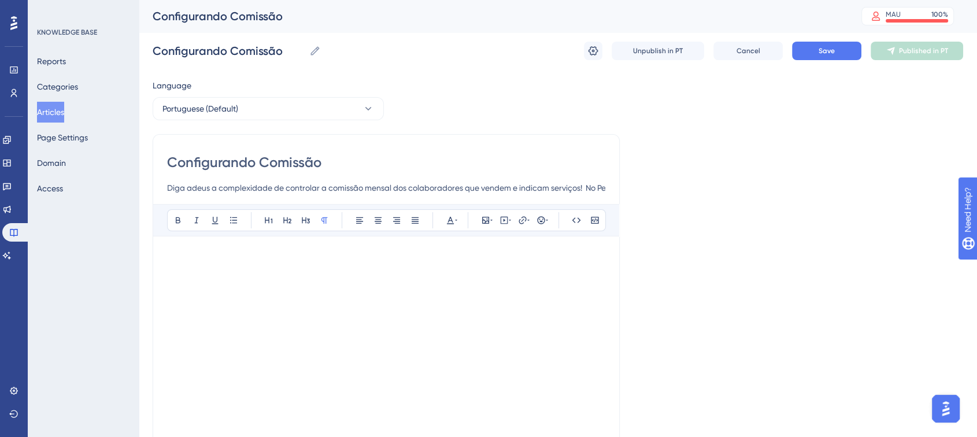
click at [278, 260] on p at bounding box center [386, 257] width 438 height 14
click at [523, 220] on icon at bounding box center [523, 220] width 8 height 8
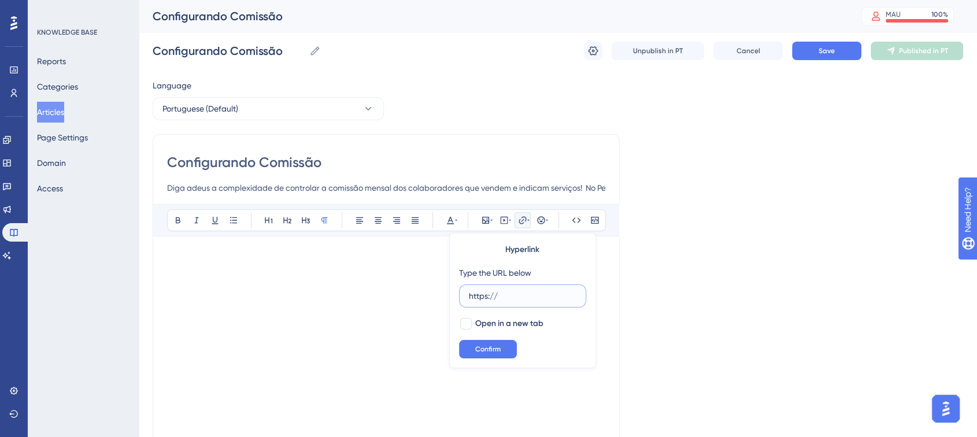
click at [509, 292] on input "https://" at bounding box center [523, 296] width 108 height 13
paste input "[URL][DOMAIN_NAME]"
type input "https://[URL][DOMAIN_NAME]"
click at [485, 327] on span "Open in a new tab" at bounding box center [509, 324] width 68 height 14
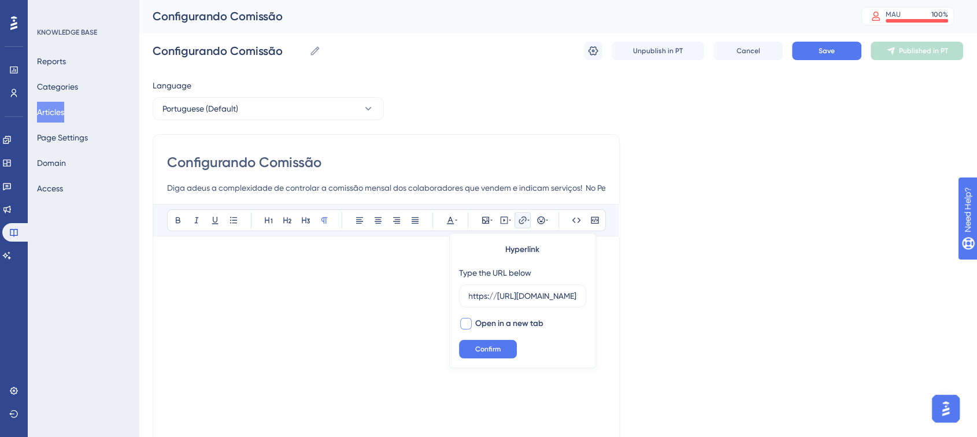
checkbox input "true"
click at [478, 343] on button "Confirm" at bounding box center [488, 349] width 58 height 19
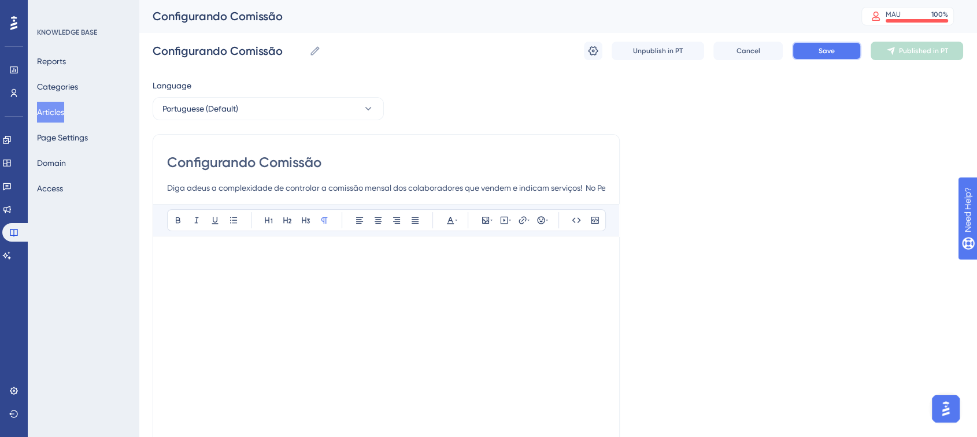
click at [824, 54] on span "Save" at bounding box center [827, 50] width 16 height 9
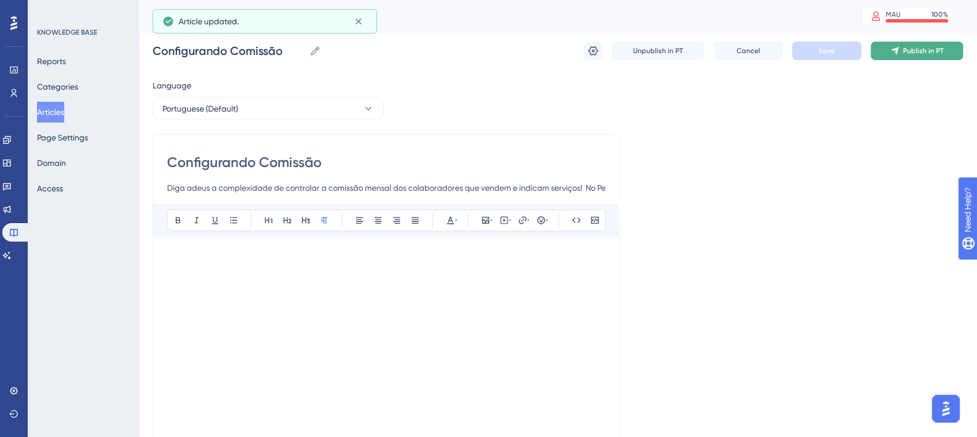
click at [888, 52] on span "Publish in PT" at bounding box center [923, 50] width 40 height 9
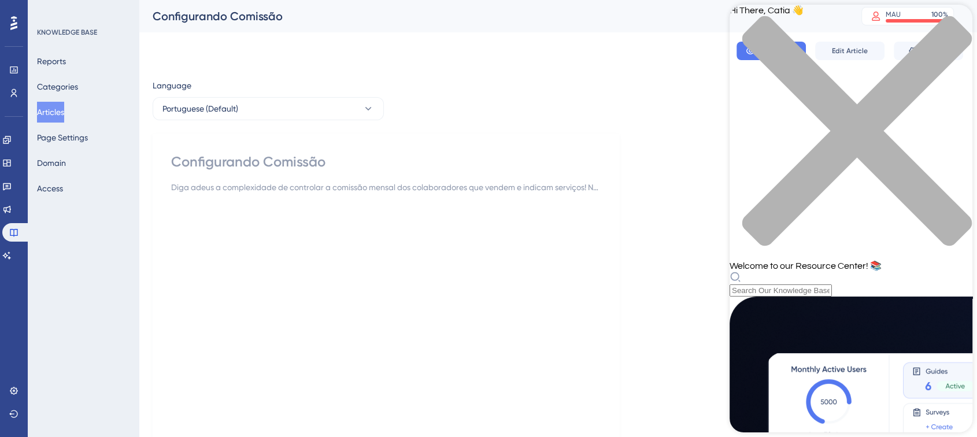
click at [888, 20] on icon "close resource center" at bounding box center [851, 137] width 243 height 243
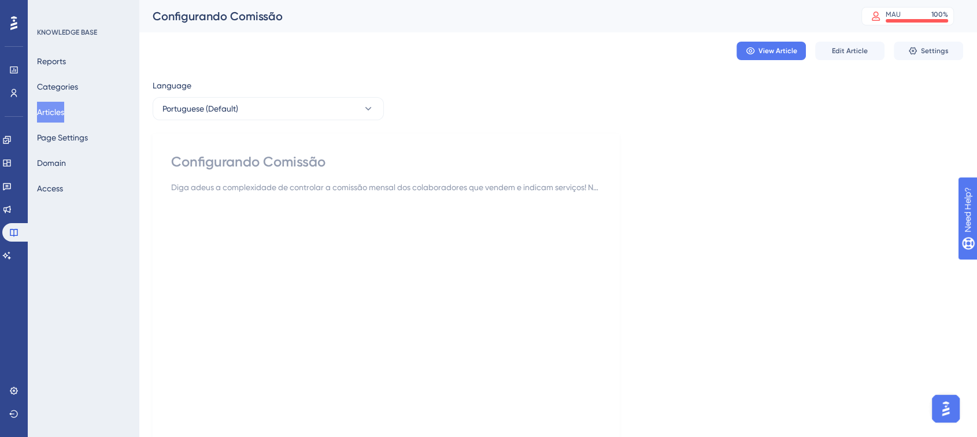
click at [222, 318] on div at bounding box center [386, 331] width 430 height 254
click at [852, 53] on span "Edit Article" at bounding box center [850, 50] width 36 height 9
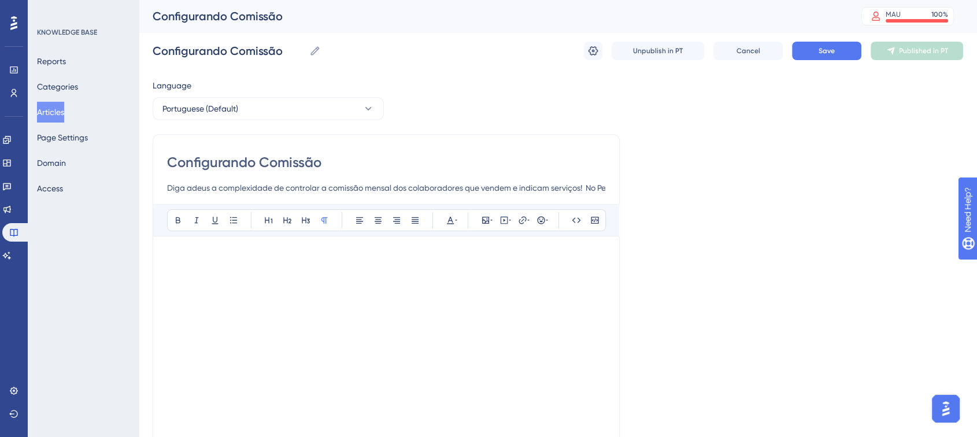
click at [388, 285] on p at bounding box center [386, 285] width 438 height 14
click at [527, 219] on icon at bounding box center [528, 220] width 2 height 9
click at [269, 249] on div "Bold Italic Underline Bullet Point Heading 1 Heading 2 Heading 3 Normal Align L…" at bounding box center [386, 354] width 438 height 301
click at [259, 264] on p at bounding box center [386, 271] width 438 height 14
click at [529, 221] on icon at bounding box center [528, 220] width 2 height 9
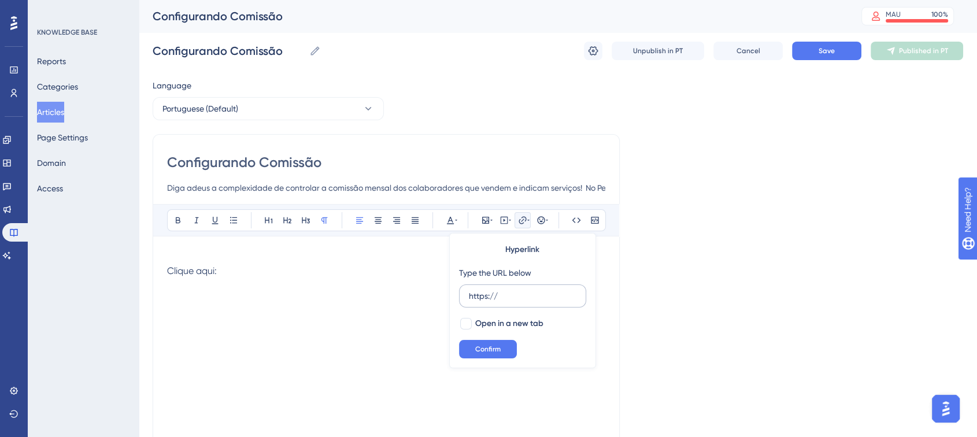
click at [518, 298] on input "https://" at bounding box center [523, 296] width 108 height 13
type input "[URL][DOMAIN_NAME]"
click at [493, 323] on span "Open in a new tab" at bounding box center [509, 324] width 68 height 14
checkbox input "true"
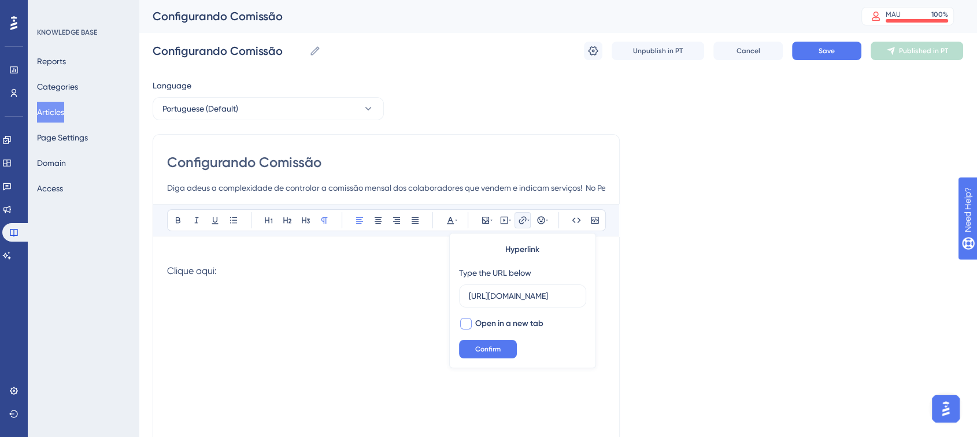
scroll to position [0, 0]
click at [486, 345] on span "Confirm" at bounding box center [487, 349] width 25 height 9
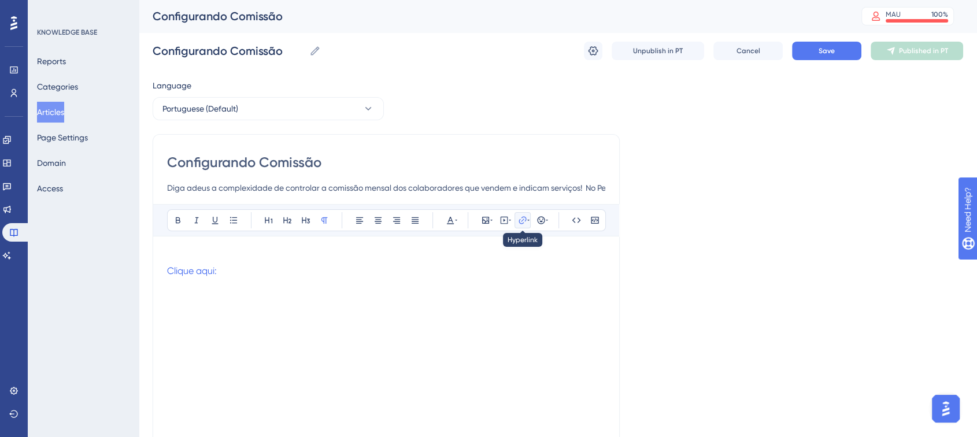
click at [529, 218] on icon at bounding box center [528, 220] width 2 height 9
click at [527, 221] on icon at bounding box center [528, 220] width 2 height 9
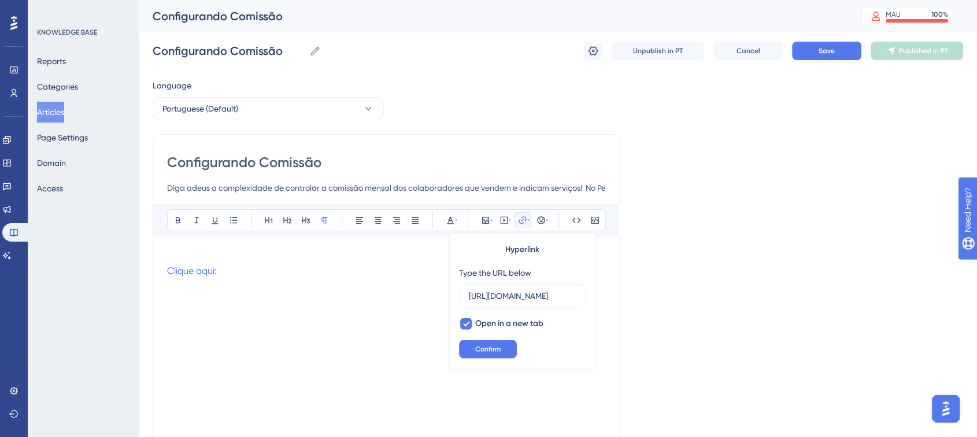
scroll to position [0, 10]
click at [467, 325] on icon at bounding box center [466, 323] width 7 height 9
checkbox input "false"
click at [521, 298] on input "[URL][DOMAIN_NAME]" at bounding box center [523, 296] width 108 height 13
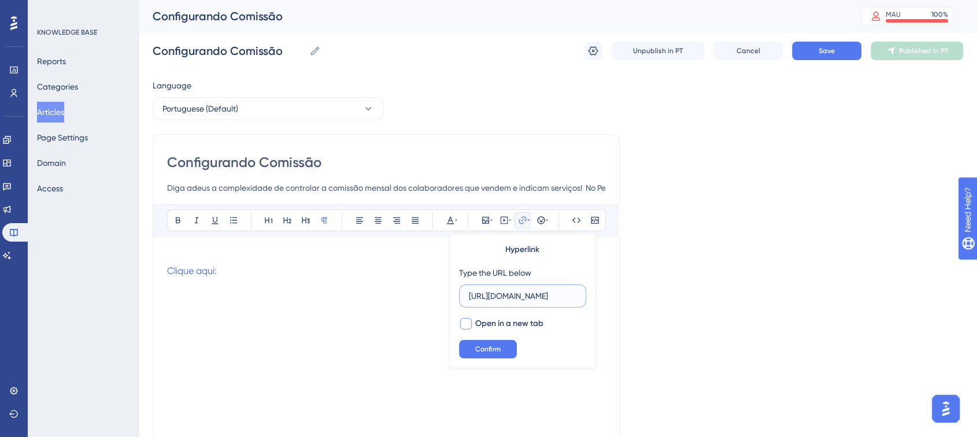
click at [521, 298] on input "[URL][DOMAIN_NAME]" at bounding box center [523, 296] width 108 height 13
click at [493, 346] on span "Confirm" at bounding box center [487, 349] width 25 height 9
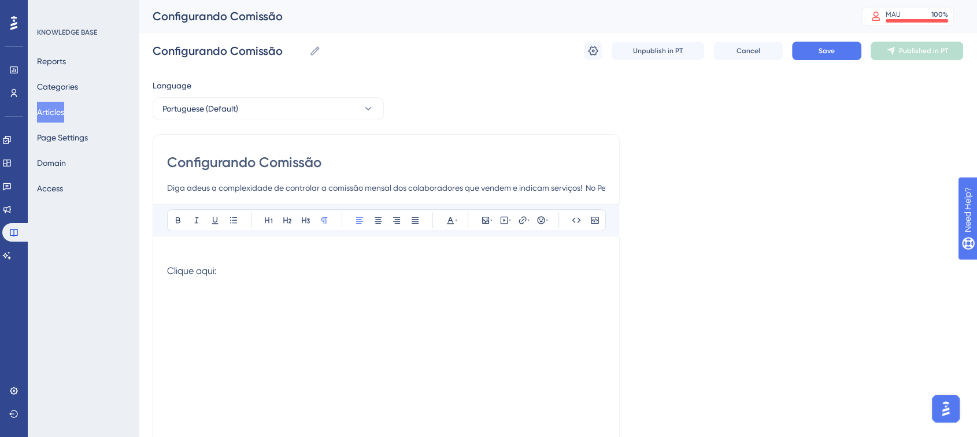
click at [264, 285] on p at bounding box center [386, 285] width 438 height 14
drag, startPoint x: 216, startPoint y: 270, endPoint x: 162, endPoint y: 267, distance: 54.5
click at [162, 267] on div "Configurando Comissão Diga adeus a complexidade de controlar a comissão mensal …" at bounding box center [386, 326] width 467 height 385
click at [376, 273] on span "Aqui nesse vídeo você acompanha o passo a pasos de como configurar a sua comiss…" at bounding box center [355, 270] width 376 height 11
click at [377, 272] on span "Aqui nesse vídeo você acompanha o passo a passo de como configurar a sua comiss…" at bounding box center [355, 270] width 376 height 11
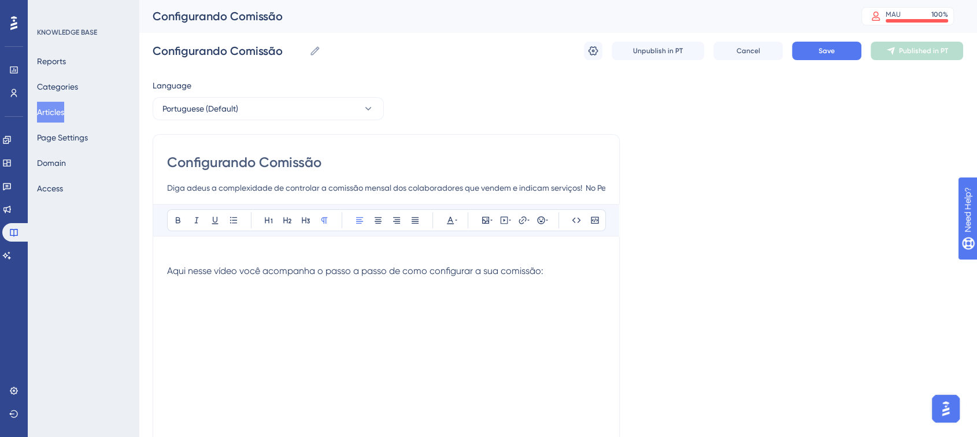
click at [377, 272] on span "Aqui nesse vídeo você acompanha o passo a passo de como configurar a sua comiss…" at bounding box center [355, 270] width 376 height 11
click at [506, 219] on icon at bounding box center [504, 220] width 9 height 9
click at [490, 288] on textarea at bounding box center [504, 292] width 176 height 52
paste textarea "[URL][DOMAIN_NAME]"
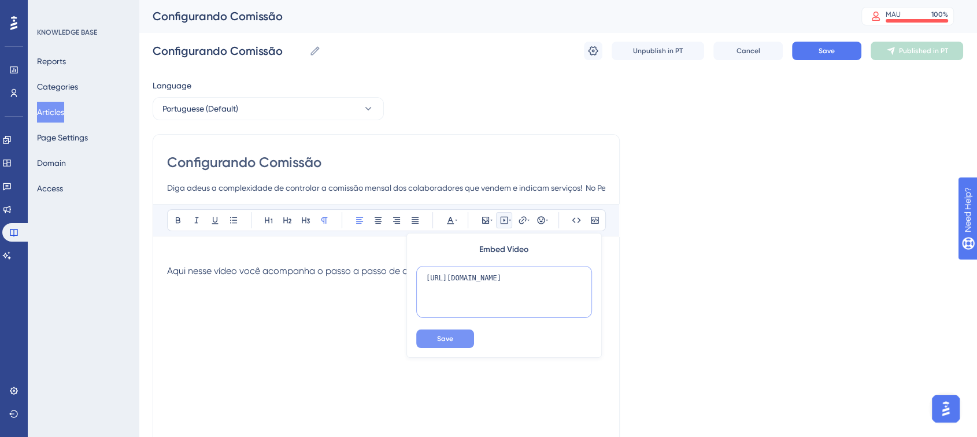
type textarea "[URL][DOMAIN_NAME]"
click at [462, 333] on button "Save" at bounding box center [445, 339] width 58 height 19
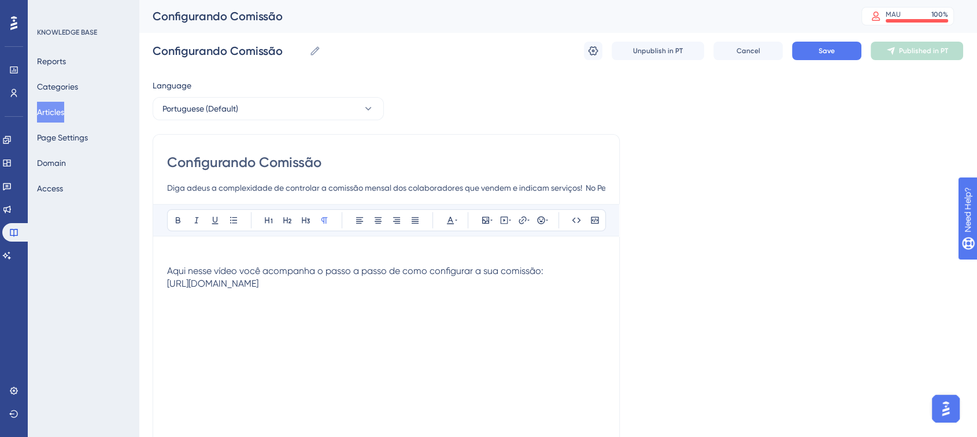
click at [278, 271] on span "Aqui nesse vídeo você acompanha o passo a passo de como configurar a sua comiss…" at bounding box center [355, 270] width 376 height 11
click at [290, 292] on p at bounding box center [386, 296] width 438 height 14
click at [371, 271] on span "Aqui nesse vídeo você acompanha o passo a passo de como configurar a sua comiss…" at bounding box center [355, 270] width 376 height 11
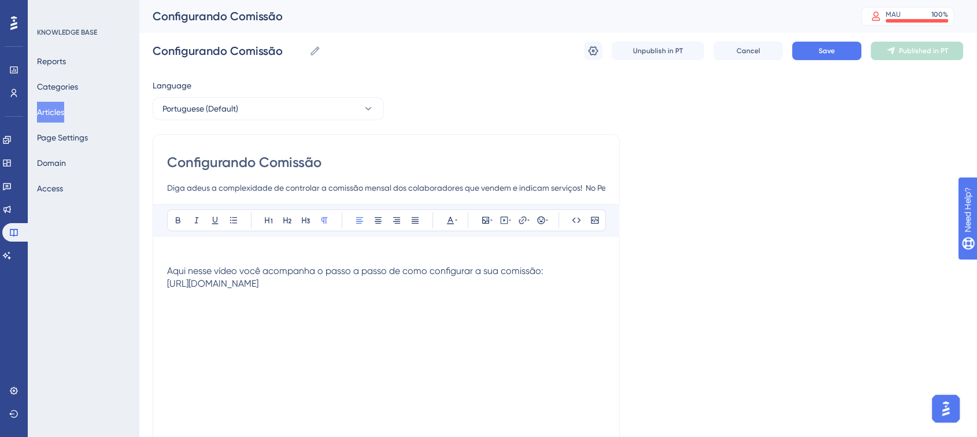
click at [371, 271] on span "Aqui nesse vídeo você acompanha o passo a passo de como configurar a sua comiss…" at bounding box center [355, 270] width 376 height 11
click at [360, 296] on p at bounding box center [386, 296] width 438 height 14
click at [832, 53] on span "Save" at bounding box center [827, 50] width 16 height 9
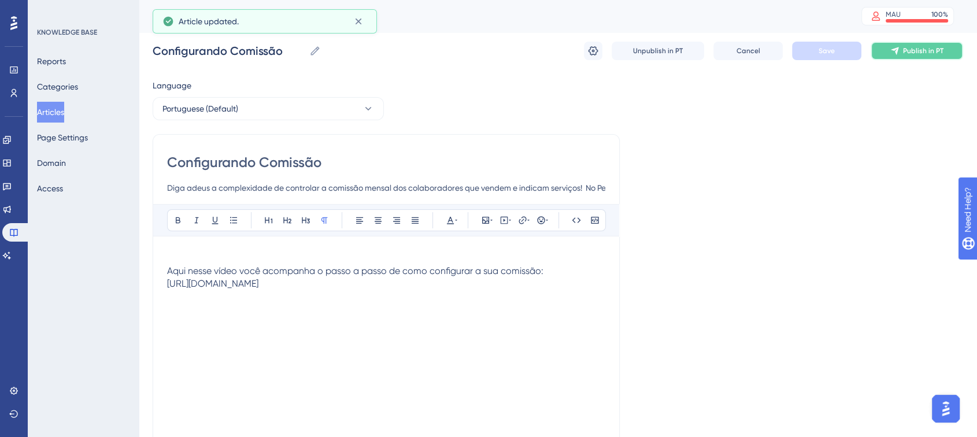
click at [888, 51] on icon at bounding box center [895, 50] width 9 height 9
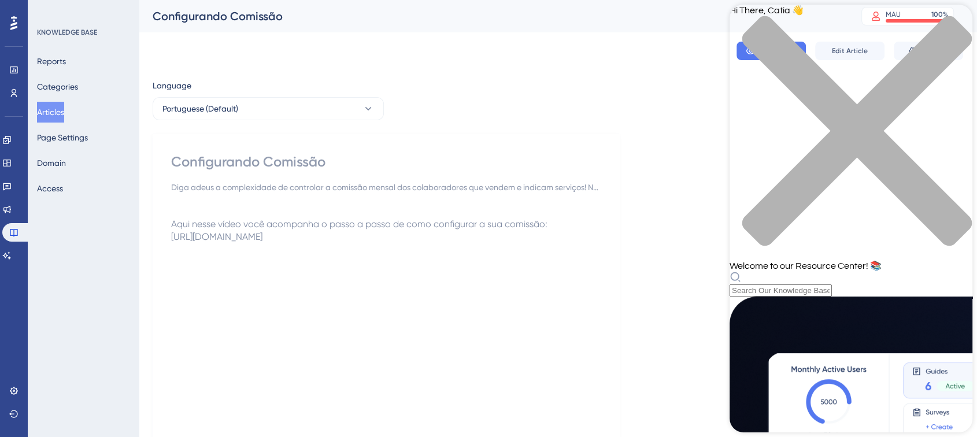
scroll to position [504, 0]
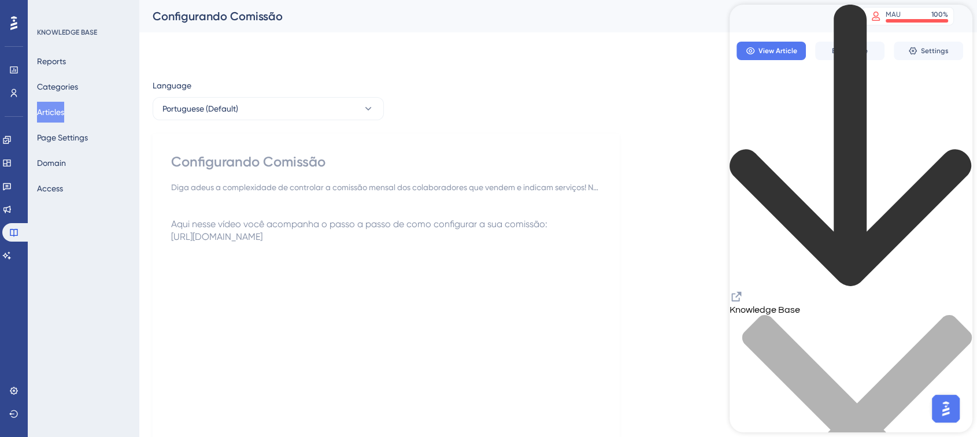
click at [744, 290] on icon "Resource Center Header" at bounding box center [737, 297] width 14 height 14
click at [60, 168] on button "Domain" at bounding box center [51, 163] width 29 height 21
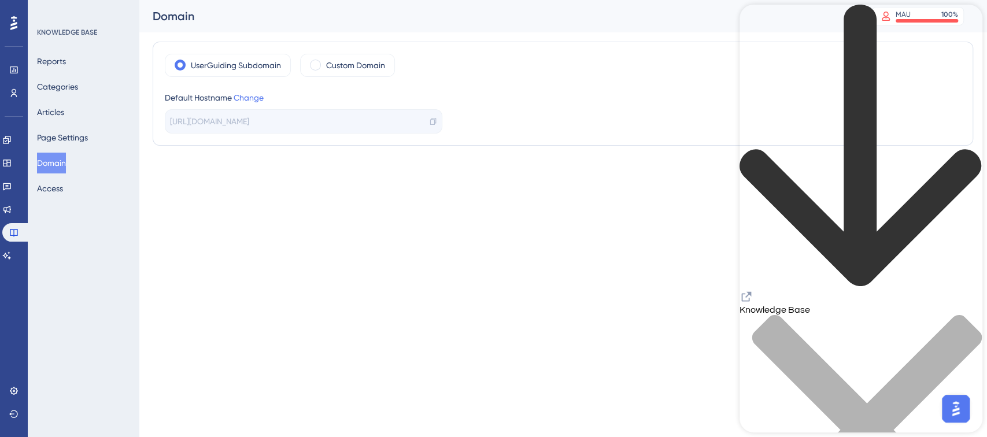
click at [249, 121] on span "[URL][DOMAIN_NAME]" at bounding box center [209, 122] width 79 height 14
click at [337, 68] on label "Custom Domain" at bounding box center [355, 65] width 59 height 14
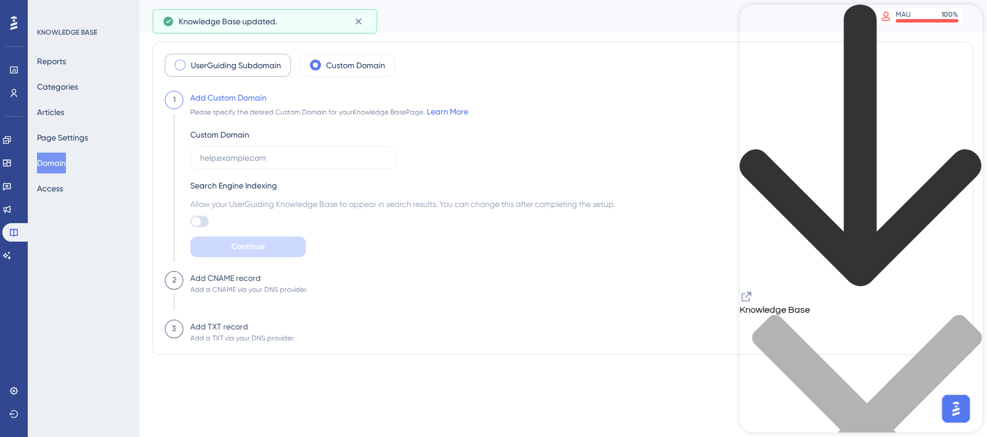
click at [248, 60] on label "UserGuiding Subdomain" at bounding box center [236, 65] width 90 height 14
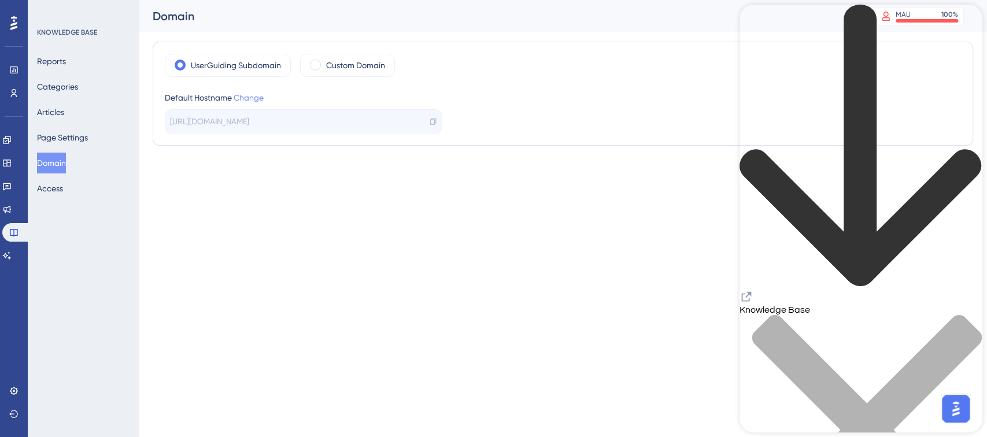
click at [258, 98] on link "Change" at bounding box center [249, 97] width 30 height 9
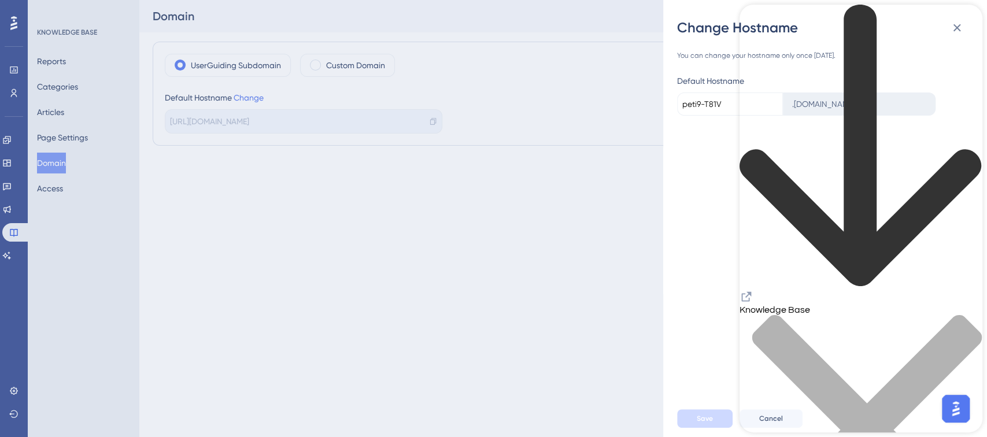
click at [888, 315] on icon "close resource center" at bounding box center [861, 436] width 243 height 243
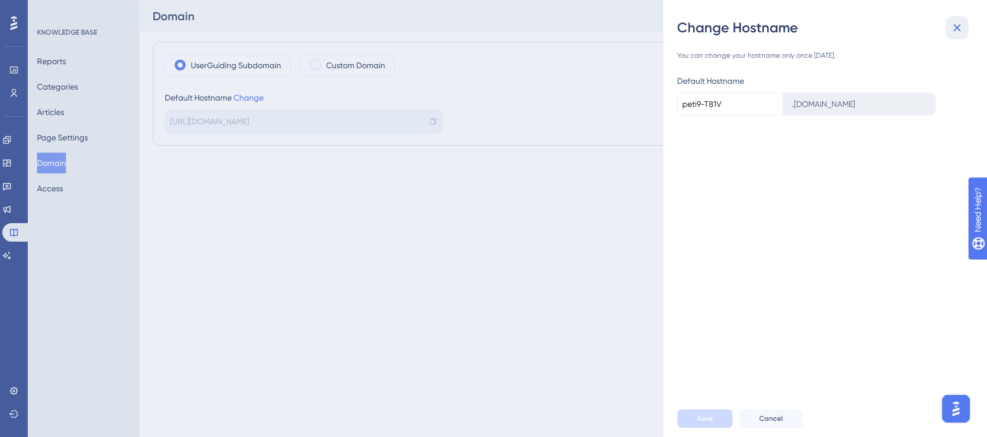
click at [888, 27] on icon at bounding box center [958, 28] width 8 height 8
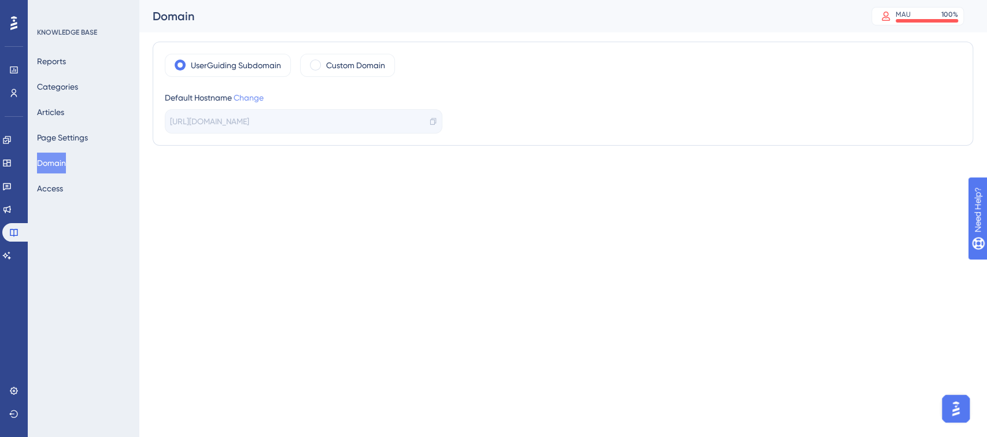
click at [247, 97] on link "Change" at bounding box center [249, 97] width 30 height 9
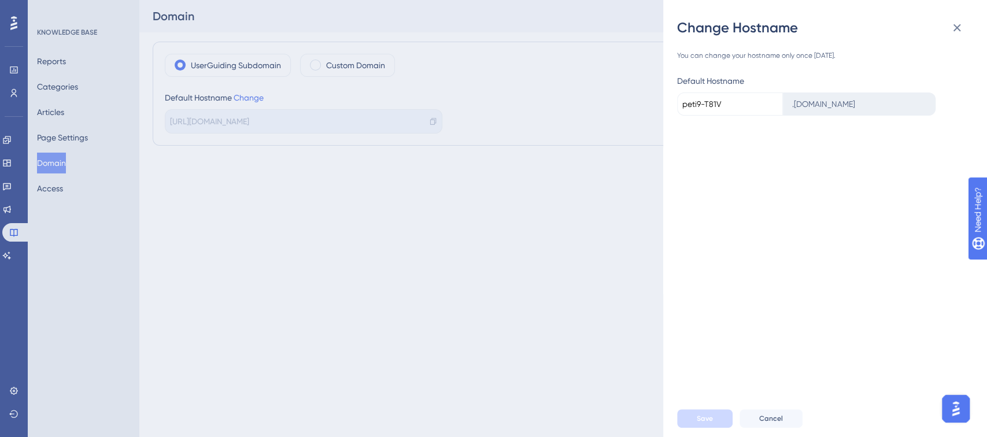
drag, startPoint x: 727, startPoint y: 104, endPoint x: 718, endPoint y: 99, distance: 10.3
click at [700, 102] on input "peti9-T81V" at bounding box center [730, 104] width 106 height 23
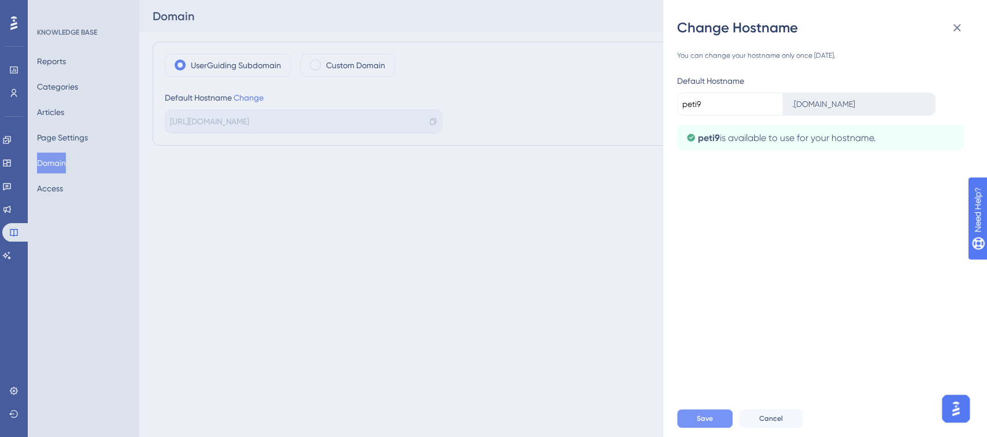
type input "peti9"
click at [709, 401] on span "Save" at bounding box center [705, 418] width 16 height 9
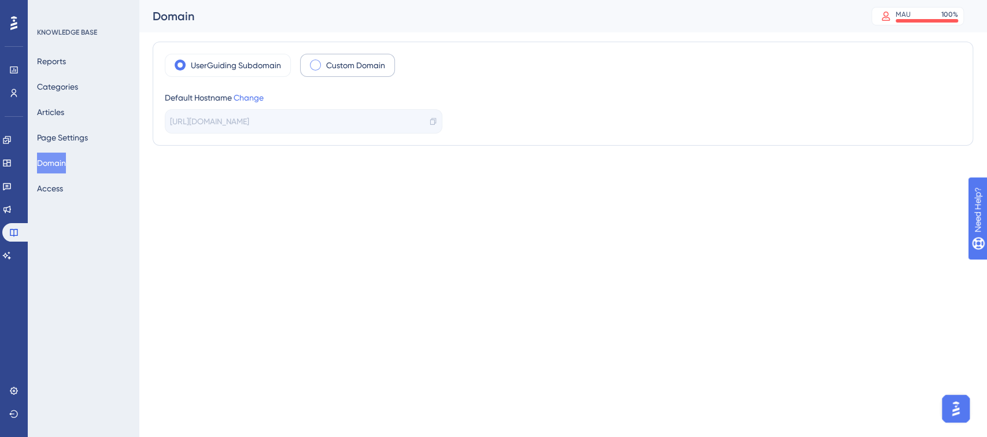
click at [328, 60] on label "Custom Domain" at bounding box center [355, 65] width 59 height 14
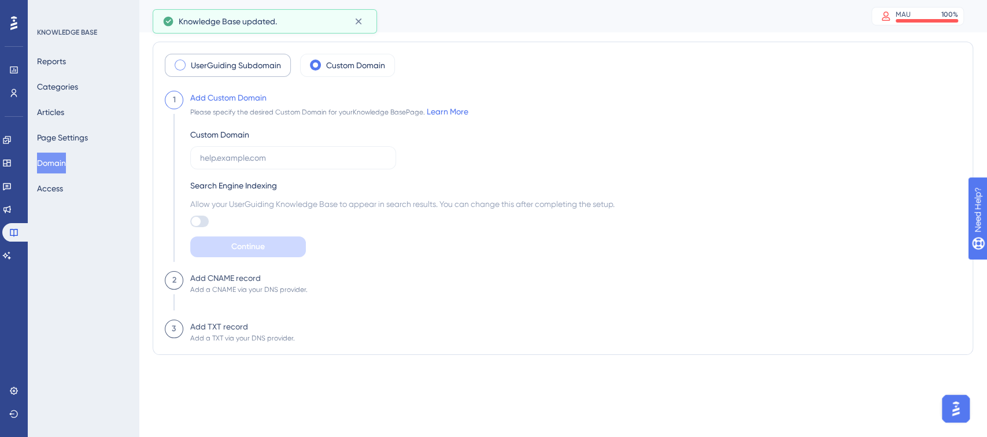
click at [261, 64] on label "UserGuiding Subdomain" at bounding box center [236, 65] width 90 height 14
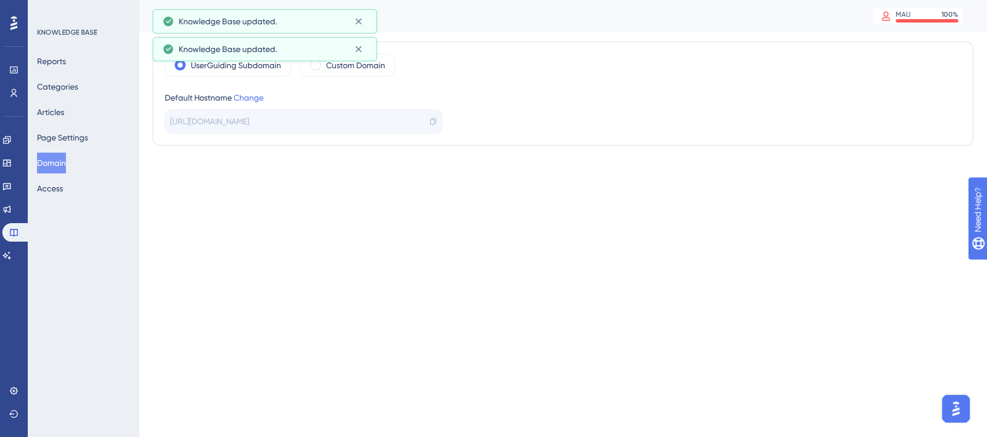
click at [198, 121] on span "[URL][DOMAIN_NAME]" at bounding box center [209, 122] width 79 height 14
click at [317, 69] on span at bounding box center [315, 65] width 11 height 11
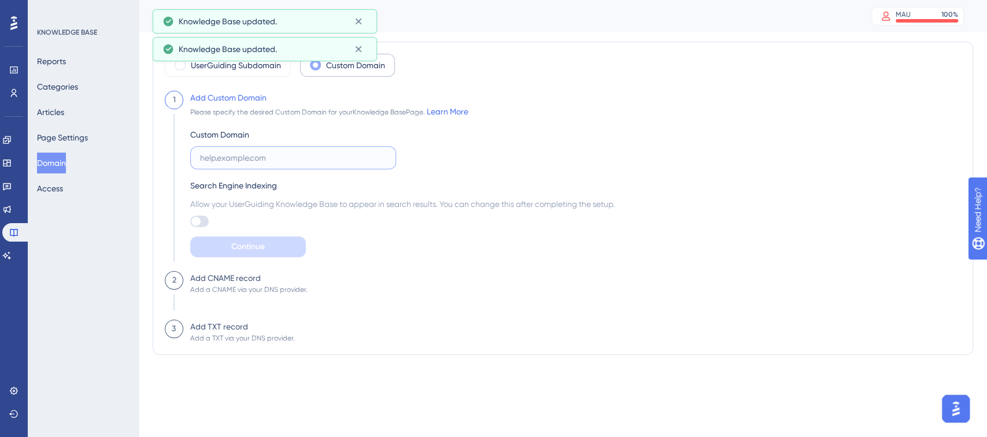
click at [240, 152] on input "text" at bounding box center [293, 158] width 186 height 13
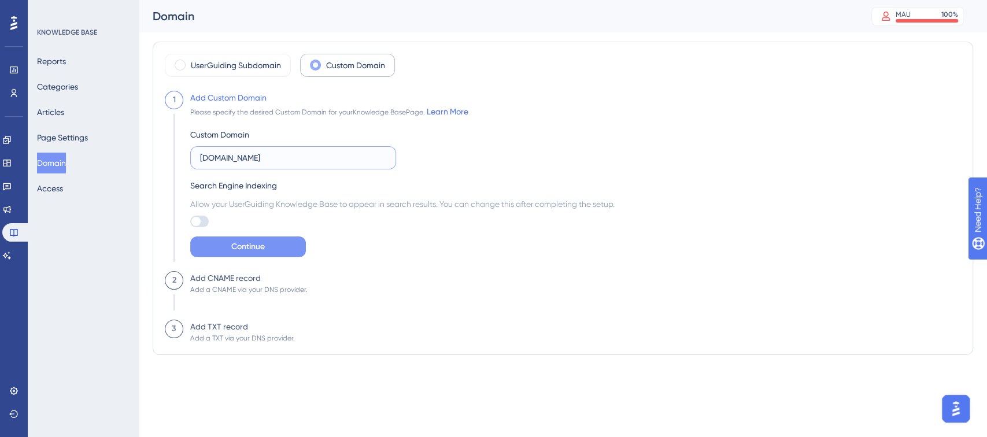
type input "[DOMAIN_NAME]"
click at [243, 246] on span "Continue" at bounding box center [248, 247] width 34 height 14
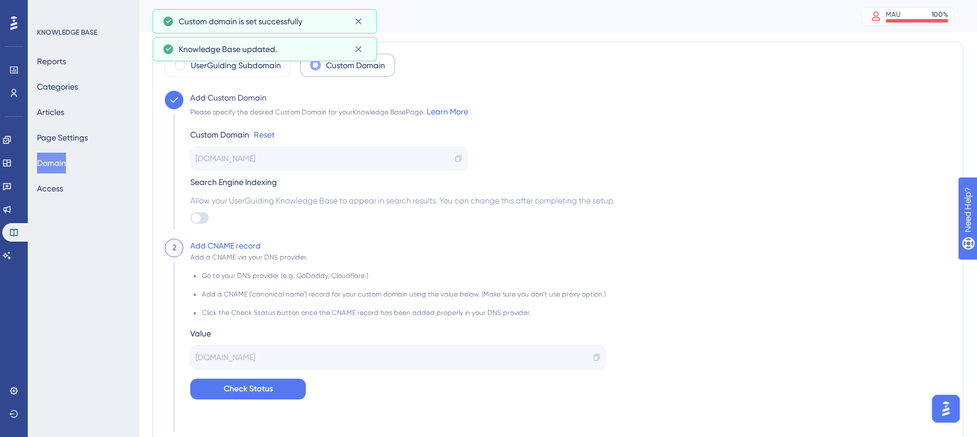
click at [245, 350] on span "[DOMAIN_NAME]" at bounding box center [225, 357] width 60 height 14
click at [256, 362] on span "[DOMAIN_NAME]" at bounding box center [225, 357] width 60 height 14
click at [265, 387] on span "Check Status" at bounding box center [248, 389] width 49 height 14
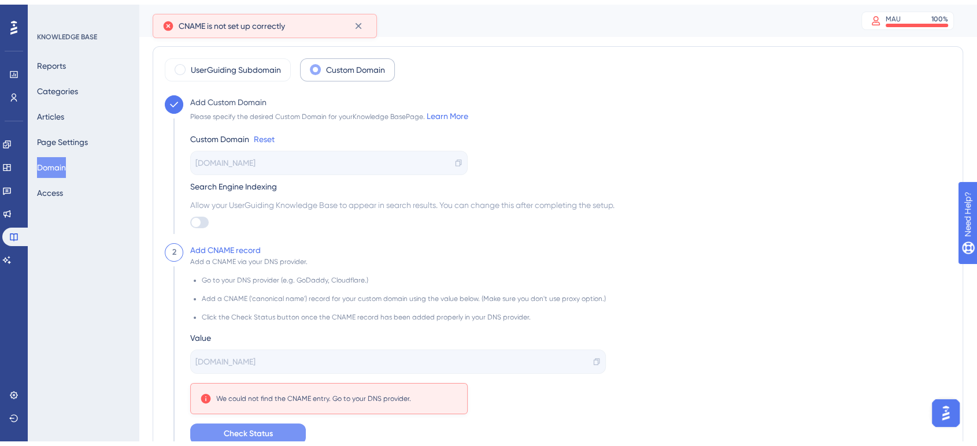
scroll to position [64, 0]
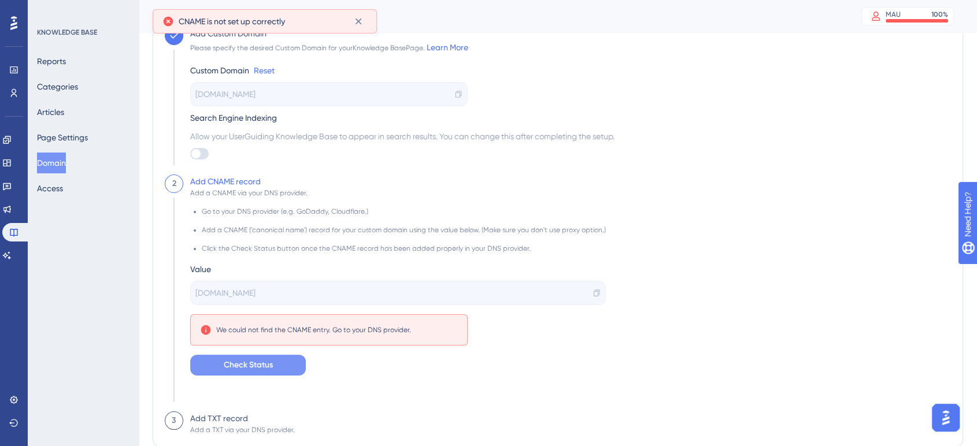
click at [289, 286] on div "[DOMAIN_NAME]" at bounding box center [398, 293] width 416 height 24
click at [194, 150] on div at bounding box center [195, 153] width 9 height 9
click at [190, 154] on input "checkbox" at bounding box center [190, 154] width 1 height 1
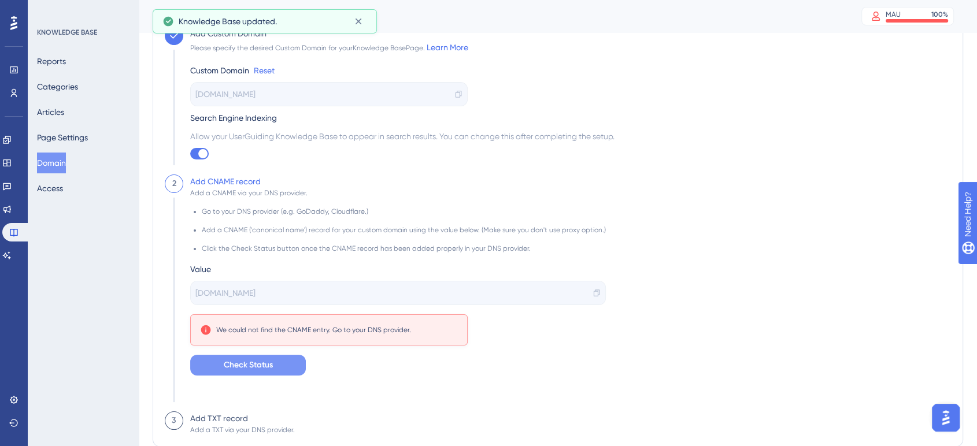
click at [202, 151] on div at bounding box center [202, 153] width 9 height 9
click at [190, 154] on input "checkbox" at bounding box center [190, 154] width 1 height 1
checkbox input "false"
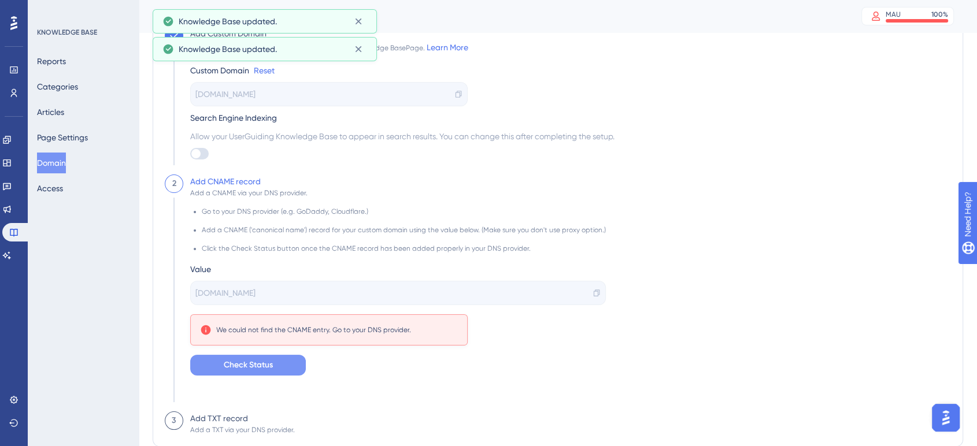
click at [221, 91] on span "[DOMAIN_NAME]" at bounding box center [225, 94] width 60 height 14
copy div "[DOMAIN_NAME]"
click at [256, 289] on span "[DOMAIN_NAME]" at bounding box center [225, 293] width 60 height 14
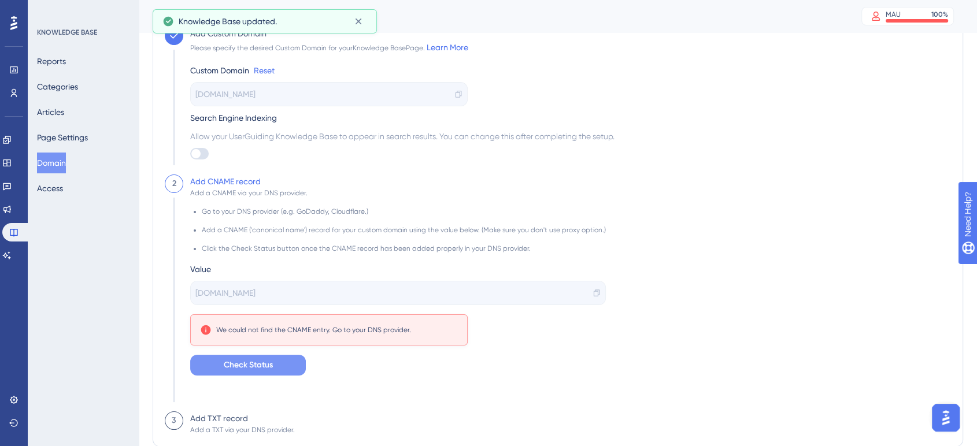
click at [256, 289] on span "[DOMAIN_NAME]" at bounding box center [225, 293] width 60 height 14
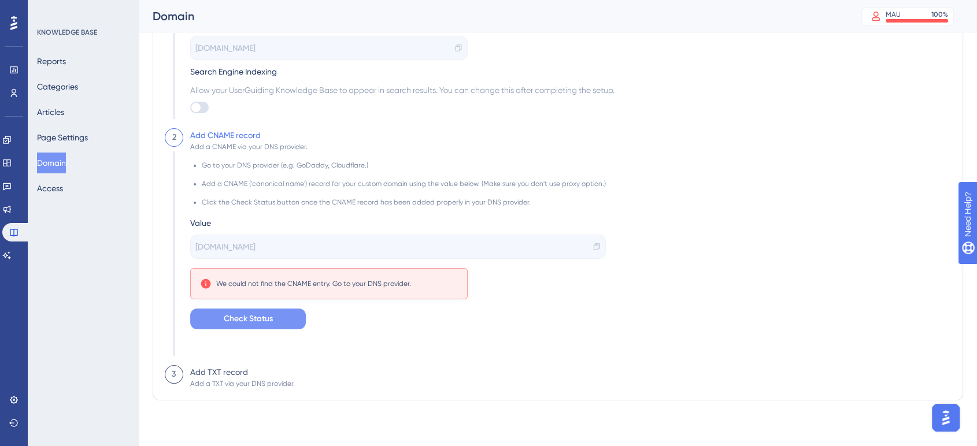
click at [205, 376] on div "Add TXT record" at bounding box center [219, 372] width 58 height 14
click at [232, 316] on span "Check Status" at bounding box center [248, 319] width 49 height 14
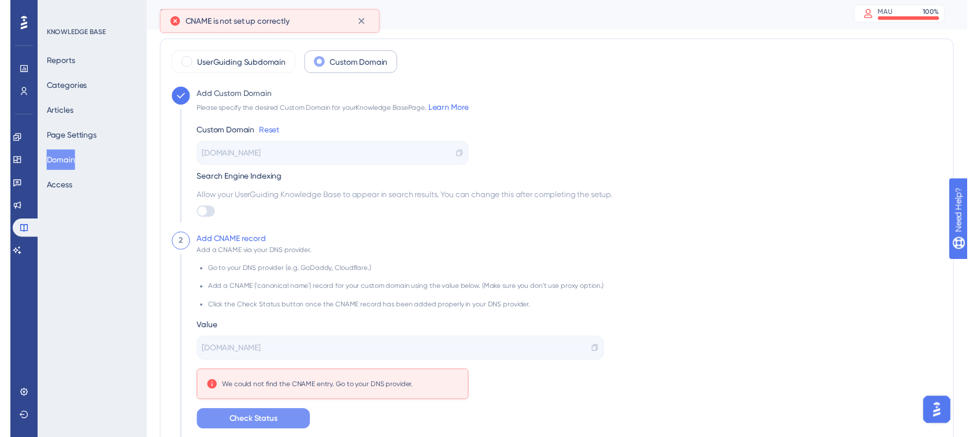
scroll to position [0, 0]
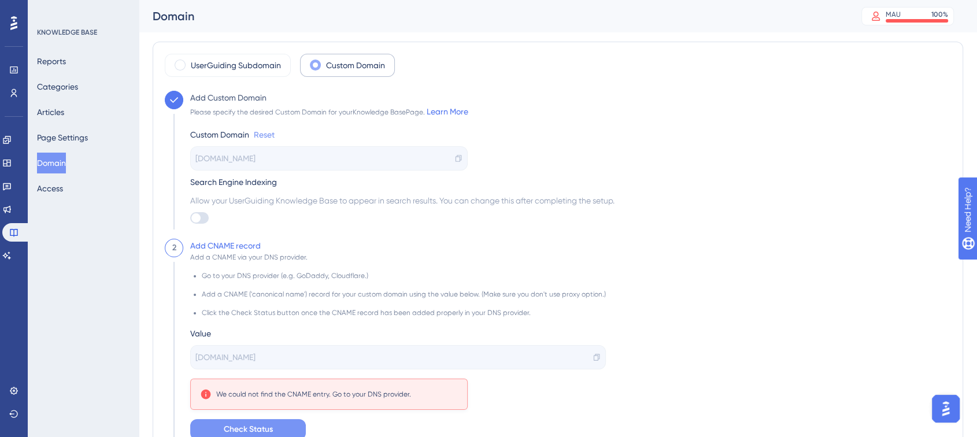
click at [268, 134] on link "Reset" at bounding box center [264, 135] width 21 height 14
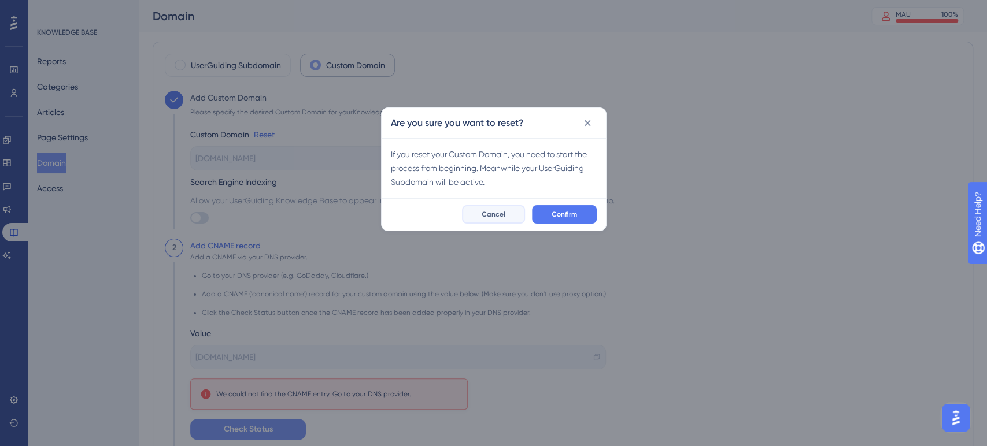
click at [501, 223] on button "Cancel" at bounding box center [493, 214] width 63 height 19
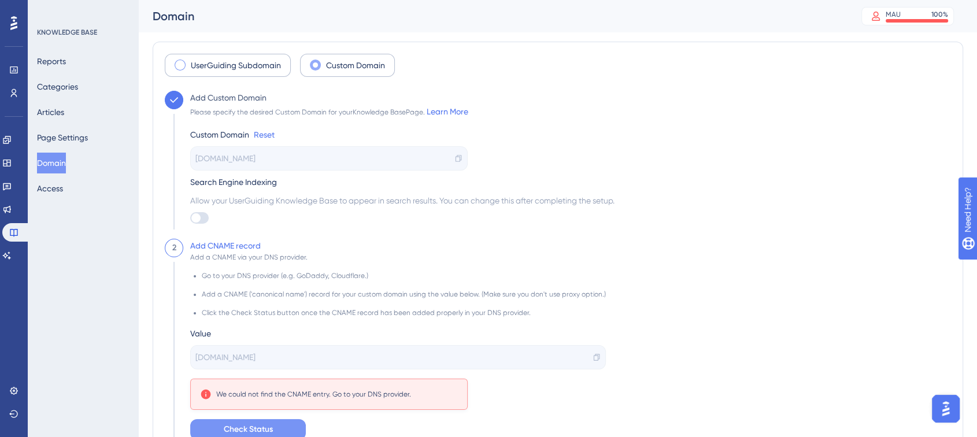
click at [252, 61] on label "UserGuiding Subdomain" at bounding box center [236, 65] width 90 height 14
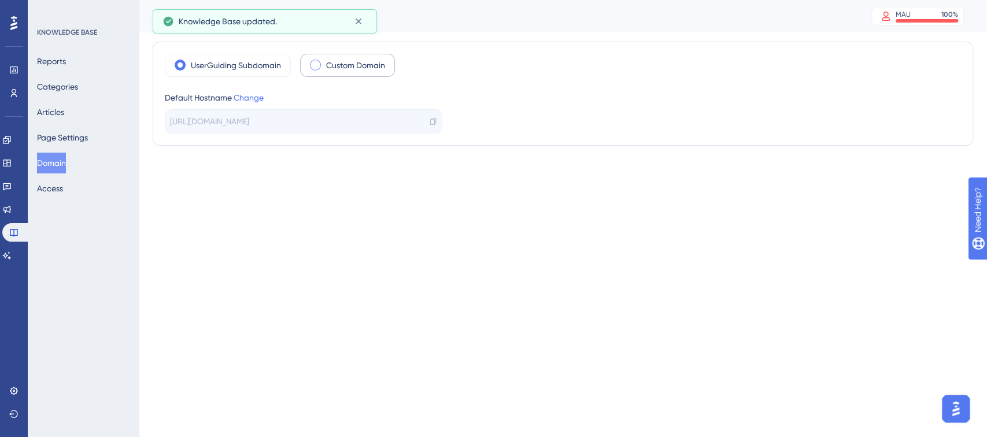
click at [329, 66] on label "Custom Domain" at bounding box center [355, 65] width 59 height 14
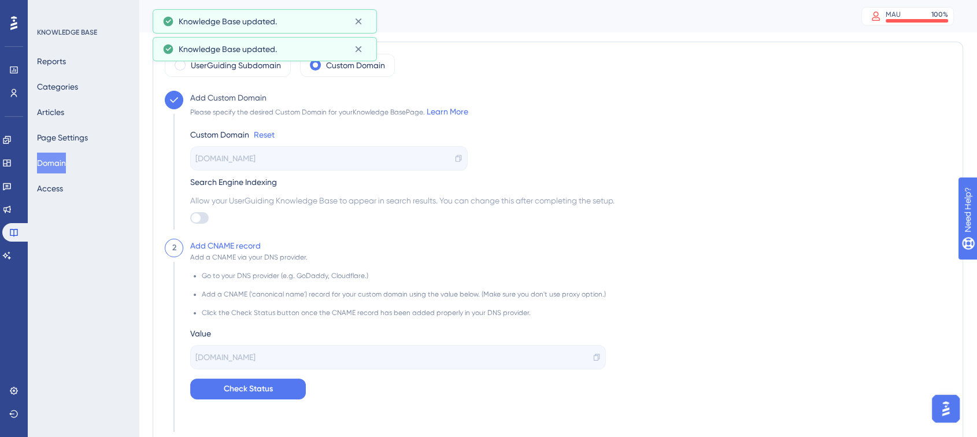
click at [286, 156] on div "[DOMAIN_NAME]" at bounding box center [329, 158] width 278 height 24
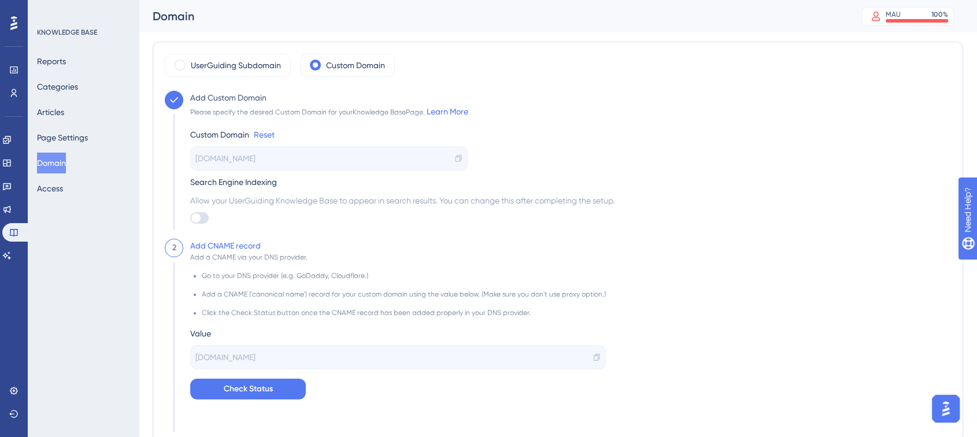
click at [209, 355] on span "[DOMAIN_NAME]" at bounding box center [225, 357] width 60 height 14
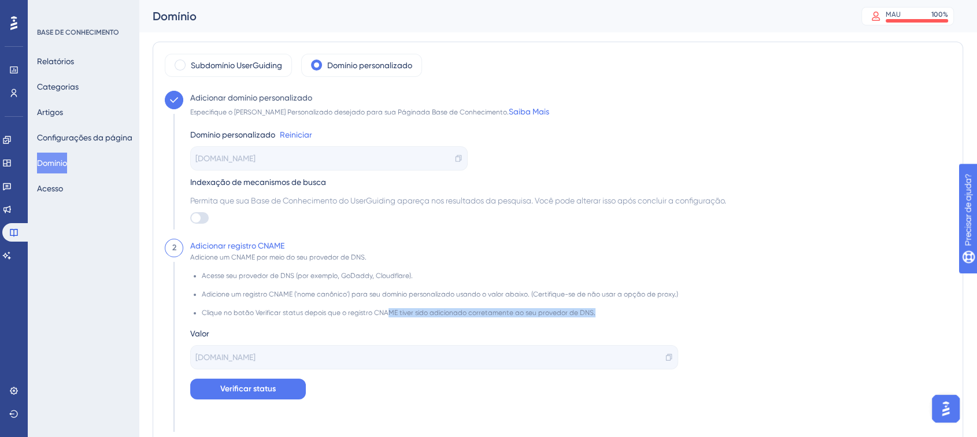
drag, startPoint x: 385, startPoint y: 315, endPoint x: 592, endPoint y: 316, distance: 207.6
click at [592, 316] on li "Clique no botão Verificar status depois que o registro CNAME tiver sido adicion…" at bounding box center [440, 312] width 477 height 9
click at [508, 304] on li "Adicione um registro CNAME ('nome canônico') para seu domínio personalizado usa…" at bounding box center [440, 299] width 477 height 19
click at [245, 64] on font "Subdomínio UserGuiding" at bounding box center [236, 65] width 91 height 9
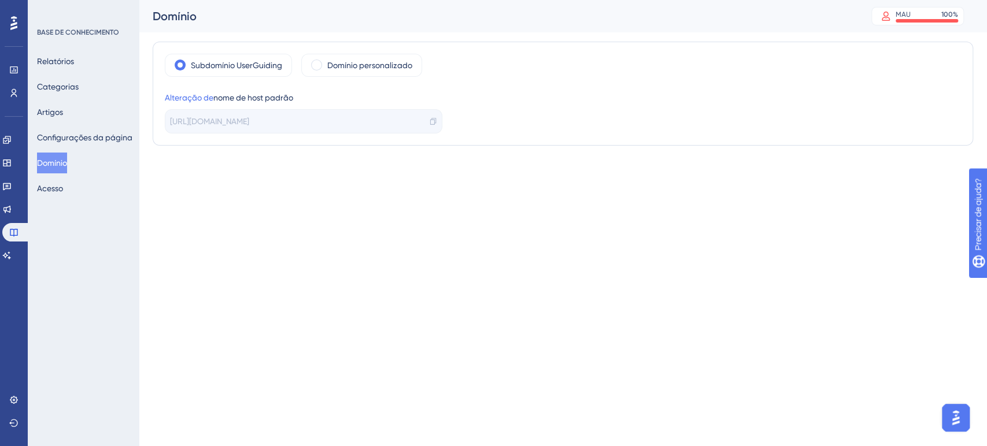
click at [249, 120] on font "[URL][DOMAIN_NAME]" at bounding box center [209, 121] width 79 height 9
click at [194, 97] on font "Alteração de" at bounding box center [189, 97] width 49 height 9
click at [296, 0] on html "Desempenho Usuários Noivado Widgets Opinião Atualizações de produtos Base de co…" at bounding box center [493, 0] width 987 height 0
click at [56, 189] on font "Acesso" at bounding box center [50, 188] width 26 height 9
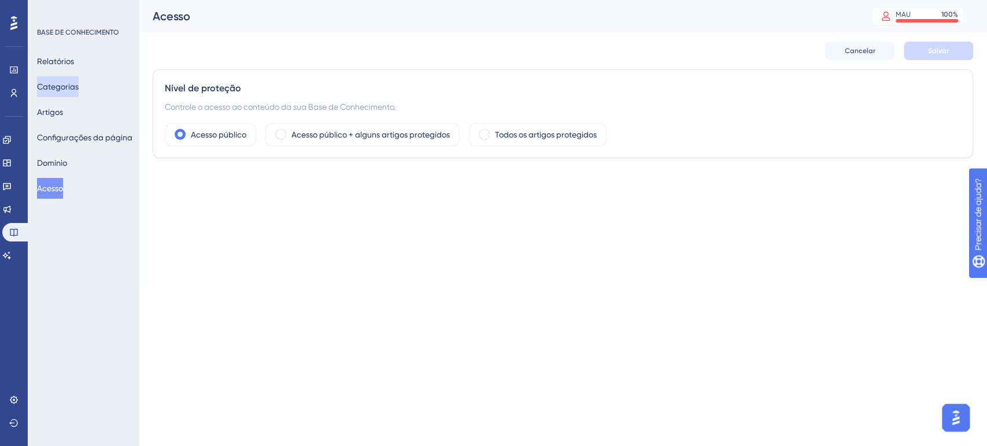
click at [67, 86] on font "Categorias" at bounding box center [58, 86] width 42 height 9
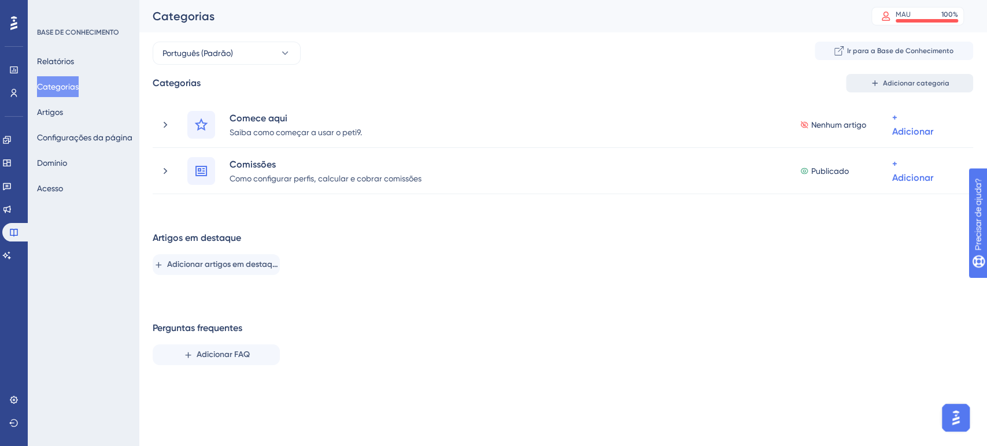
click at [888, 84] on font "Adicionar categoria" at bounding box center [916, 83] width 67 height 8
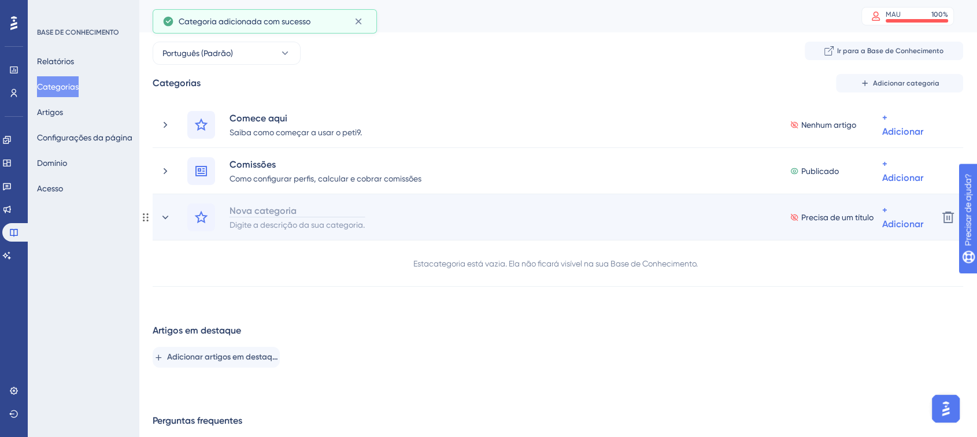
click at [286, 210] on font "Nova categoria" at bounding box center [263, 210] width 67 height 11
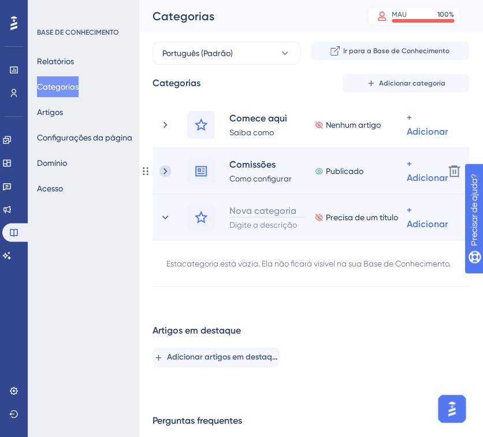
click at [165, 170] on icon at bounding box center [166, 171] width 12 height 12
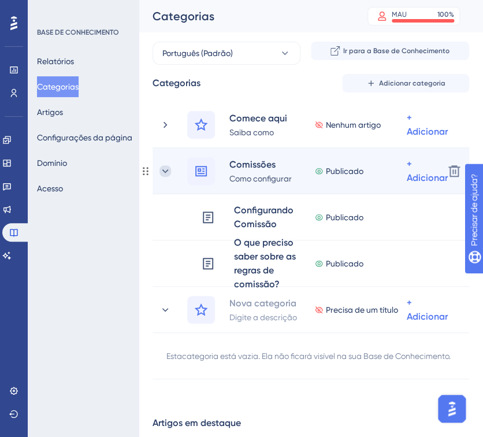
click at [166, 168] on icon at bounding box center [166, 171] width 12 height 12
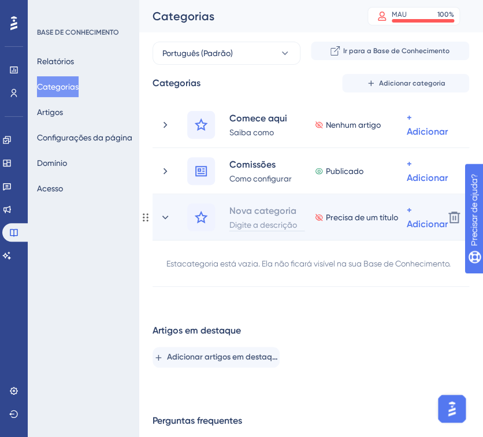
click at [264, 217] on div "Digite a descrição da sua categoria." at bounding box center [267, 224] width 76 height 14
click at [264, 212] on div "Nova categoria" at bounding box center [261, 211] width 64 height 14
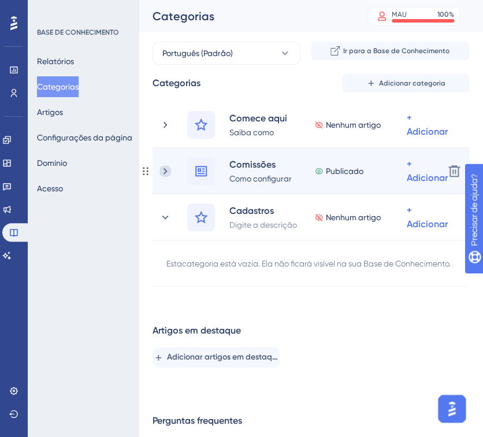
click at [165, 171] on icon at bounding box center [166, 171] width 12 height 12
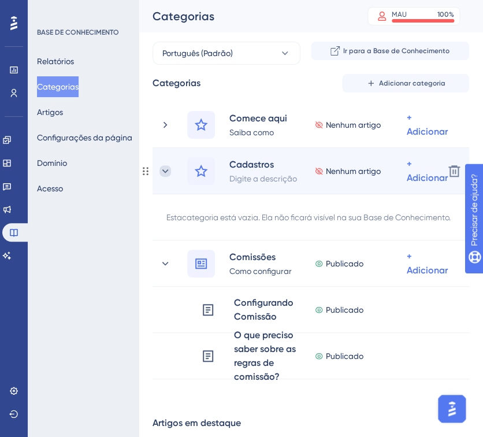
click at [164, 168] on icon at bounding box center [166, 171] width 12 height 12
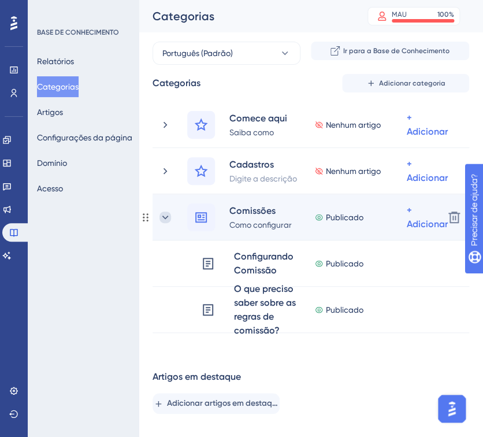
click at [166, 215] on icon at bounding box center [166, 218] width 12 height 12
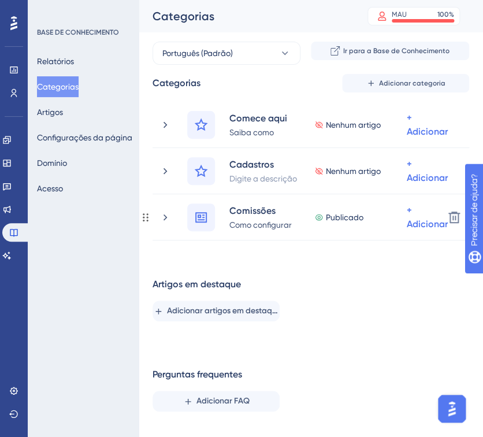
click at [166, 215] on icon at bounding box center [166, 218] width 12 height 12
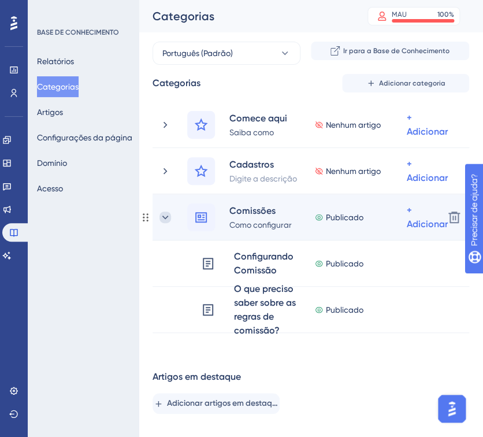
click at [164, 216] on icon at bounding box center [166, 218] width 12 height 12
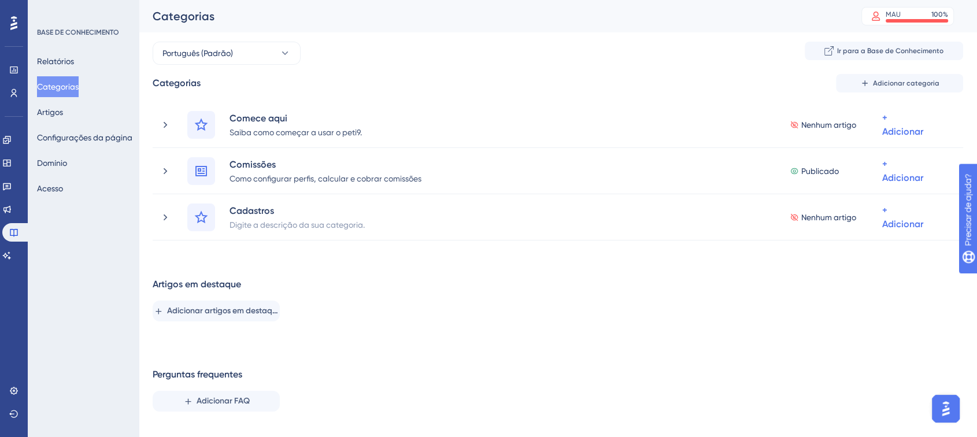
click at [500, 323] on div "Artigos em destaque Adicionar artigos em destaque" at bounding box center [558, 304] width 811 height 53
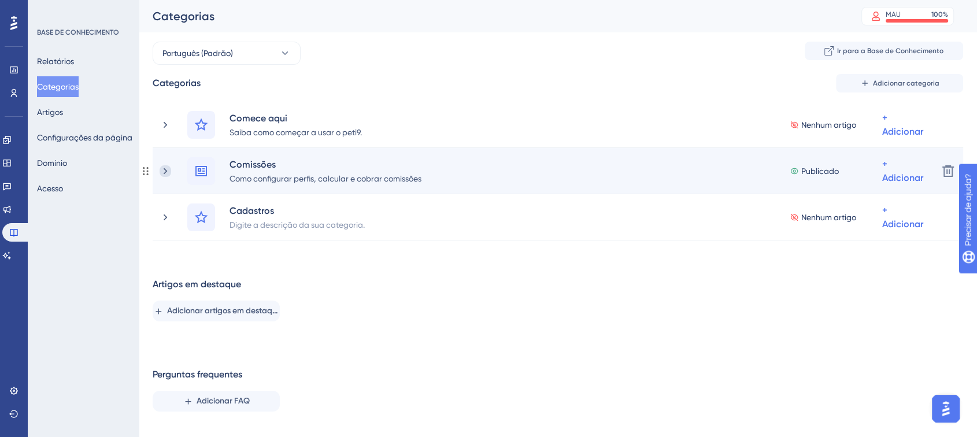
click at [164, 168] on icon at bounding box center [165, 171] width 3 height 6
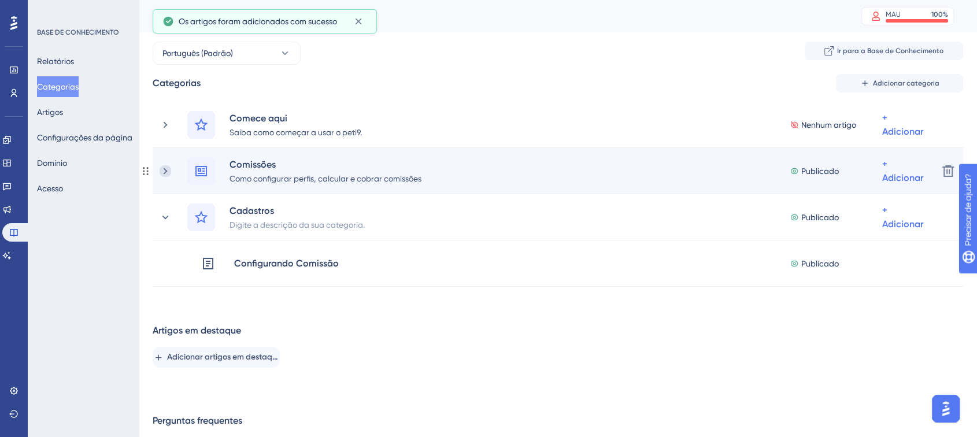
click at [165, 169] on icon at bounding box center [166, 171] width 12 height 12
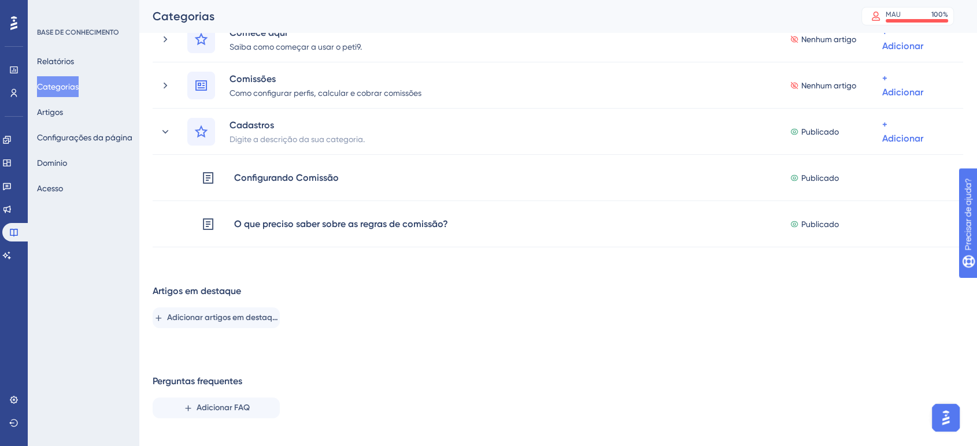
scroll to position [104, 0]
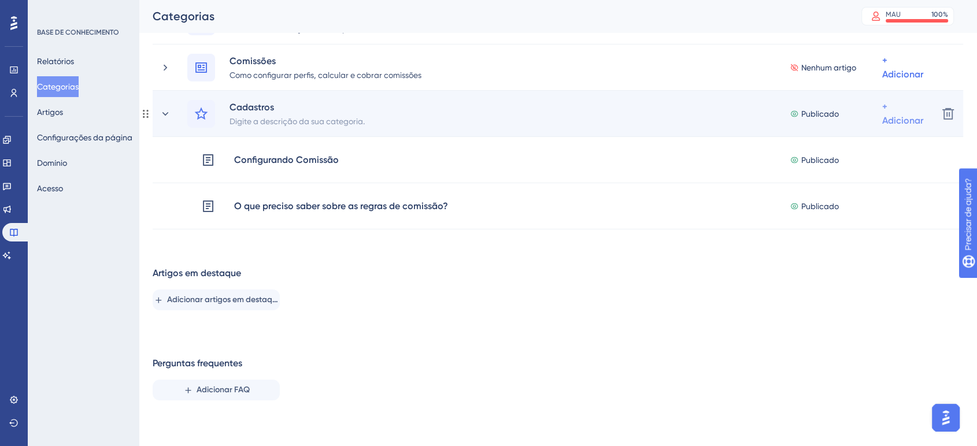
click at [888, 110] on div "+ Adicionar" at bounding box center [902, 114] width 41 height 28
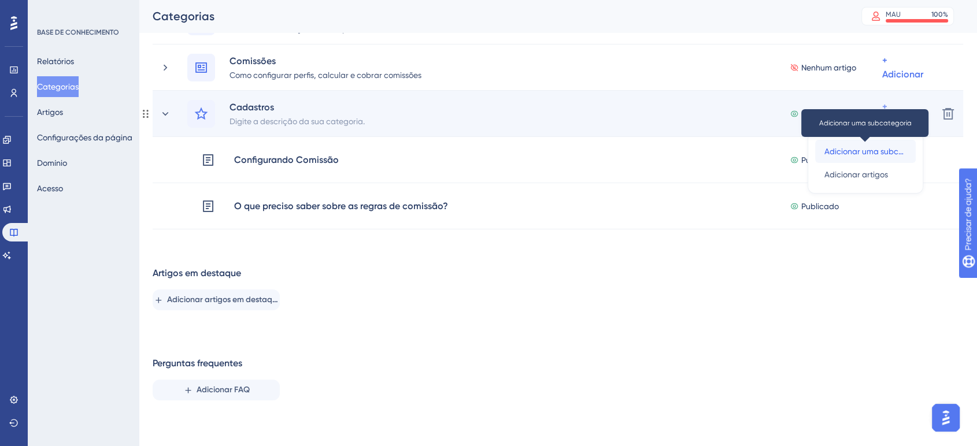
click at [877, 152] on font "Adicionar uma subcategoria" at bounding box center [878, 151] width 106 height 9
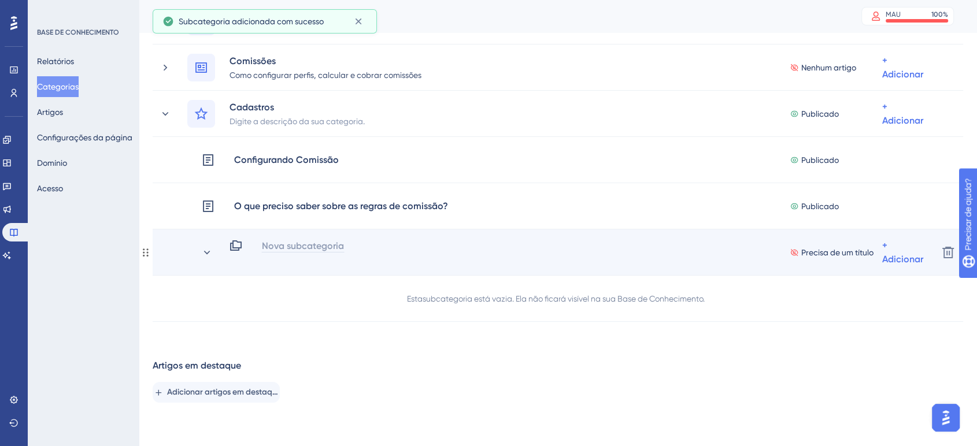
click at [265, 245] on font "Nova subcategoria" at bounding box center [303, 246] width 82 height 11
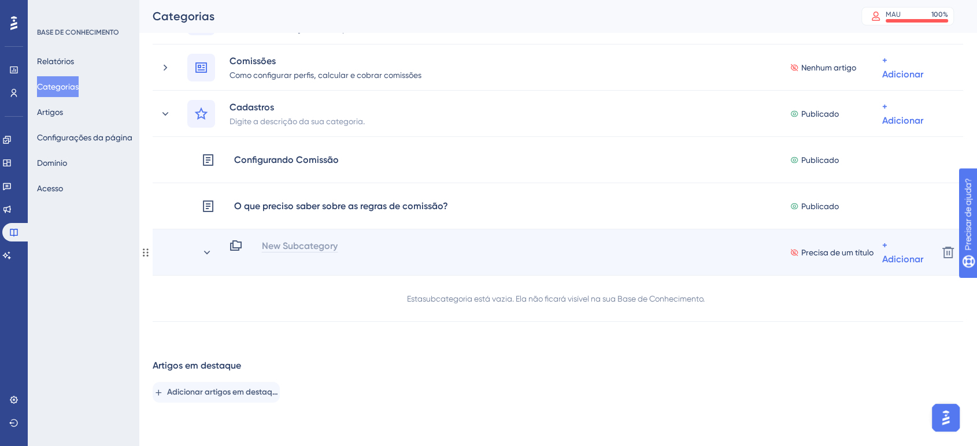
click at [276, 244] on div "New Subcategory Precisa de um título + Adicionar" at bounding box center [579, 253] width 700 height 28
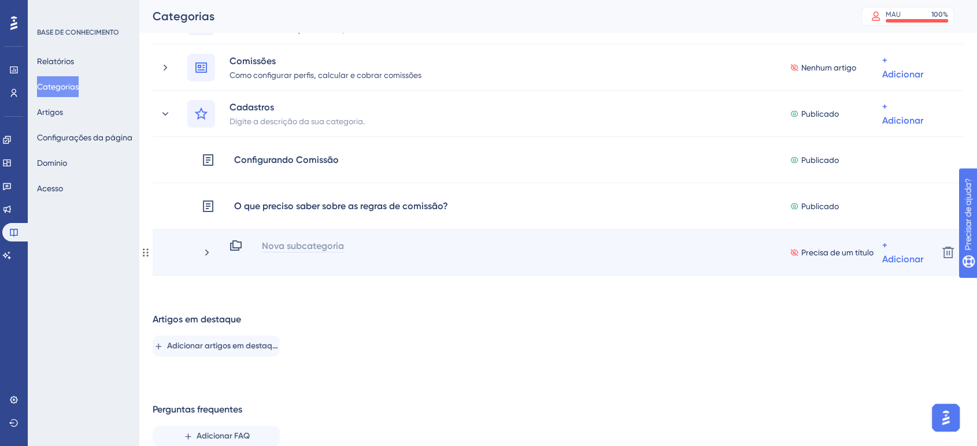
click at [281, 248] on font "Nova subcategoria" at bounding box center [303, 246] width 82 height 11
click at [312, 254] on div "Precisa de um título + Adicionar" at bounding box center [579, 253] width 700 height 28
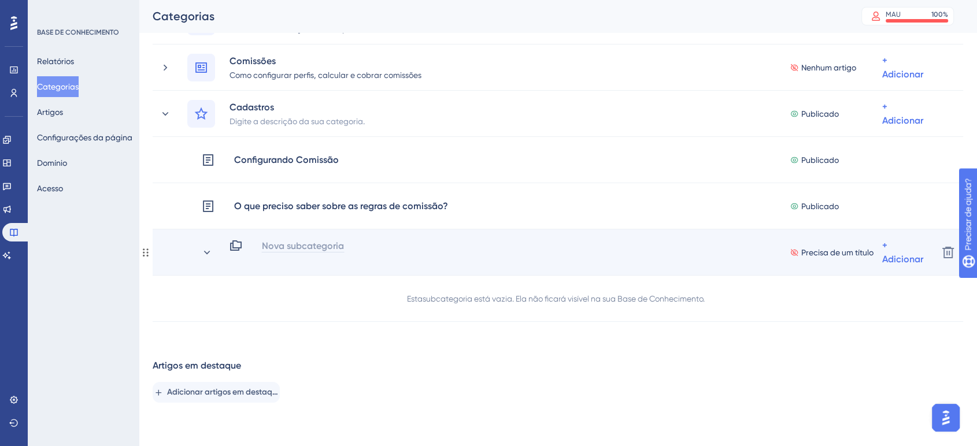
click at [312, 248] on font "Nova subcategoria" at bounding box center [303, 246] width 82 height 11
click at [241, 246] on icon at bounding box center [236, 246] width 12 height 10
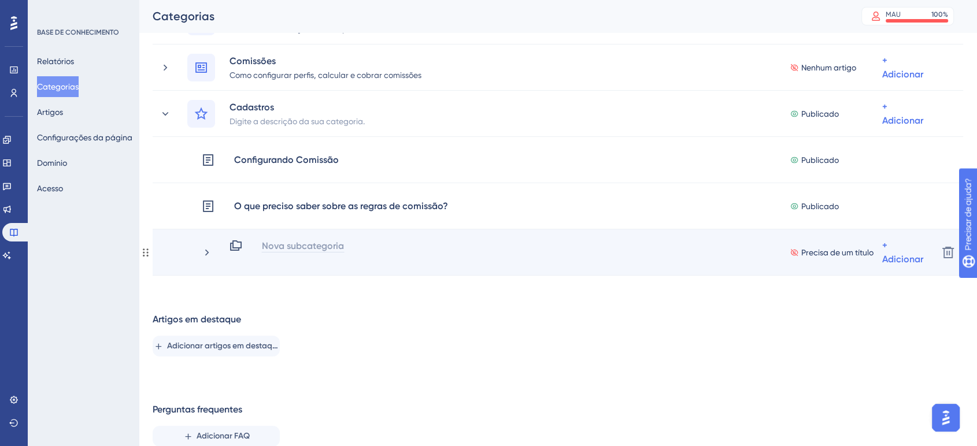
click at [283, 246] on font "Nova subcategoria" at bounding box center [303, 246] width 82 height 11
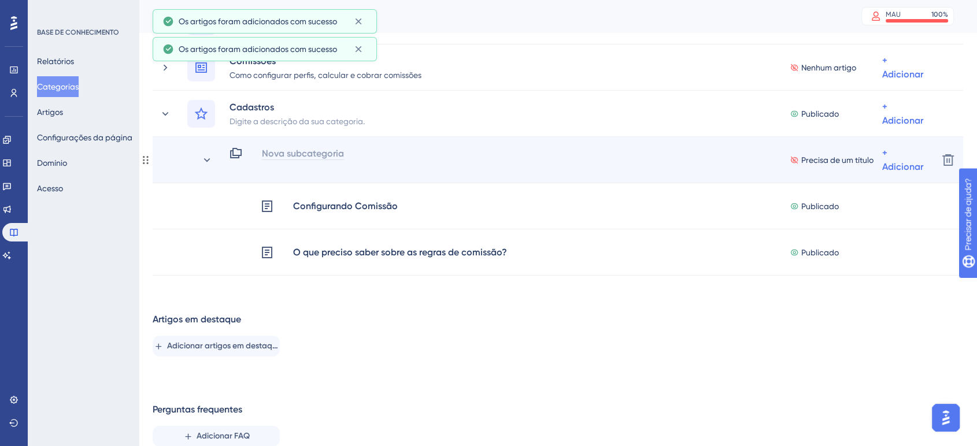
click at [327, 154] on font "Nova subcategoria" at bounding box center [303, 153] width 82 height 11
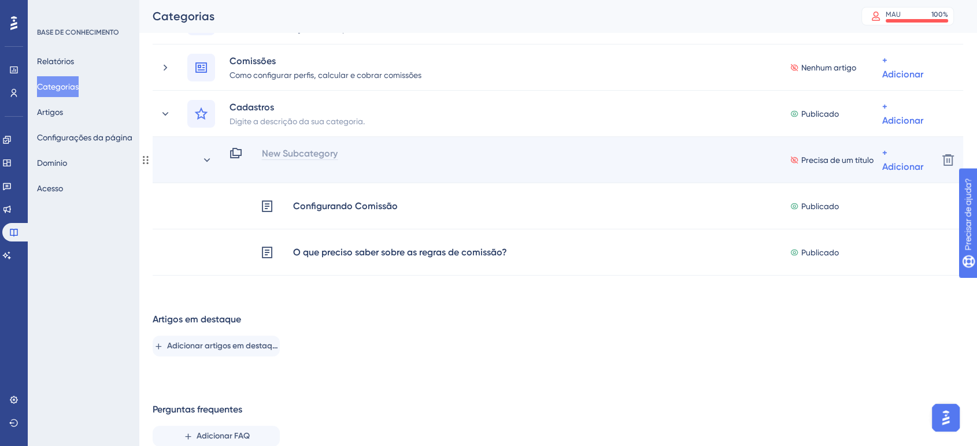
click at [842, 156] on font "Precisa de um título" at bounding box center [838, 160] width 72 height 9
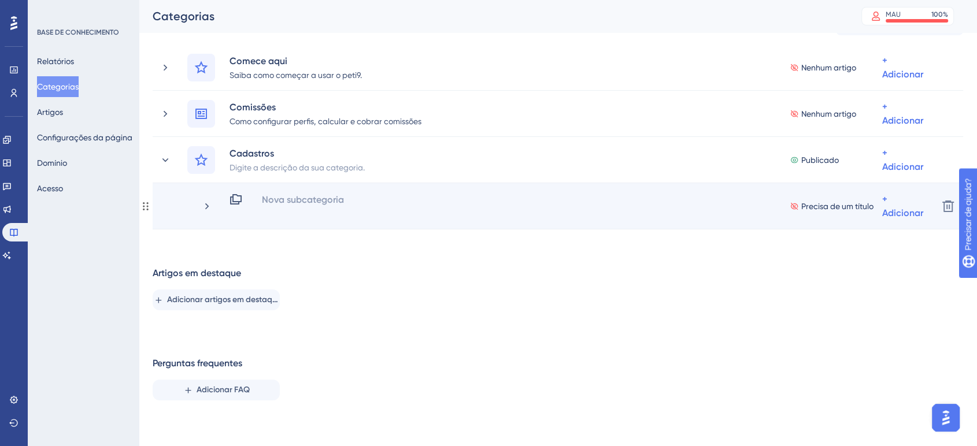
click at [830, 205] on font "Precisa de um título" at bounding box center [838, 206] width 72 height 9
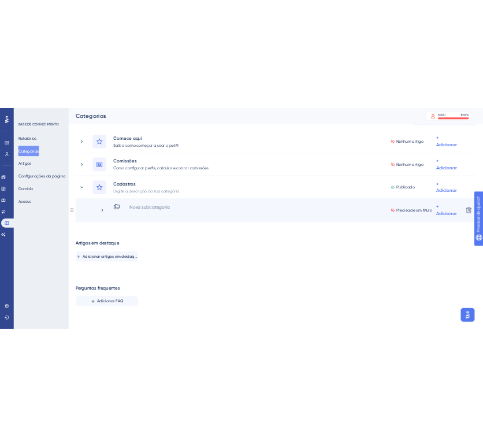
scroll to position [104, 0]
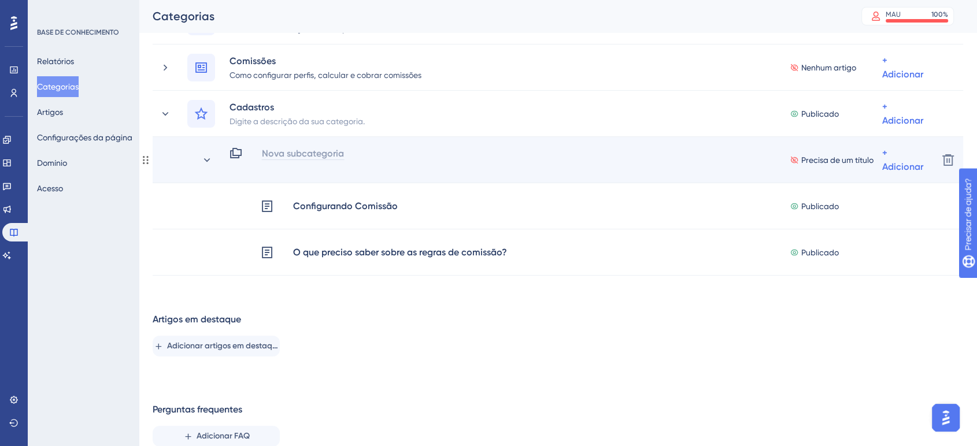
click at [281, 152] on font "Nova subcategoria" at bounding box center [303, 153] width 82 height 11
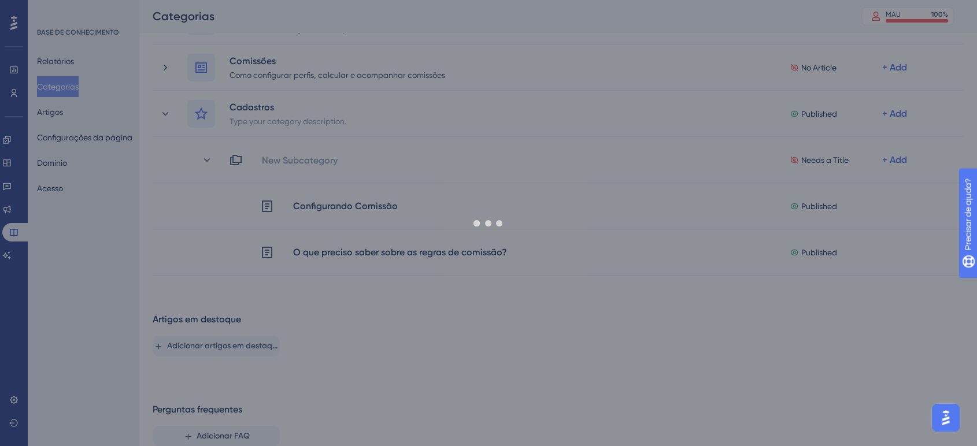
click at [461, 372] on div "Desempenho Usuários Noivado Widgets Opinião Atualizações de produtos Base de co…" at bounding box center [558, 206] width 839 height 537
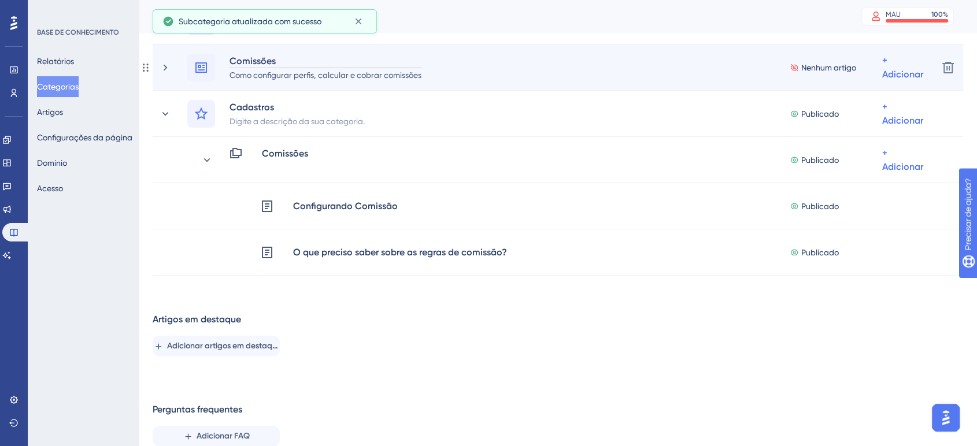
click at [266, 58] on font "Comissões" at bounding box center [253, 61] width 46 height 11
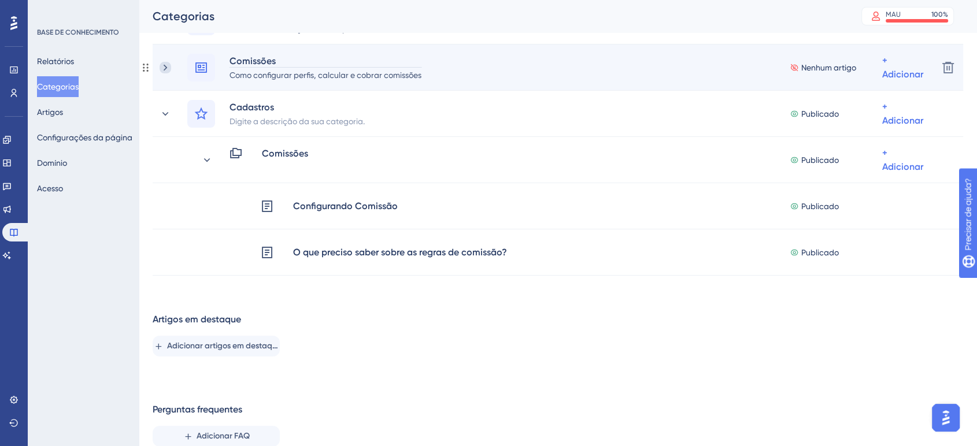
click at [168, 65] on icon at bounding box center [166, 68] width 12 height 12
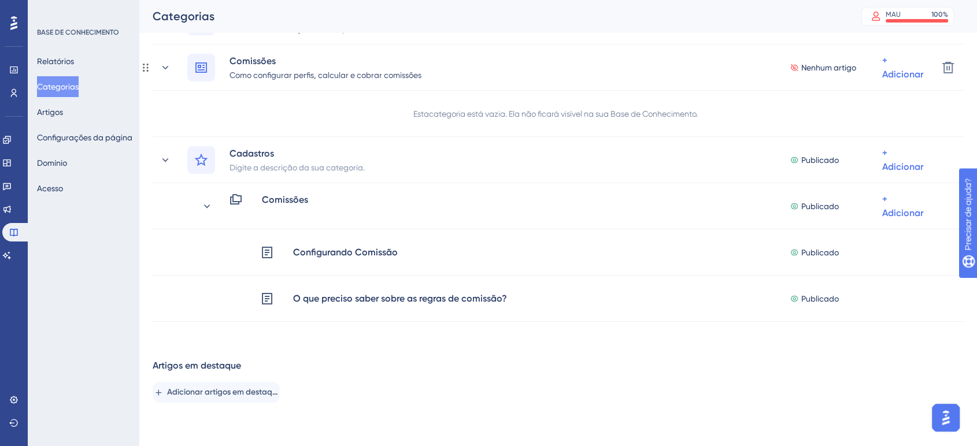
click at [168, 65] on icon at bounding box center [166, 68] width 12 height 12
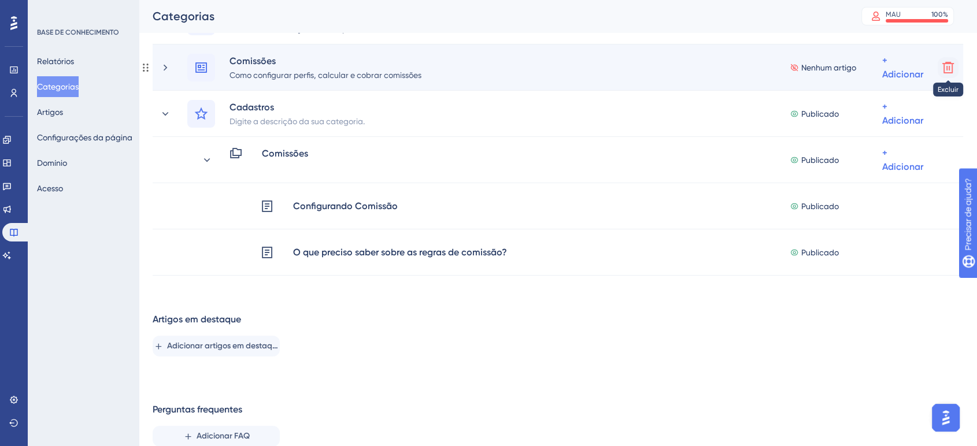
click at [888, 66] on icon at bounding box center [949, 68] width 12 height 12
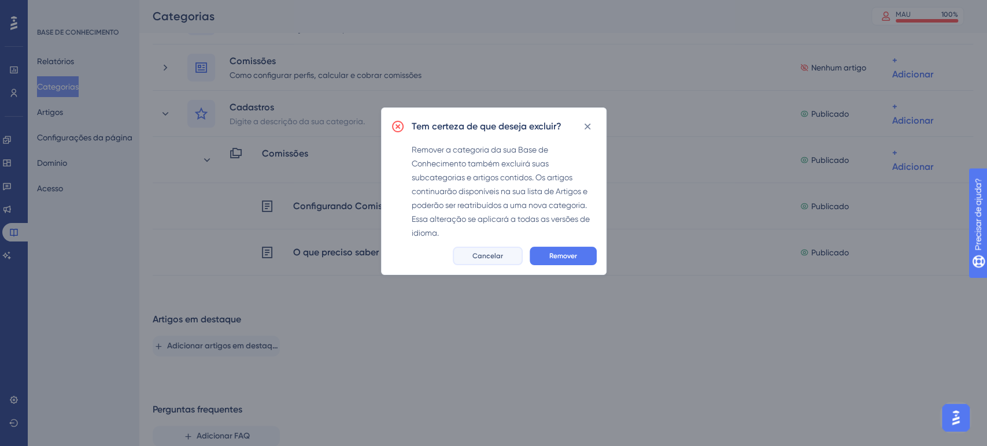
click at [501, 255] on font "Cancelar" at bounding box center [487, 256] width 31 height 8
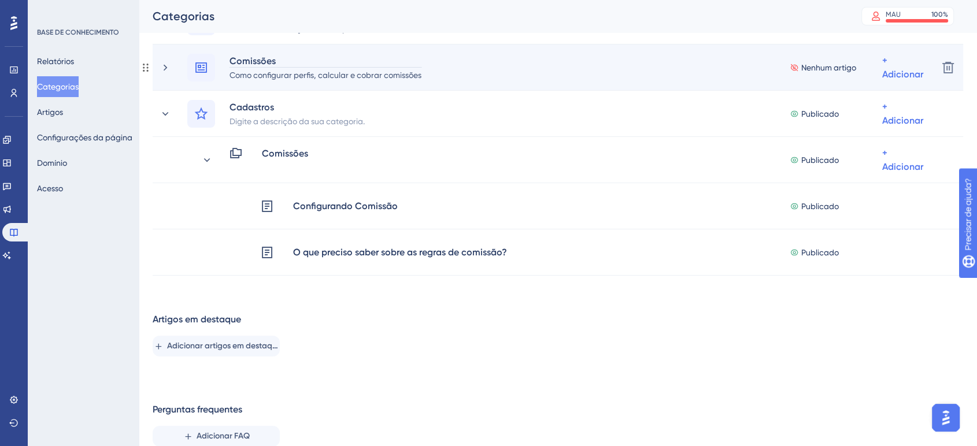
click at [268, 59] on font "Comissões" at bounding box center [253, 61] width 46 height 11
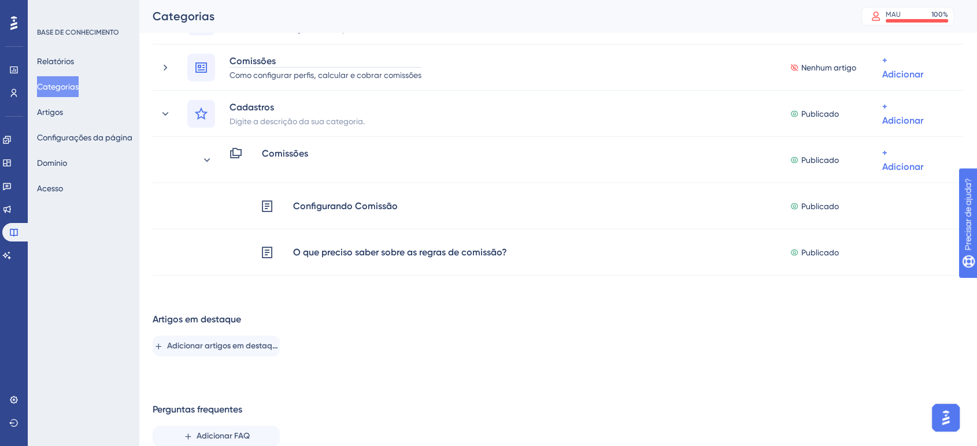
click at [522, 327] on div "Artigos em destaque Adicionar artigos em destaque" at bounding box center [558, 335] width 811 height 44
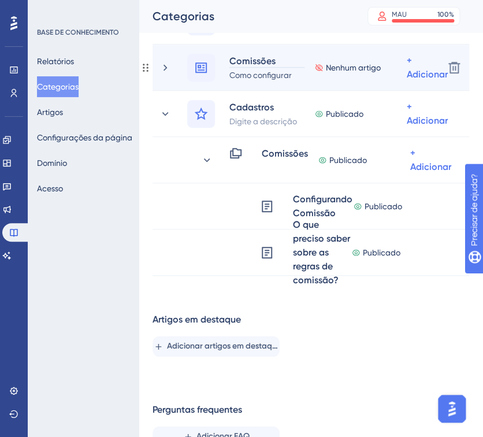
click at [276, 61] on div "Comissões" at bounding box center [267, 61] width 76 height 14
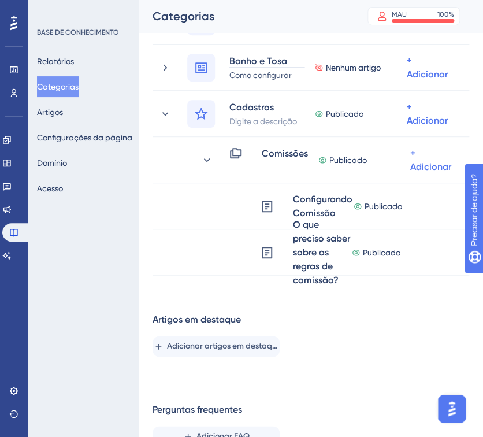
click at [361, 347] on div "Desempenho Usuários Noivado Widgets Opinião Atualizações de produtos Base de co…" at bounding box center [311, 206] width 345 height 537
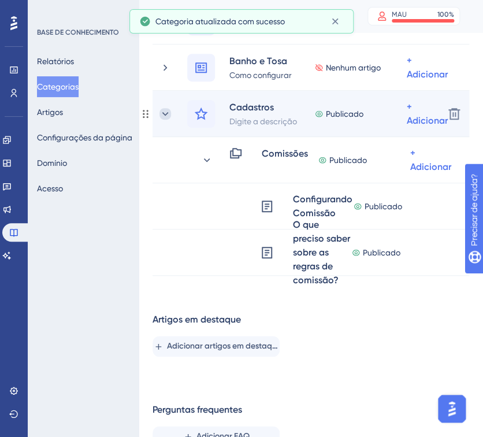
click at [162, 114] on icon at bounding box center [166, 114] width 12 height 12
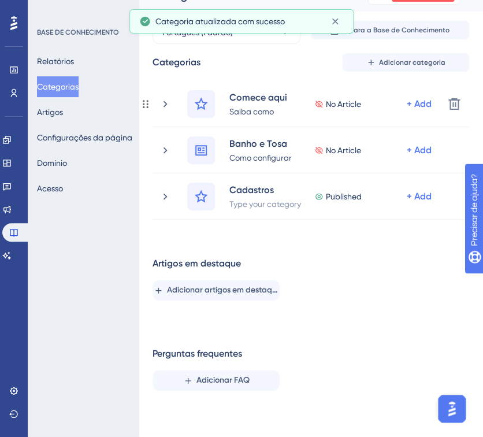
scroll to position [21, 0]
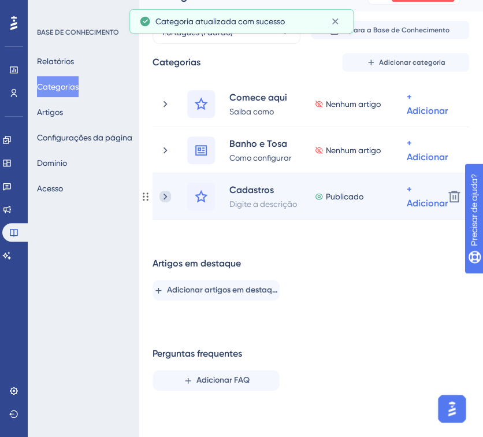
click at [162, 196] on icon at bounding box center [166, 197] width 12 height 12
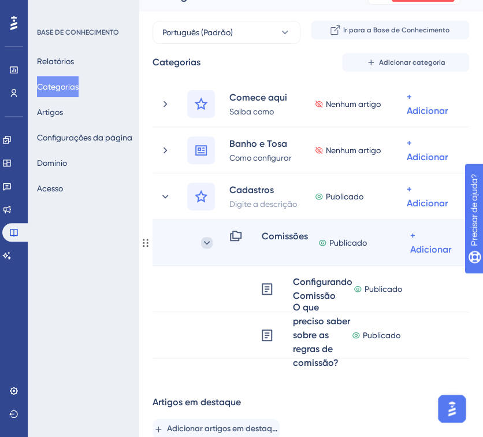
click at [212, 242] on icon at bounding box center [207, 243] width 12 height 12
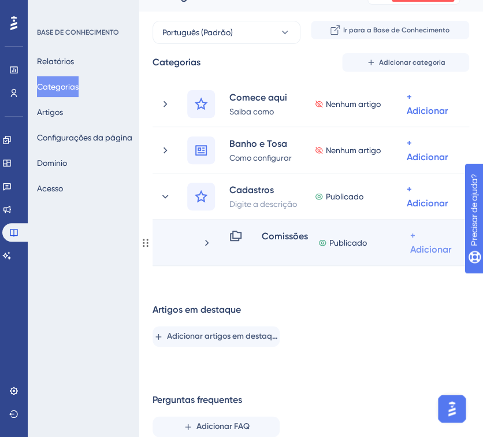
click at [420, 252] on font "+ Adicionar" at bounding box center [431, 242] width 41 height 25
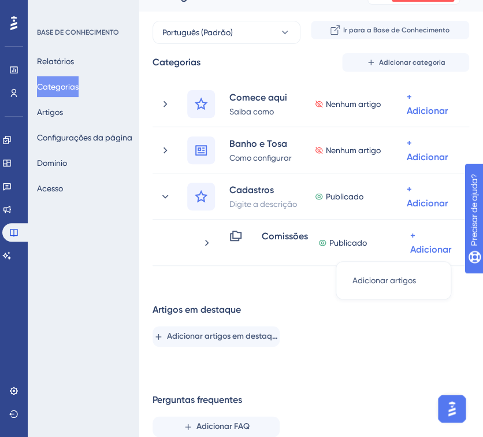
click at [396, 322] on div "Artigos em destaque Adicionar artigos em destaque" at bounding box center [311, 325] width 317 height 44
click at [409, 61] on font "Adicionar categoria" at bounding box center [412, 62] width 67 height 8
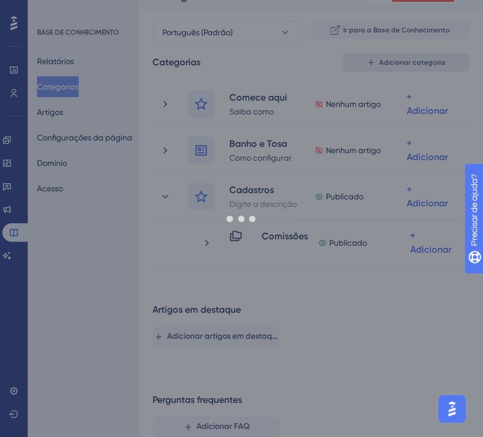
scroll to position [0, 0]
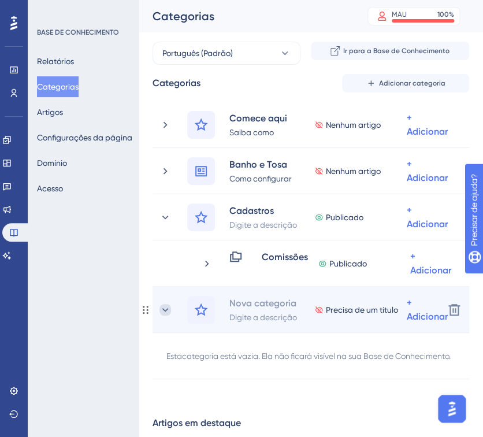
click at [168, 309] on icon at bounding box center [166, 310] width 12 height 12
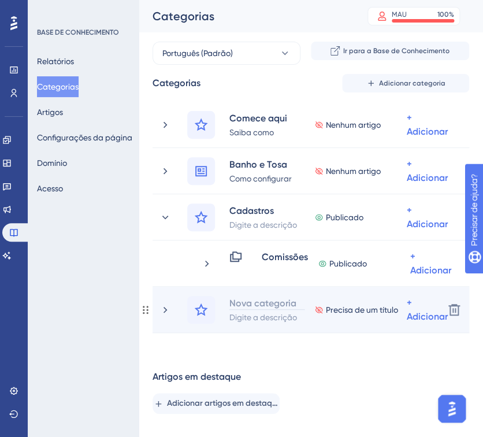
click at [255, 302] on font "Nova categoria" at bounding box center [263, 303] width 67 height 11
